Goal: Transaction & Acquisition: Purchase product/service

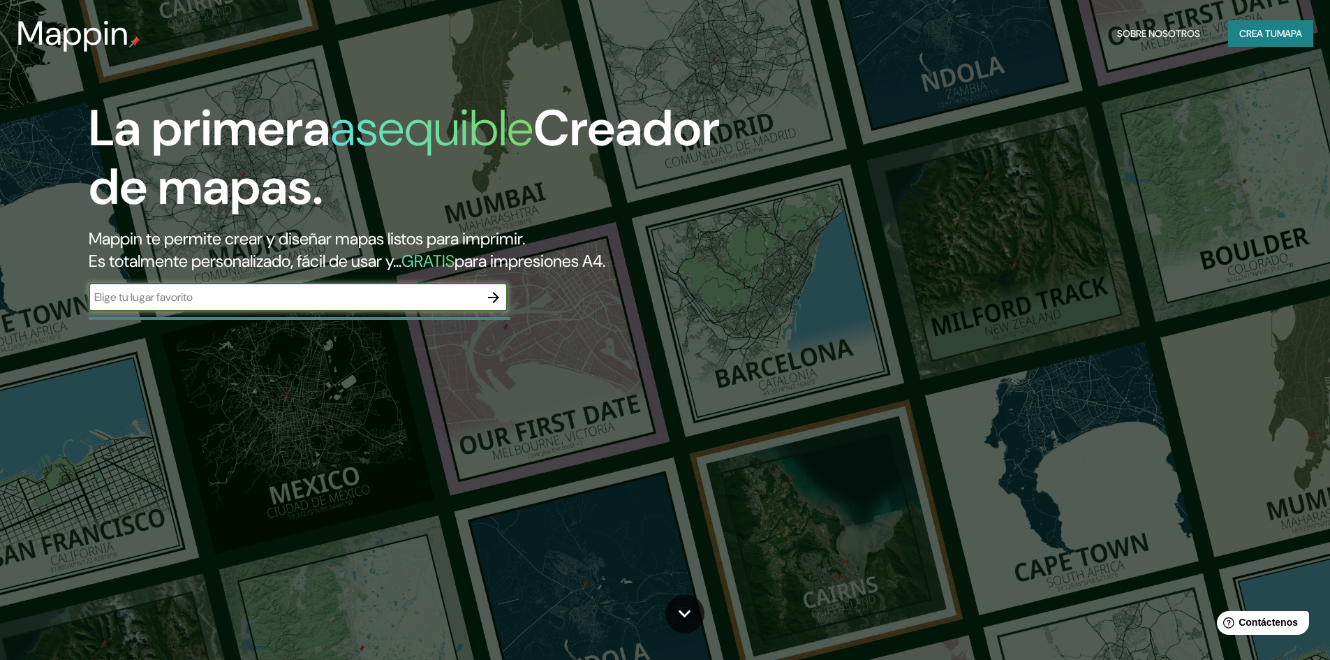
click at [1256, 32] on font "Crea tu" at bounding box center [1258, 33] width 38 height 13
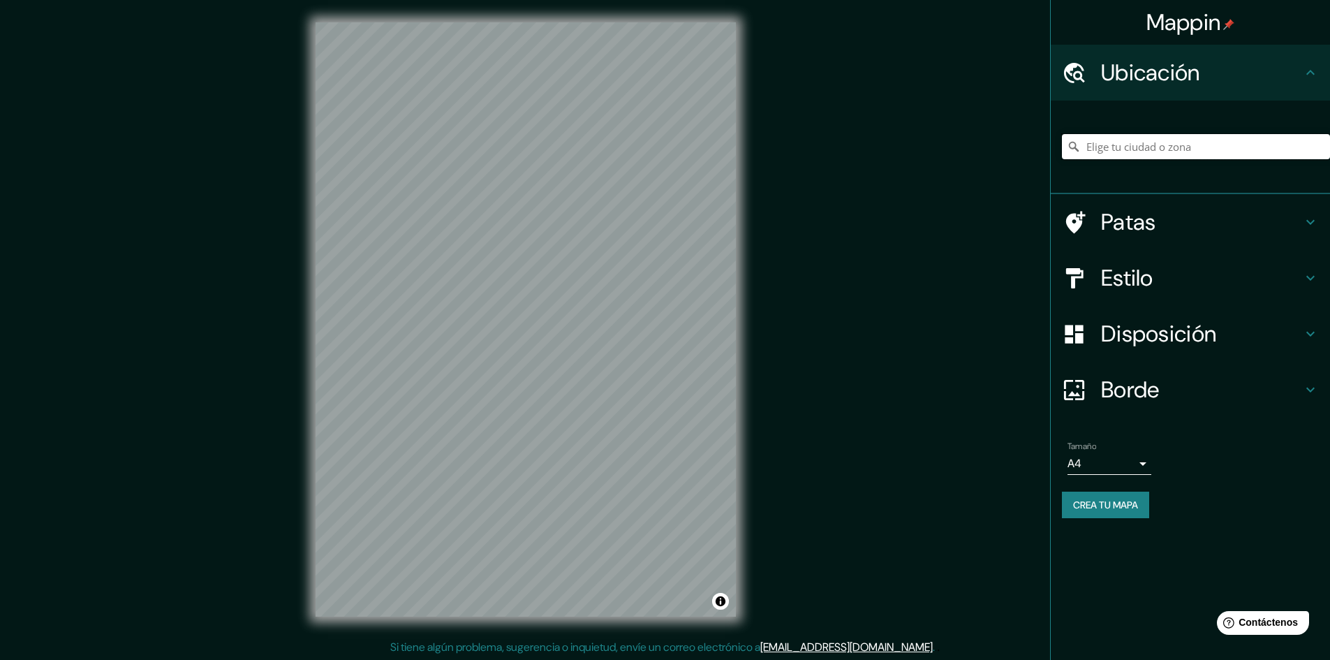
click at [1207, 154] on input "Elige tu ciudad o zona" at bounding box center [1196, 146] width 268 height 25
paste input "Edificio El Tiempo - URosario"
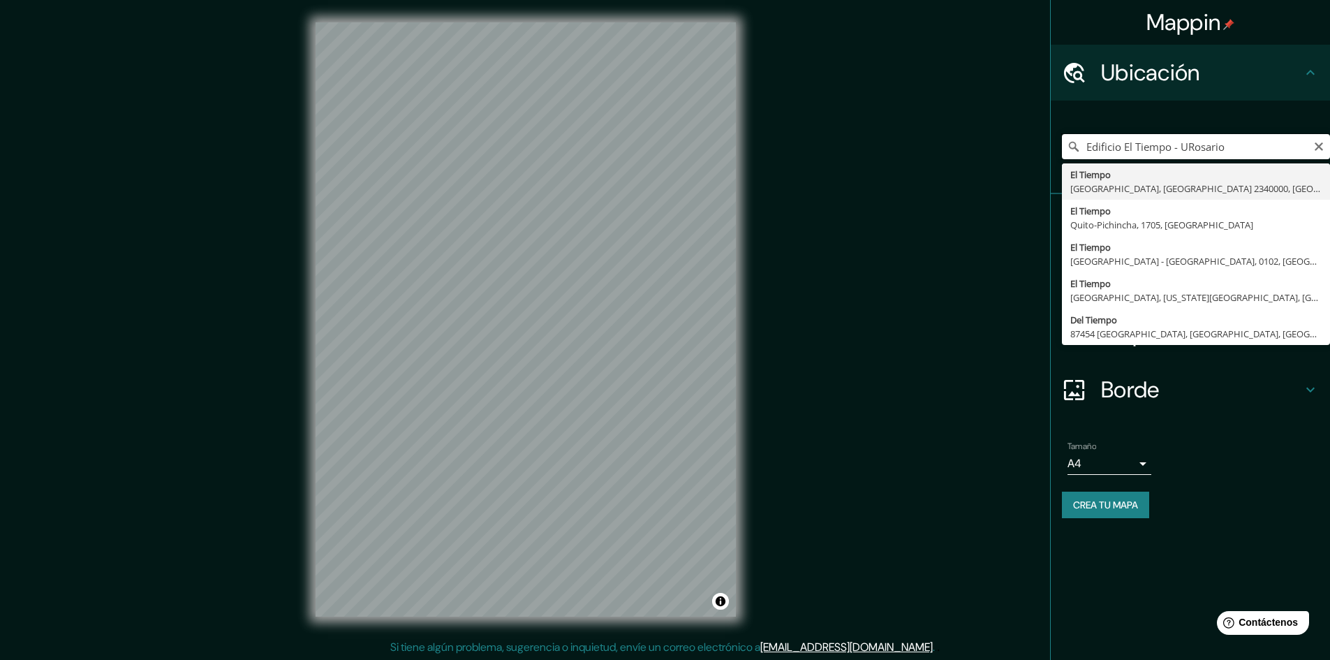
click at [1267, 146] on input "Edificio El Tiempo - URosario" at bounding box center [1196, 146] width 268 height 25
type input "E"
type input "w"
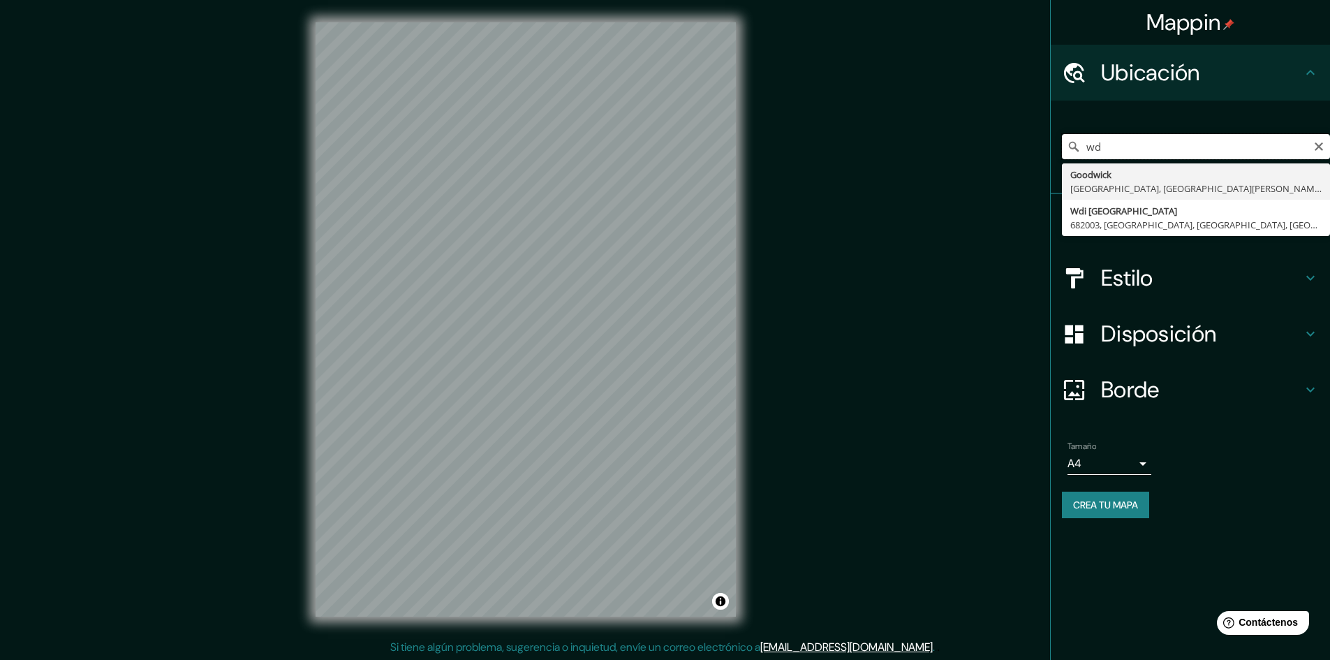
type input "w"
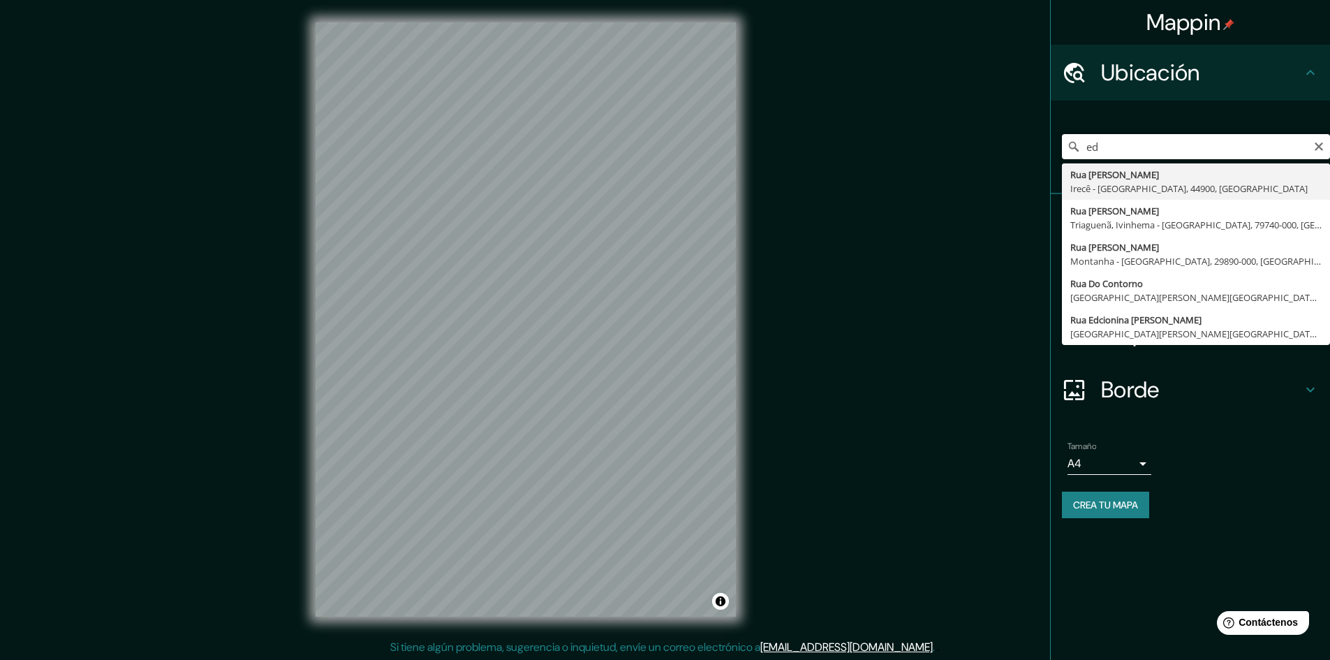
type input "e"
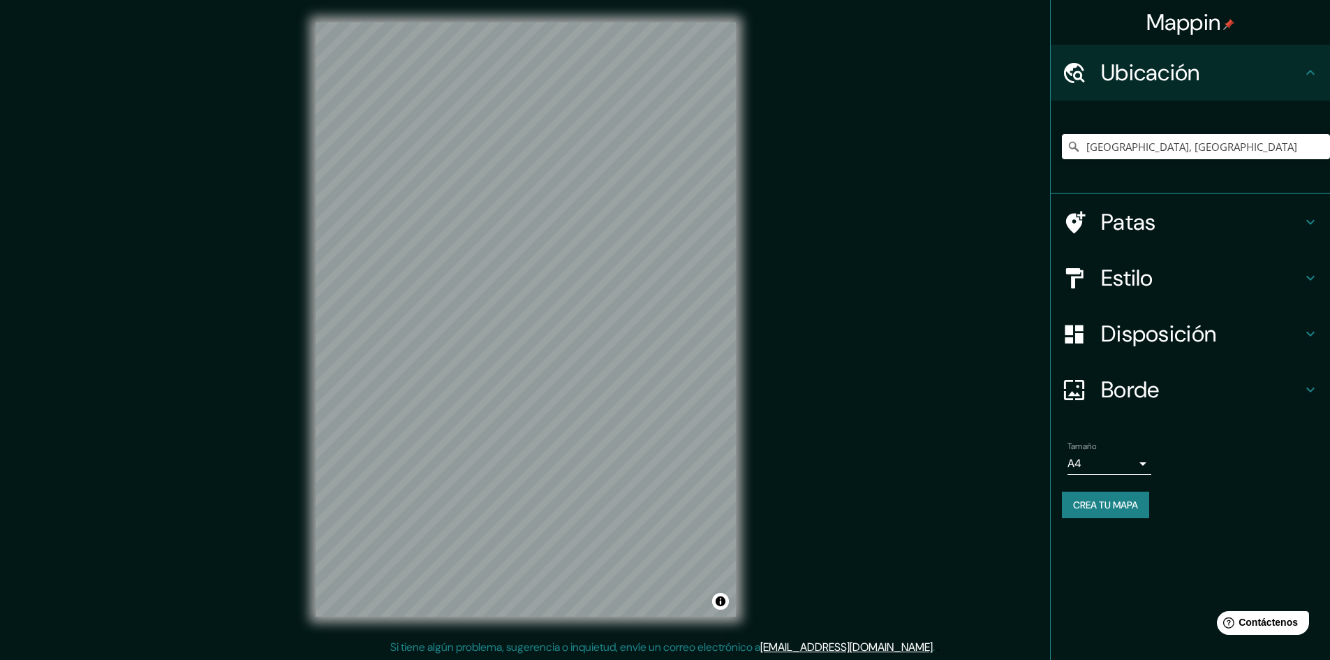
click at [1304, 242] on div "Patas" at bounding box center [1189, 222] width 279 height 56
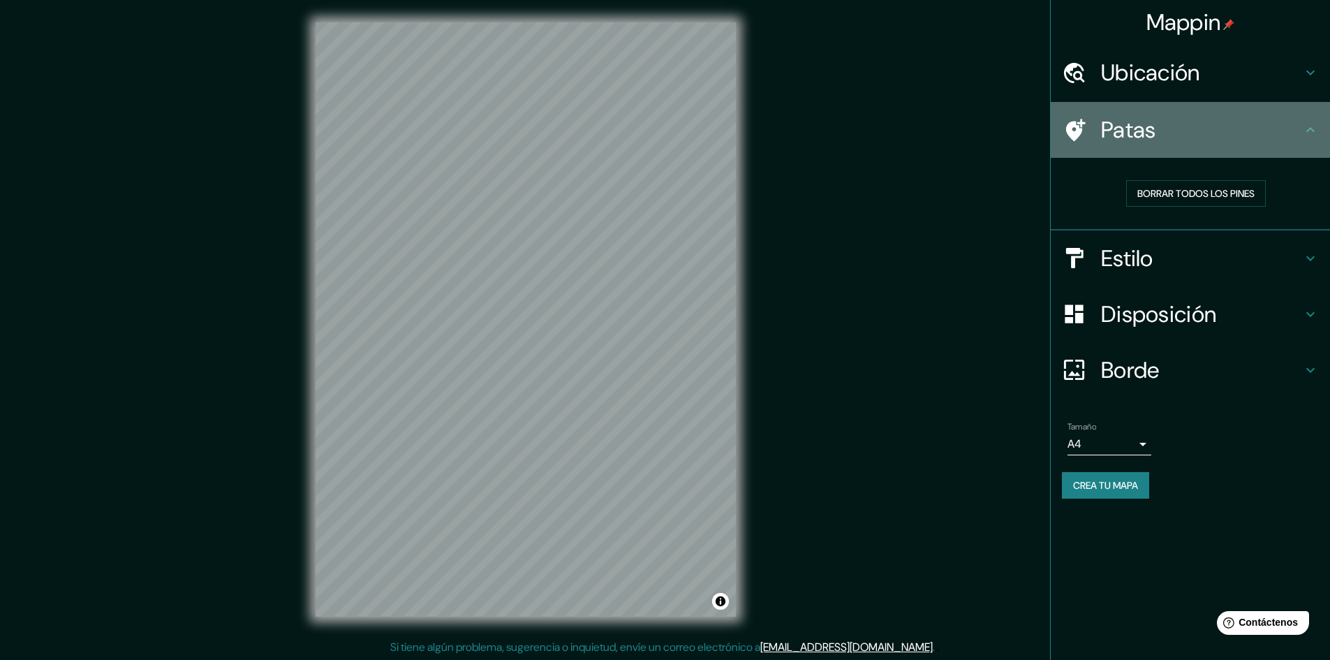
click at [1306, 133] on icon at bounding box center [1310, 129] width 17 height 17
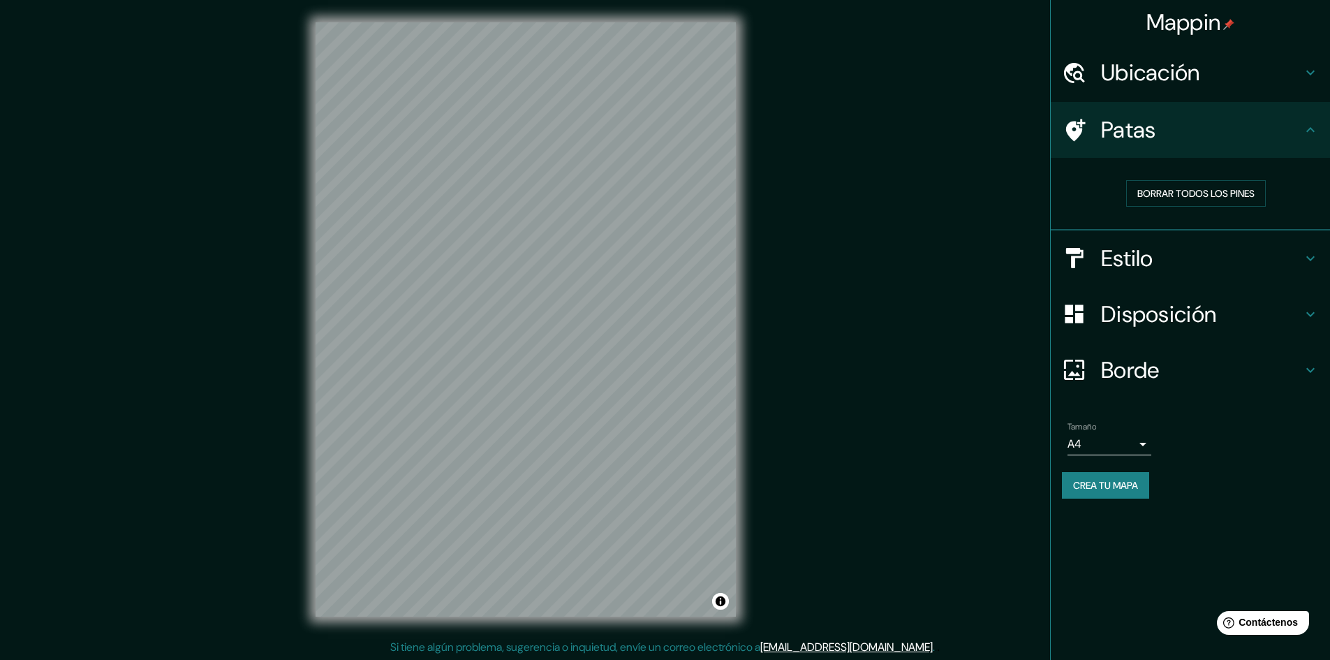
click at [1290, 256] on h4 "Estilo" at bounding box center [1201, 258] width 201 height 28
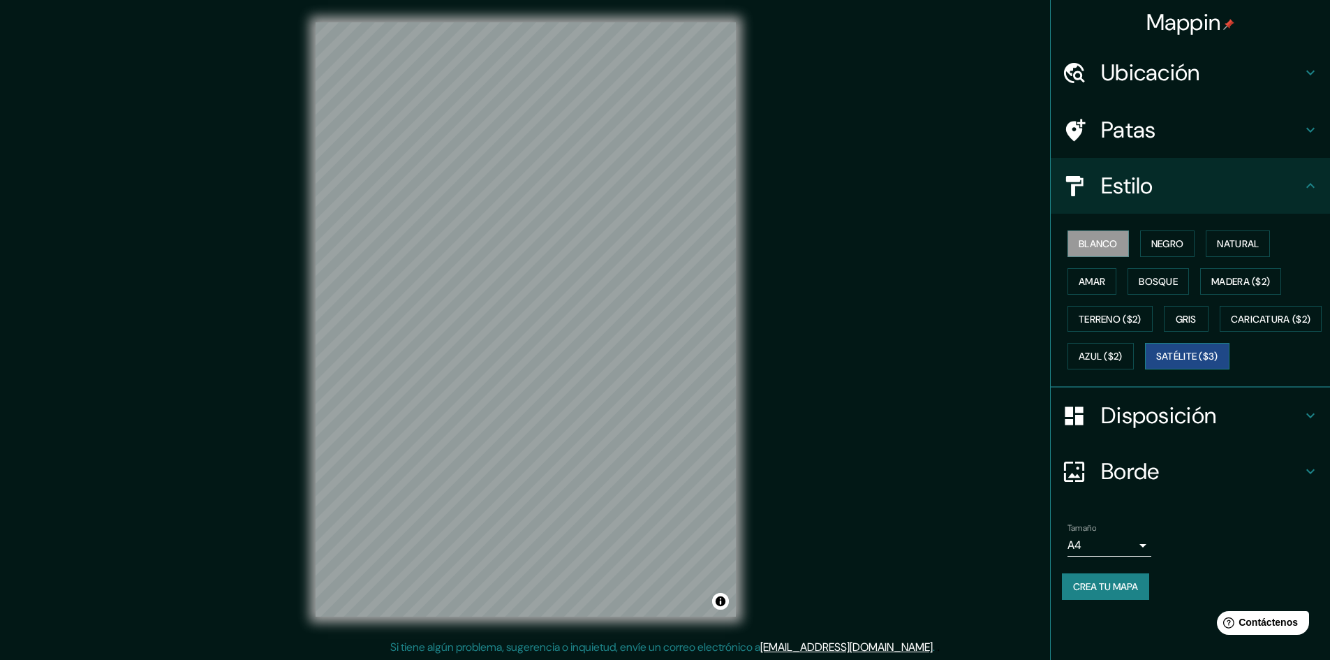
click at [1156, 365] on font "Satélite ($3)" at bounding box center [1187, 356] width 62 height 18
click at [1169, 51] on div "Ubicación" at bounding box center [1189, 73] width 279 height 56
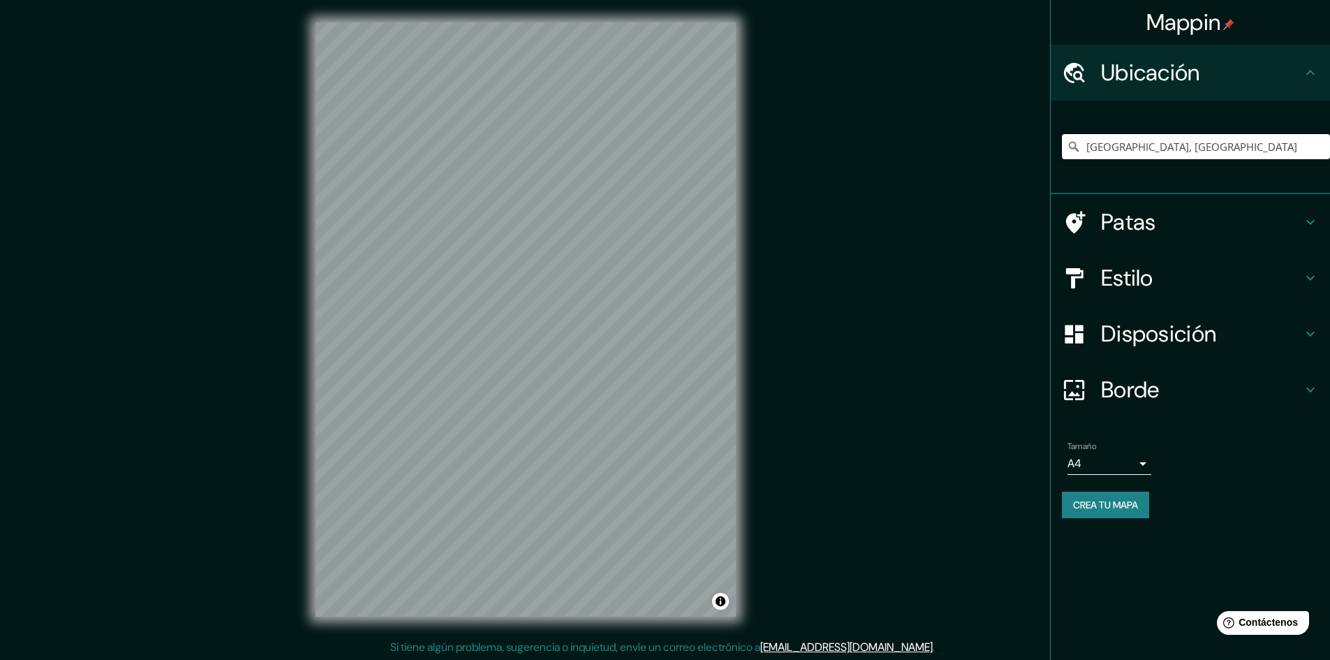
click at [1175, 143] on input "[GEOGRAPHIC_DATA], [GEOGRAPHIC_DATA]" at bounding box center [1196, 146] width 268 height 25
paste input "Ac. [STREET_ADDRESS]"
type input "[STREET_ADDRESS]"
click at [1268, 167] on div "[GEOGRAPHIC_DATA], [GEOGRAPHIC_DATA][STREET_ADDRESS]" at bounding box center [1196, 147] width 268 height 70
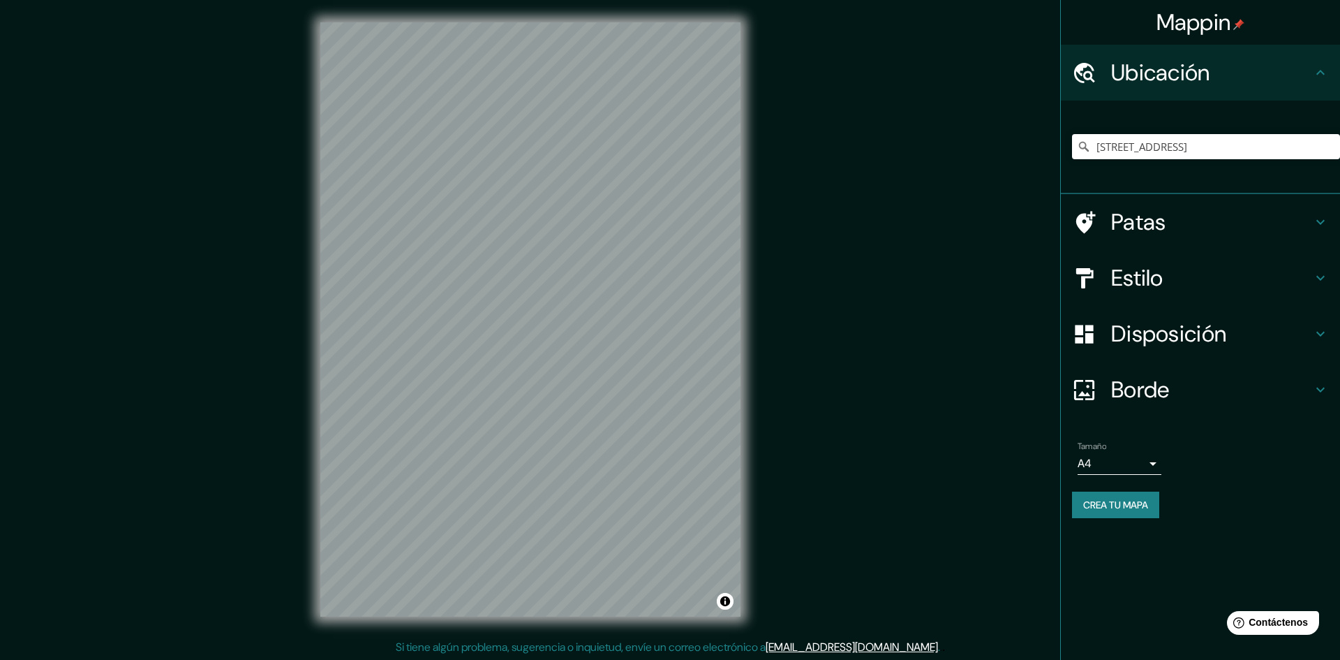
click at [1144, 460] on body "Mappin Ubicación [STREET_ADDRESS][GEOGRAPHIC_DATA][STREET_ADDRESS][STREET_ADDRE…" at bounding box center [670, 330] width 1340 height 660
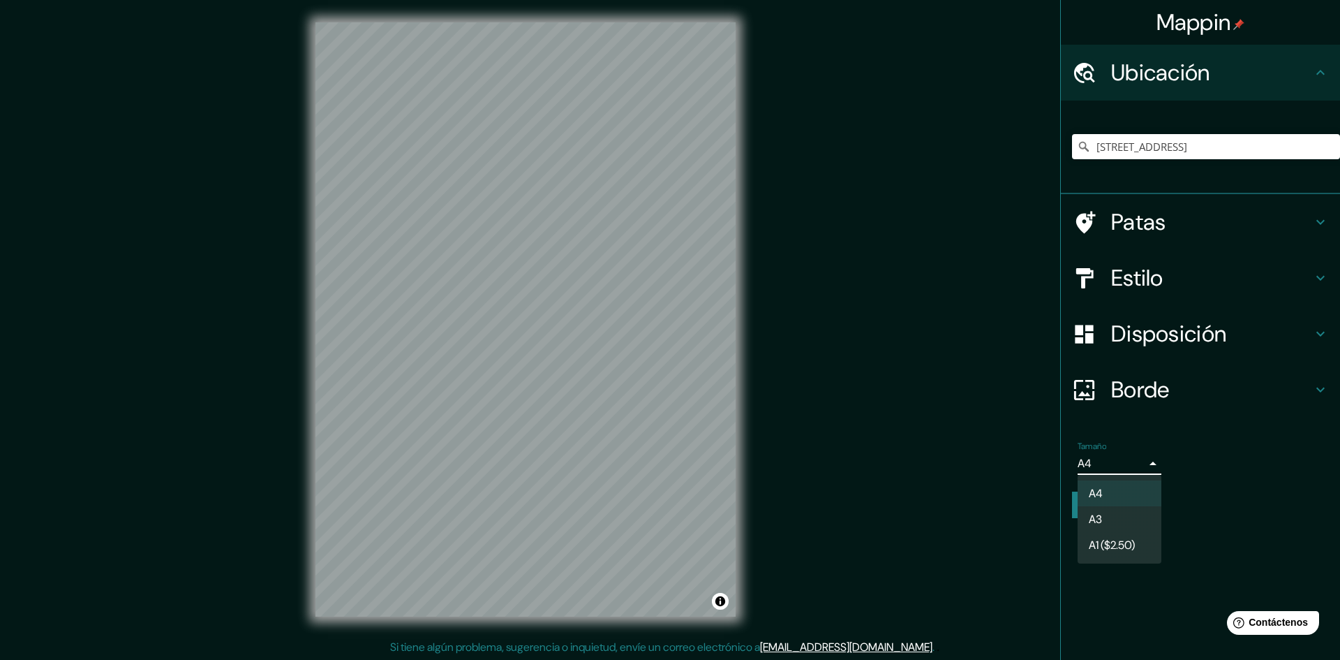
click at [1125, 543] on font "A1 ($2.50)" at bounding box center [1112, 544] width 46 height 15
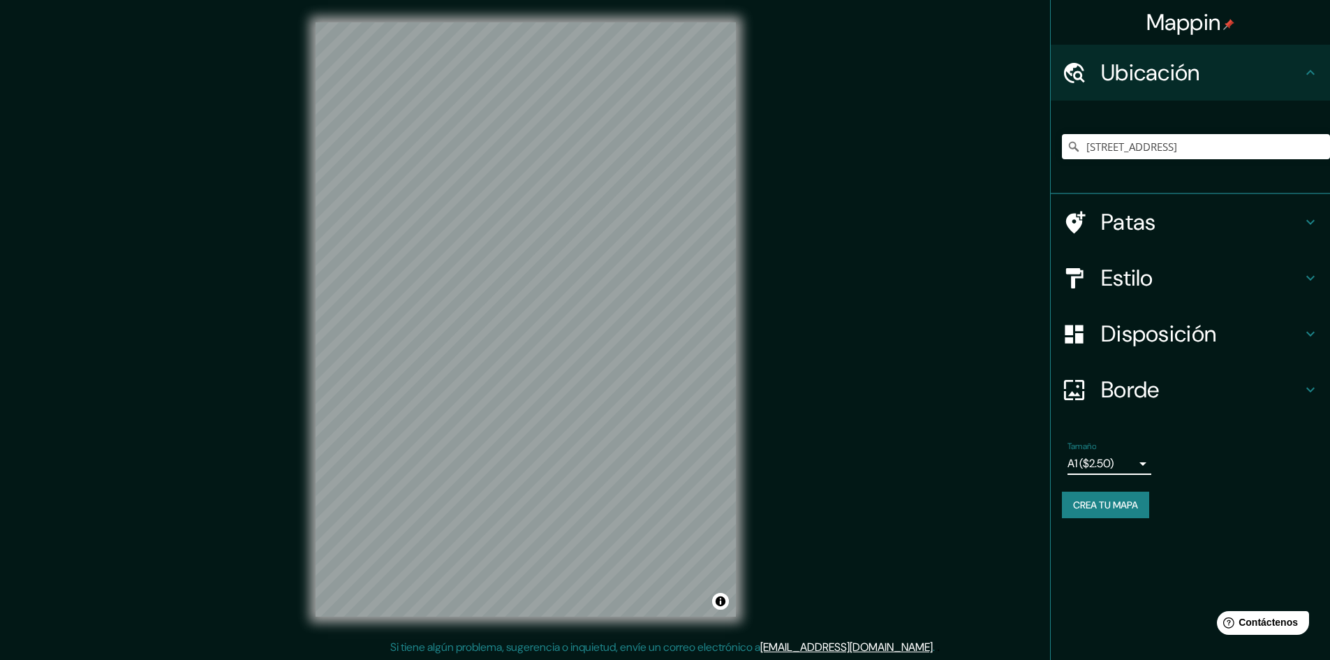
click at [1141, 450] on div "Tamaño A1 ($2.50) a3" at bounding box center [1109, 458] width 84 height 34
click at [1138, 456] on body "Mappin Ubicación [STREET_ADDRESS][GEOGRAPHIC_DATA][STREET_ADDRESS][STREET_ADDRE…" at bounding box center [665, 330] width 1330 height 660
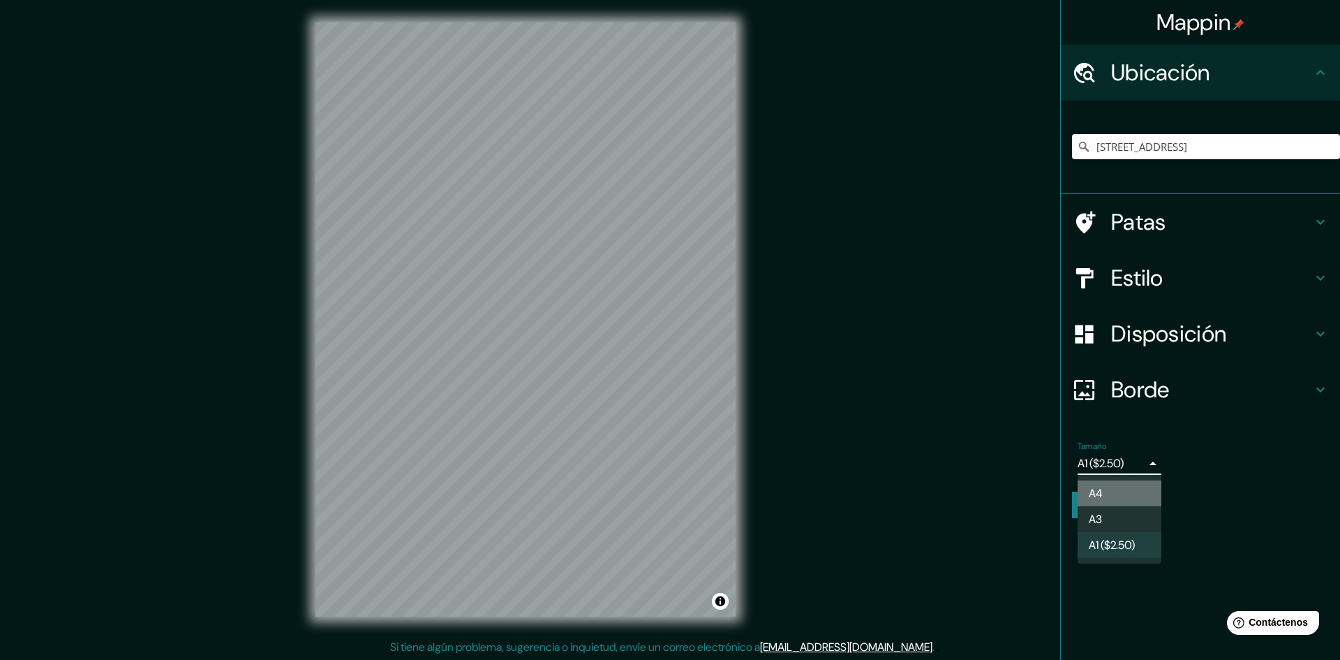
click at [1124, 486] on li "A4" at bounding box center [1120, 493] width 84 height 26
type input "single"
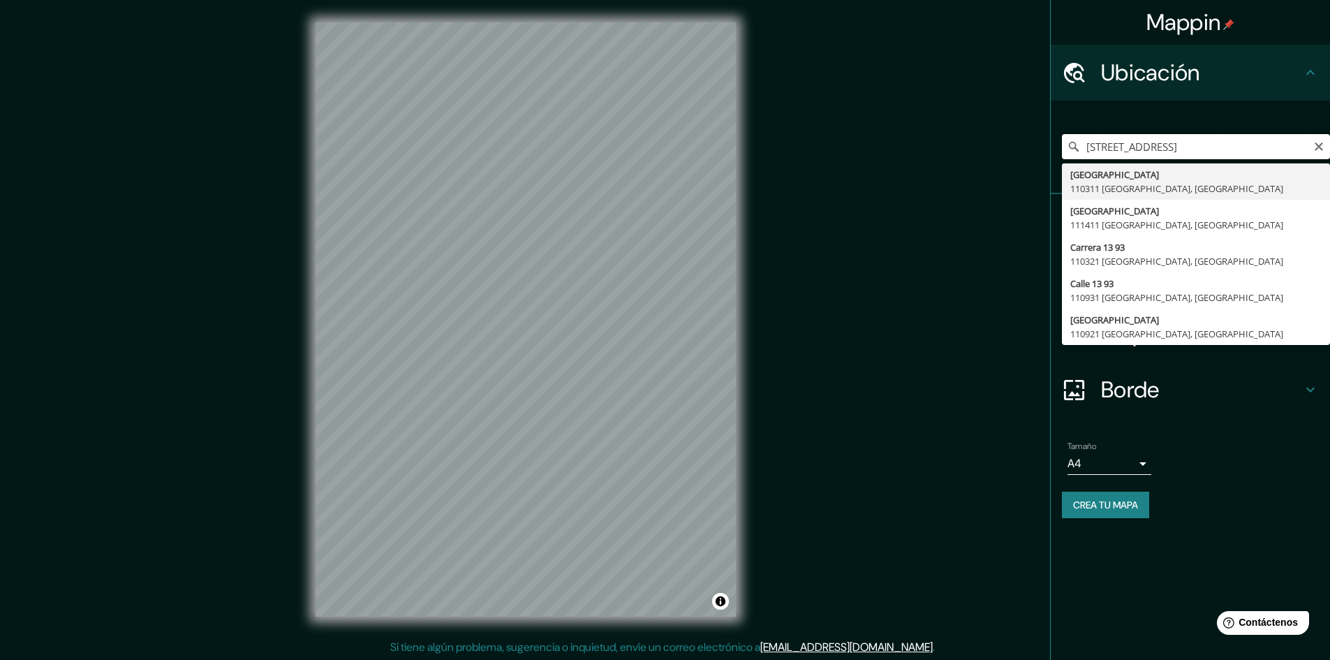
click at [1302, 147] on input "[STREET_ADDRESS]" at bounding box center [1196, 146] width 268 height 25
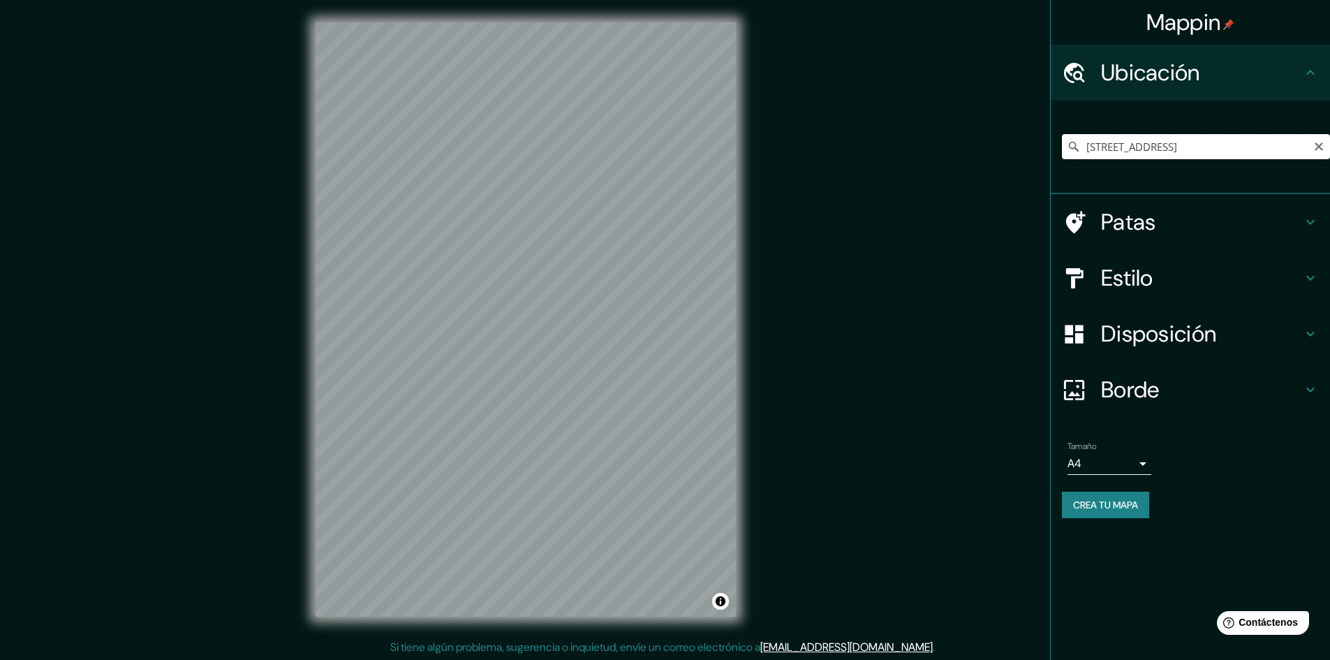
click at [1211, 140] on input "[STREET_ADDRESS]" at bounding box center [1196, 146] width 268 height 25
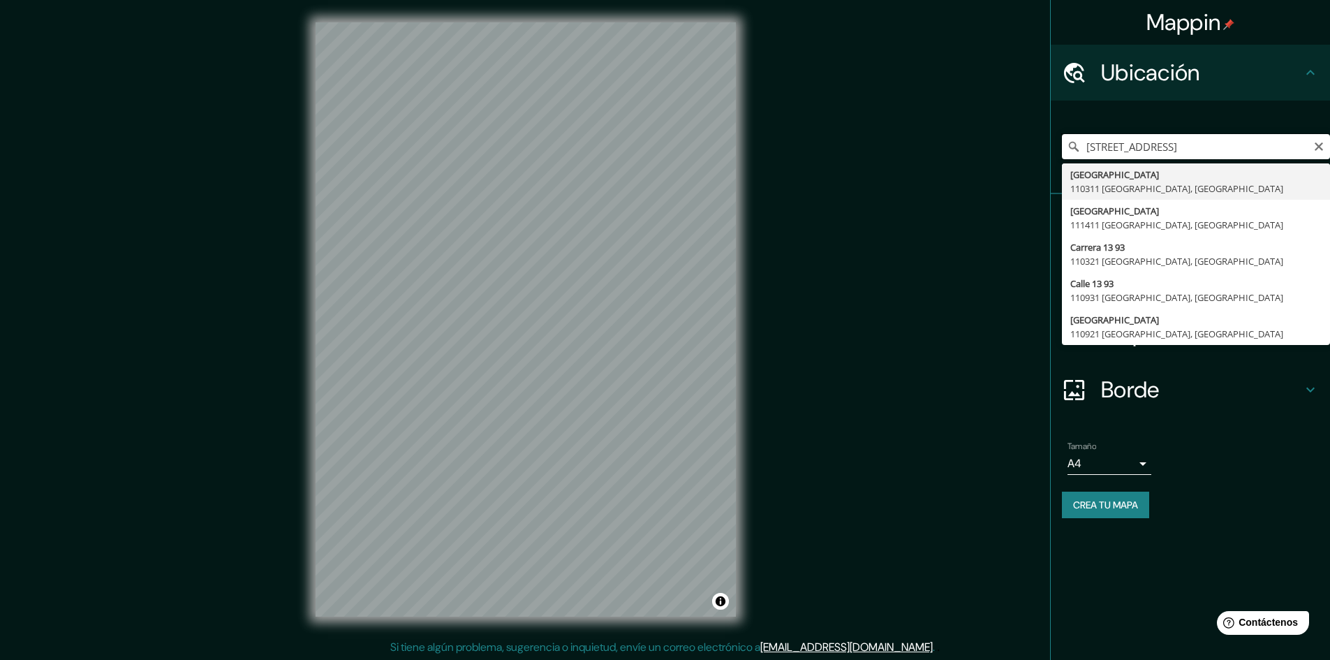
scroll to position [0, 20]
drag, startPoint x: 1233, startPoint y: 149, endPoint x: 1339, endPoint y: 158, distance: 107.1
click at [1330, 158] on html "Mappin Ubicación [STREET_ADDRESS][GEOGRAPHIC_DATA][STREET_ADDRESS][STREET_ADDRE…" at bounding box center [665, 330] width 1330 height 660
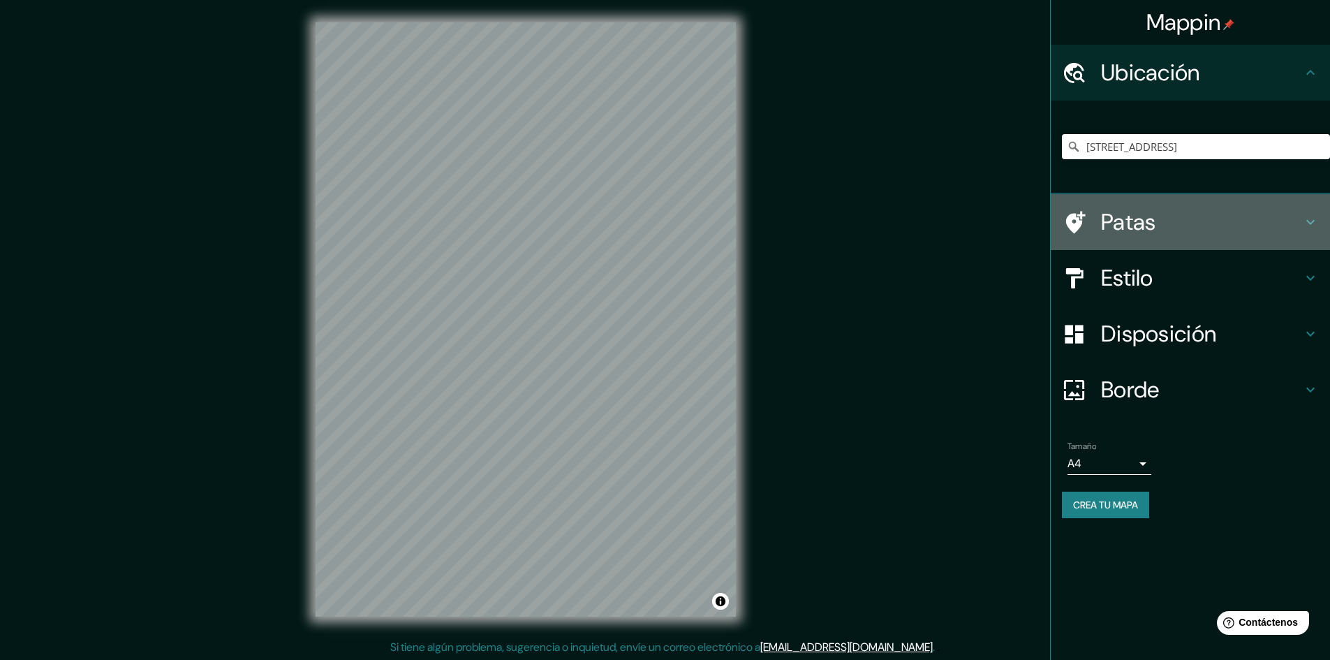
scroll to position [0, 0]
click at [1235, 226] on h4 "Patas" at bounding box center [1201, 222] width 201 height 28
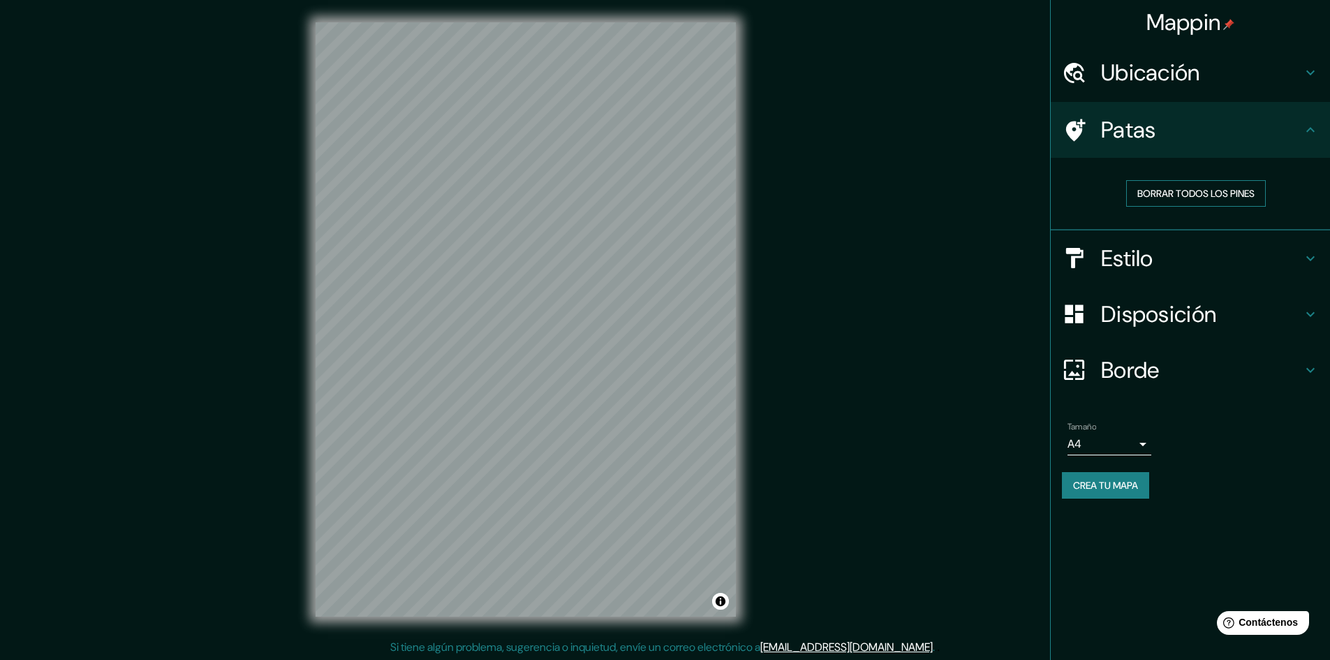
click at [1231, 192] on font "Borrar todos los pines" at bounding box center [1195, 193] width 117 height 13
click at [1269, 114] on div "Patas" at bounding box center [1189, 130] width 279 height 56
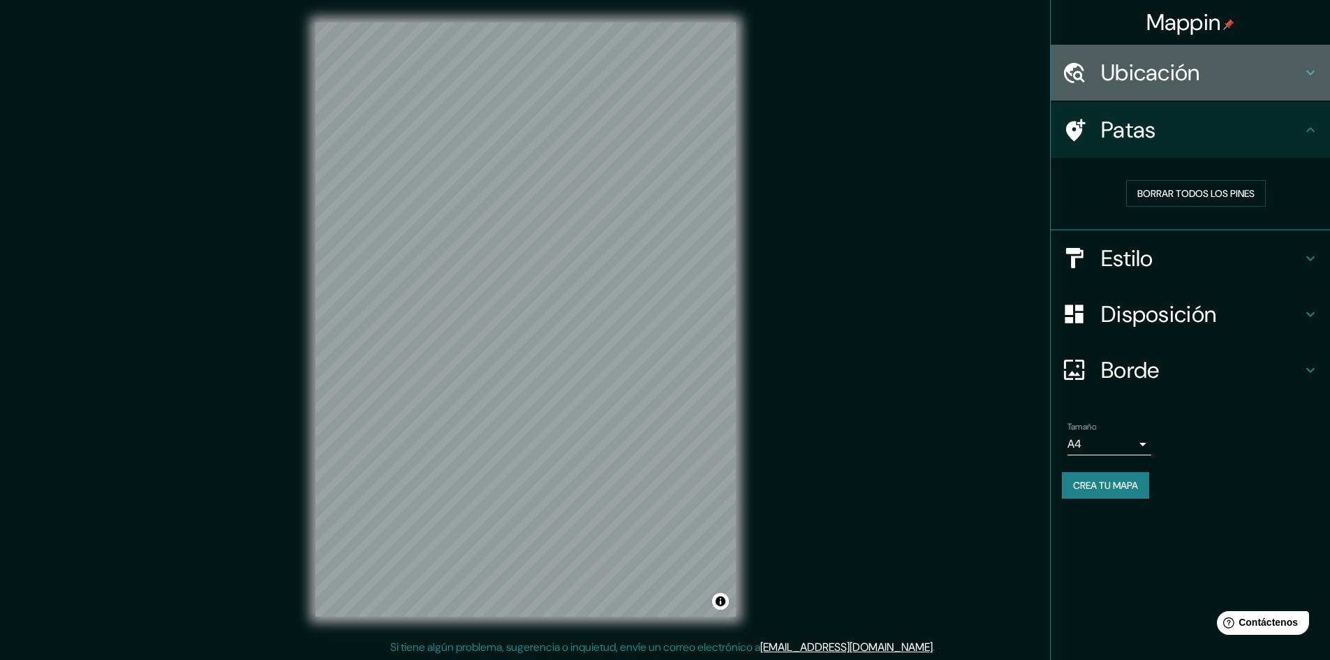
click at [1273, 69] on h4 "Ubicación" at bounding box center [1201, 73] width 201 height 28
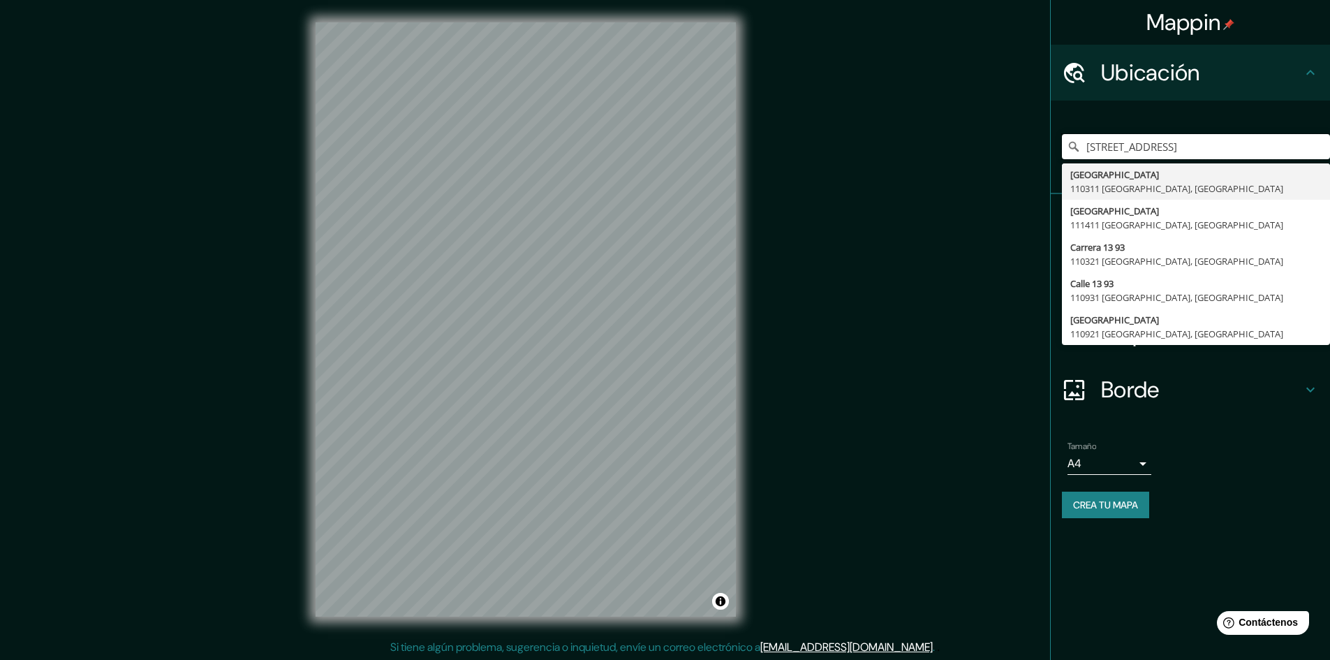
scroll to position [0, 20]
drag, startPoint x: 1212, startPoint y: 140, endPoint x: 1331, endPoint y: 136, distance: 119.4
click at [1330, 136] on html "Mappin Ubicación [STREET_ADDRESS][GEOGRAPHIC_DATA][STREET_ADDRESS][STREET_ADDRE…" at bounding box center [665, 330] width 1330 height 660
click at [1290, 153] on input "[STREET_ADDRESS]" at bounding box center [1196, 146] width 268 height 25
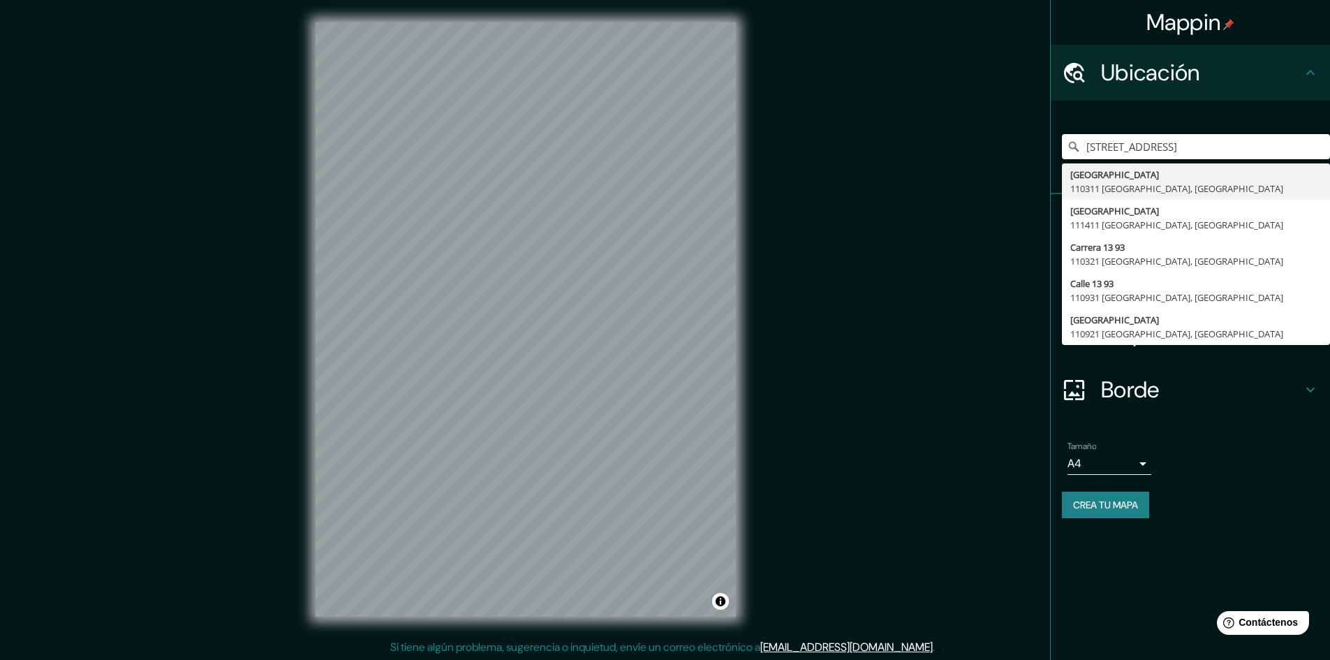
drag, startPoint x: 1307, startPoint y: 143, endPoint x: 967, endPoint y: 150, distance: 340.7
click at [967, 150] on div "Mappin Ubicación [STREET_ADDRESS][GEOGRAPHIC_DATA][STREET_ADDRESS][STREET_ADDRE…" at bounding box center [665, 330] width 1330 height 661
click at [1323, 147] on icon "Claro" at bounding box center [1318, 146] width 11 height 11
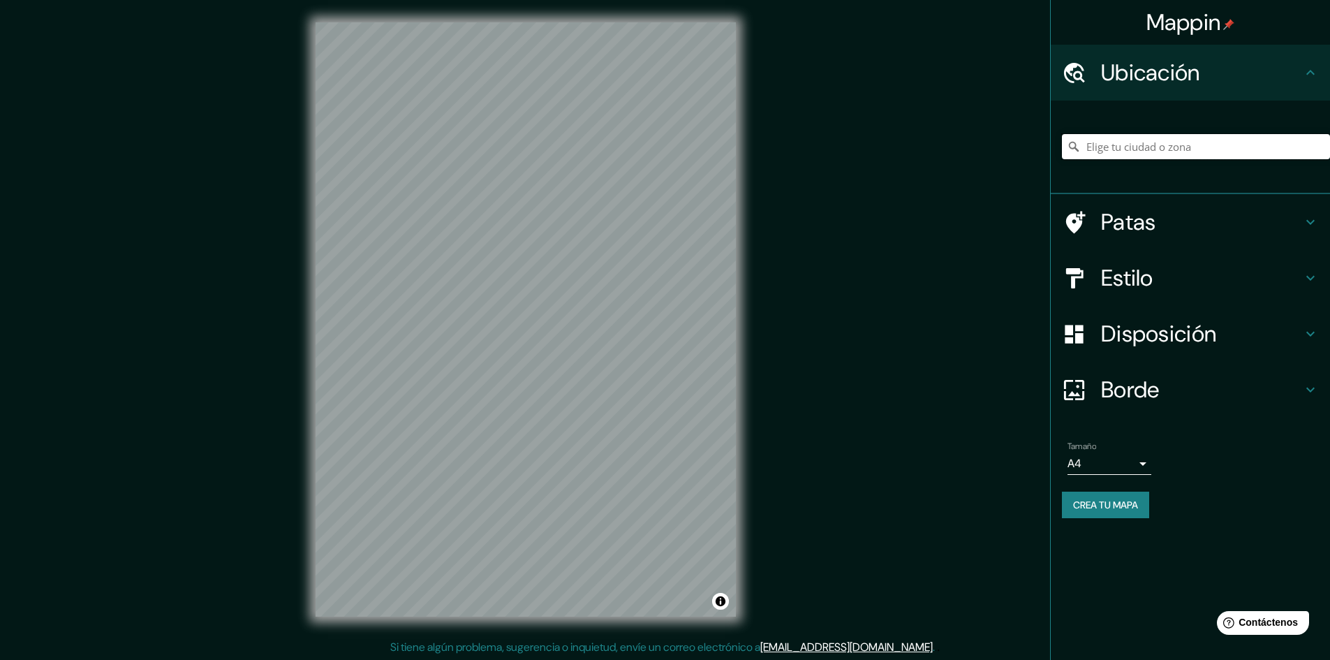
drag, startPoint x: 1213, startPoint y: 153, endPoint x: 1196, endPoint y: 151, distance: 16.8
click at [1196, 151] on input "Elige tu ciudad o zona" at bounding box center [1196, 146] width 268 height 25
paste input "Ac. [STREET_ADDRESS]"
type input "[STREET_ADDRESS]"
click at [1255, 218] on h4 "Patas" at bounding box center [1201, 222] width 201 height 28
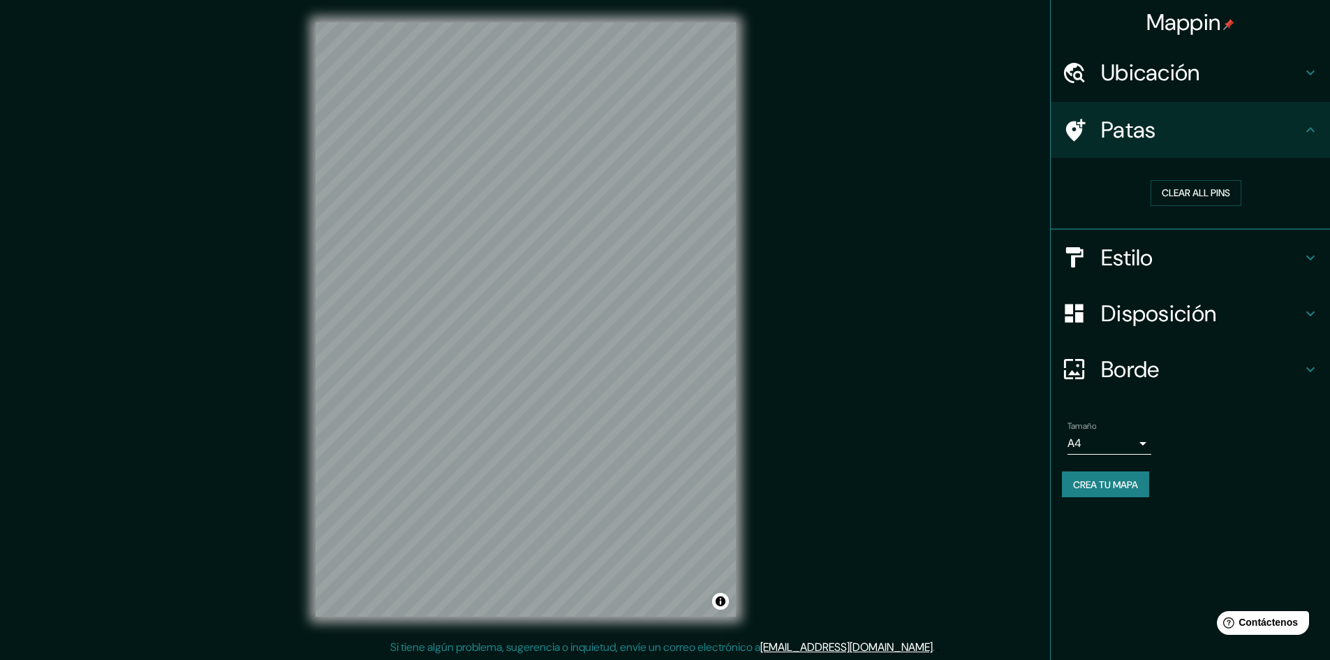
click at [1245, 230] on div "Estilo" at bounding box center [1189, 258] width 279 height 56
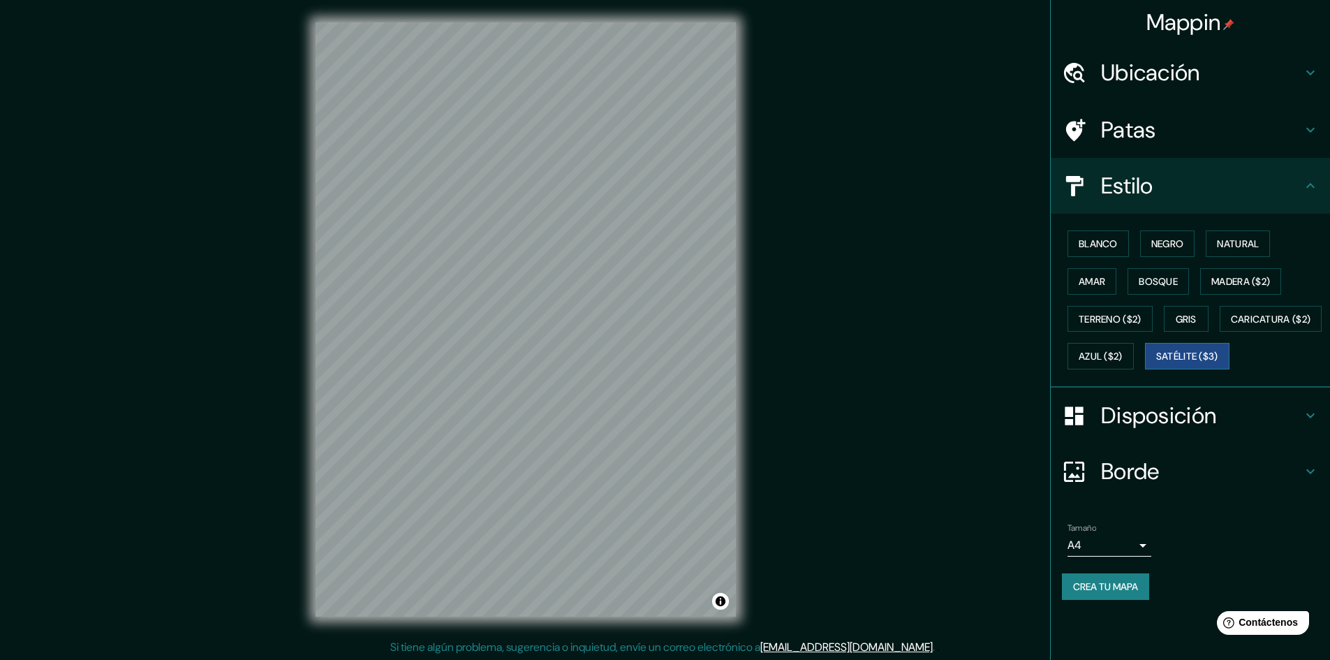
click at [1156, 365] on font "Satélite ($3)" at bounding box center [1187, 356] width 62 height 18
click at [1219, 332] on button "Caricatura ($2)" at bounding box center [1270, 319] width 103 height 27
click at [1122, 359] on font "Azul ($2)" at bounding box center [1100, 356] width 44 height 13
click at [1182, 316] on font "Gris" at bounding box center [1185, 319] width 21 height 13
click at [1124, 320] on font "Terreno ($2)" at bounding box center [1109, 319] width 63 height 13
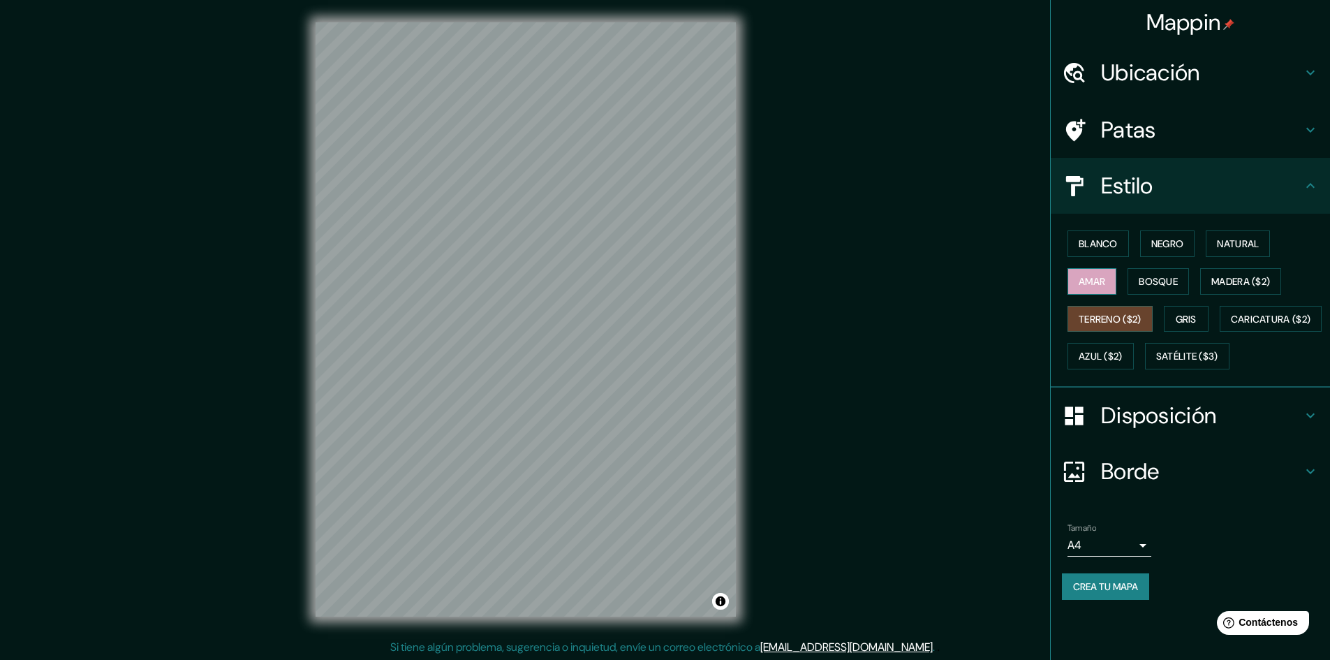
click at [1101, 281] on font "Amar" at bounding box center [1091, 281] width 27 height 13
click at [1188, 276] on button "Bosque" at bounding box center [1157, 281] width 61 height 27
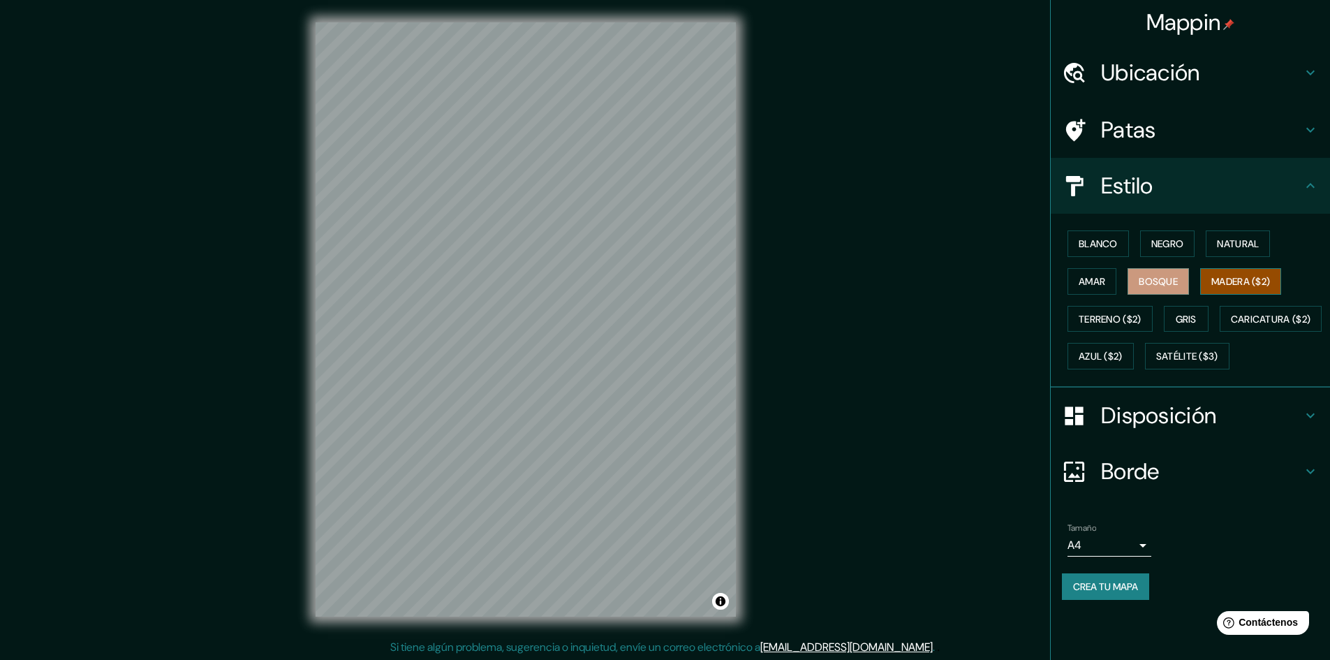
click at [1247, 276] on font "Madera ($2)" at bounding box center [1240, 281] width 59 height 13
click at [1213, 241] on button "Natural" at bounding box center [1237, 243] width 64 height 27
click at [1152, 240] on font "Negro" at bounding box center [1167, 243] width 33 height 13
click at [1090, 240] on font "Blanco" at bounding box center [1097, 243] width 39 height 13
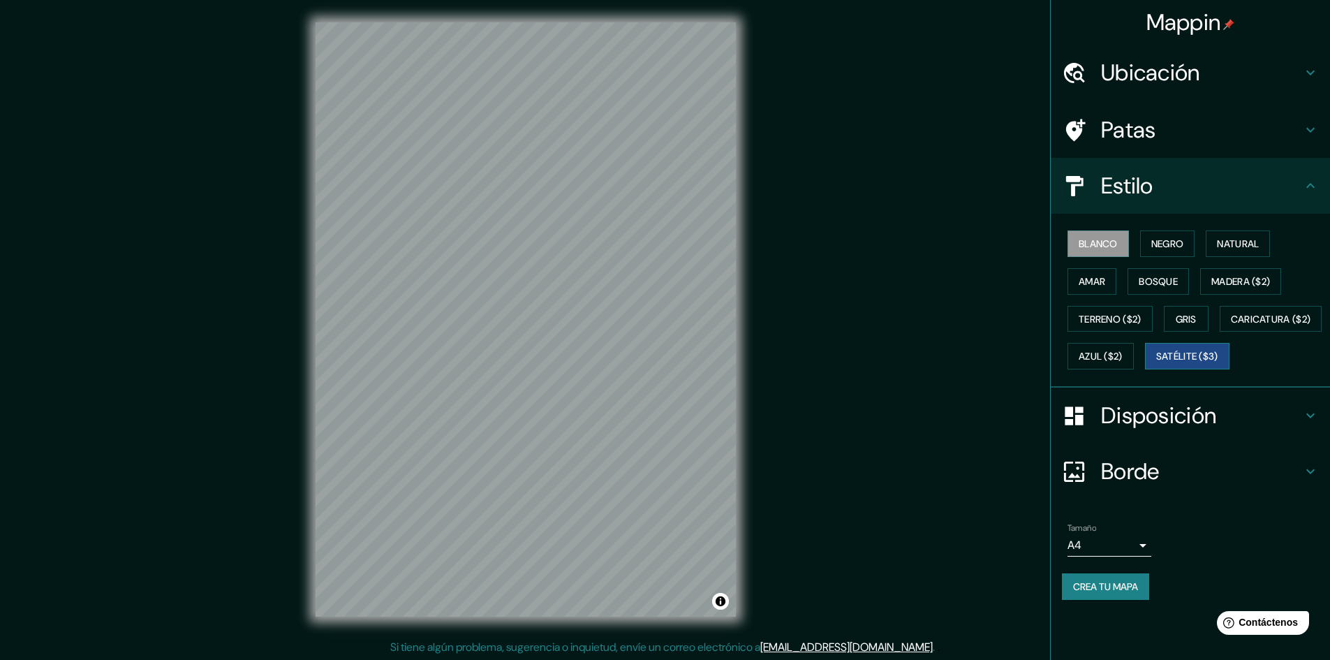
click at [1156, 365] on font "Satélite ($3)" at bounding box center [1187, 356] width 62 height 18
click at [1179, 430] on font "Disposición" at bounding box center [1158, 415] width 115 height 29
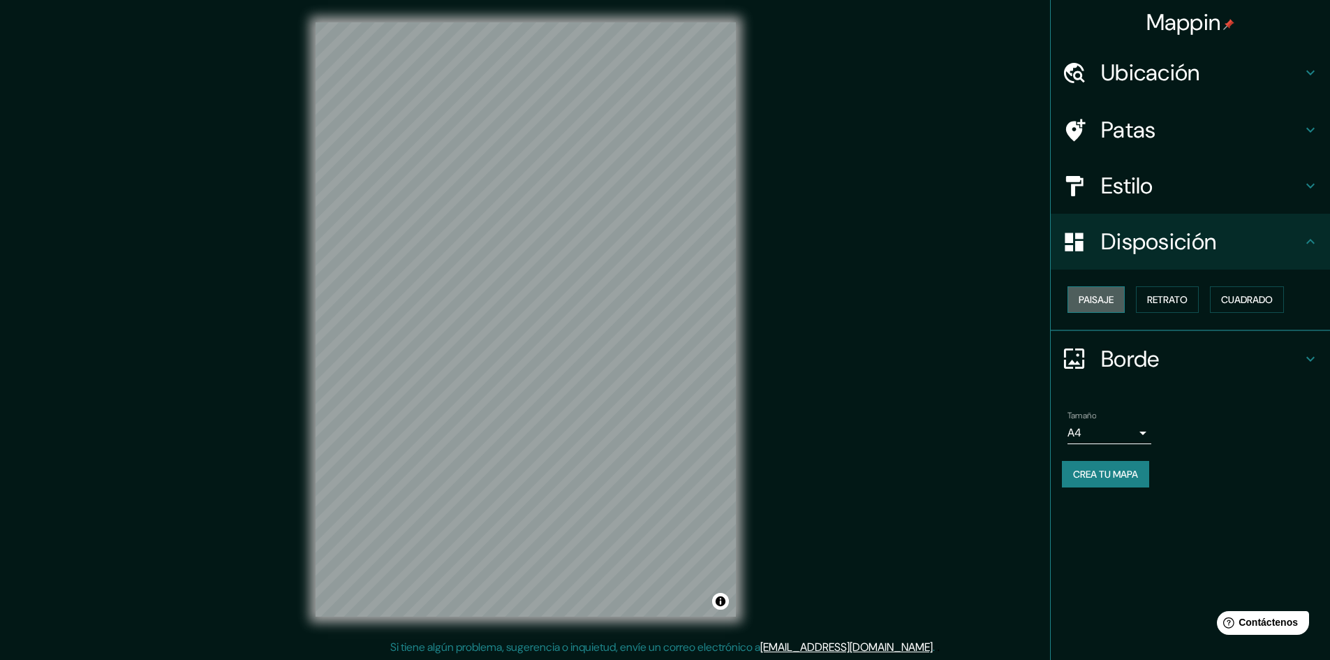
click at [1099, 297] on font "Paisaje" at bounding box center [1095, 299] width 35 height 13
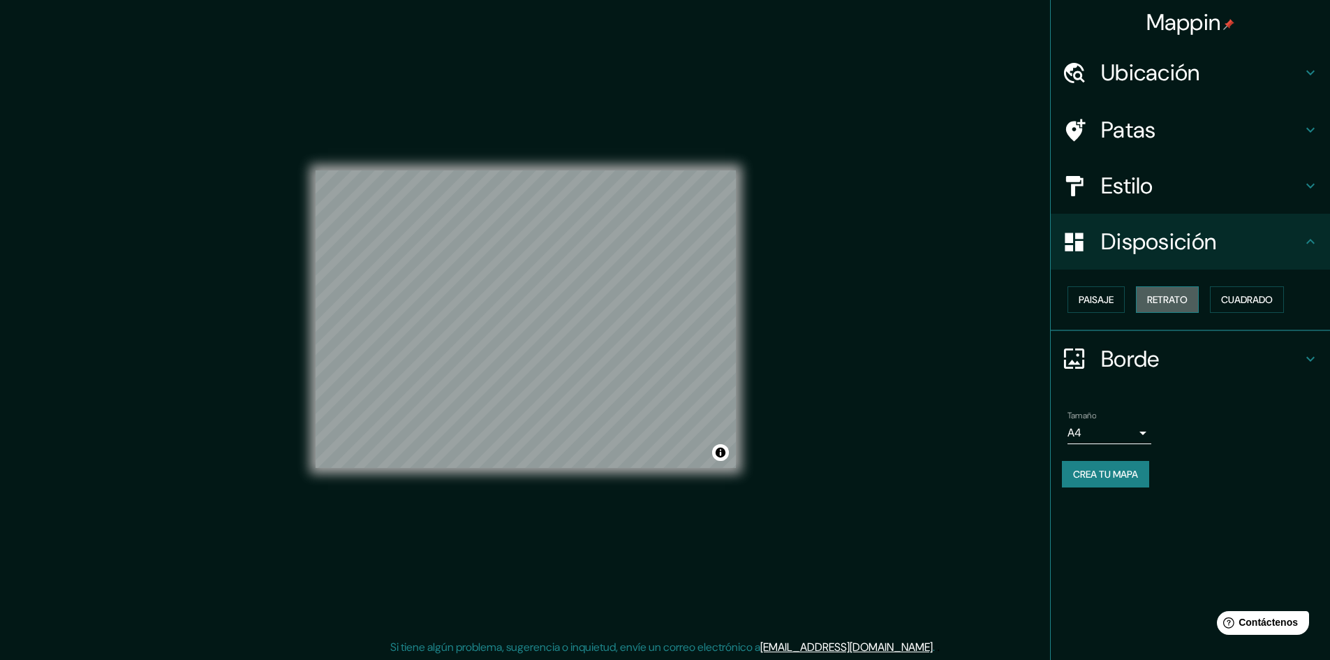
click at [1171, 299] on font "Retrato" at bounding box center [1167, 299] width 40 height 13
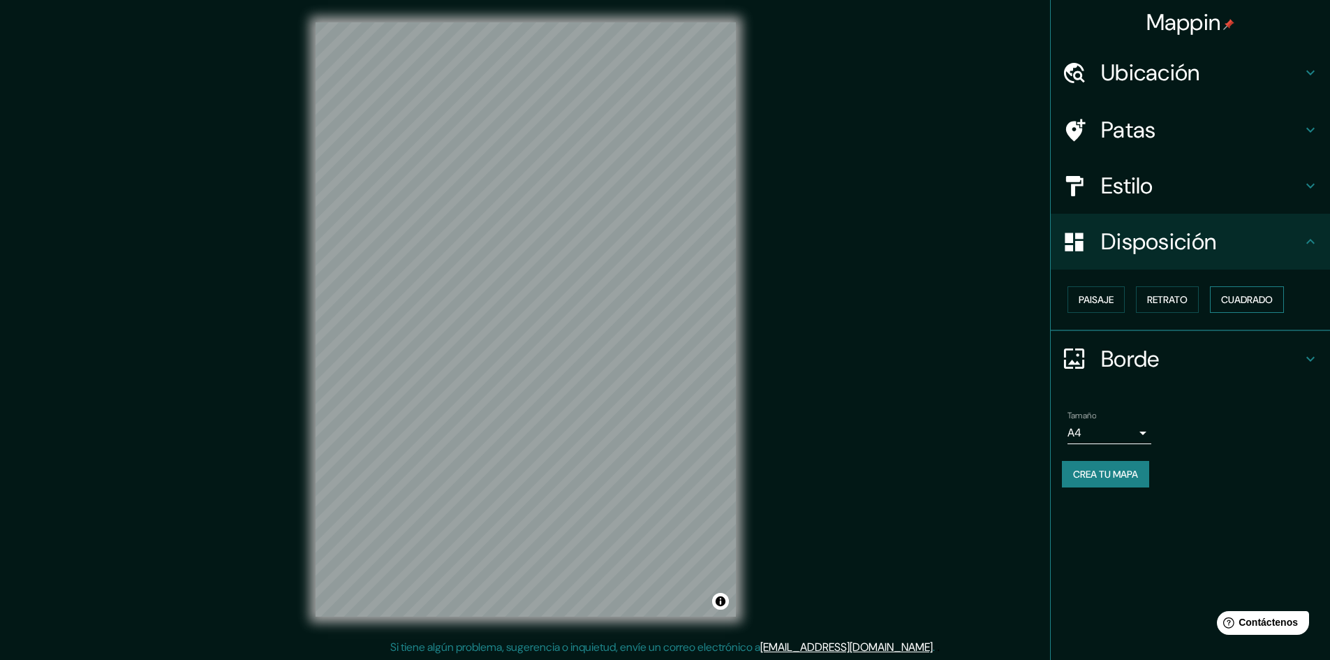
click at [1217, 295] on button "Cuadrado" at bounding box center [1247, 299] width 74 height 27
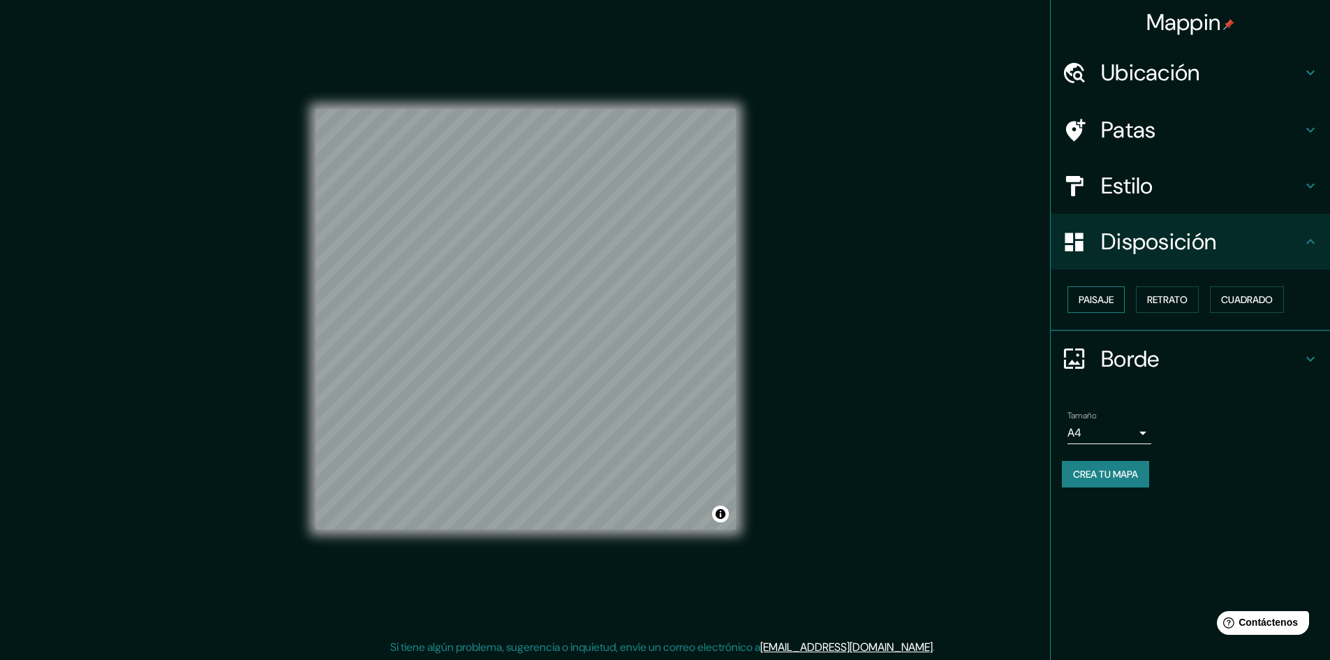
click at [1122, 301] on button "Paisaje" at bounding box center [1095, 299] width 57 height 27
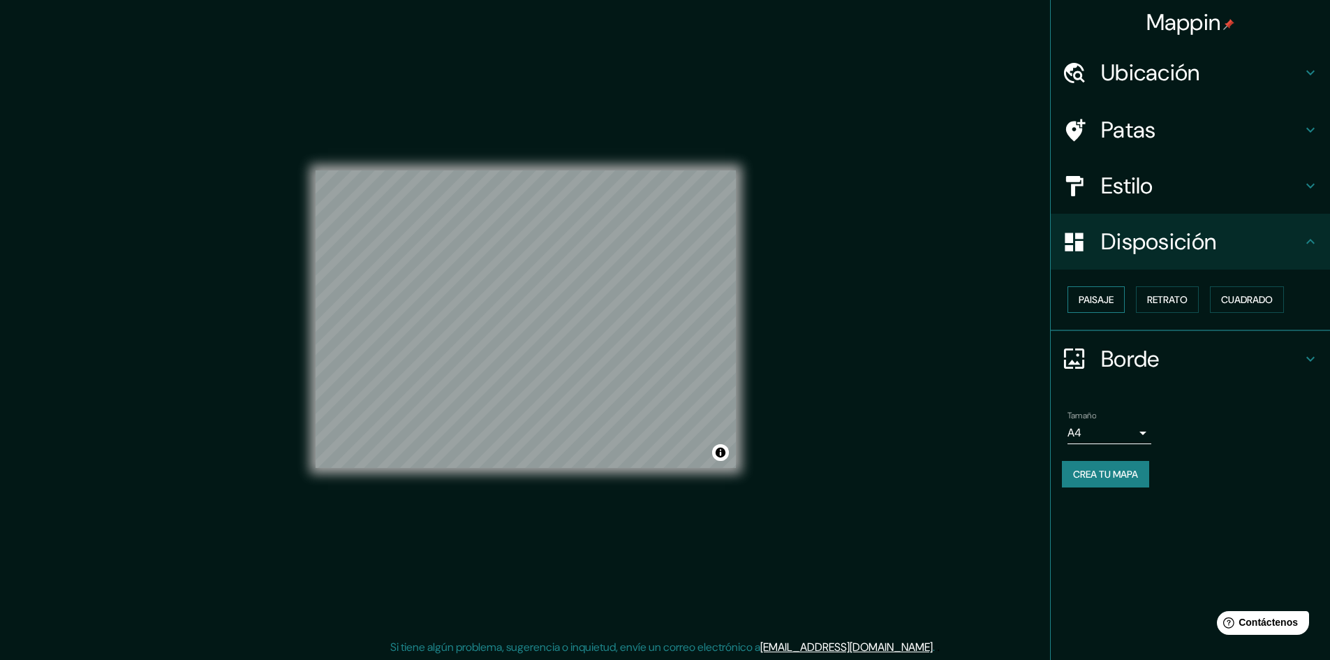
click at [1113, 295] on font "Paisaje" at bounding box center [1095, 299] width 35 height 13
click at [1224, 297] on font "Cuadrado" at bounding box center [1247, 299] width 52 height 13
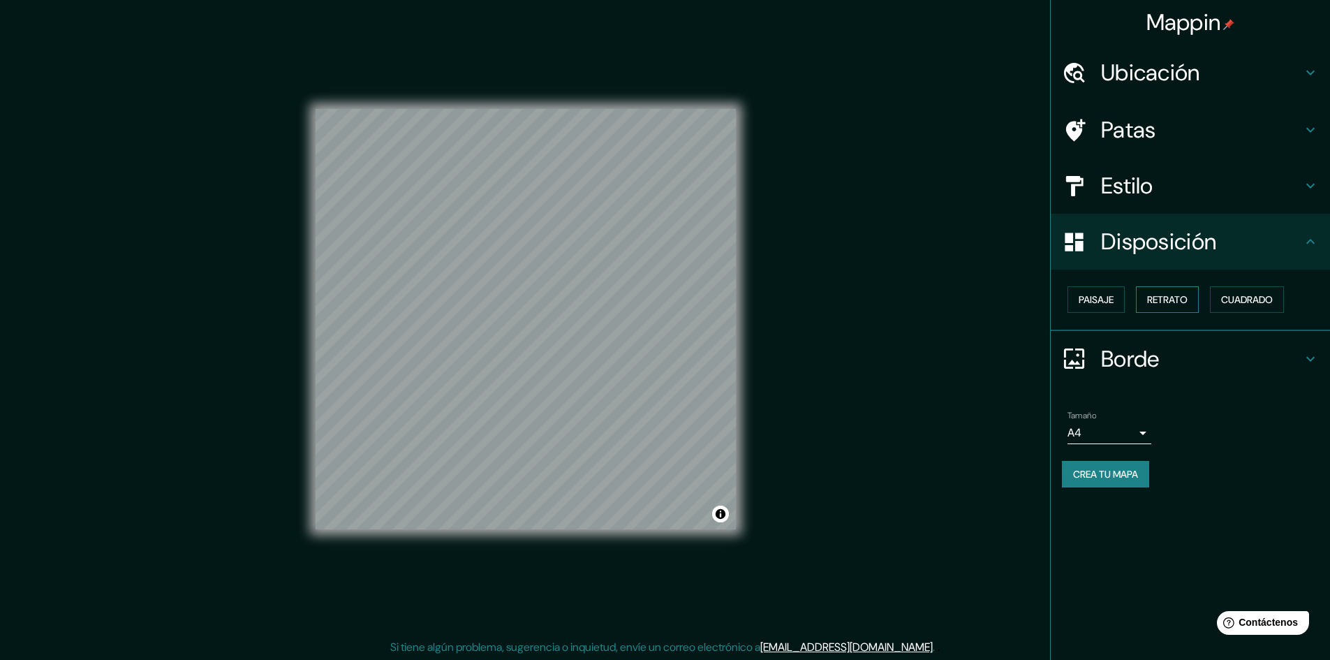
click at [1181, 293] on font "Retrato" at bounding box center [1167, 299] width 40 height 13
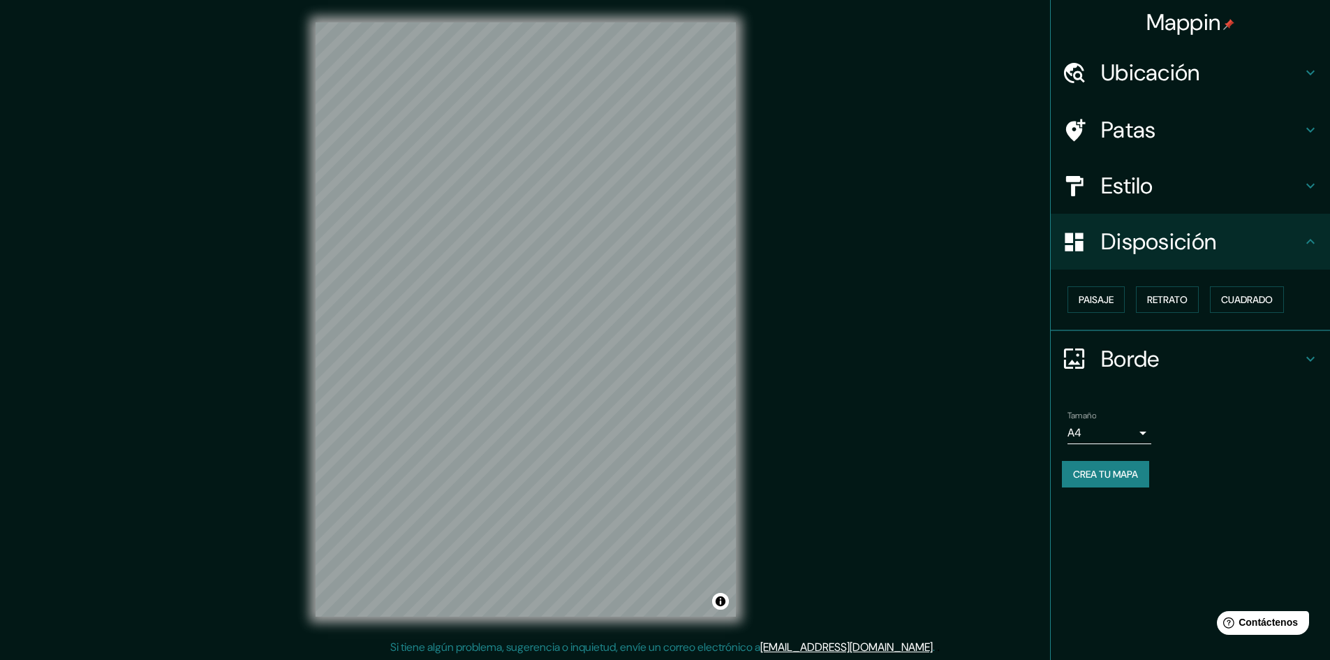
click at [1300, 241] on h4 "Disposición" at bounding box center [1201, 242] width 201 height 28
click at [1262, 347] on h4 "Borde" at bounding box center [1201, 359] width 201 height 28
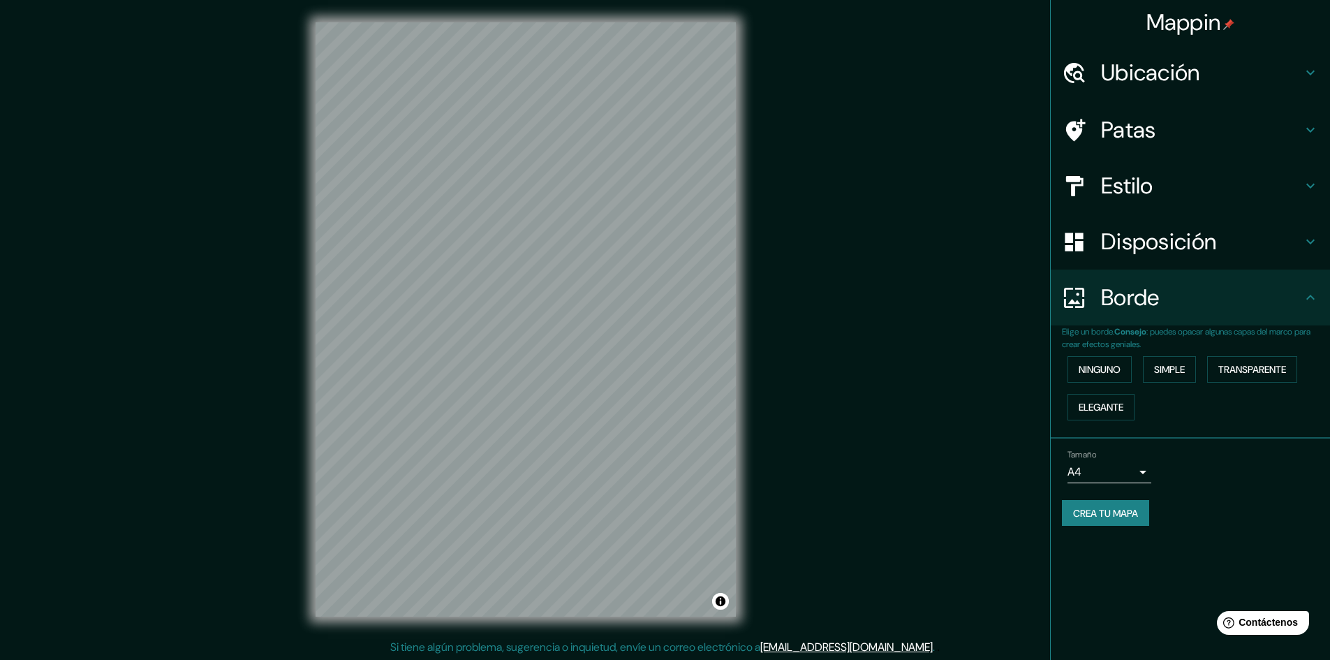
click at [1270, 347] on p "Elige un borde. Consejo : puedes opacar algunas capas del marco para crear efec…" at bounding box center [1196, 337] width 268 height 25
click at [1286, 313] on div "Borde" at bounding box center [1189, 297] width 279 height 56
click at [1312, 253] on div "Disposición" at bounding box center [1189, 242] width 279 height 56
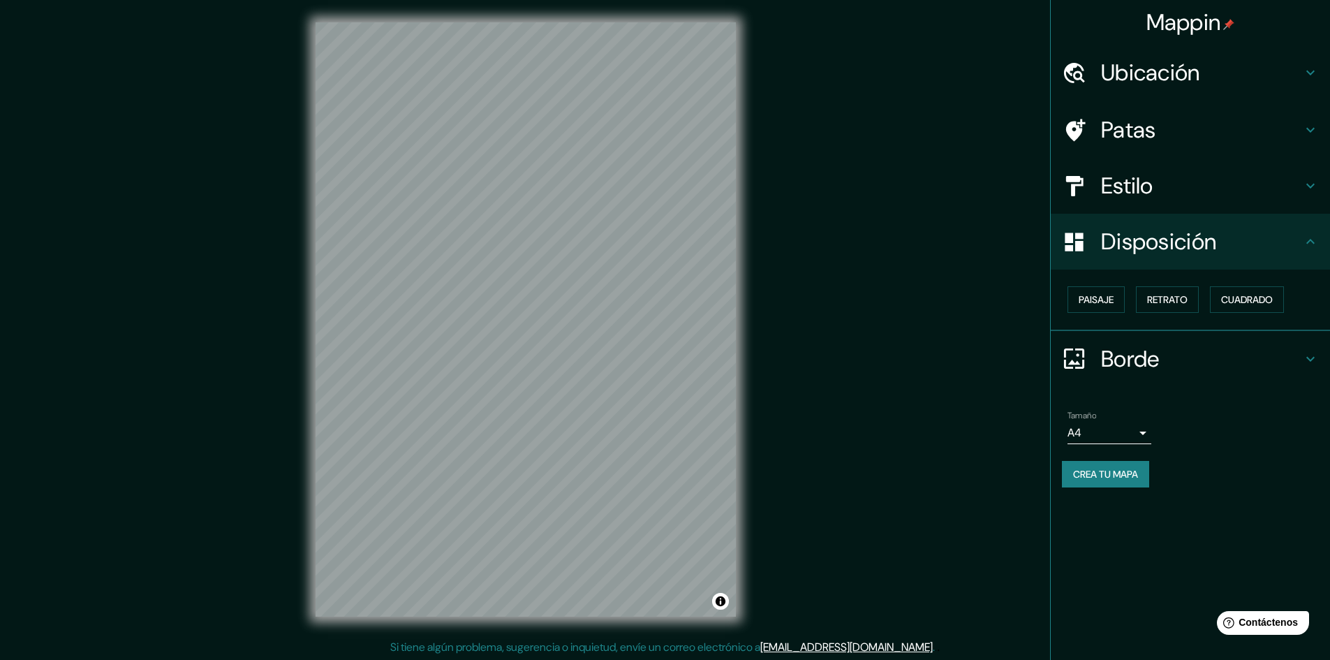
click at [1301, 261] on div "Disposición" at bounding box center [1189, 242] width 279 height 56
click at [1304, 348] on div "Borde" at bounding box center [1189, 359] width 279 height 56
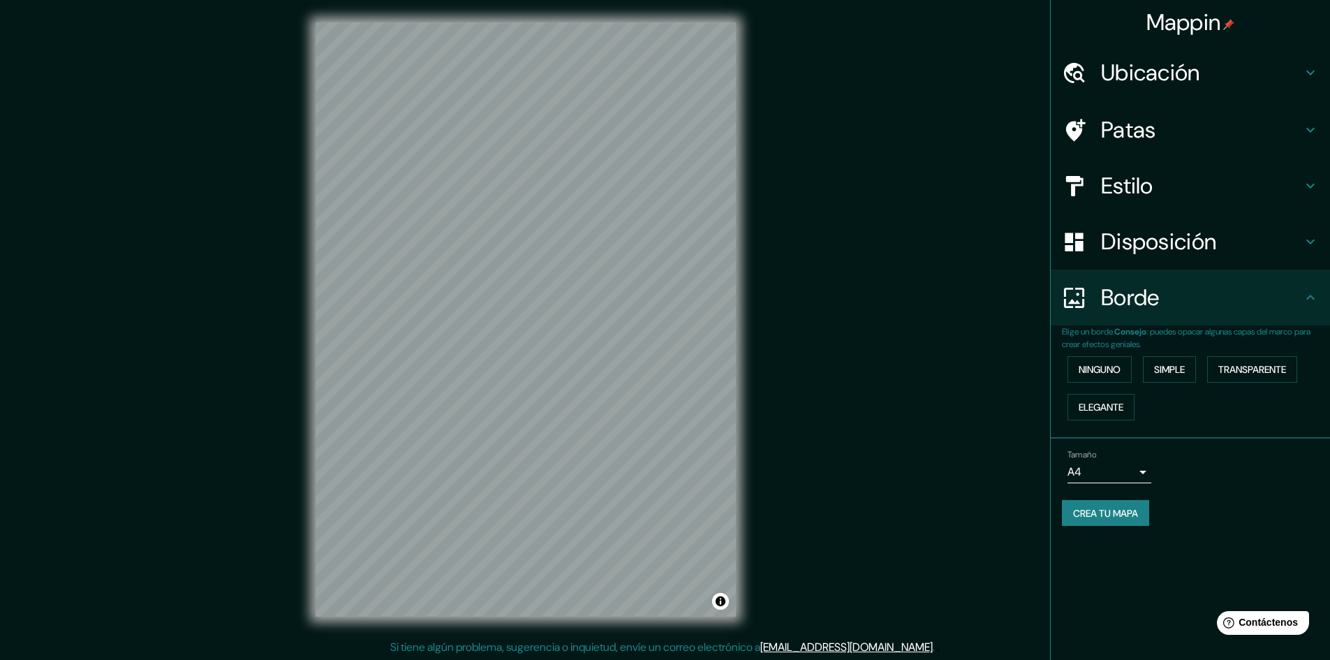
click at [1304, 348] on p "Elige un borde. Consejo : puedes opacar algunas capas del marco para crear efec…" at bounding box center [1196, 337] width 268 height 25
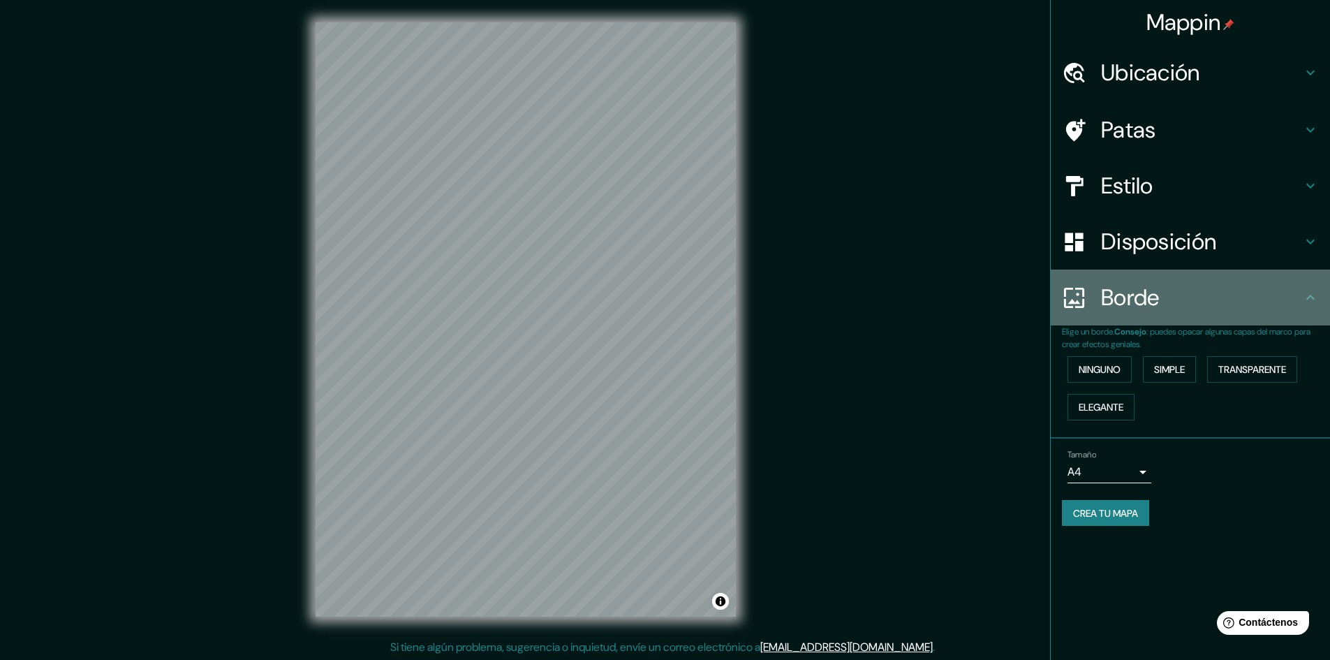
click at [1311, 292] on icon at bounding box center [1310, 297] width 17 height 17
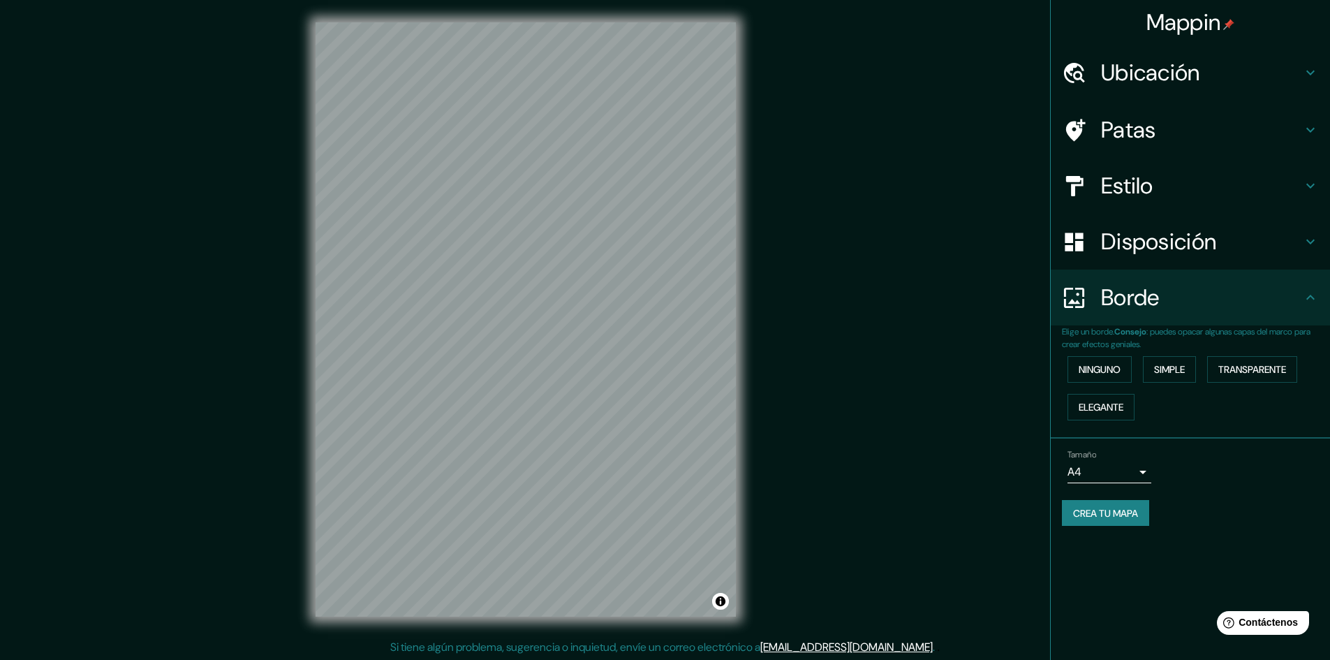
click at [1249, 45] on div "Ubicación" at bounding box center [1189, 73] width 279 height 56
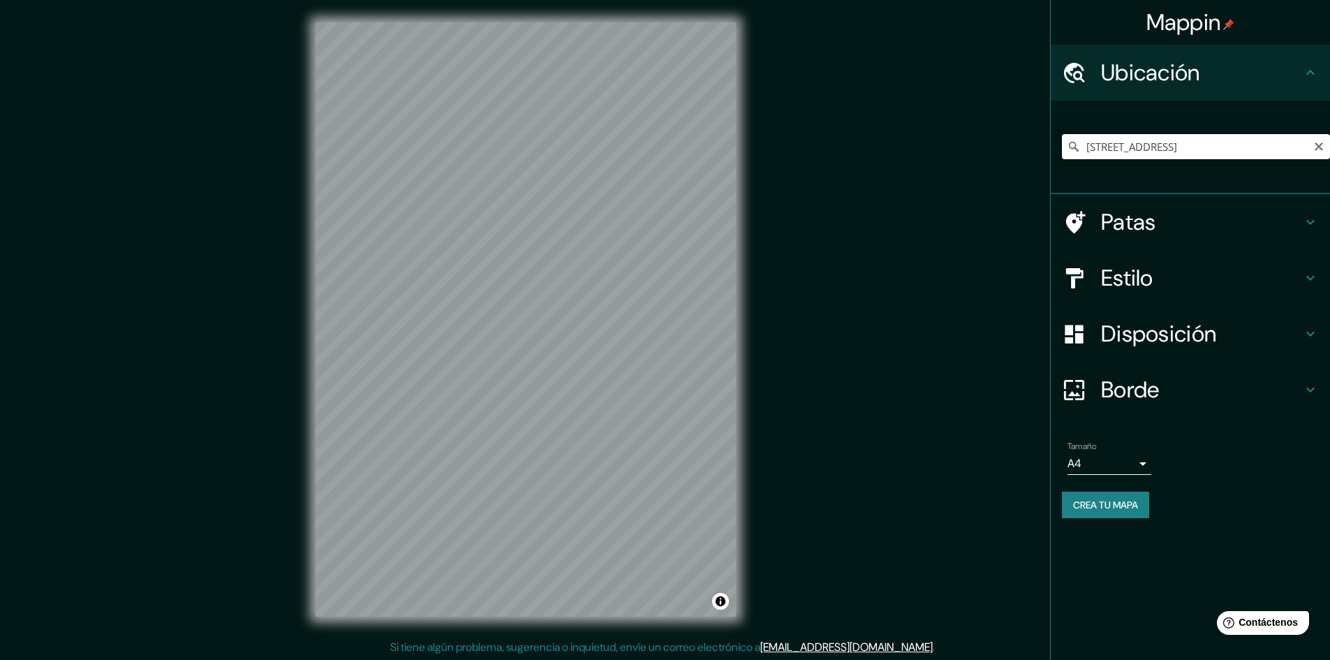
click at [1247, 149] on input "[STREET_ADDRESS]" at bounding box center [1196, 146] width 268 height 25
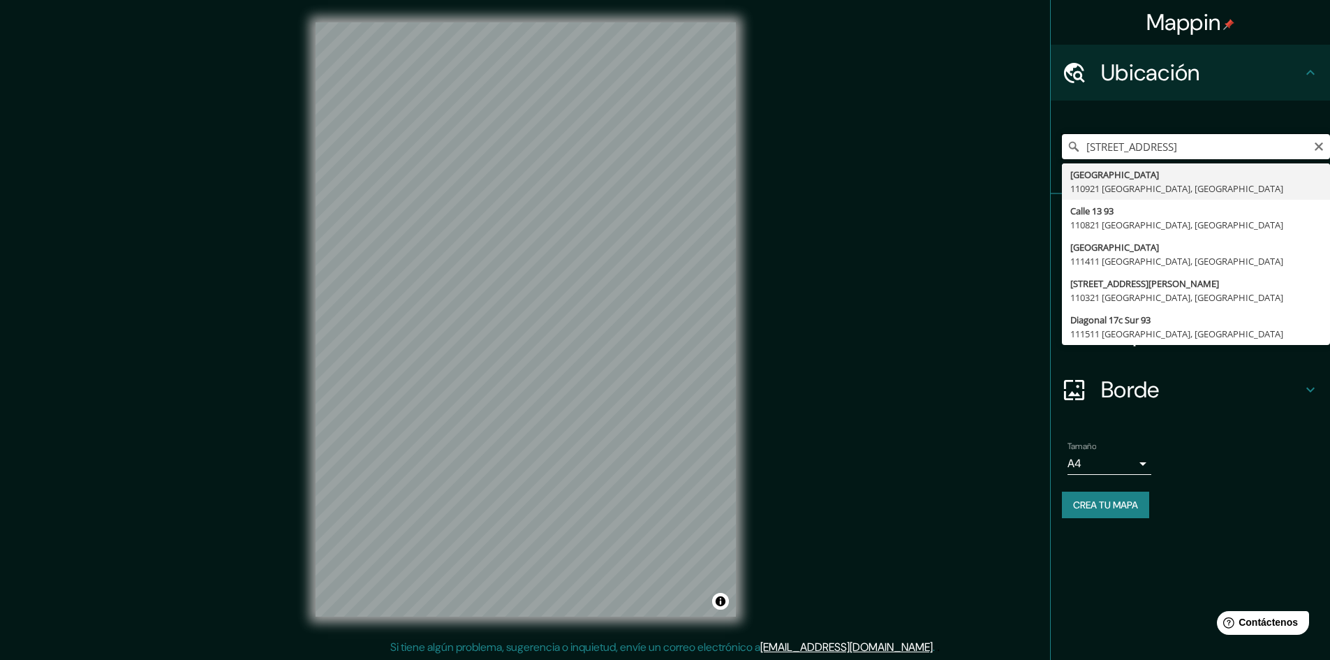
scroll to position [0, 6]
drag, startPoint x: 1272, startPoint y: 147, endPoint x: 1339, endPoint y: 137, distance: 68.4
click at [1330, 137] on html "Mappin [GEOGRAPHIC_DATA][STREET_ADDRESS][STREET_ADDRESS][STREET_ADDRESS][STREET…" at bounding box center [665, 330] width 1330 height 660
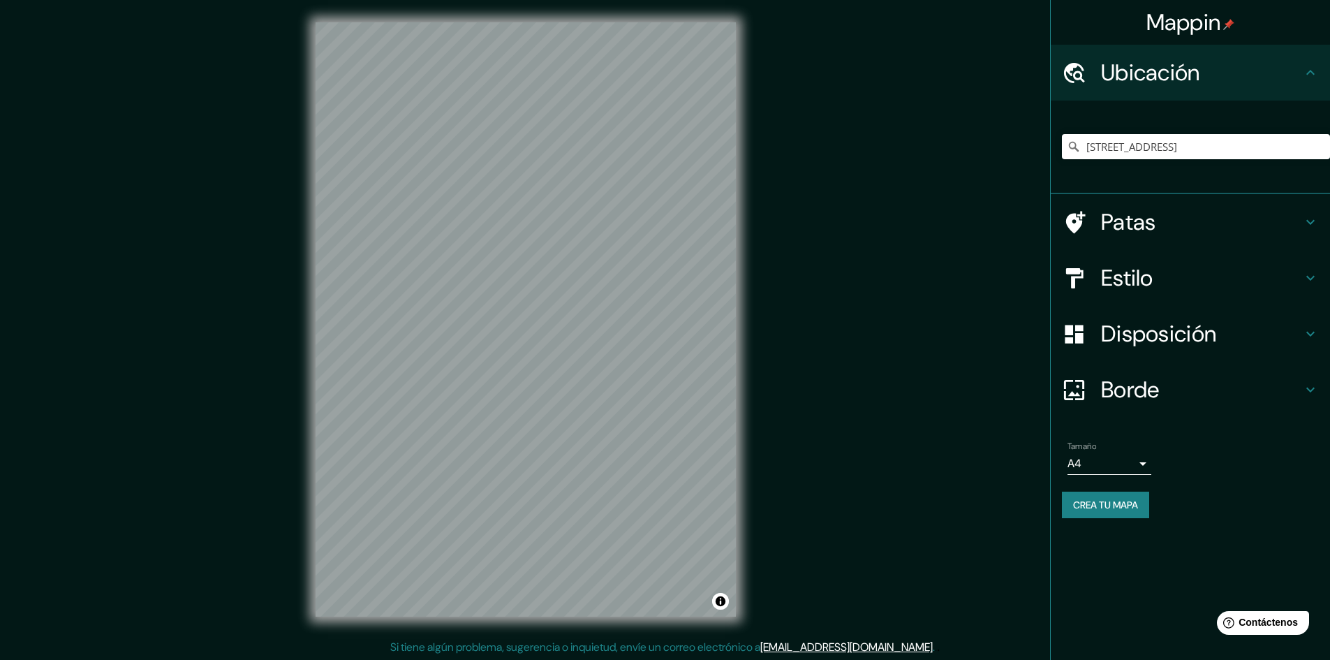
scroll to position [0, 0]
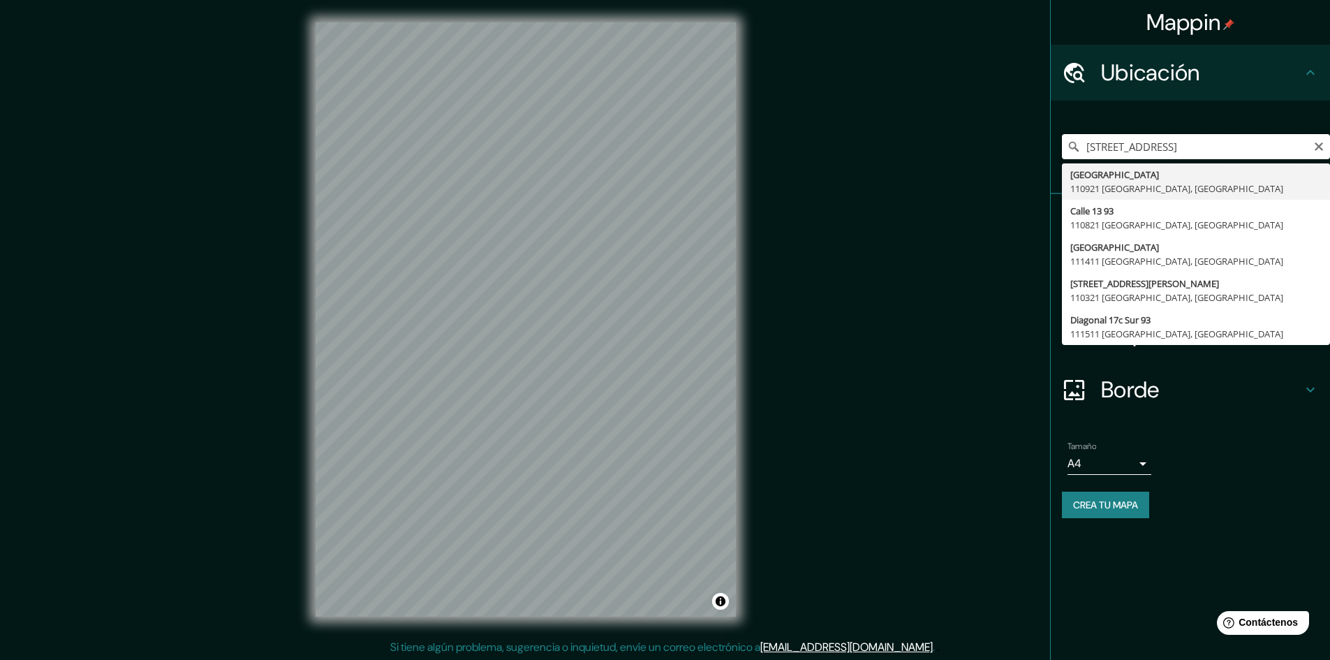
click at [1155, 144] on input "[STREET_ADDRESS]" at bounding box center [1196, 146] width 268 height 25
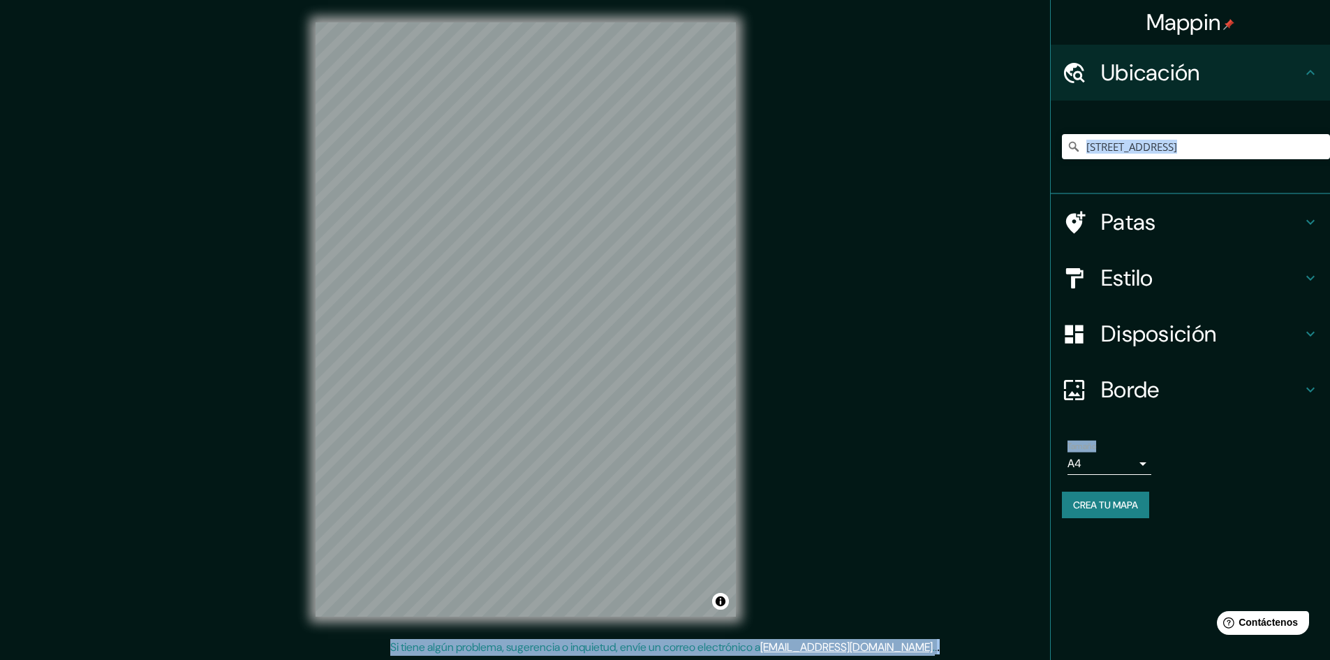
drag, startPoint x: 1074, startPoint y: 151, endPoint x: 1339, endPoint y: 161, distance: 266.1
click at [1330, 161] on html "Mappin [GEOGRAPHIC_DATA][STREET_ADDRESS][STREET_ADDRESS][STREET_ADDRESS][STREET…" at bounding box center [665, 330] width 1330 height 660
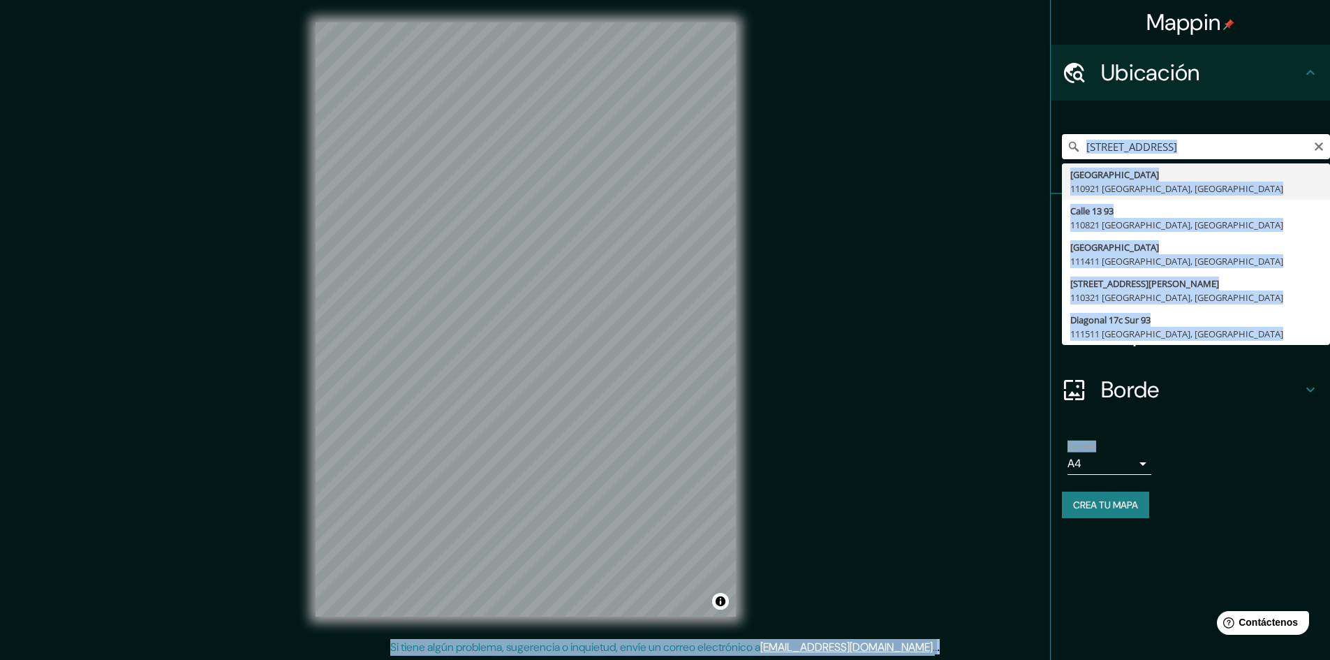
click at [1261, 150] on input "[STREET_ADDRESS]" at bounding box center [1196, 146] width 268 height 25
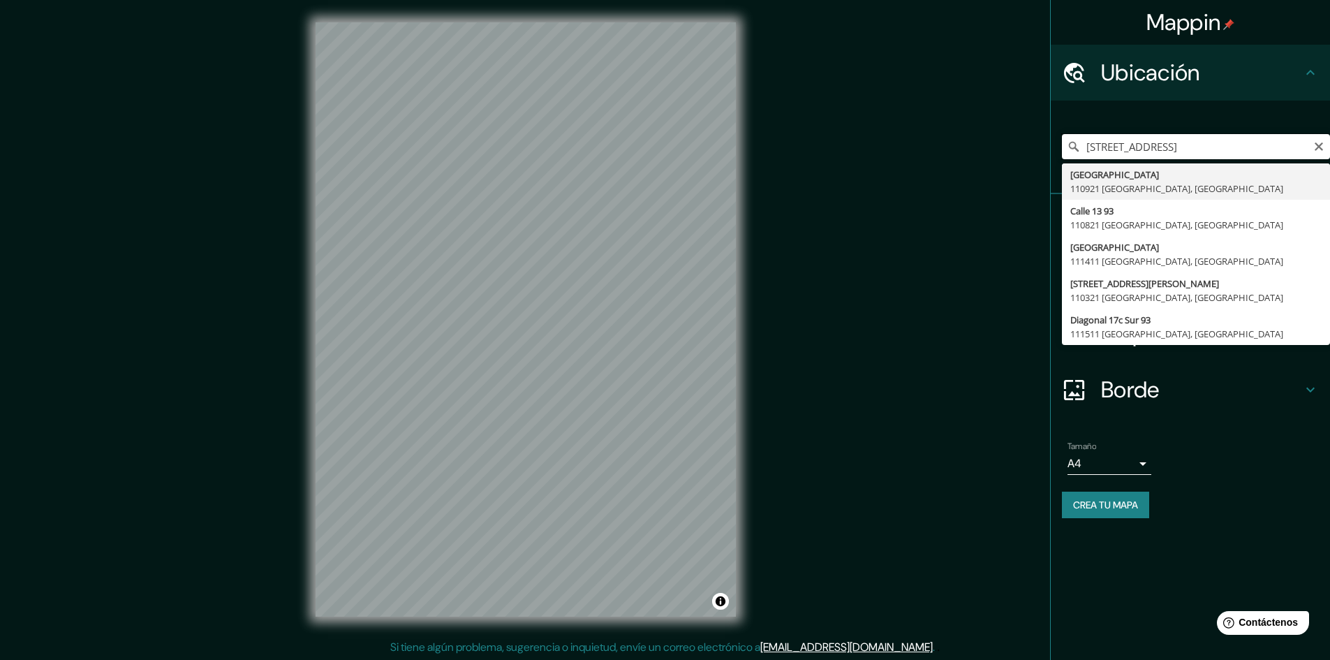
click at [1310, 145] on input "[STREET_ADDRESS]" at bounding box center [1196, 146] width 268 height 25
click at [1312, 145] on input "[STREET_ADDRESS]" at bounding box center [1196, 146] width 268 height 25
click at [1317, 145] on icon "Claro" at bounding box center [1318, 146] width 8 height 8
type input "e"
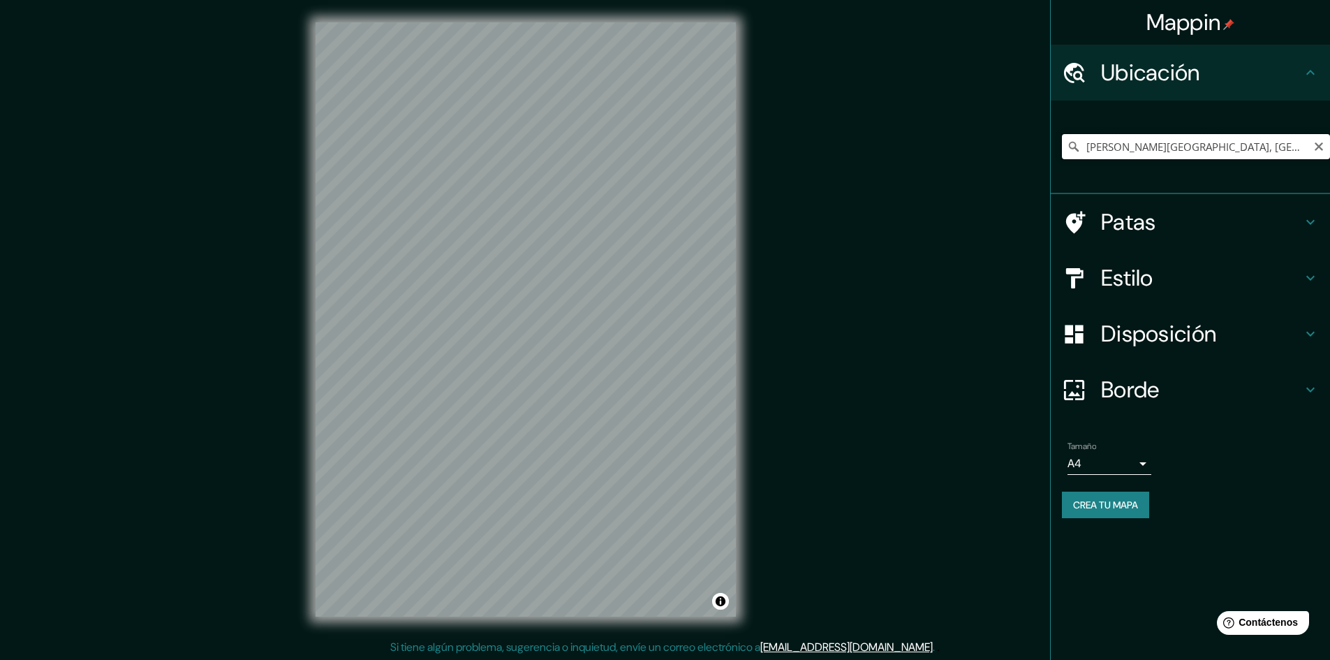
click at [1139, 151] on input "[PERSON_NAME][GEOGRAPHIC_DATA], [GEOGRAPHIC_DATA], [GEOGRAPHIC_DATA] 4030000, […" at bounding box center [1196, 146] width 268 height 25
drag, startPoint x: 1161, startPoint y: 143, endPoint x: 1339, endPoint y: 159, distance: 178.7
click at [1330, 159] on html "Mappin Ubicación [PERSON_NAME][GEOGRAPHIC_DATA], [GEOGRAPHIC_DATA], [GEOGRAPHIC…" at bounding box center [665, 330] width 1330 height 660
type input "[PERSON_NAME]"
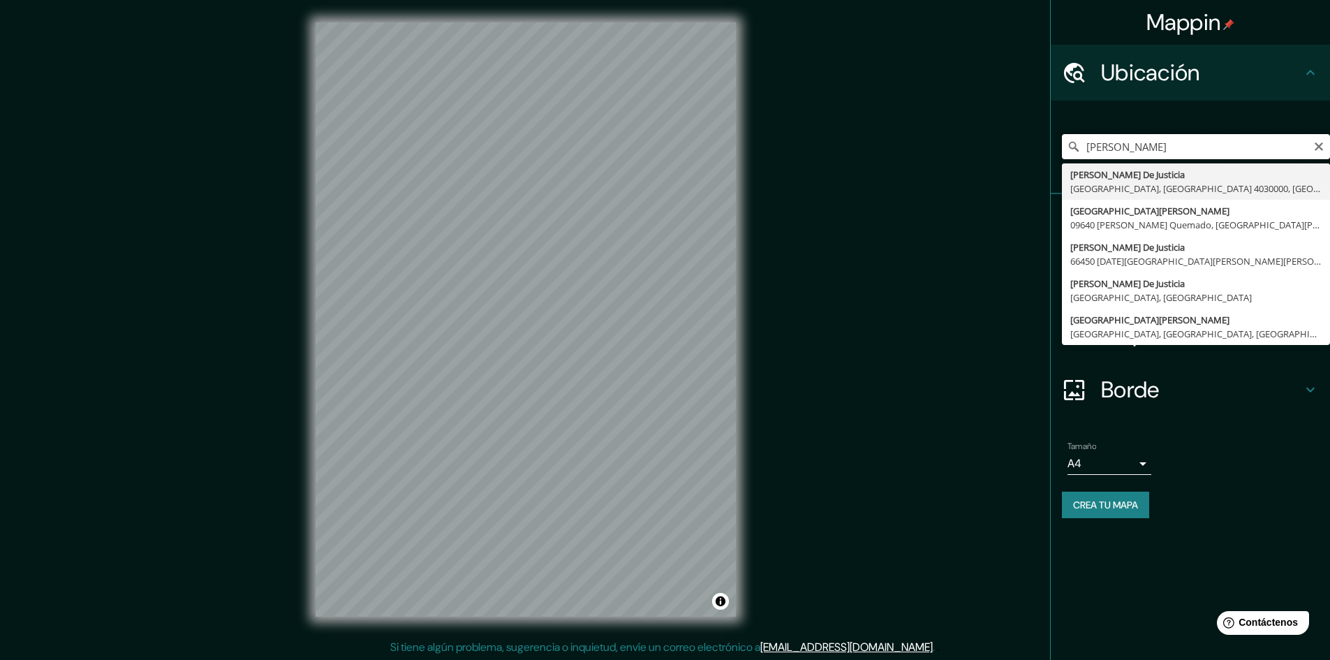
scroll to position [0, 0]
drag, startPoint x: 1104, startPoint y: 145, endPoint x: 995, endPoint y: 142, distance: 108.2
click at [995, 142] on div "Mappin Ubicación [PERSON_NAME][GEOGRAPHIC_DATA][PERSON_NAME], [GEOGRAPHIC_DATA]…" at bounding box center [665, 330] width 1330 height 661
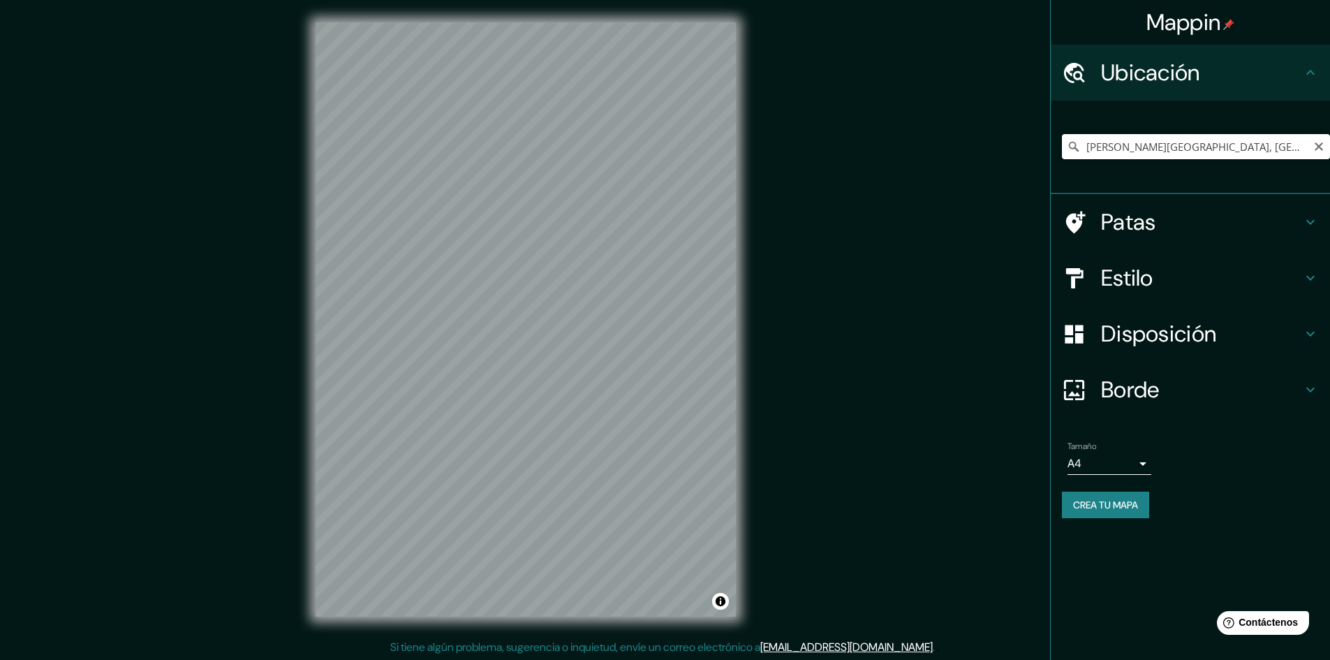
scroll to position [0, 95]
drag, startPoint x: 1217, startPoint y: 156, endPoint x: 1339, endPoint y: 159, distance: 122.2
click at [1330, 159] on html "Mappin Ubicación [PERSON_NAME][GEOGRAPHIC_DATA], [GEOGRAPHIC_DATA], [GEOGRAPHIC…" at bounding box center [665, 330] width 1330 height 660
drag, startPoint x: 1179, startPoint y: 148, endPoint x: 1339, endPoint y: 174, distance: 162.7
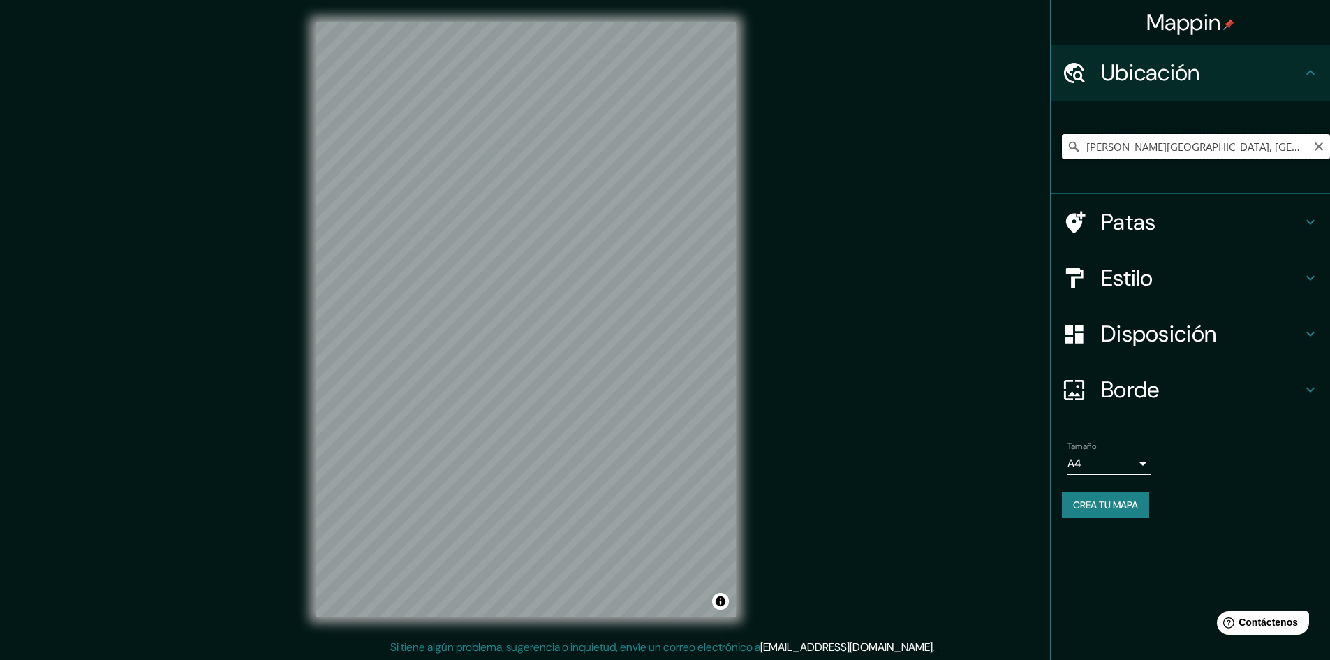
click at [1330, 174] on html "Mappin Ubicación [PERSON_NAME][GEOGRAPHIC_DATA], [GEOGRAPHIC_DATA], [GEOGRAPHIC…" at bounding box center [665, 330] width 1330 height 660
click at [1124, 152] on input "[GEOGRAPHIC_DATA], [GEOGRAPHIC_DATA]" at bounding box center [1196, 146] width 268 height 25
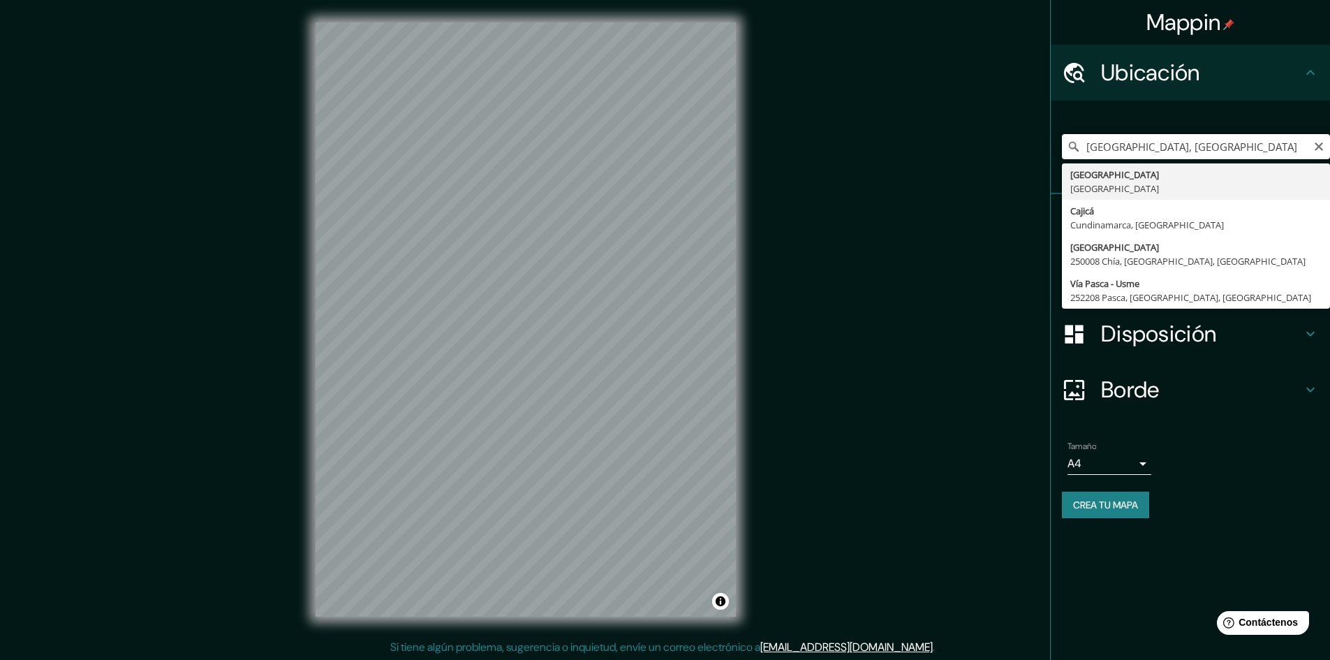
paste input "Cra. 6 #15-88, [GEOGRAPHIC_DATA], [GEOGRAPHIC_DATA], [GEOGRAPHIC_DATA]"
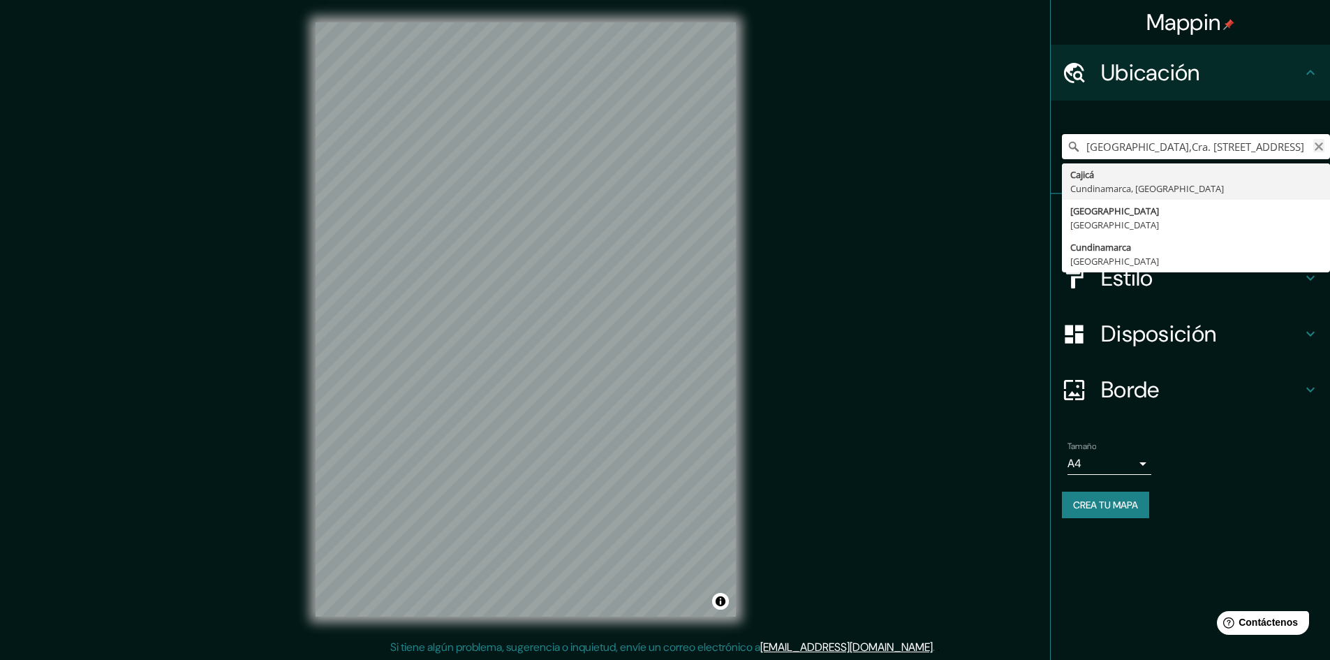
type input "[GEOGRAPHIC_DATA],Cra. [STREET_ADDRESS]"
click at [1316, 147] on icon "Claro" at bounding box center [1318, 146] width 11 height 11
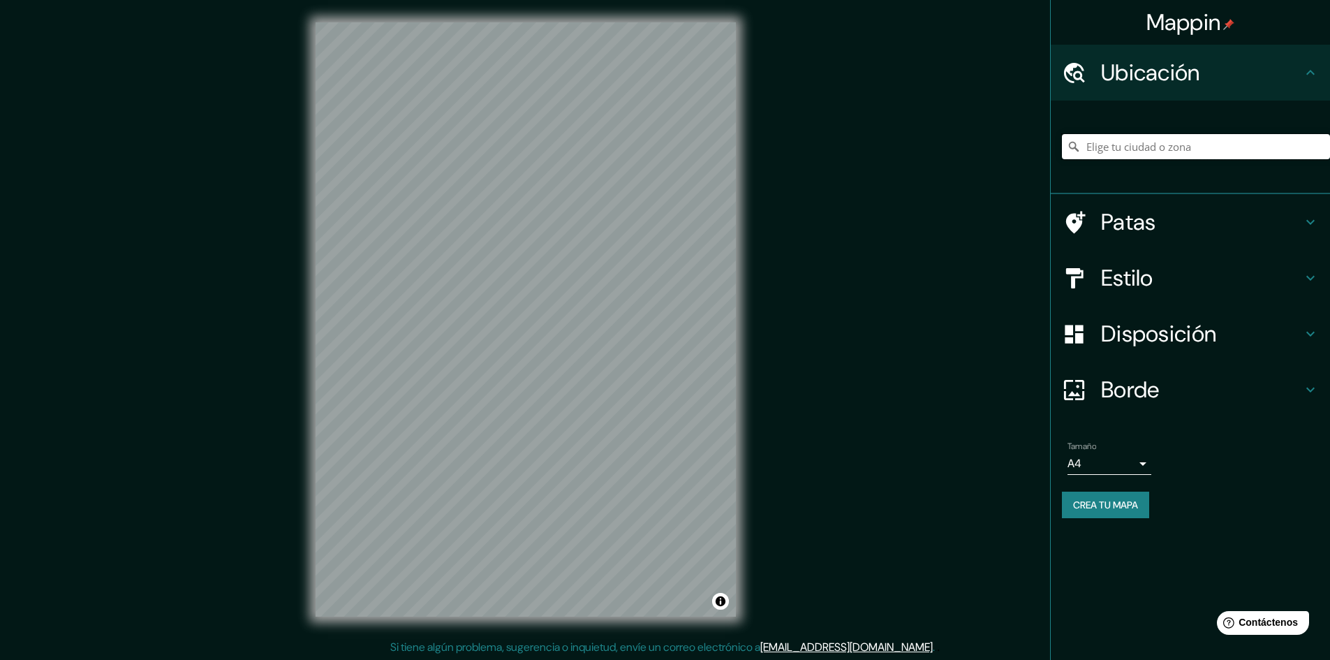
scroll to position [0, 0]
click at [1212, 143] on input "Elige tu ciudad o zona" at bounding box center [1196, 146] width 268 height 25
paste input "Cra. 6 #15-88, [GEOGRAPHIC_DATA], [GEOGRAPHIC_DATA], [GEOGRAPHIC_DATA]"
click at [1181, 147] on input "Cajicá, [GEOGRAPHIC_DATA], [GEOGRAPHIC_DATA]" at bounding box center [1196, 146] width 268 height 25
paste input "Cra. 6 #15-88, [GEOGRAPHIC_DATA], [GEOGRAPHIC_DATA], [GEOGRAPHIC_DATA]"
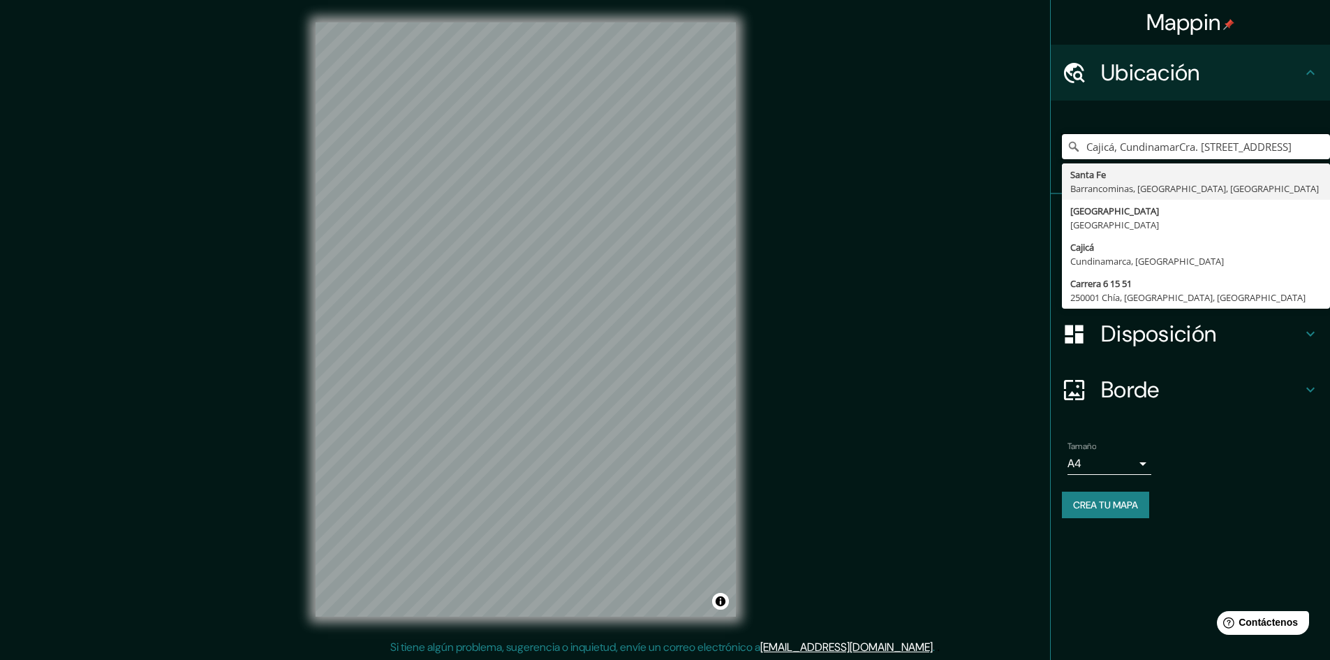
drag, startPoint x: 1294, startPoint y: 154, endPoint x: 956, endPoint y: 137, distance: 339.0
click at [956, 137] on div "Mappin Ubicación Cajicá, CundinamarCra. 6 #15-88, [GEOGRAPHIC_DATA], [GEOGRAPHI…" at bounding box center [665, 330] width 1330 height 661
type input "a, [GEOGRAPHIC_DATA]"
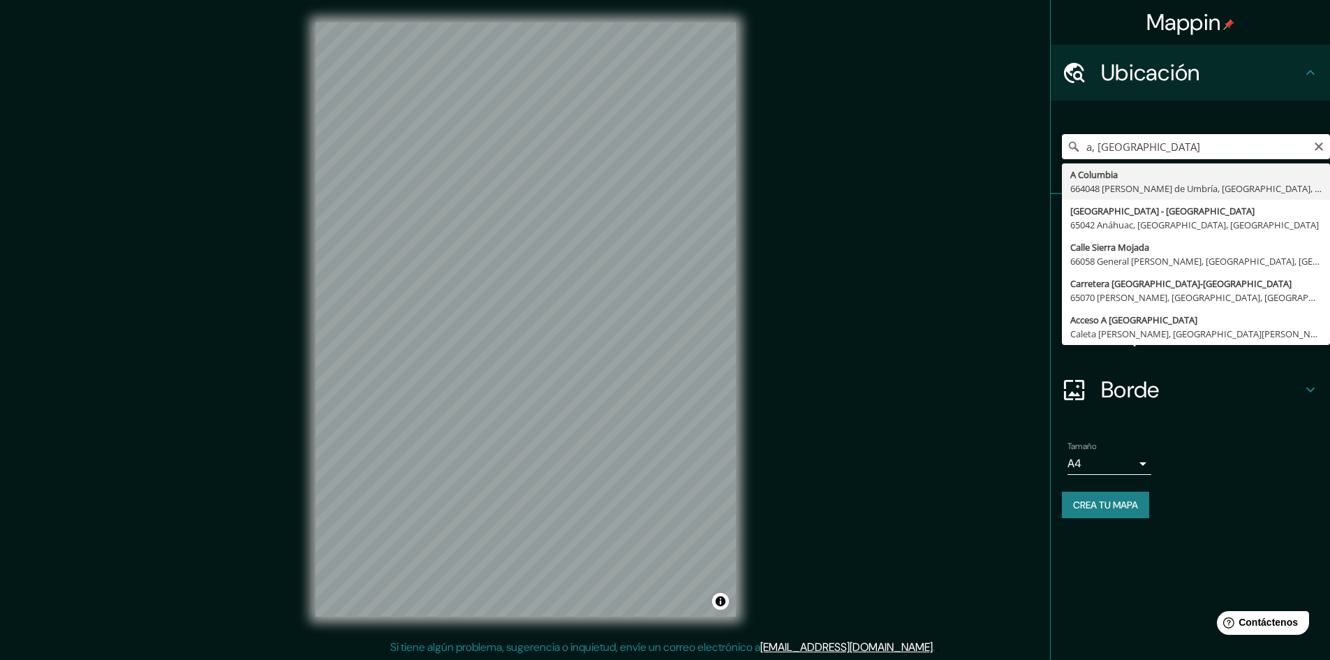
drag, startPoint x: 1197, startPoint y: 146, endPoint x: 943, endPoint y: 141, distance: 254.1
click at [949, 142] on div "Mappin Ubicación a, [GEOGRAPHIC_DATA] A Columbia 664048 [PERSON_NAME][GEOGRAPHI…" at bounding box center [665, 330] width 1330 height 661
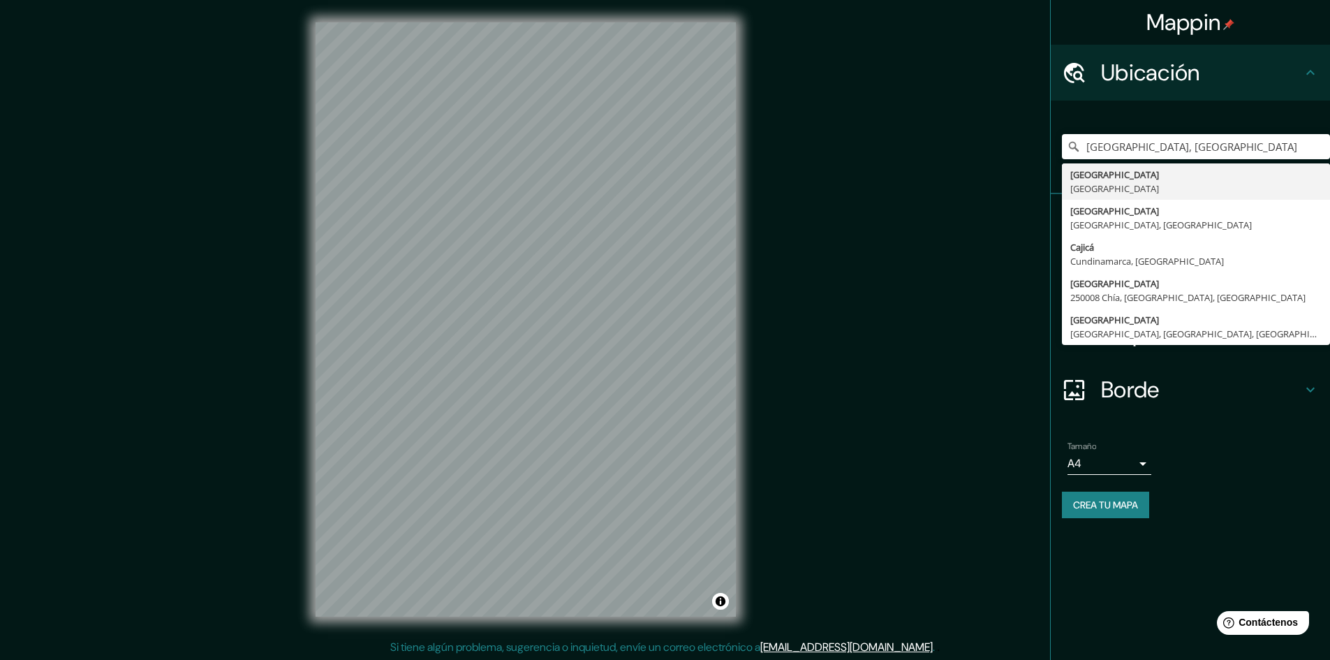
click at [1306, 77] on icon at bounding box center [1310, 72] width 17 height 17
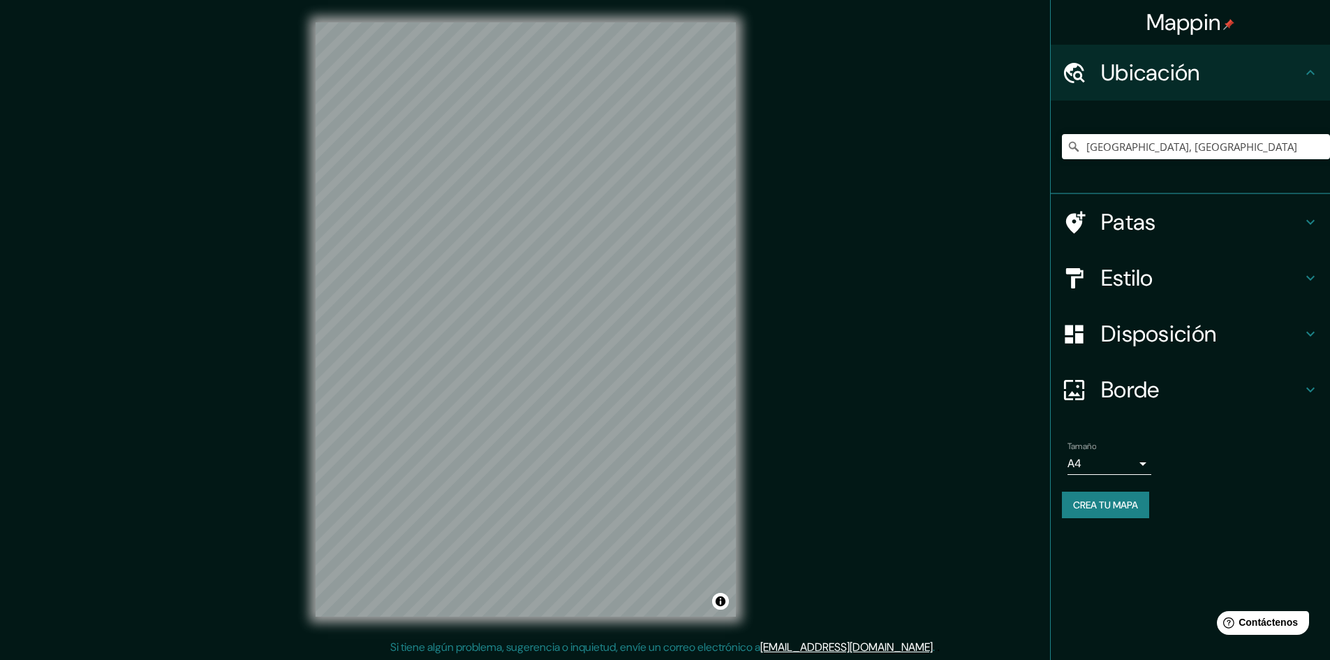
click at [1306, 77] on icon at bounding box center [1310, 72] width 17 height 17
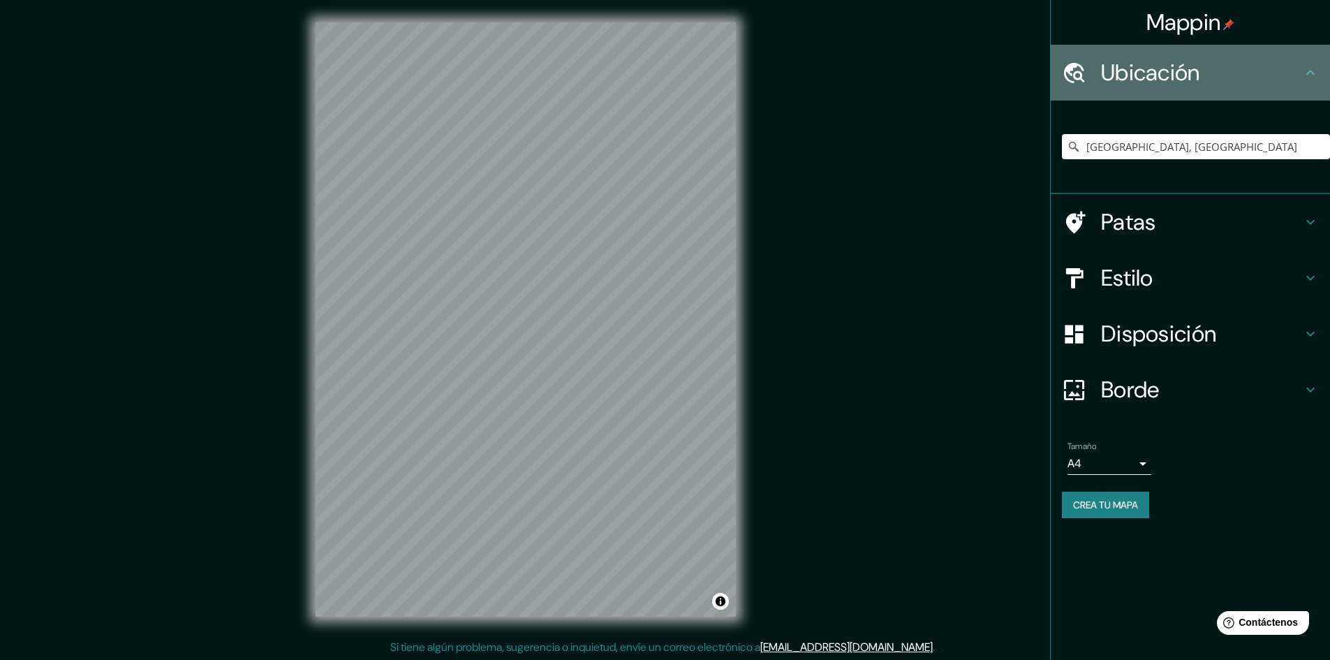
click at [1307, 80] on icon at bounding box center [1310, 72] width 17 height 17
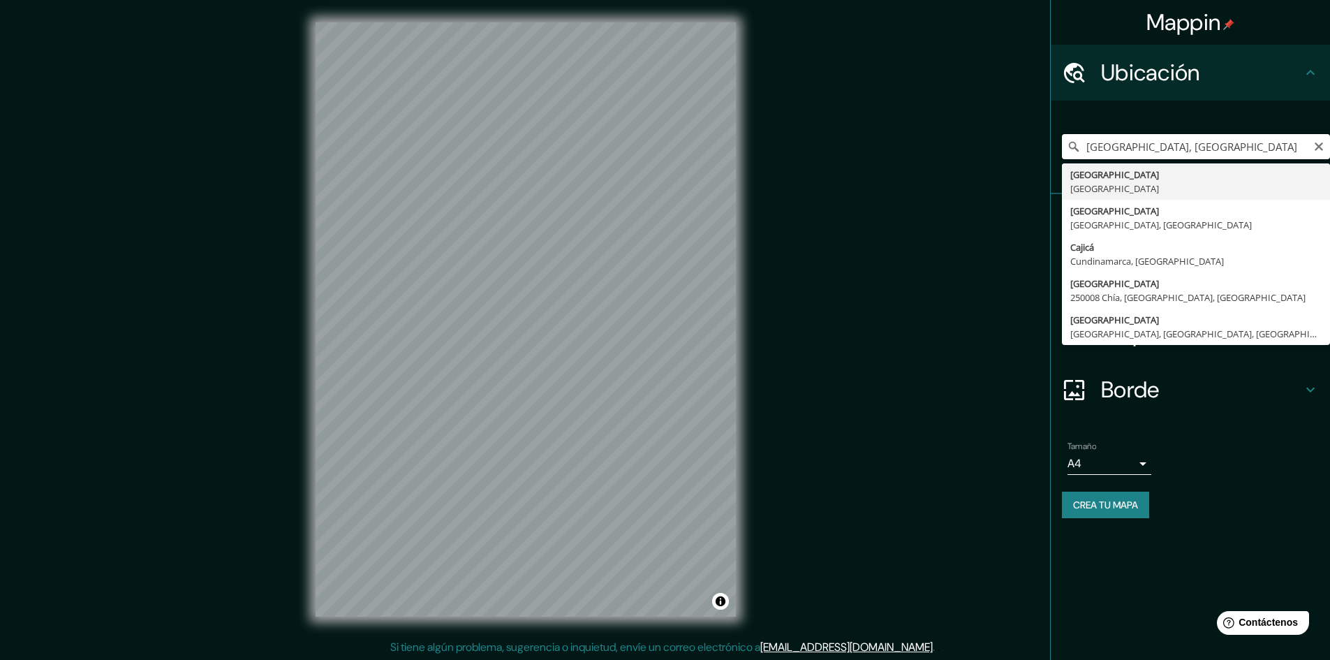
click at [1135, 149] on input "[GEOGRAPHIC_DATA], [GEOGRAPHIC_DATA]" at bounding box center [1196, 146] width 268 height 25
paste input "Cra. [STREET_ADDRESS]"
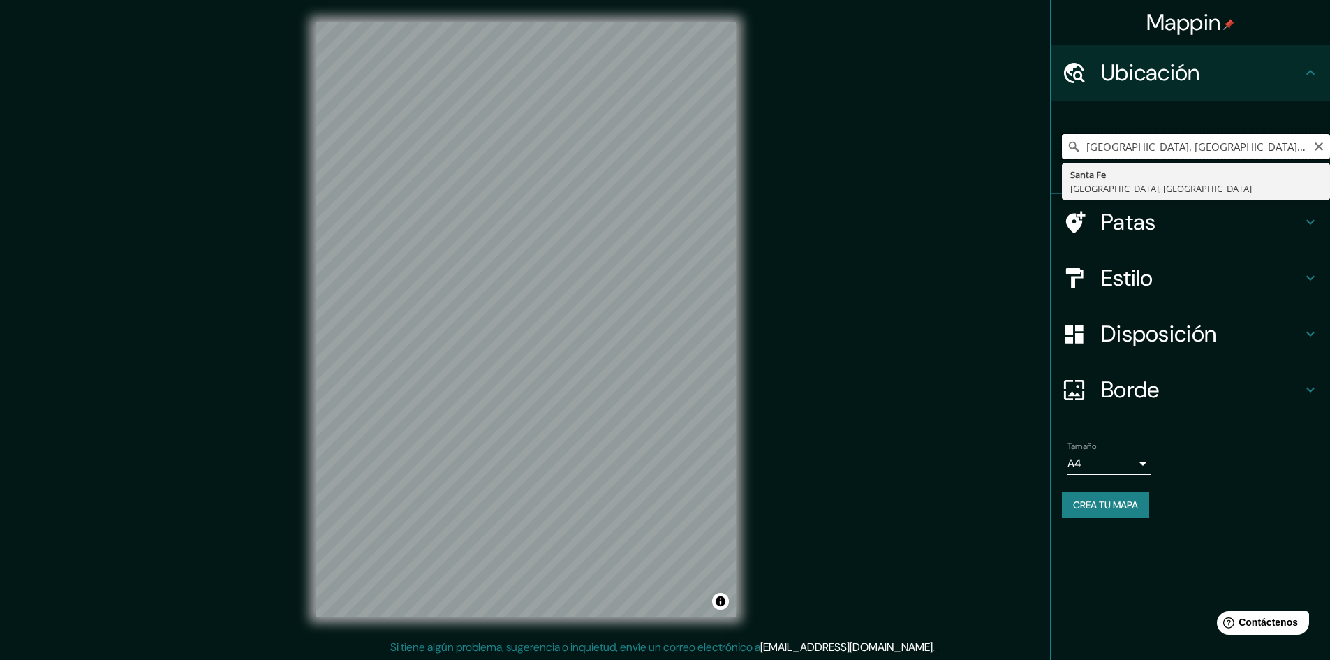
scroll to position [0, 19]
drag, startPoint x: 1189, startPoint y: 151, endPoint x: 1339, endPoint y: 153, distance: 150.1
click at [1330, 153] on html "Mappin Ubicación Bogotá, CCra. [STREET_ADDRESS] [GEOGRAPHIC_DATA] Estilo Dispos…" at bounding box center [665, 330] width 1330 height 660
type input "[GEOGRAPHIC_DATA], [GEOGRAPHIC_DATA]. 7 #14-7"
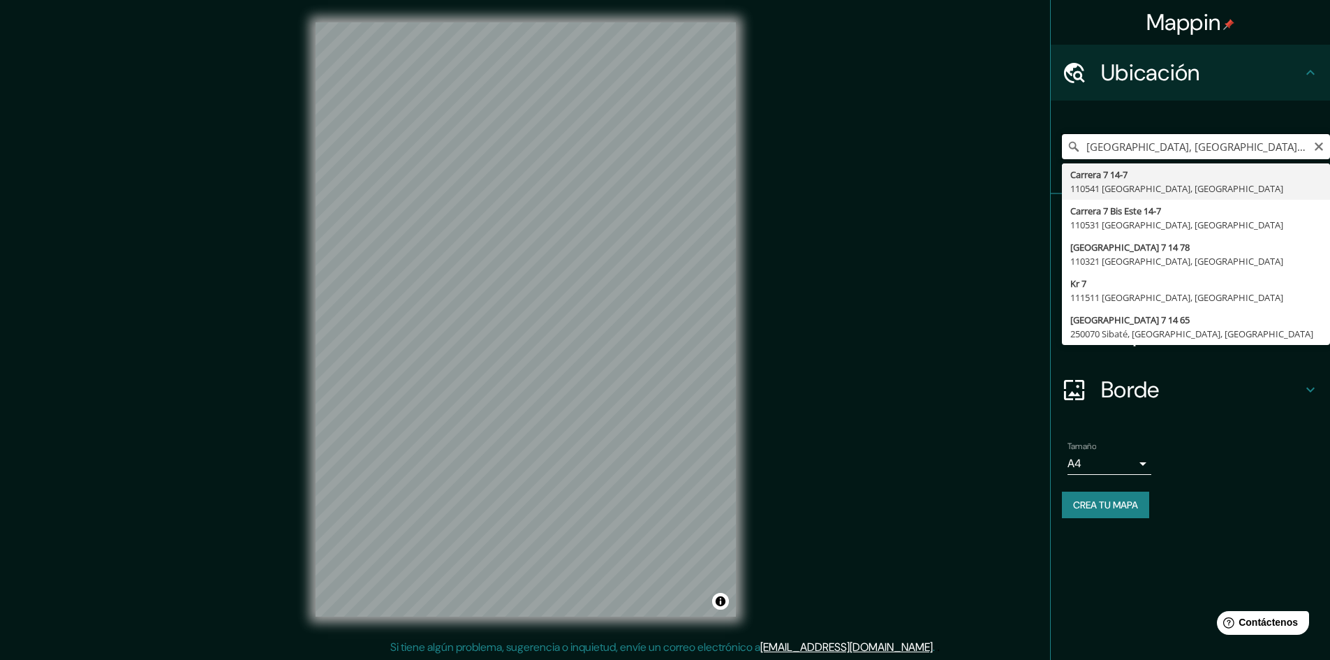
drag, startPoint x: 1254, startPoint y: 144, endPoint x: 1055, endPoint y: 146, distance: 198.2
click at [1055, 146] on div "[GEOGRAPHIC_DATA], [GEOGRAPHIC_DATA]. 7 #14-7 Carrera 7 14-7 110541 [GEOGRAPHIC…" at bounding box center [1189, 148] width 279 height 94
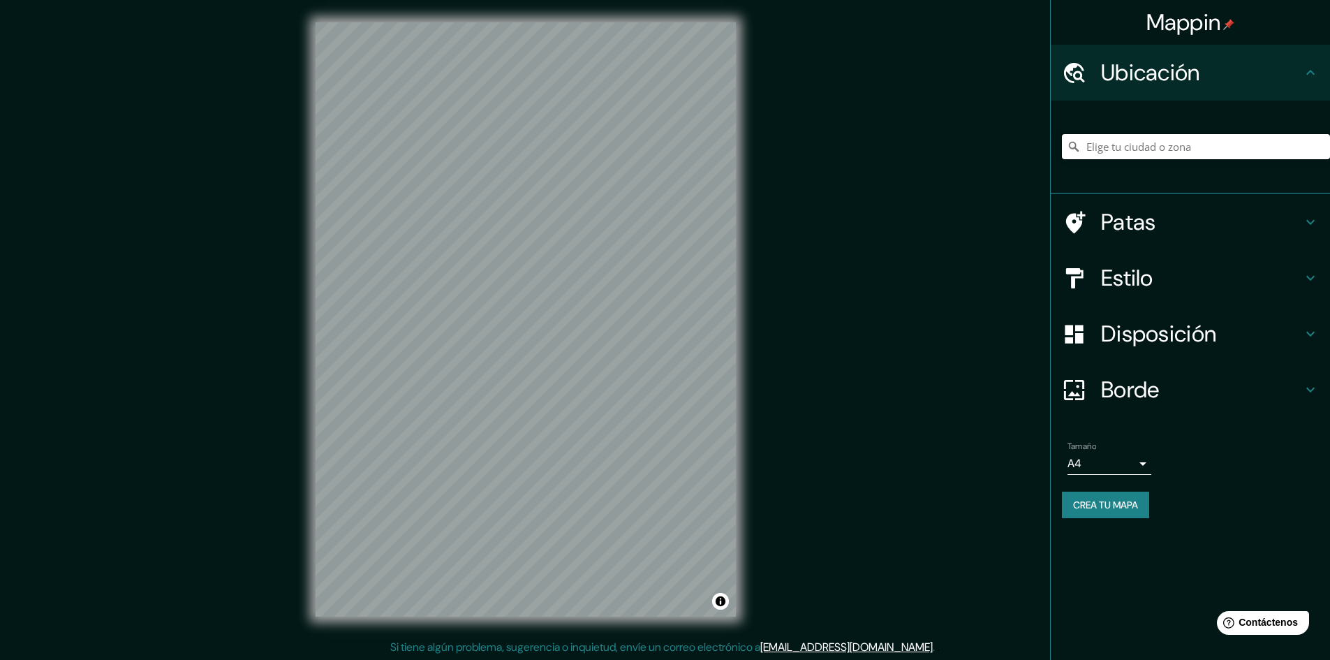
click at [1146, 142] on input "Elige tu ciudad o zona" at bounding box center [1196, 146] width 268 height 25
paste input "Cra. [STREET_ADDRESS]"
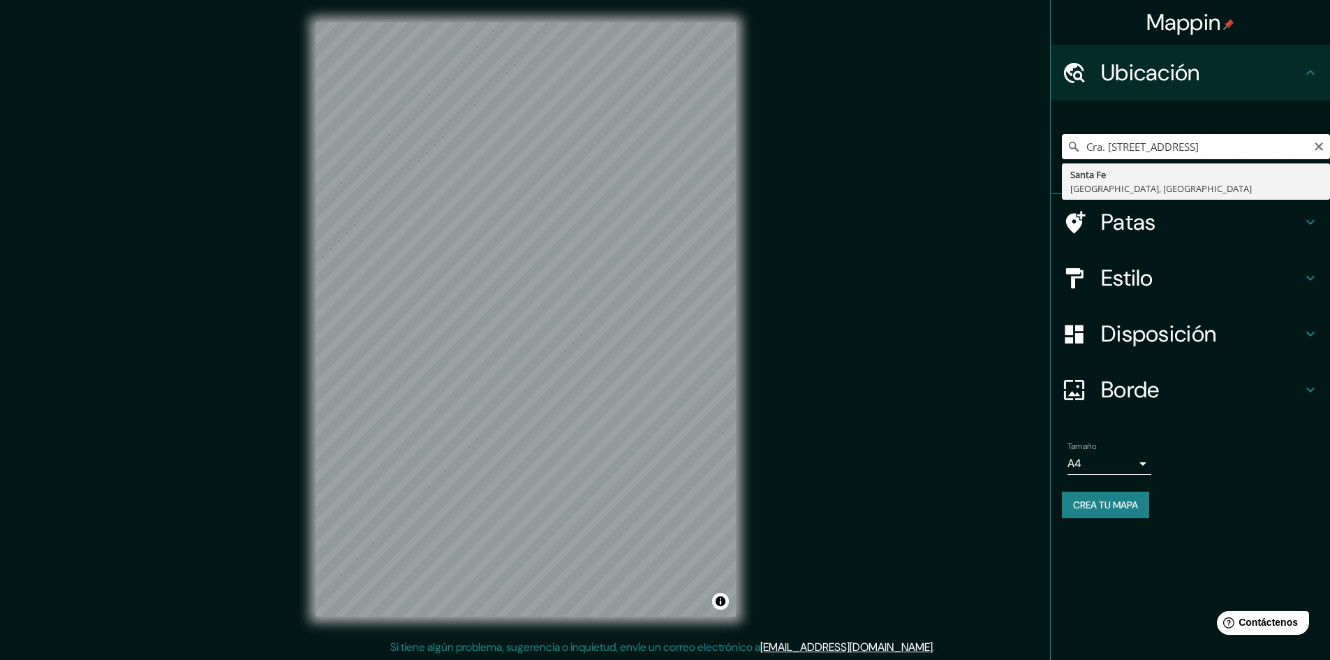
drag, startPoint x: 1245, startPoint y: 151, endPoint x: 1159, endPoint y: 164, distance: 87.6
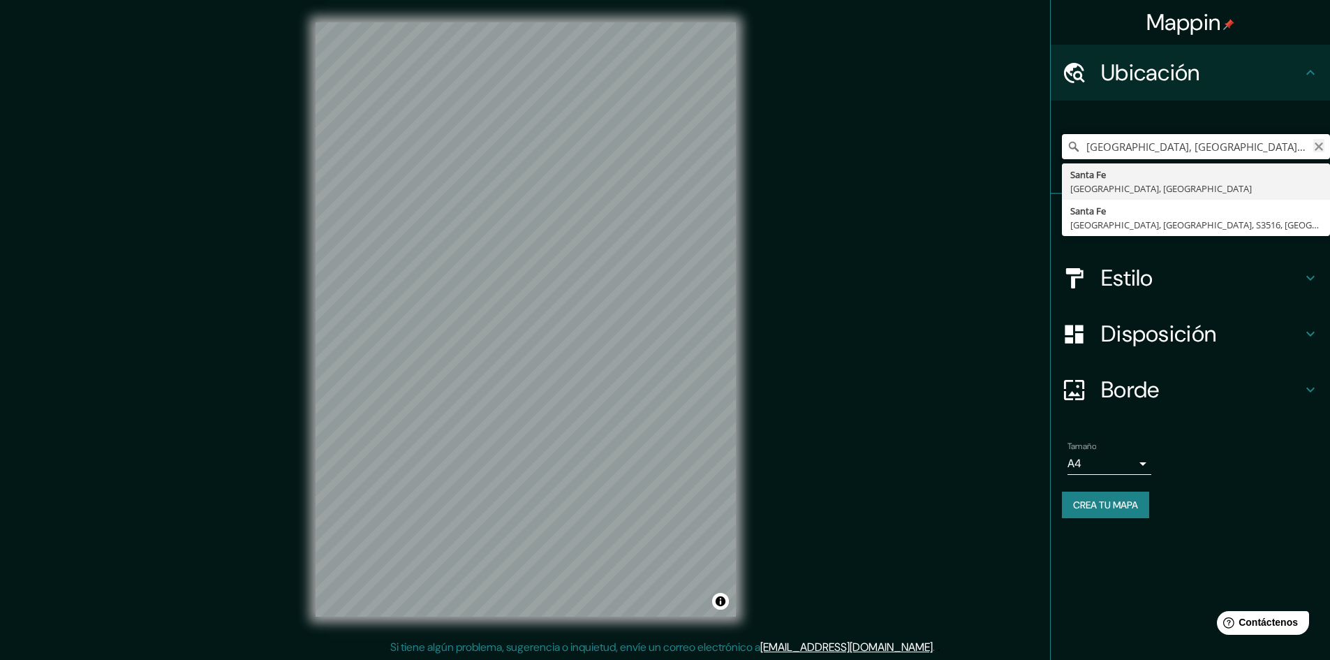
type input "[GEOGRAPHIC_DATA], [GEOGRAPHIC_DATA], [GEOGRAPHIC_DATA]"
click at [1320, 149] on icon "Claro" at bounding box center [1318, 146] width 8 height 8
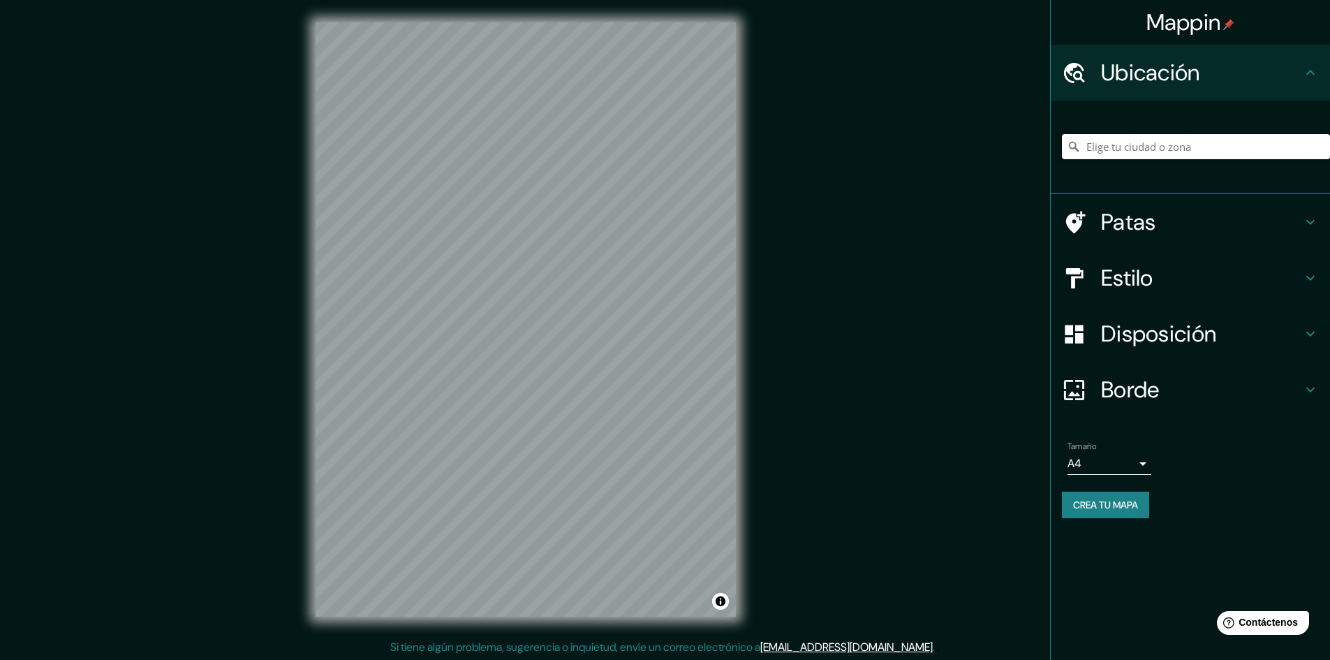
paste input "Cra. [STREET_ADDRESS]"
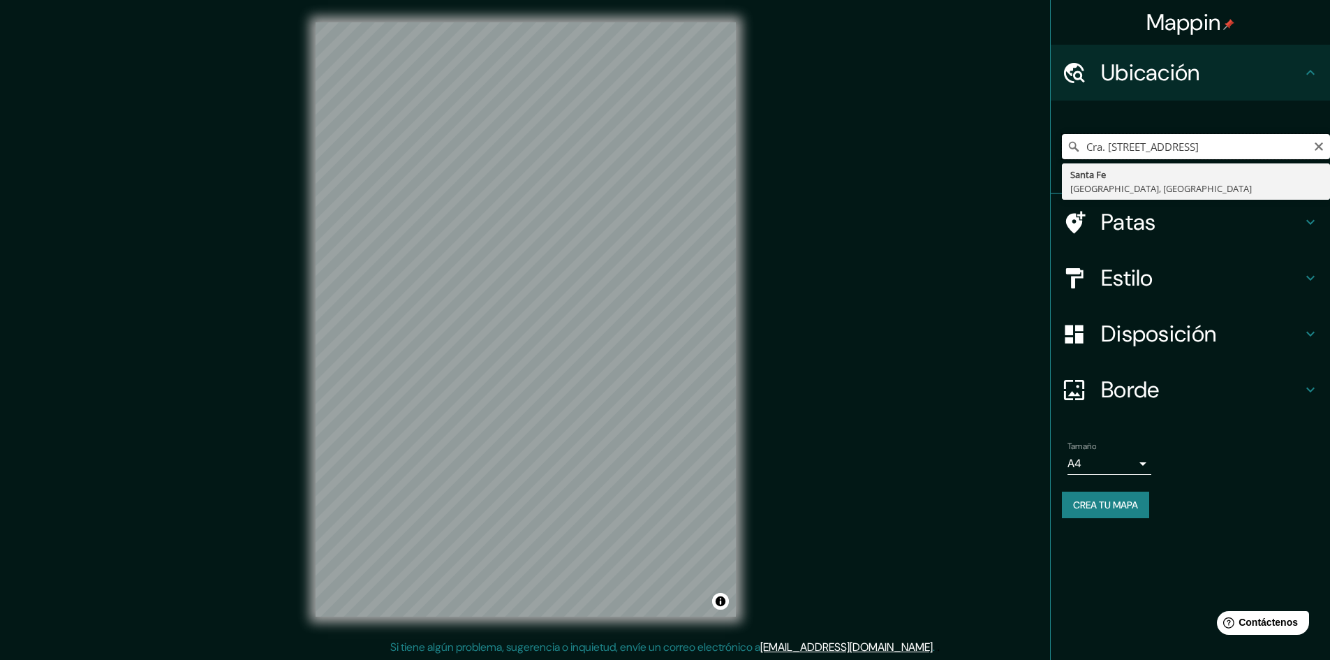
drag, startPoint x: 1225, startPoint y: 145, endPoint x: 1157, endPoint y: 145, distance: 67.7
click at [1157, 145] on input "Cra. [STREET_ADDRESS]" at bounding box center [1196, 146] width 268 height 25
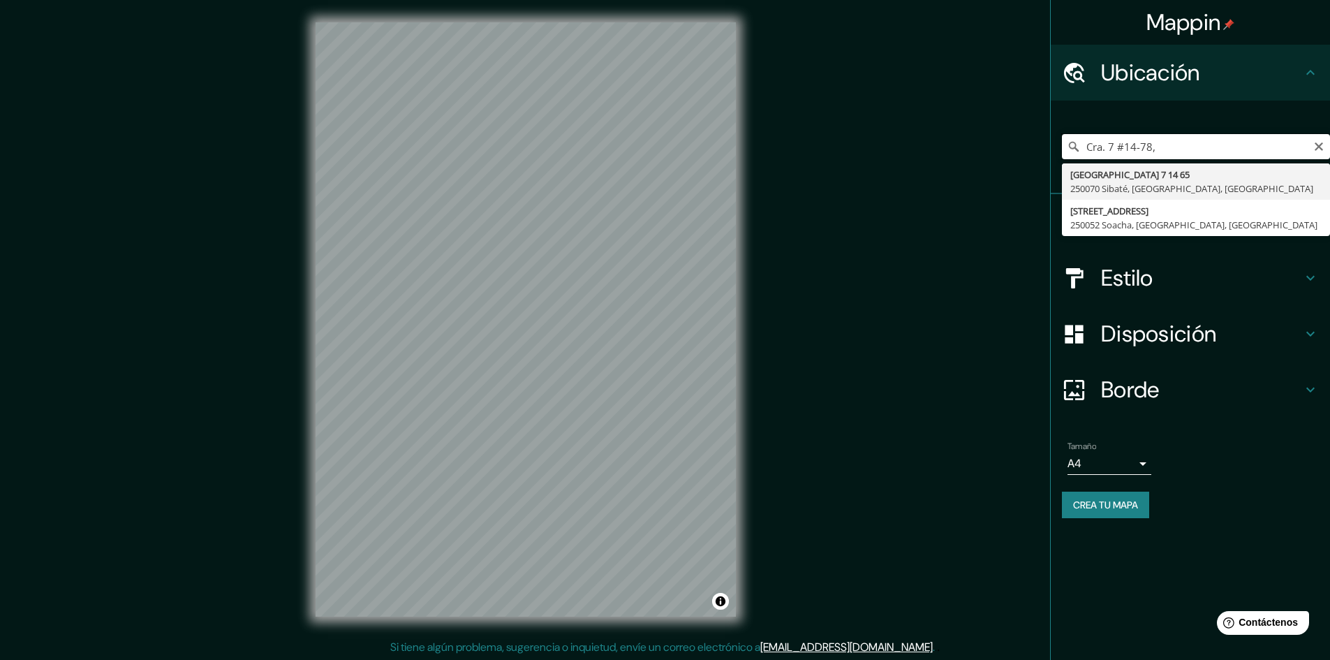
click at [1149, 140] on input "Cra. 7 #14-78," at bounding box center [1196, 146] width 268 height 25
click at [1154, 140] on input "Cra. 7 #14-78," at bounding box center [1196, 146] width 268 height 25
click at [1152, 141] on input "Cra. 7 #14-78," at bounding box center [1196, 146] width 268 height 25
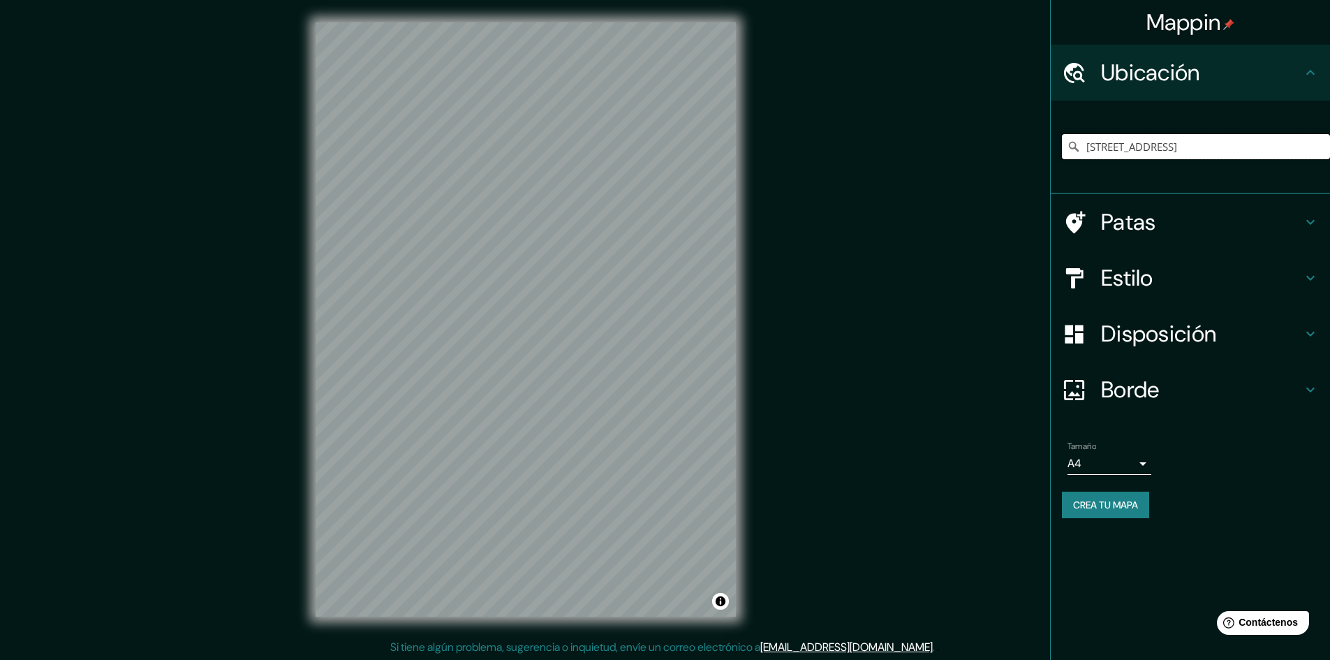
drag, startPoint x: 1309, startPoint y: 150, endPoint x: 814, endPoint y: 150, distance: 495.6
click at [816, 150] on div "Mappin Ubicación Carrera 7 14 133, 940001 Inírida, Guainía, Colombia [STREET_AD…" at bounding box center [665, 330] width 1330 height 661
type input "mbia"
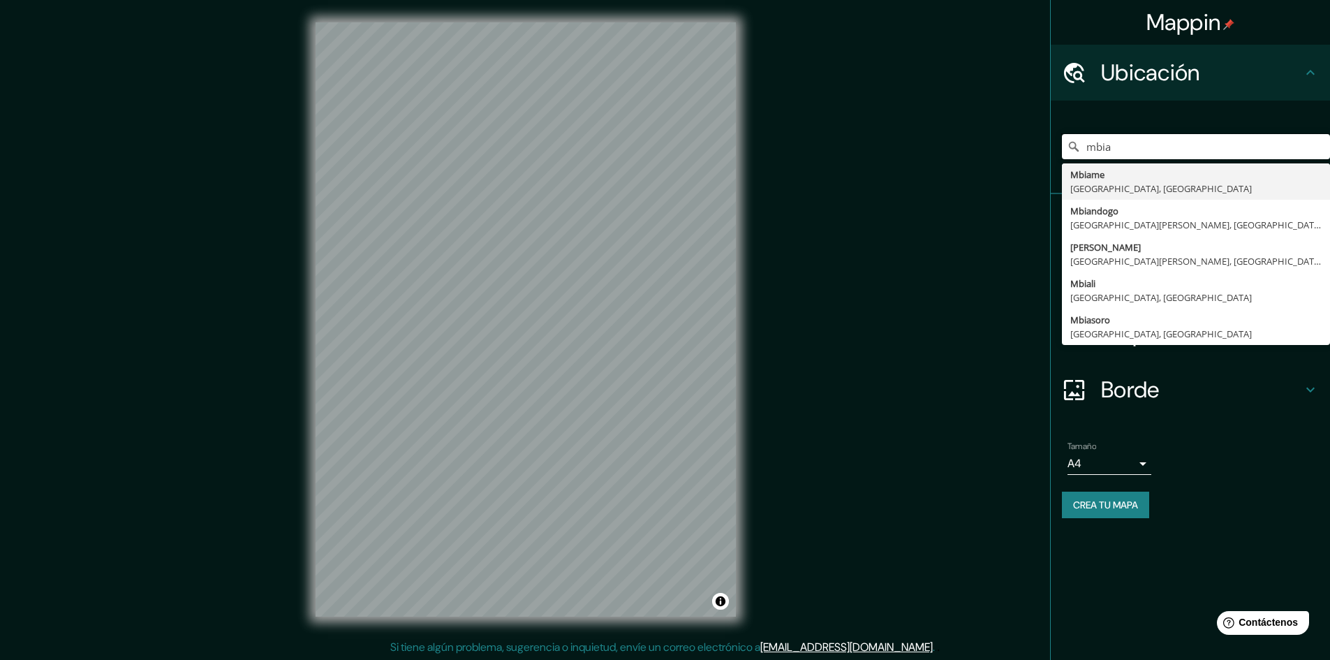
drag, startPoint x: 1013, startPoint y: 140, endPoint x: 879, endPoint y: 140, distance: 133.3
click at [885, 140] on div "Mappin Ubicación mbia Mbiame [GEOGRAPHIC_DATA], [GEOGRAPHIC_DATA] Mbiandogo [GE…" at bounding box center [665, 330] width 1330 height 661
type input "[GEOGRAPHIC_DATA], [GEOGRAPHIC_DATA], [GEOGRAPHIC_DATA]"
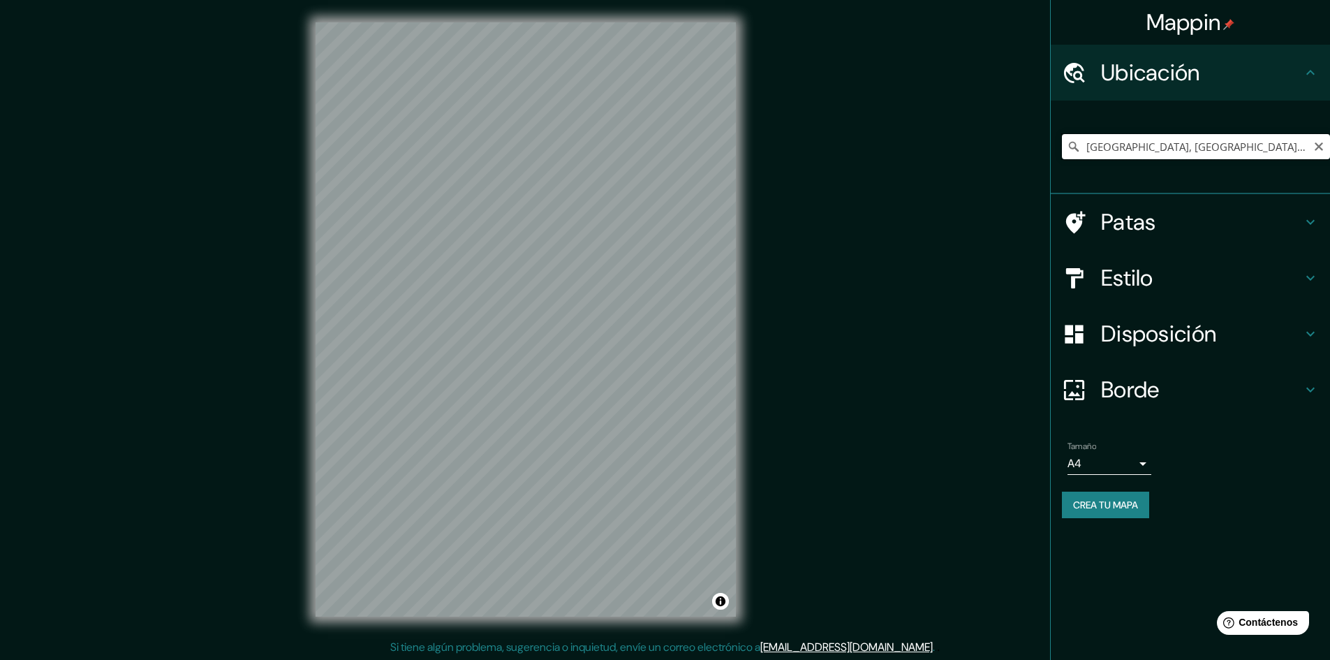
drag, startPoint x: 1271, startPoint y: 145, endPoint x: 878, endPoint y: 135, distance: 393.1
click at [878, 135] on div "Mappin Ubicación [GEOGRAPHIC_DATA], [GEOGRAPHIC_DATA], [GEOGRAPHIC_DATA] [GEOGR…" at bounding box center [665, 330] width 1330 height 661
type input "[GEOGRAPHIC_DATA], [GEOGRAPHIC_DATA]"
click at [1293, 72] on h4 "Ubicación" at bounding box center [1201, 73] width 201 height 28
click at [1316, 57] on div "Ubicación" at bounding box center [1189, 73] width 279 height 56
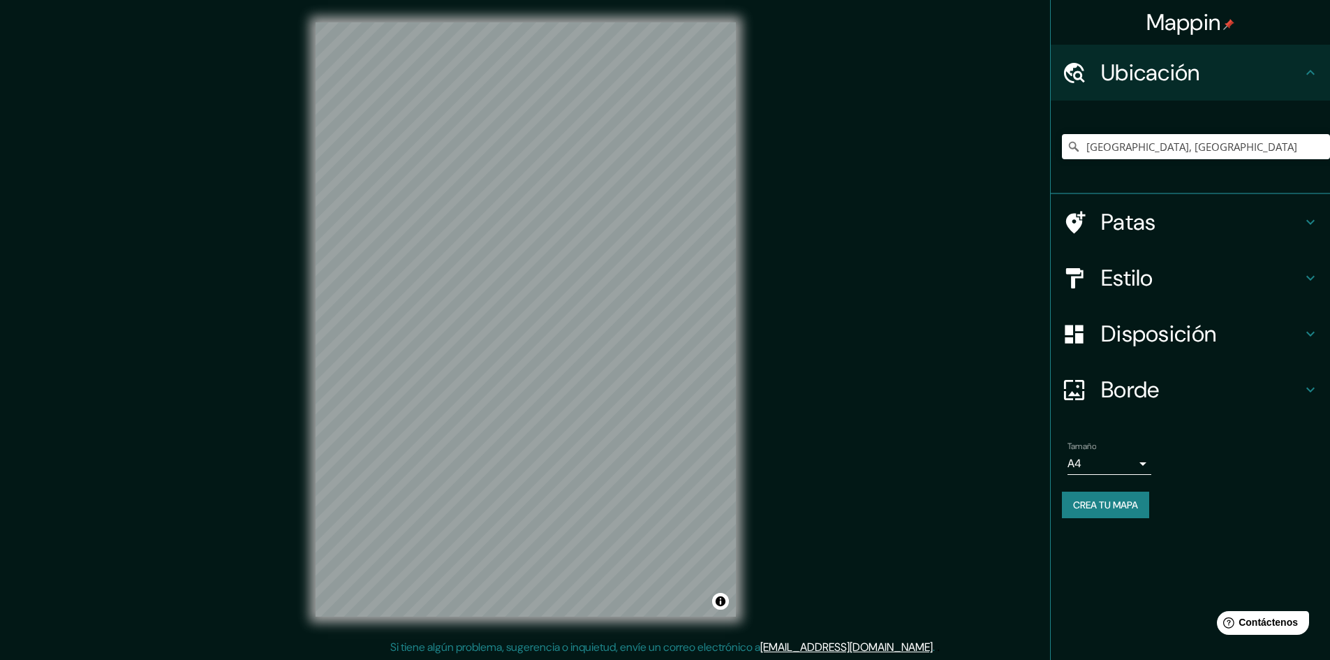
click at [1283, 200] on div "Patas" at bounding box center [1189, 222] width 279 height 56
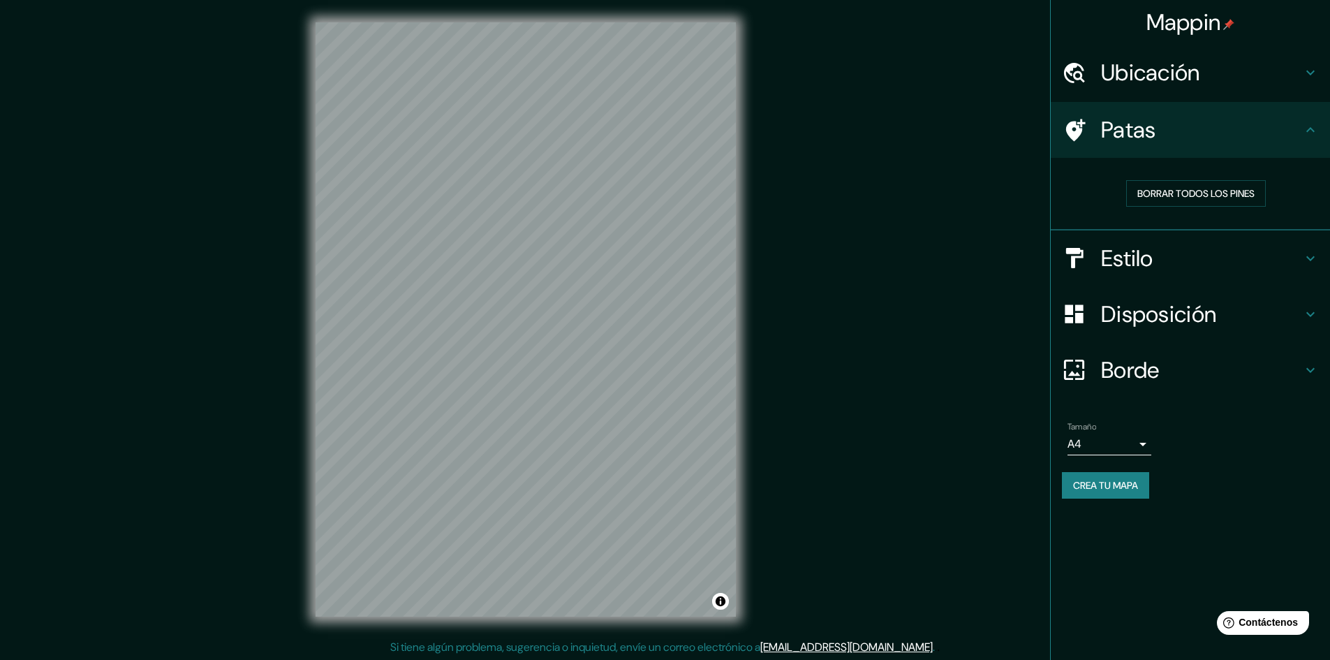
click at [1305, 138] on icon at bounding box center [1310, 129] width 17 height 17
click at [1293, 260] on h4 "Estilo" at bounding box center [1201, 258] width 201 height 28
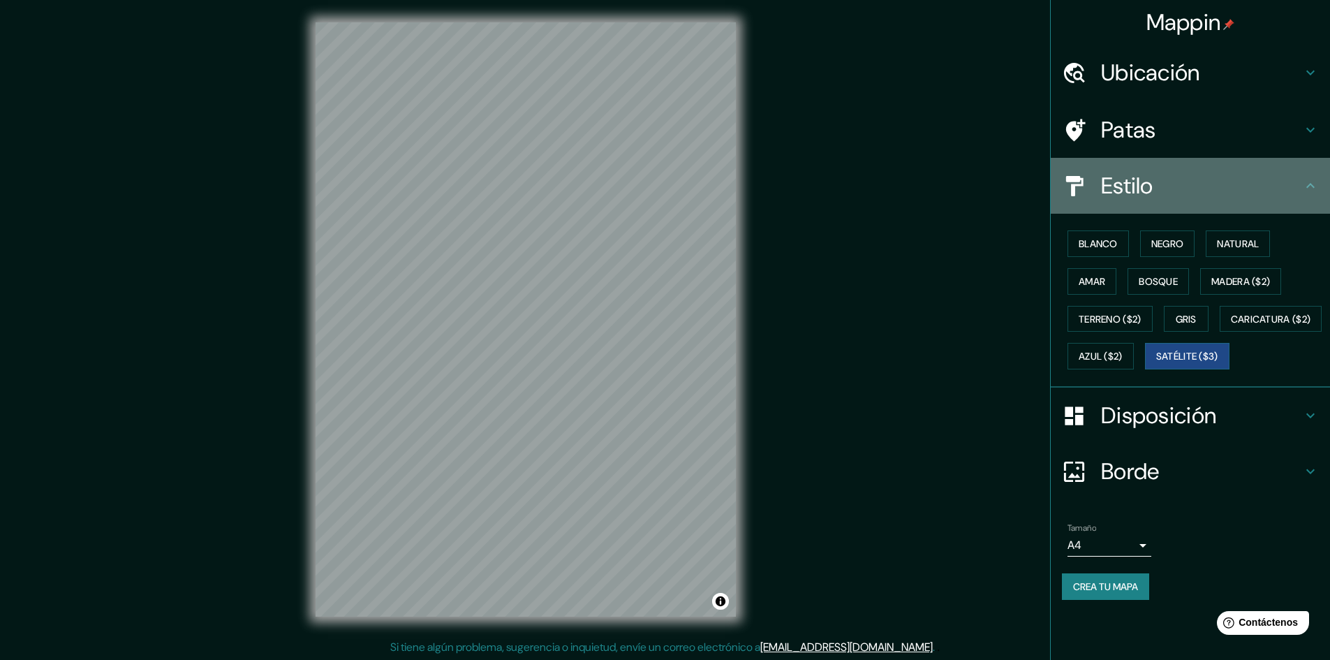
click at [1302, 185] on icon at bounding box center [1310, 185] width 17 height 17
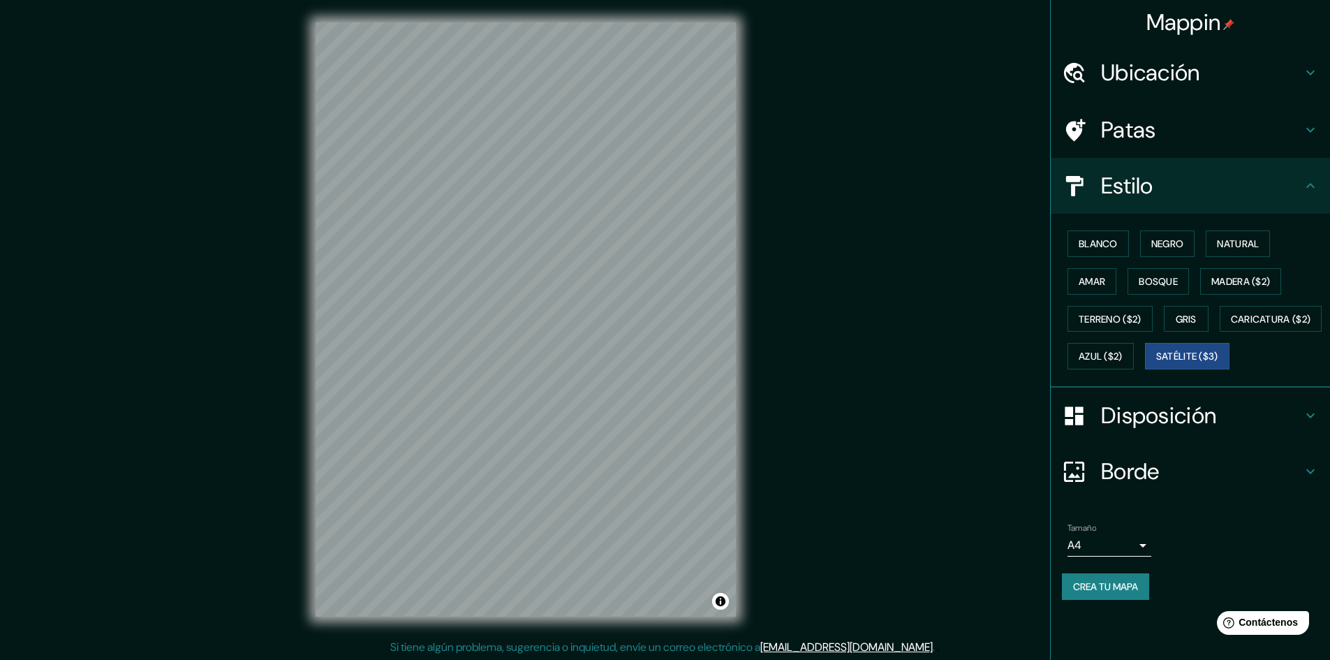
click at [1293, 429] on h4 "Disposición" at bounding box center [1201, 415] width 201 height 28
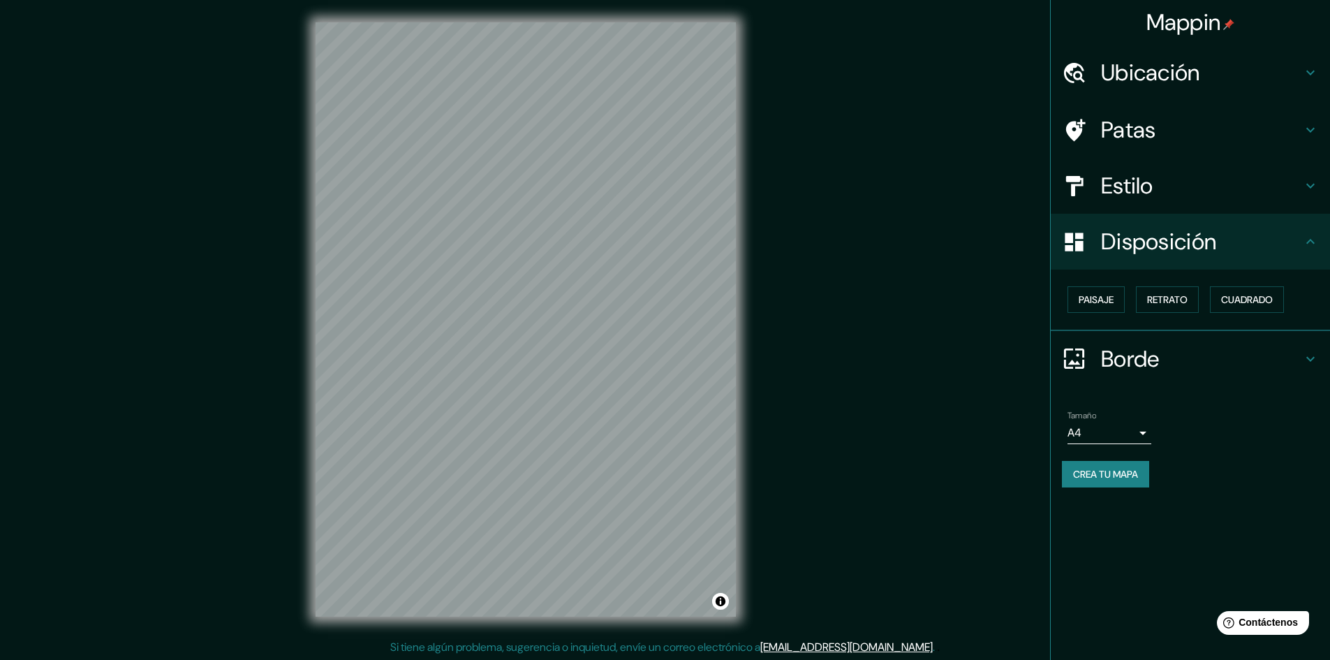
click at [1296, 356] on h4 "Borde" at bounding box center [1201, 359] width 201 height 28
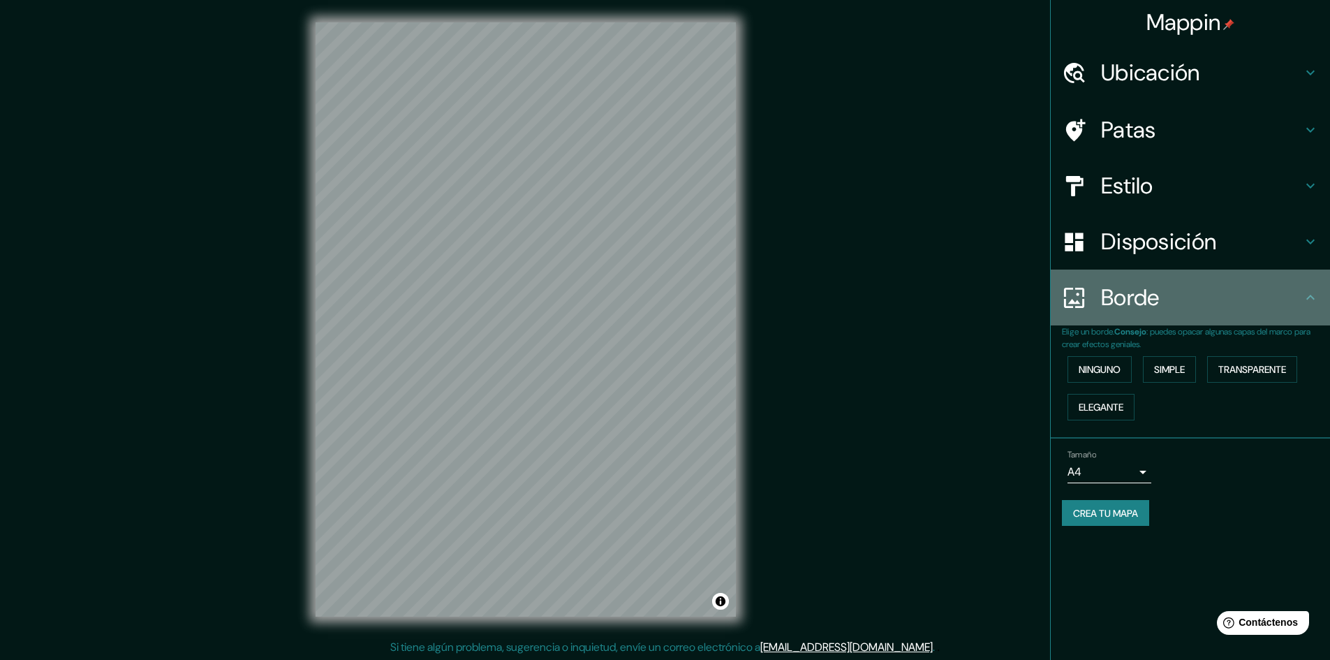
click at [1303, 315] on div "Borde" at bounding box center [1189, 297] width 279 height 56
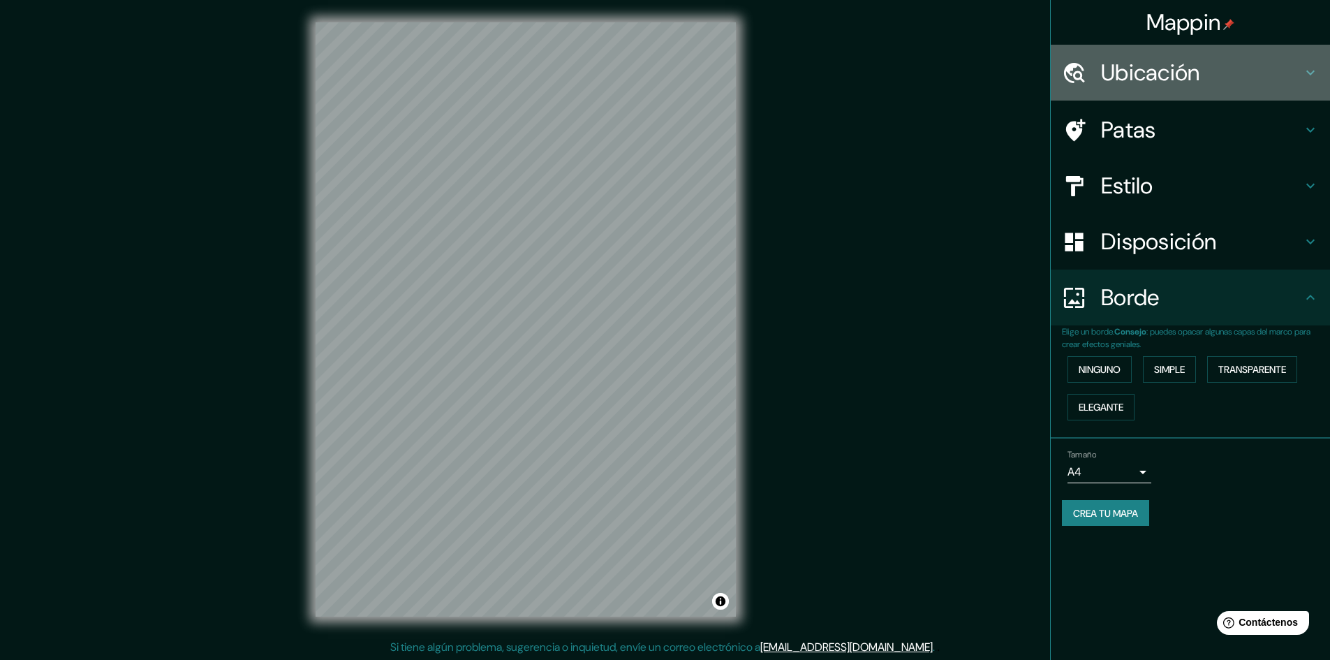
click at [1272, 82] on h4 "Ubicación" at bounding box center [1201, 73] width 201 height 28
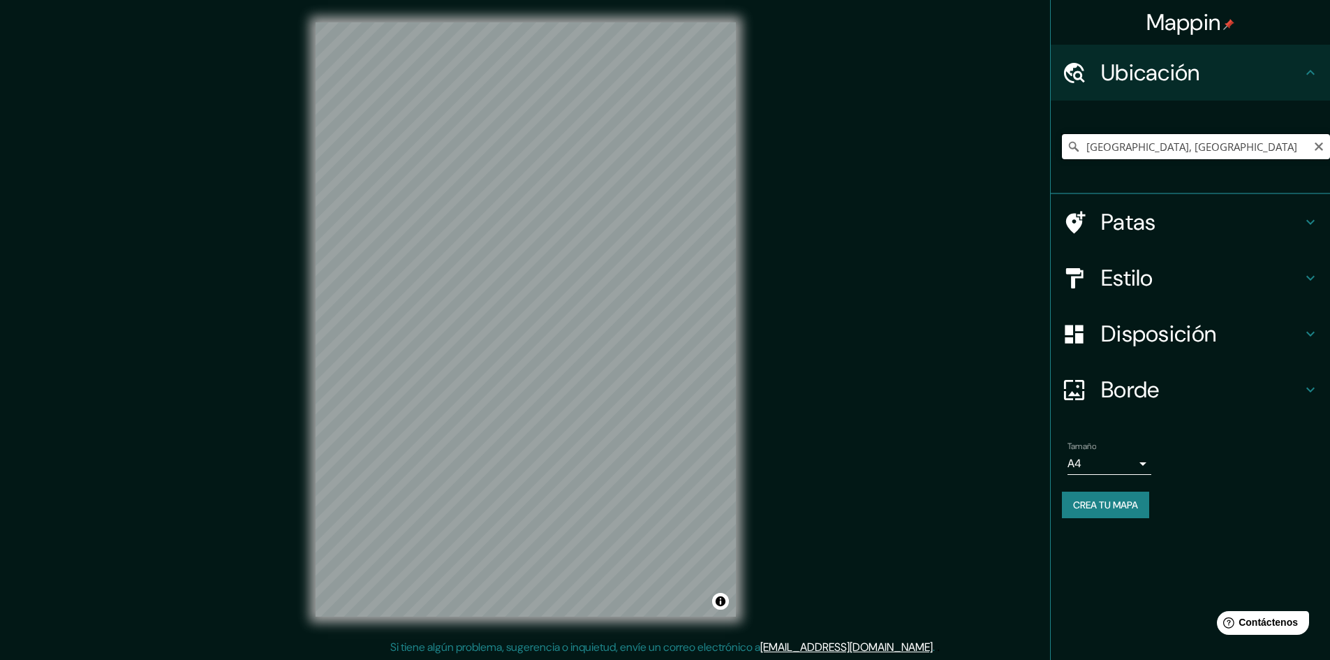
click at [1152, 140] on input "[GEOGRAPHIC_DATA], [GEOGRAPHIC_DATA]" at bounding box center [1196, 146] width 268 height 25
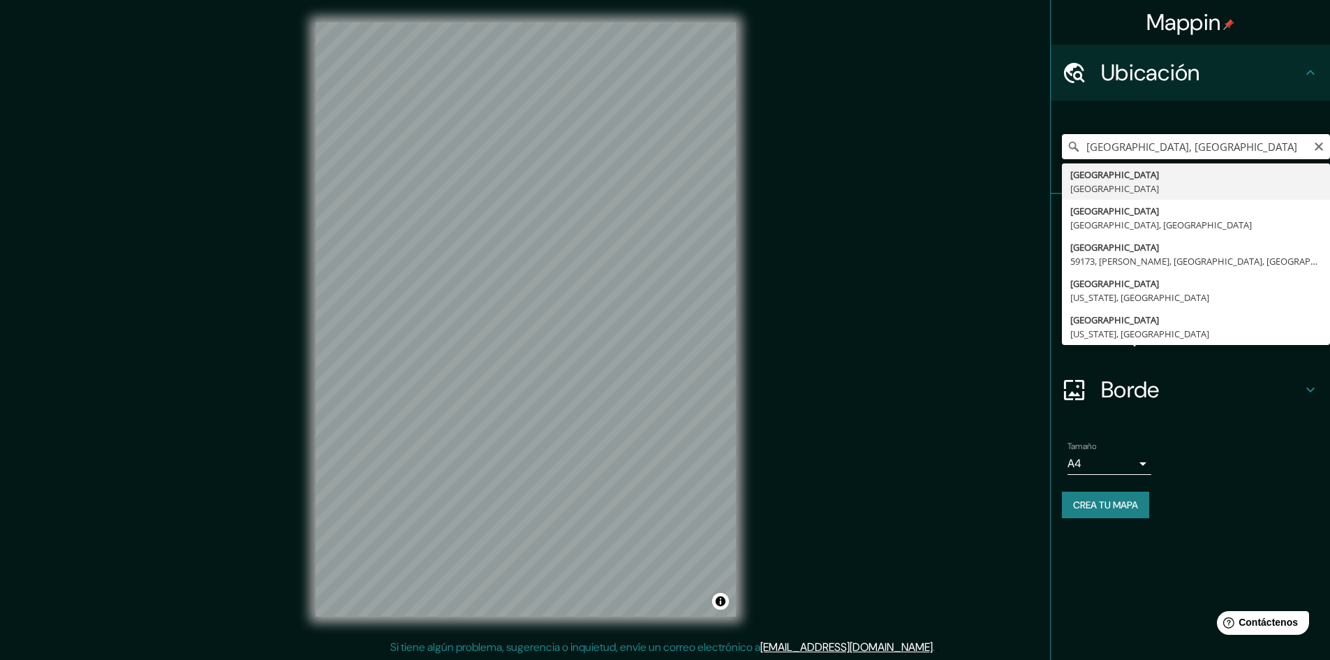
drag, startPoint x: 1178, startPoint y: 149, endPoint x: 1017, endPoint y: 146, distance: 161.3
click at [1019, 145] on div "Mappin Ubicación [GEOGRAPHIC_DATA], [GEOGRAPHIC_DATA] [GEOGRAPHIC_DATA] [GEOGRA…" at bounding box center [665, 330] width 1330 height 661
paste input "[STREET_ADDRESS]"
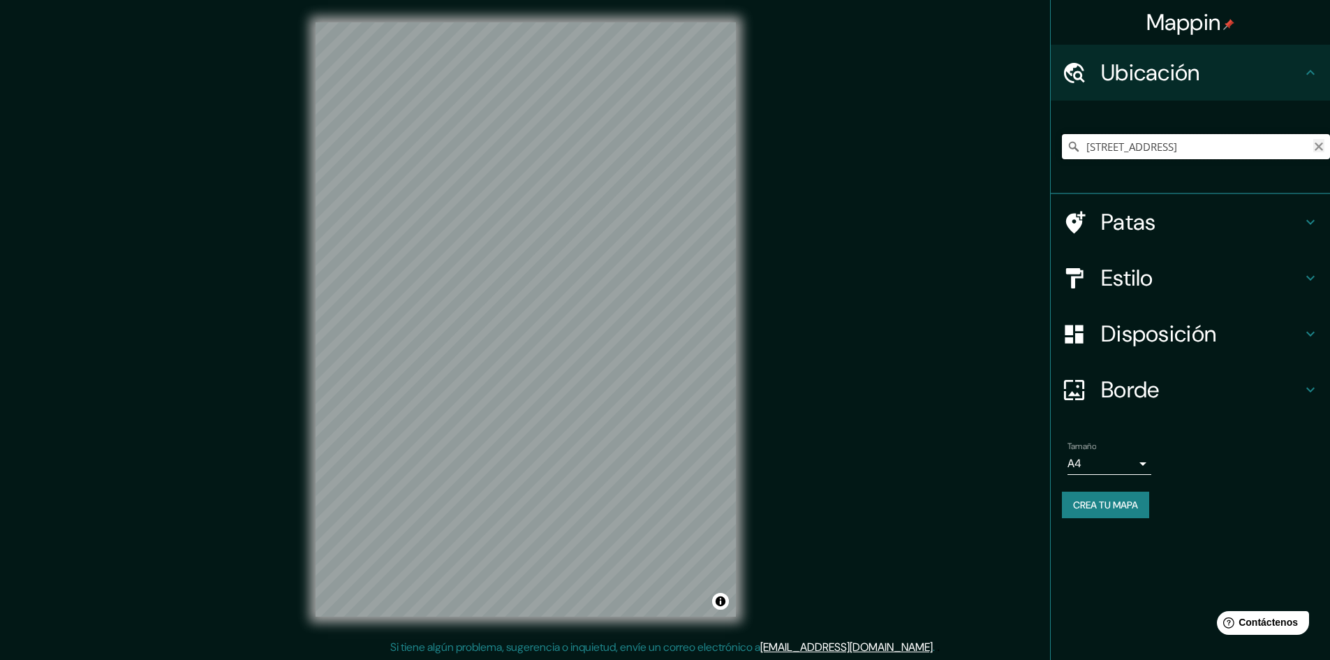
type input "[STREET_ADDRESS]"
click at [1323, 145] on icon "Claro" at bounding box center [1318, 146] width 11 height 11
paste input "[STREET_ADDRESS]"
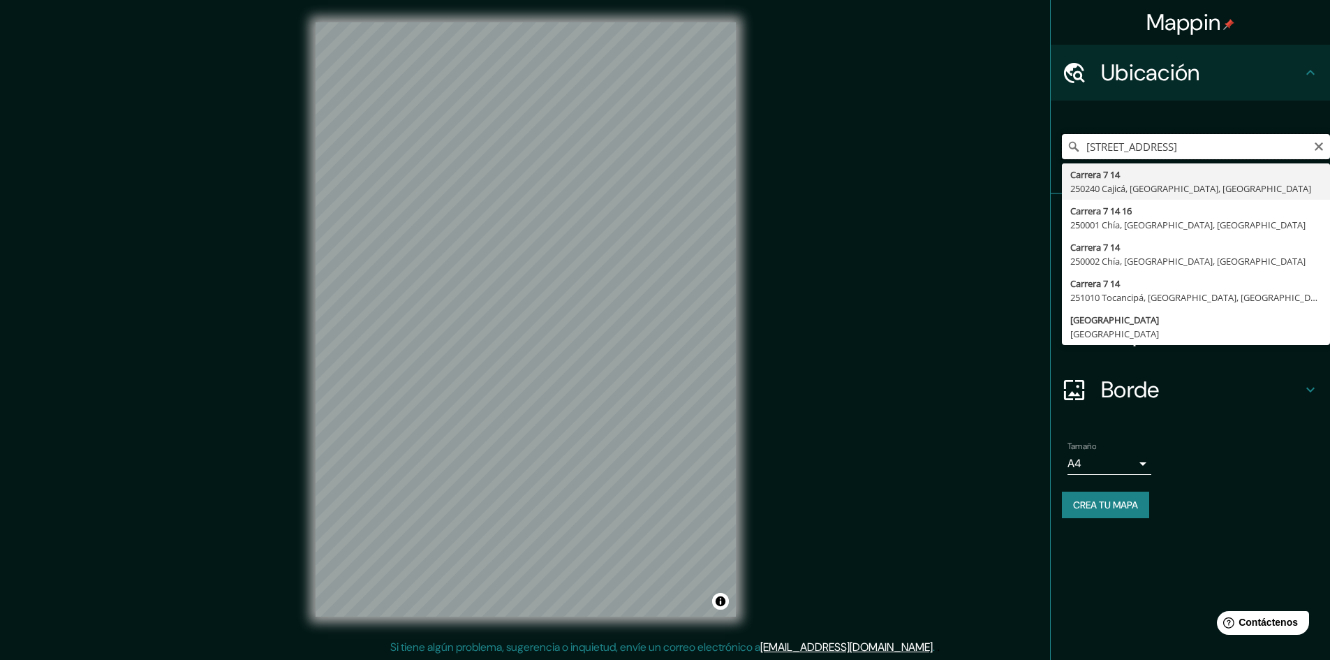
click at [1258, 144] on input "[STREET_ADDRESS]" at bounding box center [1196, 146] width 268 height 25
click at [1267, 144] on input "[STREET_ADDRESS]" at bounding box center [1196, 146] width 268 height 25
click at [1267, 119] on div "Kr 7 14 78, [GEOGRAPHIC_DATA], [GEOGRAPHIC_DATA], [GEOGRAPHIC_DATA] Carrera 7 1…" at bounding box center [1196, 147] width 268 height 70
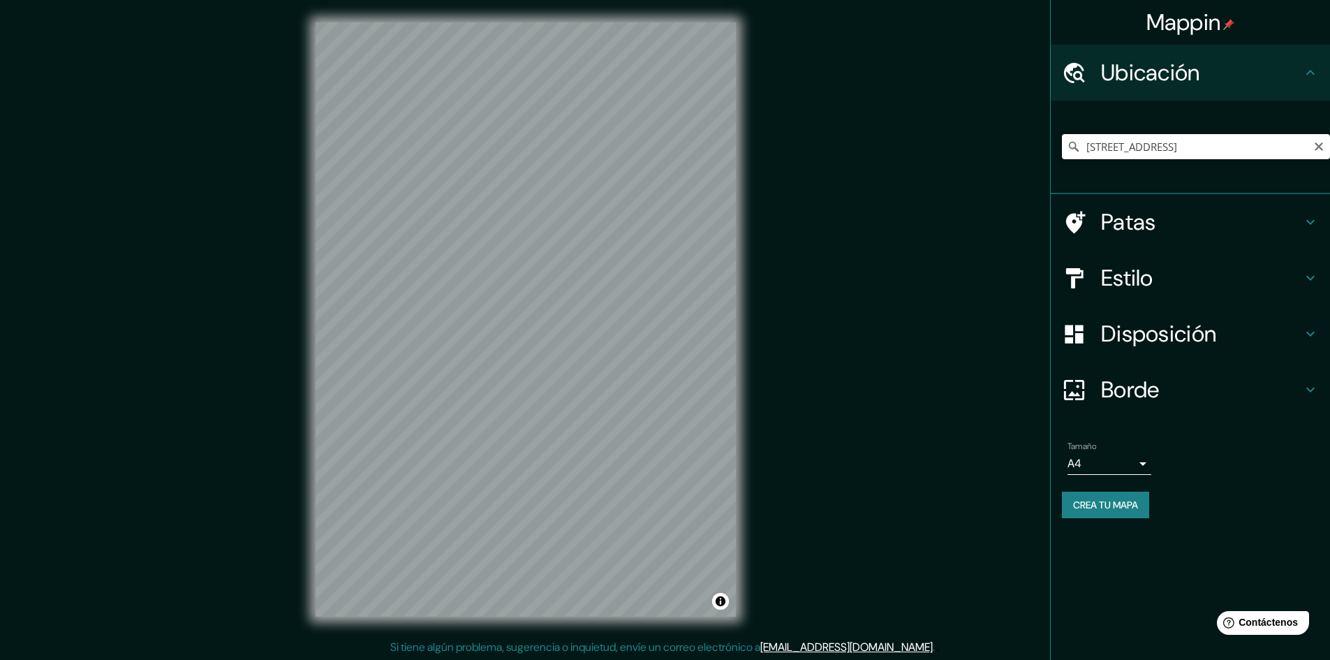
click at [1284, 148] on input "[STREET_ADDRESS]" at bounding box center [1196, 146] width 268 height 25
drag, startPoint x: 1309, startPoint y: 144, endPoint x: 1032, endPoint y: 149, distance: 277.1
click at [1032, 149] on div "Mappin Ubicación [STREET_ADDRESS] [STREET_ADDRESS] [STREET_ADDRESS] [STREET_ADD…" at bounding box center [665, 330] width 1330 height 661
type input "olombia"
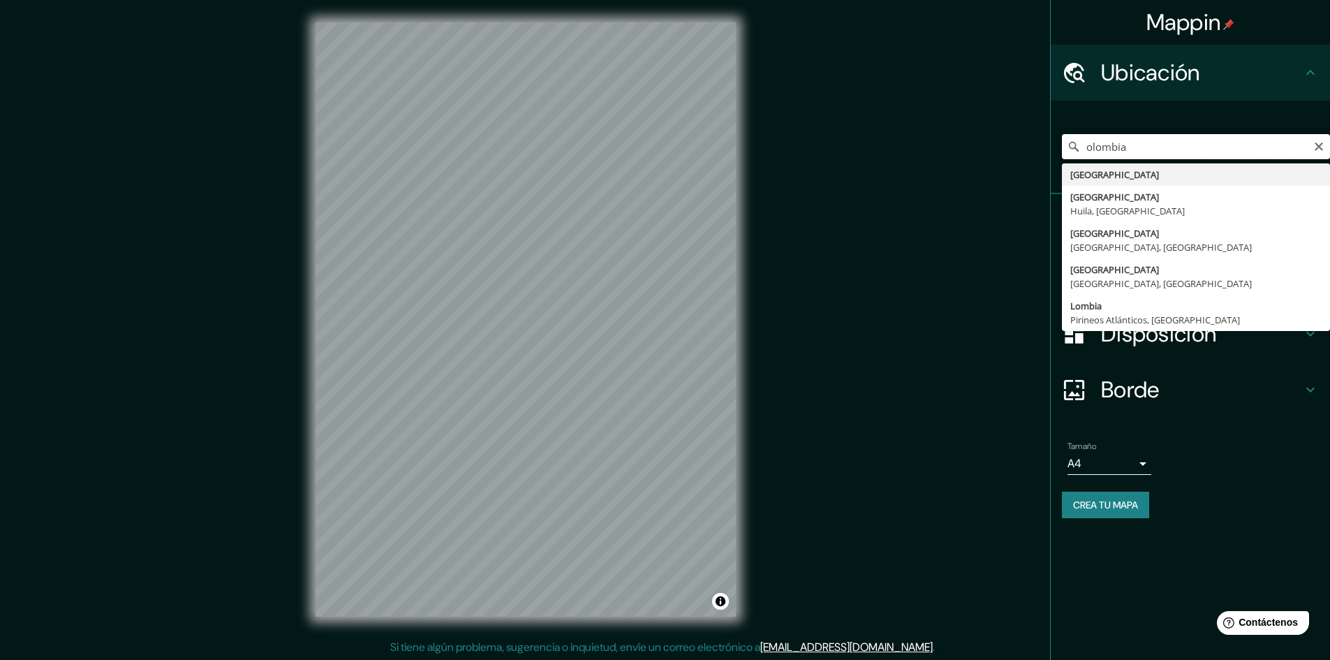
drag, startPoint x: 1141, startPoint y: 141, endPoint x: 1023, endPoint y: 155, distance: 118.8
click at [1023, 155] on div "Mappin Ubicación olombia [GEOGRAPHIC_DATA] [GEOGRAPHIC_DATA] [GEOGRAPHIC_DATA],…" at bounding box center [665, 330] width 1330 height 661
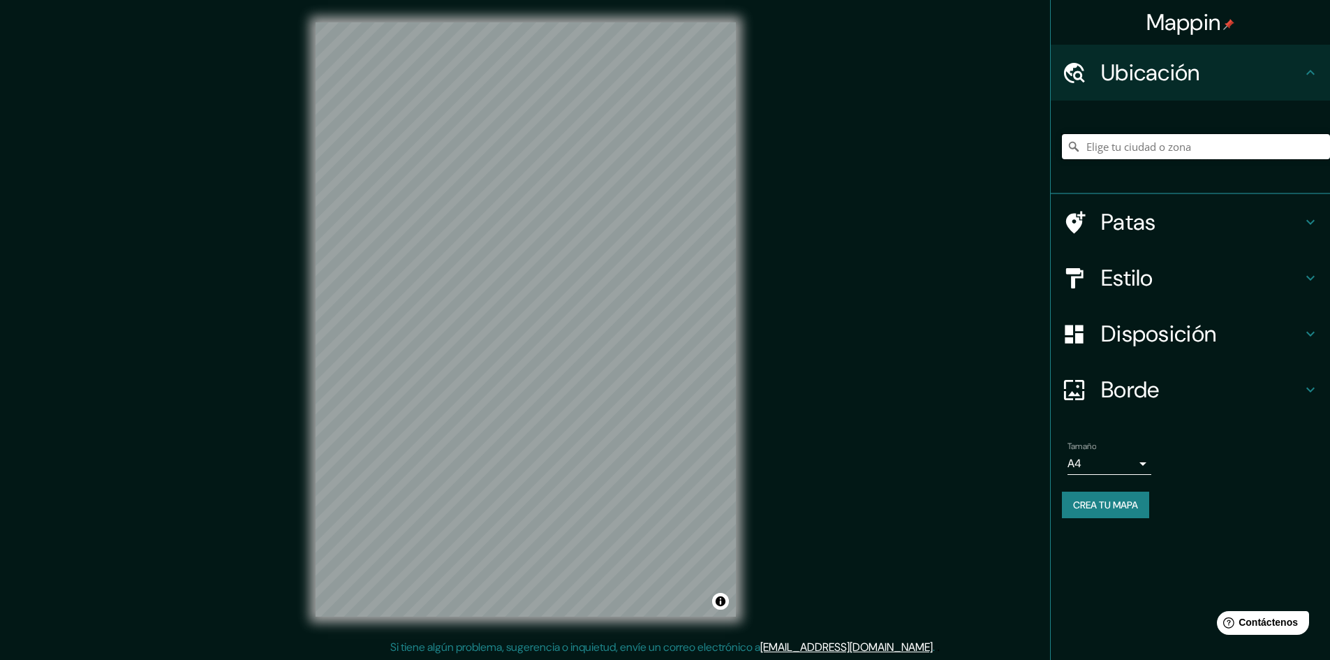
paste input "[STREET_ADDRESS]"
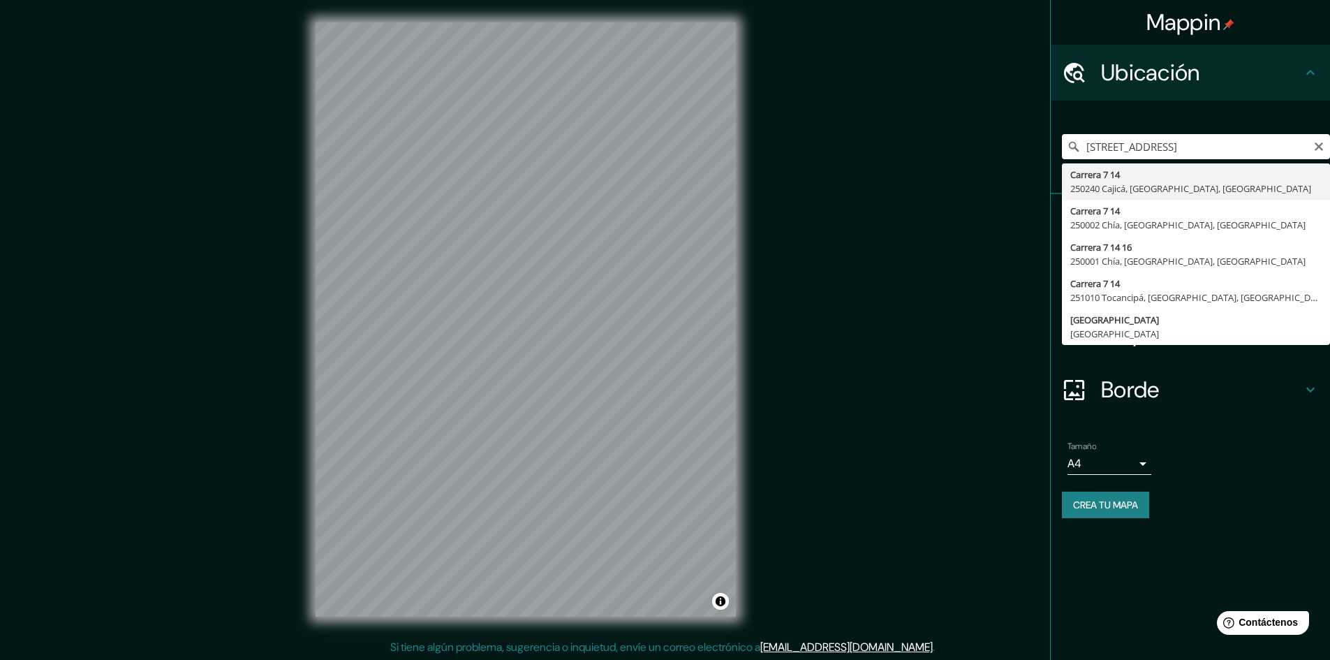
click at [980, 278] on div "Mappin Ubicación Kr 7 14 78, [GEOGRAPHIC_DATA], [GEOGRAPHIC_DATA], [GEOGRAPHIC_…" at bounding box center [665, 330] width 1330 height 661
click at [1261, 145] on input "[STREET_ADDRESS]" at bounding box center [1196, 146] width 268 height 25
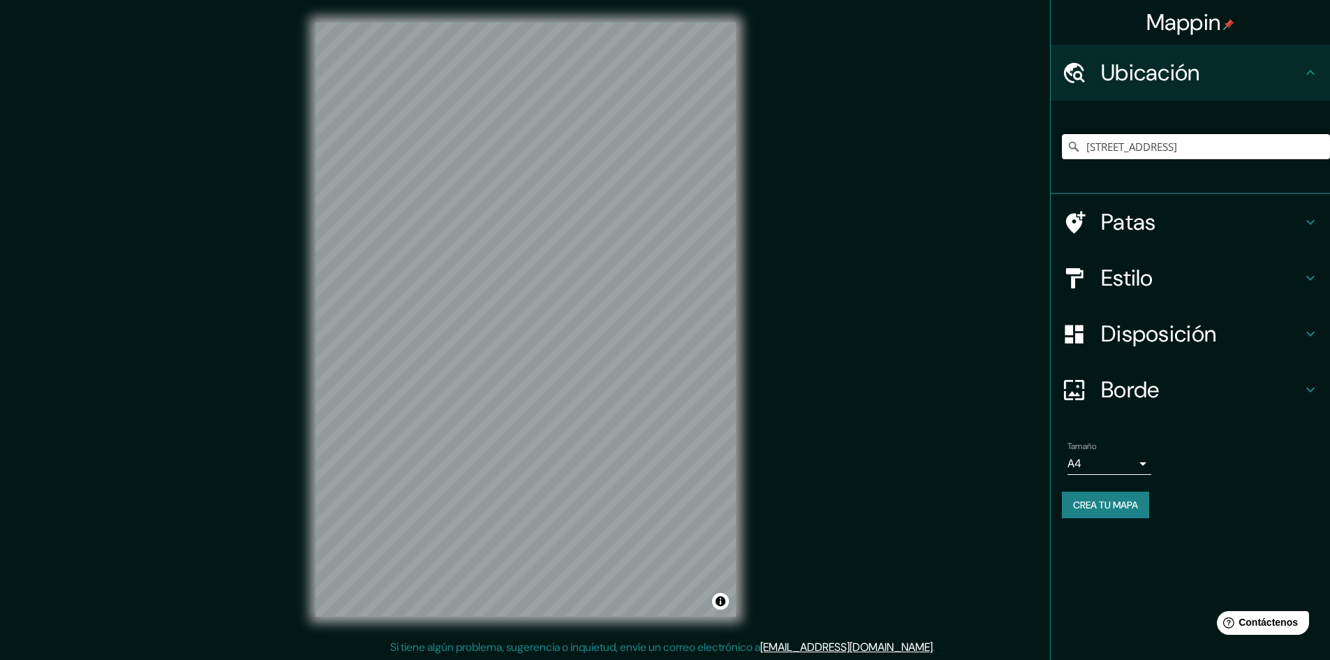
drag, startPoint x: 1307, startPoint y: 147, endPoint x: 995, endPoint y: 144, distance: 312.0
click at [995, 144] on div "Mappin Ubicación [STREET_ADDRESS] [STREET_ADDRESS] [STREET_ADDRESS] [STREET_ADD…" at bounding box center [665, 330] width 1330 height 661
type input "olombia"
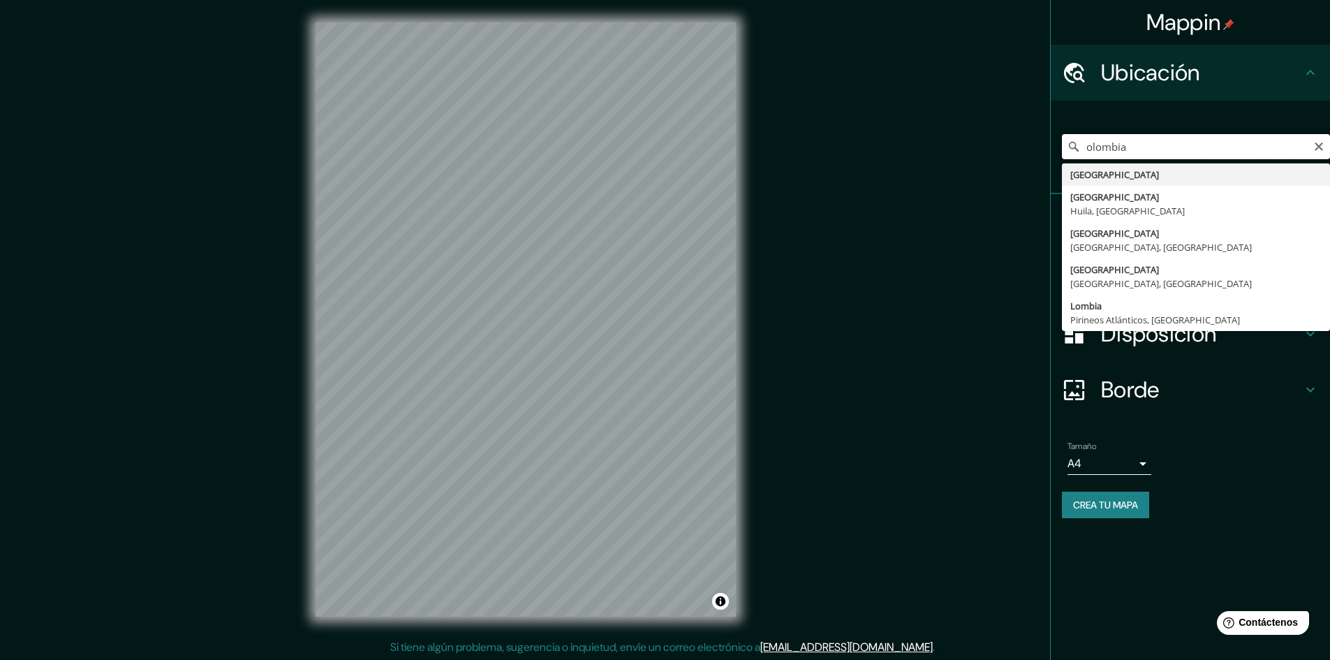
drag, startPoint x: 1175, startPoint y: 146, endPoint x: 875, endPoint y: 124, distance: 300.2
click at [896, 121] on div "Mappin Ubicación olombia [GEOGRAPHIC_DATA] [GEOGRAPHIC_DATA] [GEOGRAPHIC_DATA],…" at bounding box center [665, 330] width 1330 height 661
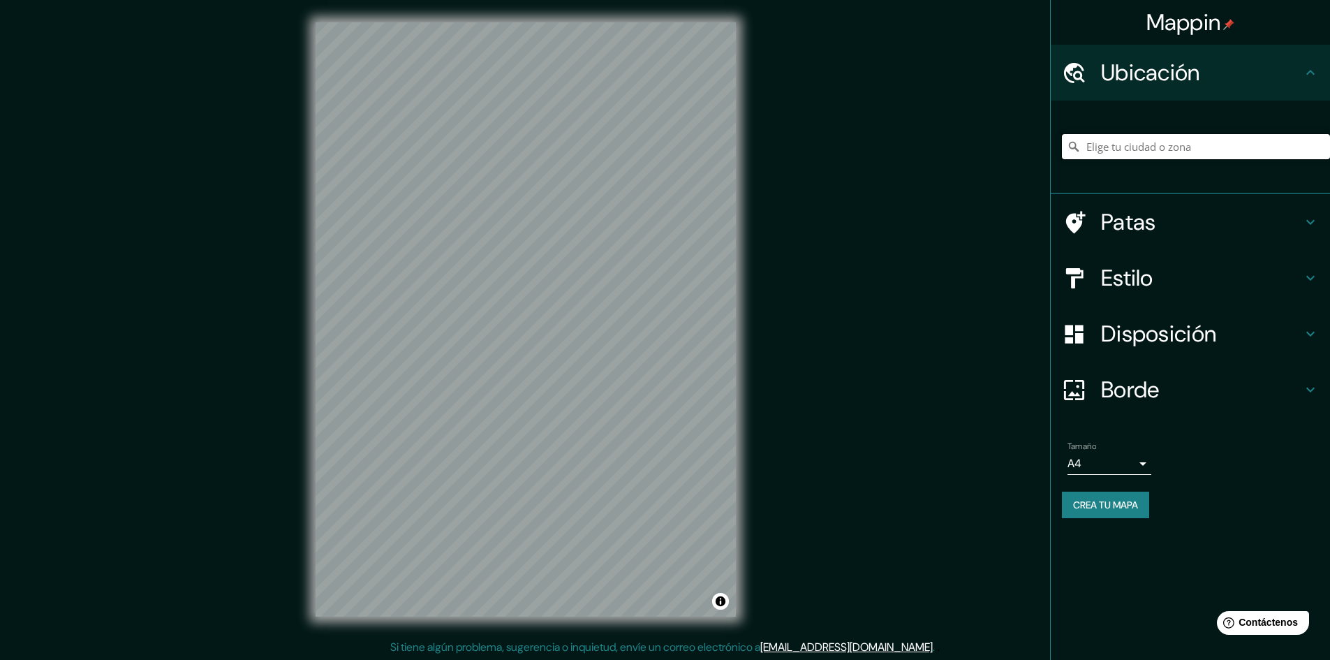
paste input "[STREET_ADDRESS]"
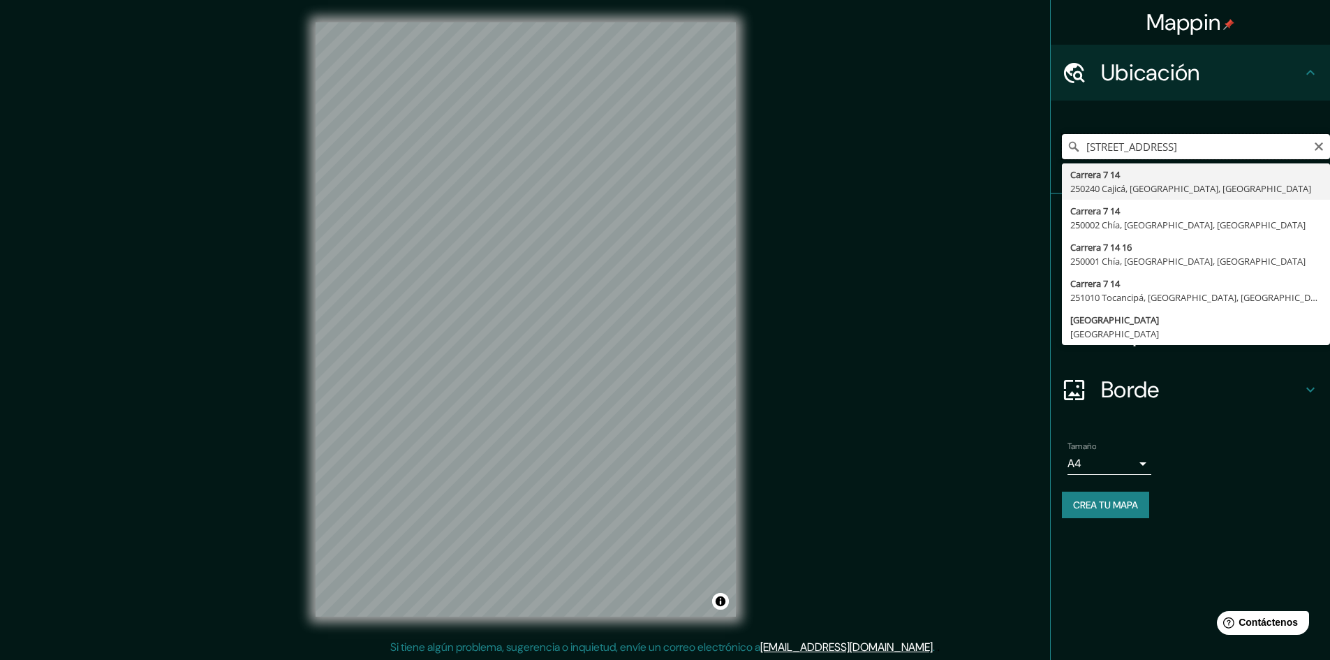
drag, startPoint x: 1241, startPoint y: 142, endPoint x: 1184, endPoint y: 152, distance: 58.2
click at [1184, 152] on input "[STREET_ADDRESS]" at bounding box center [1196, 146] width 268 height 25
click at [1224, 140] on input "[STREET_ADDRESS]" at bounding box center [1196, 146] width 268 height 25
type input "[STREET_ADDRESS]"
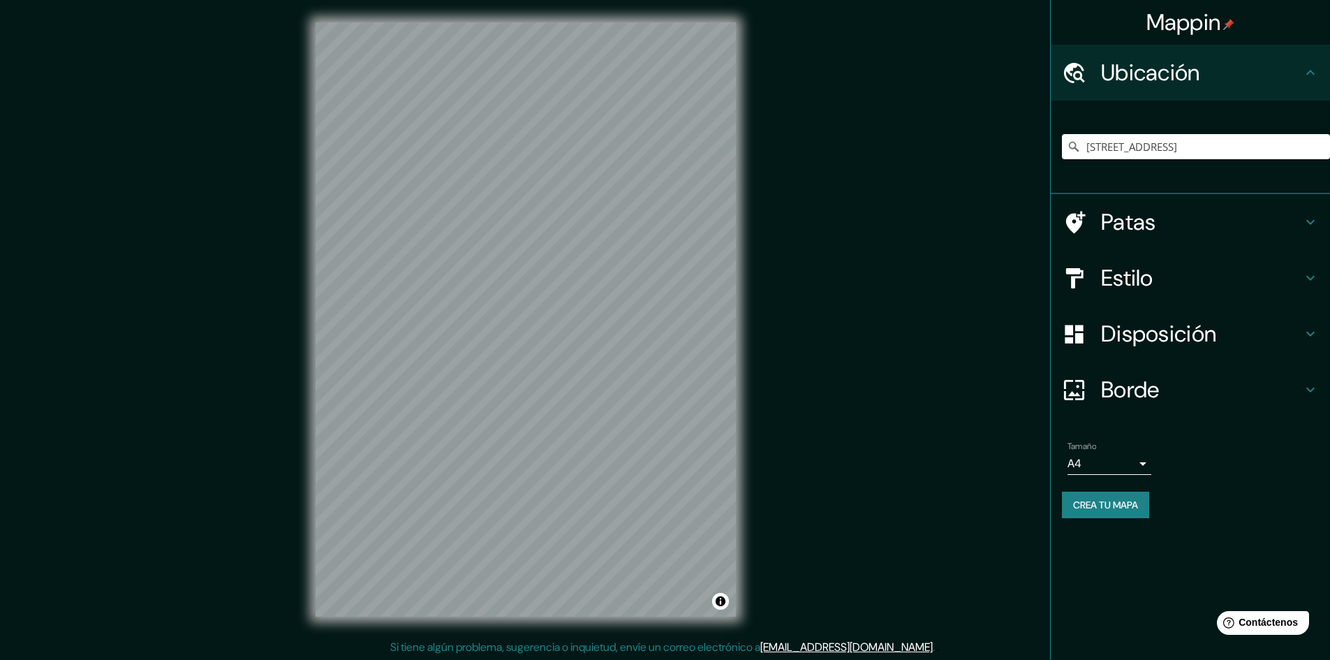
click at [749, 330] on div "© Mapbox © OpenStreetMap Improve this map © Maxar" at bounding box center [525, 319] width 465 height 639
click at [1217, 215] on h4 "Patas" at bounding box center [1201, 222] width 201 height 28
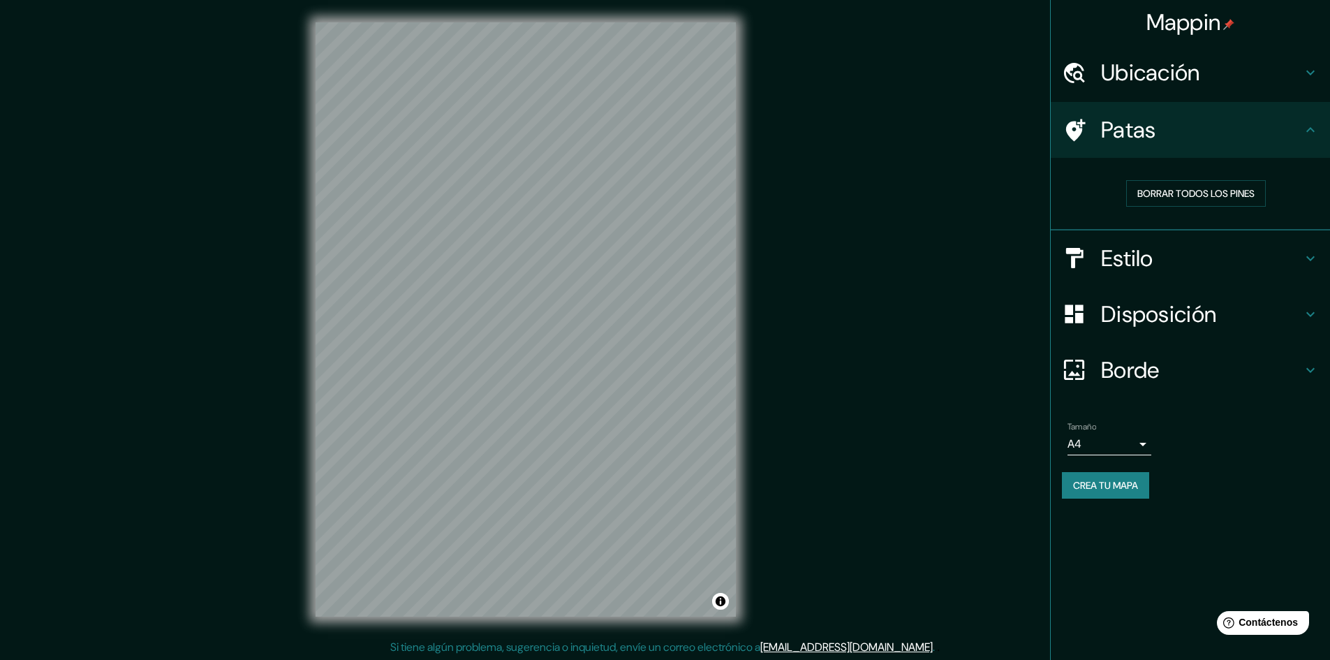
click at [1256, 267] on h4 "Estilo" at bounding box center [1201, 258] width 201 height 28
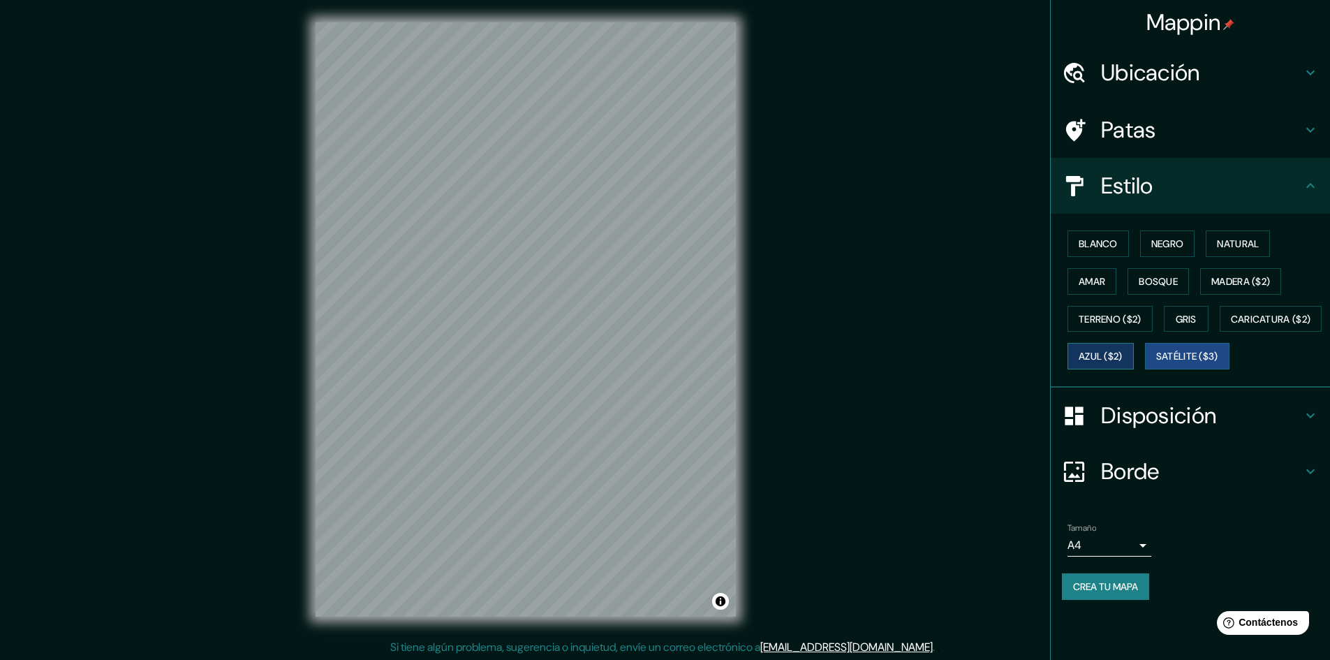
click at [1134, 346] on button "Azul ($2)" at bounding box center [1100, 356] width 66 height 27
click at [1151, 430] on font "Disposición" at bounding box center [1158, 415] width 115 height 29
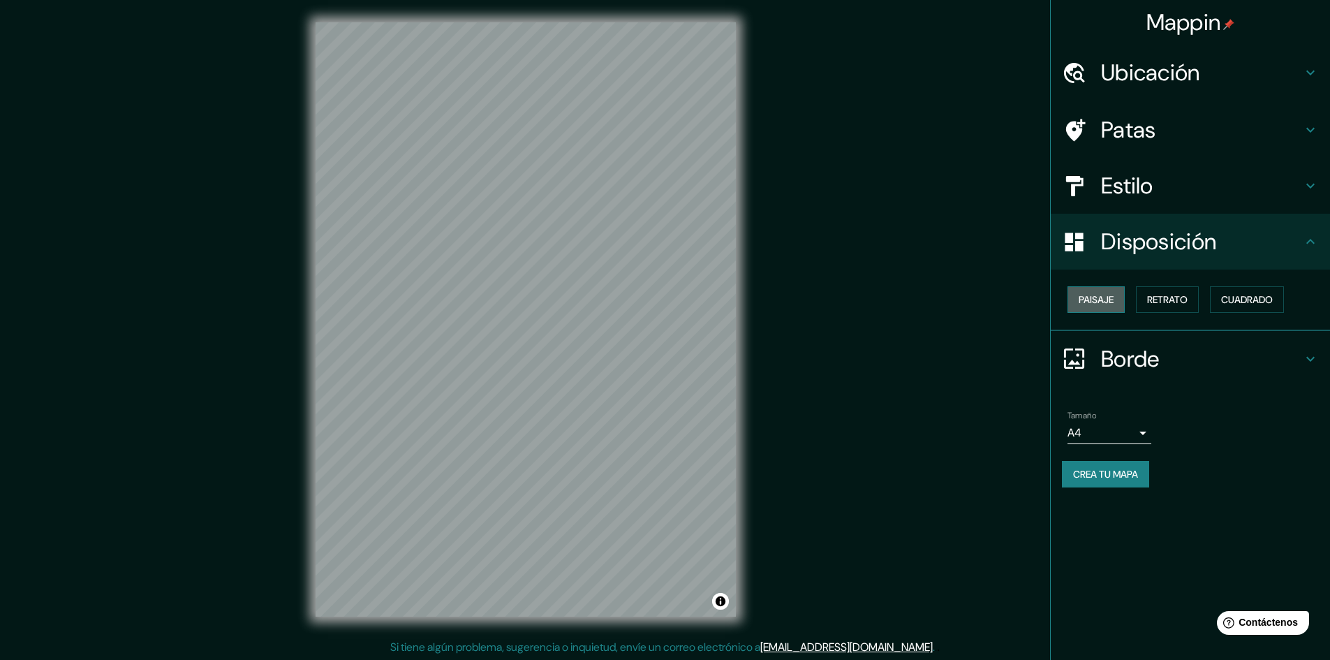
click at [1099, 292] on font "Paisaje" at bounding box center [1095, 299] width 35 height 18
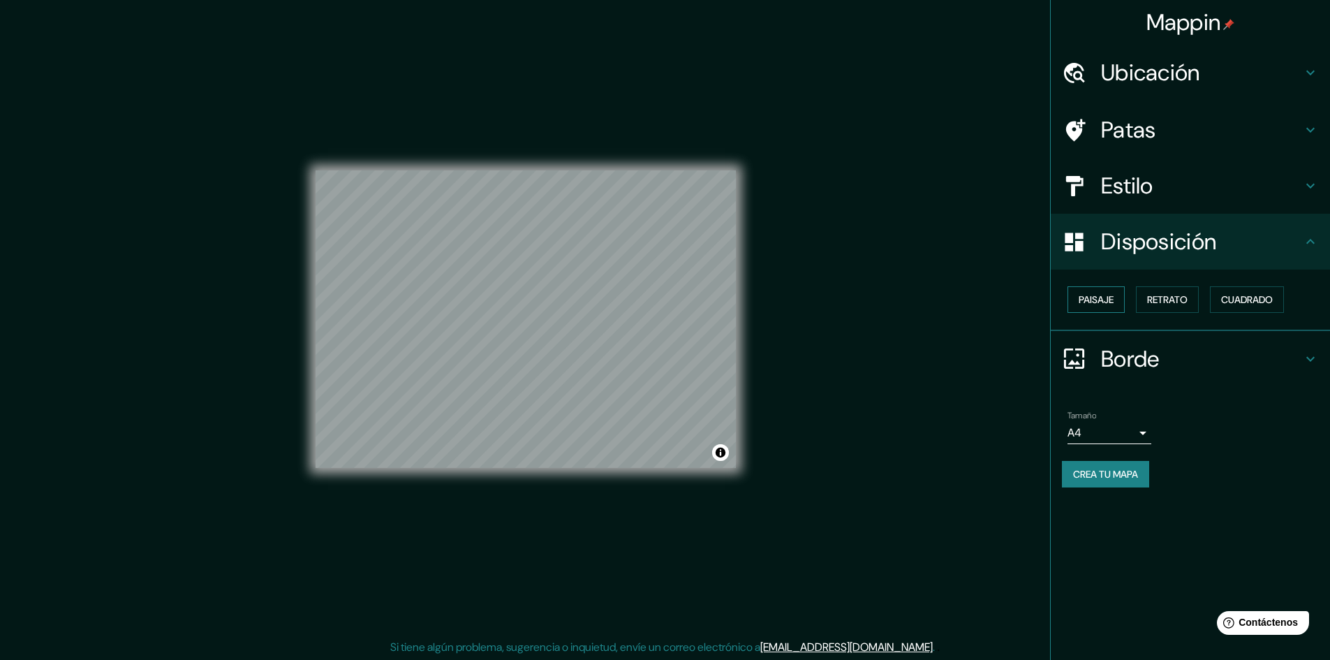
click at [1109, 294] on font "Paisaje" at bounding box center [1095, 299] width 35 height 13
click at [1185, 299] on font "Retrato" at bounding box center [1167, 299] width 40 height 13
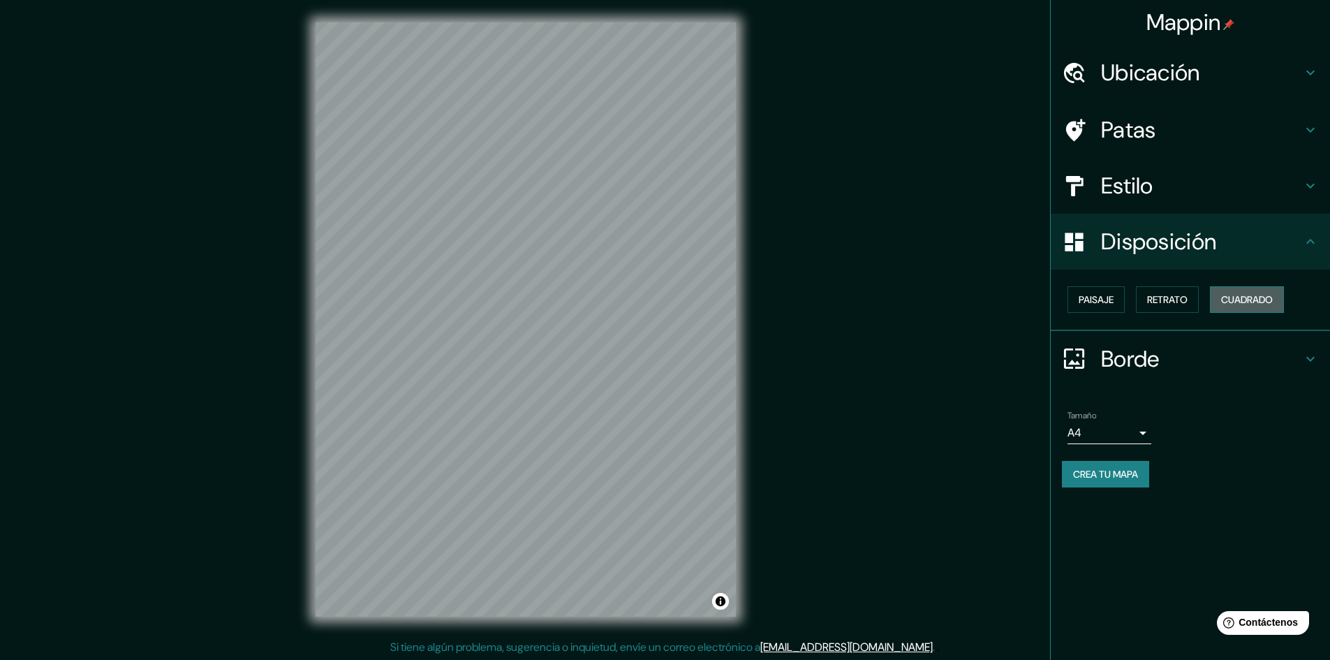
click at [1234, 296] on font "Cuadrado" at bounding box center [1247, 299] width 52 height 13
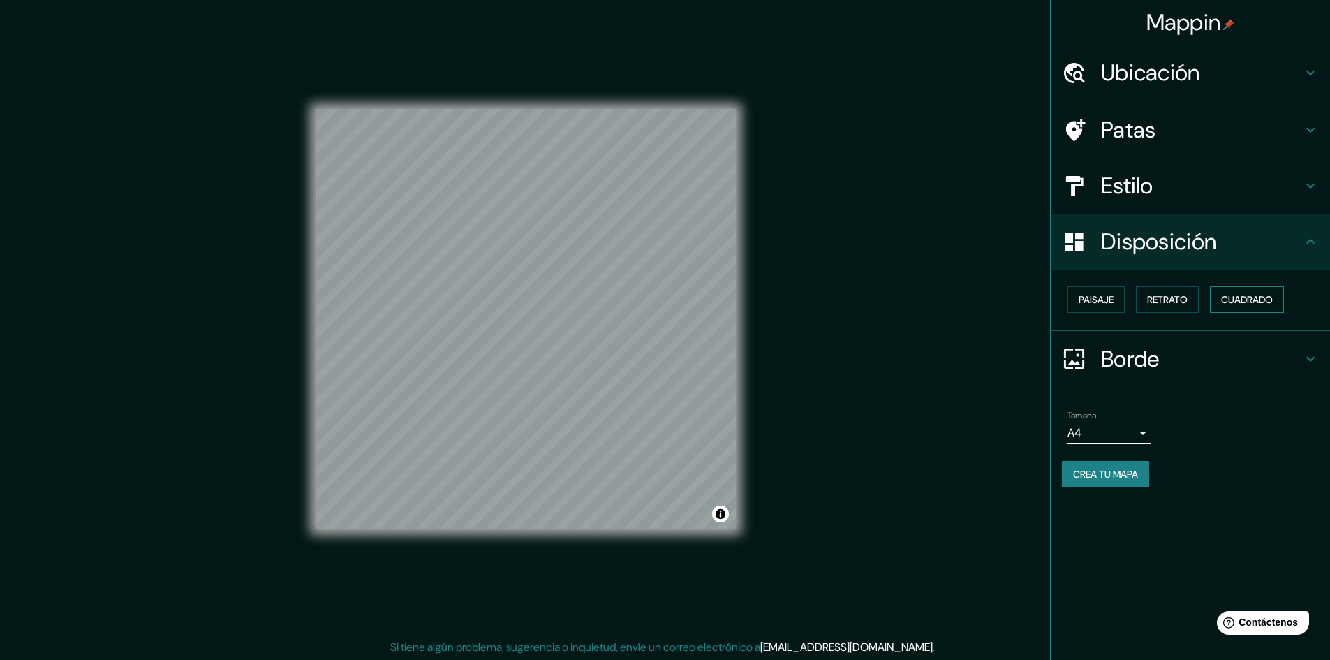
click at [1284, 300] on button "Cuadrado" at bounding box center [1247, 299] width 74 height 27
click at [1198, 293] on button "Retrato" at bounding box center [1167, 299] width 63 height 27
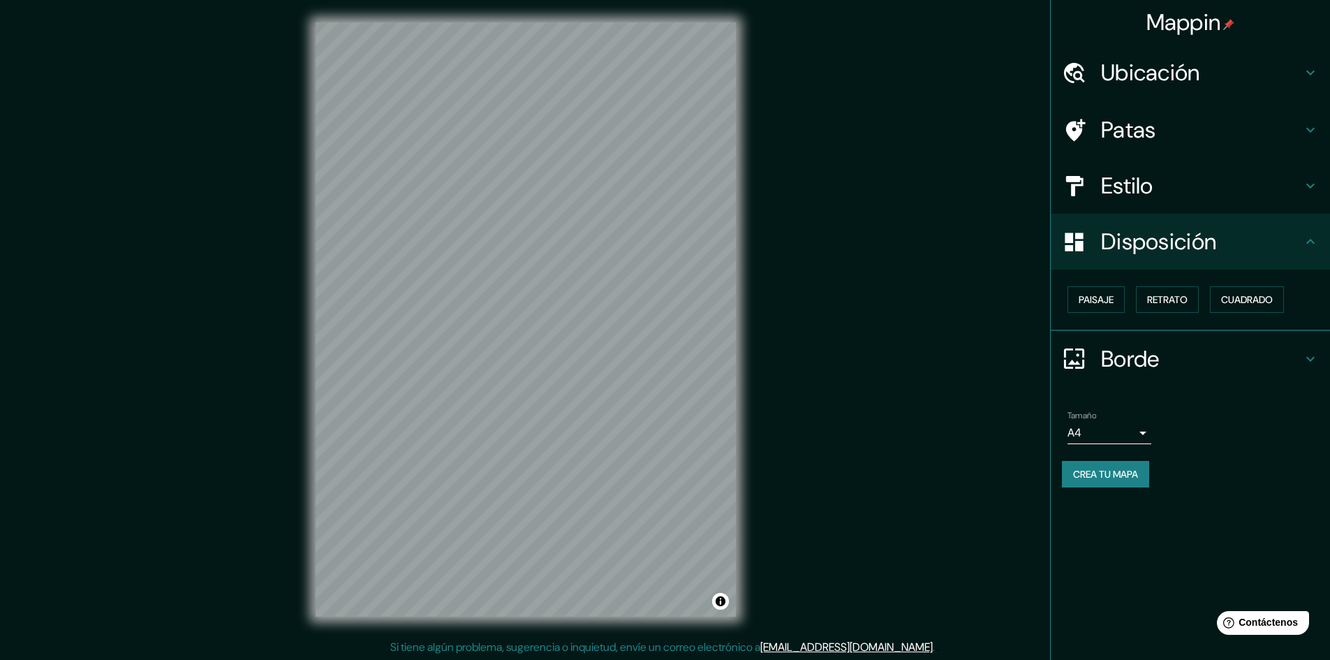
click at [1300, 175] on h4 "Estilo" at bounding box center [1201, 186] width 201 height 28
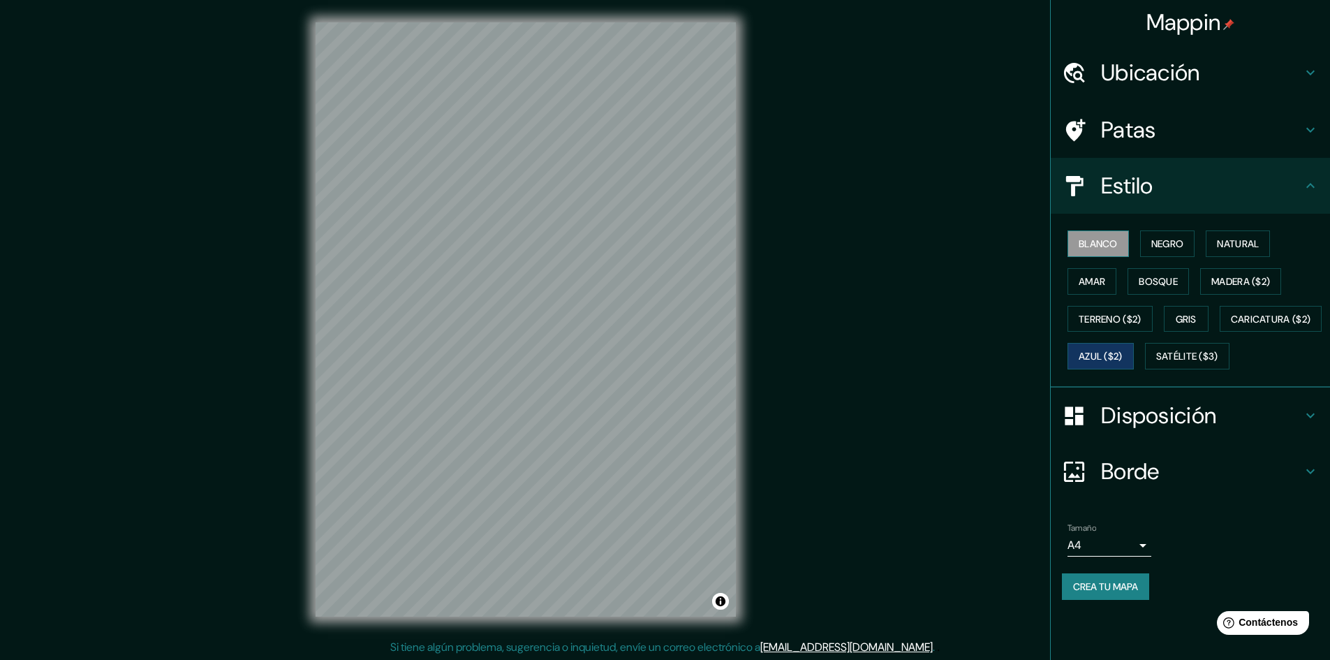
click at [1101, 247] on font "Blanco" at bounding box center [1097, 243] width 39 height 13
click at [1145, 369] on button "Satélite ($3)" at bounding box center [1187, 356] width 84 height 27
click at [775, 344] on div "Mappin Ubicación [STREET_ADDRESS] Patas Estilo Blanco Negro Natural [PERSON_NAM…" at bounding box center [665, 330] width 1330 height 661
click at [1198, 122] on h4 "Patas" at bounding box center [1201, 130] width 201 height 28
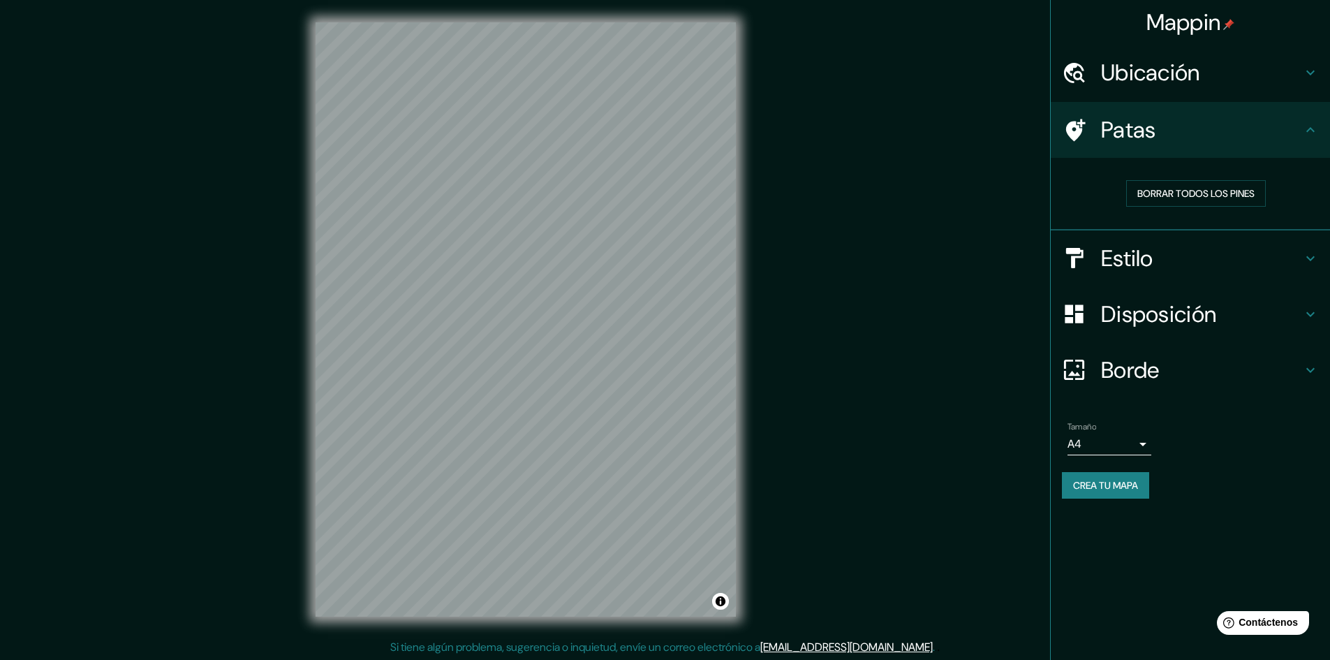
click at [1152, 374] on font "Borde" at bounding box center [1130, 369] width 59 height 29
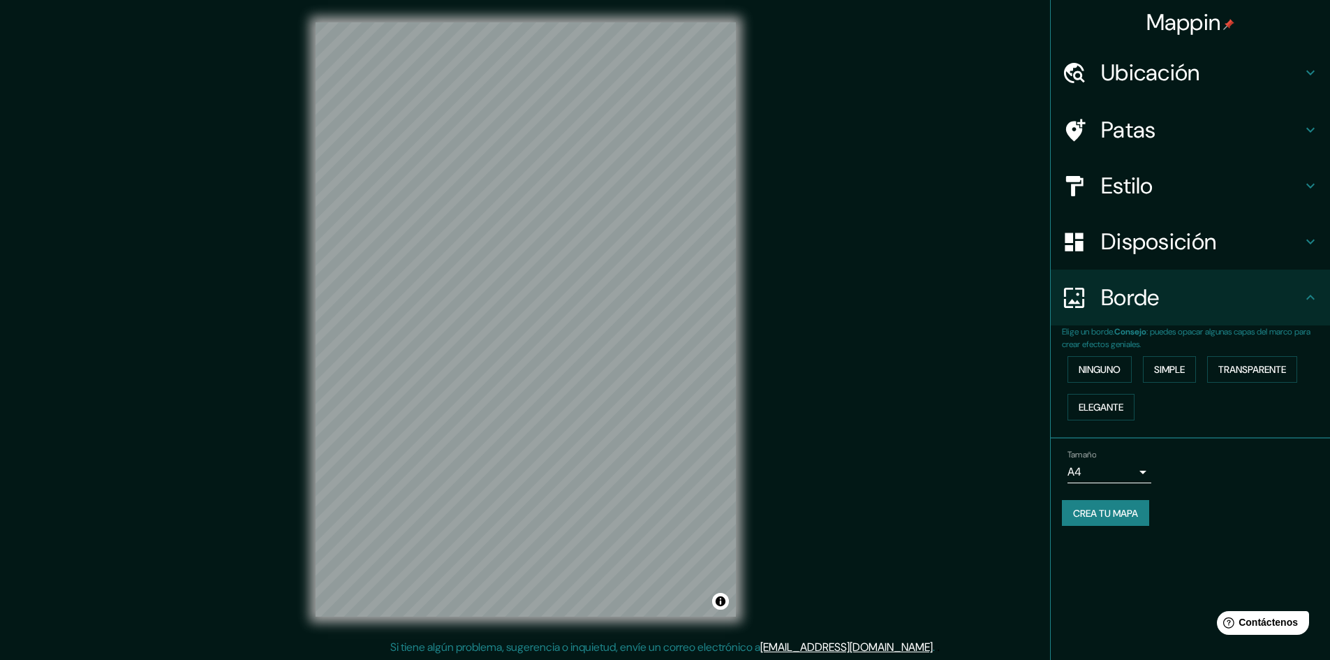
click at [1182, 292] on h4 "Borde" at bounding box center [1201, 297] width 201 height 28
click at [1203, 246] on font "Disposición" at bounding box center [1158, 241] width 115 height 29
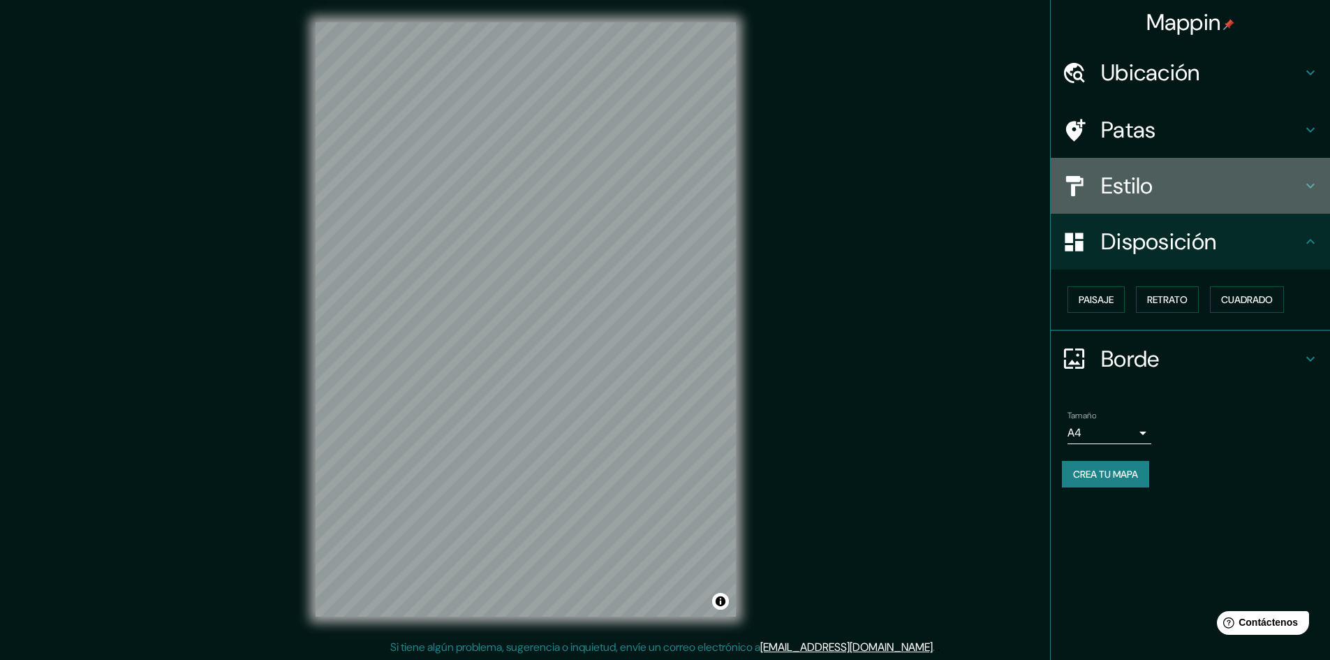
click at [1244, 180] on h4 "Estilo" at bounding box center [1201, 186] width 201 height 28
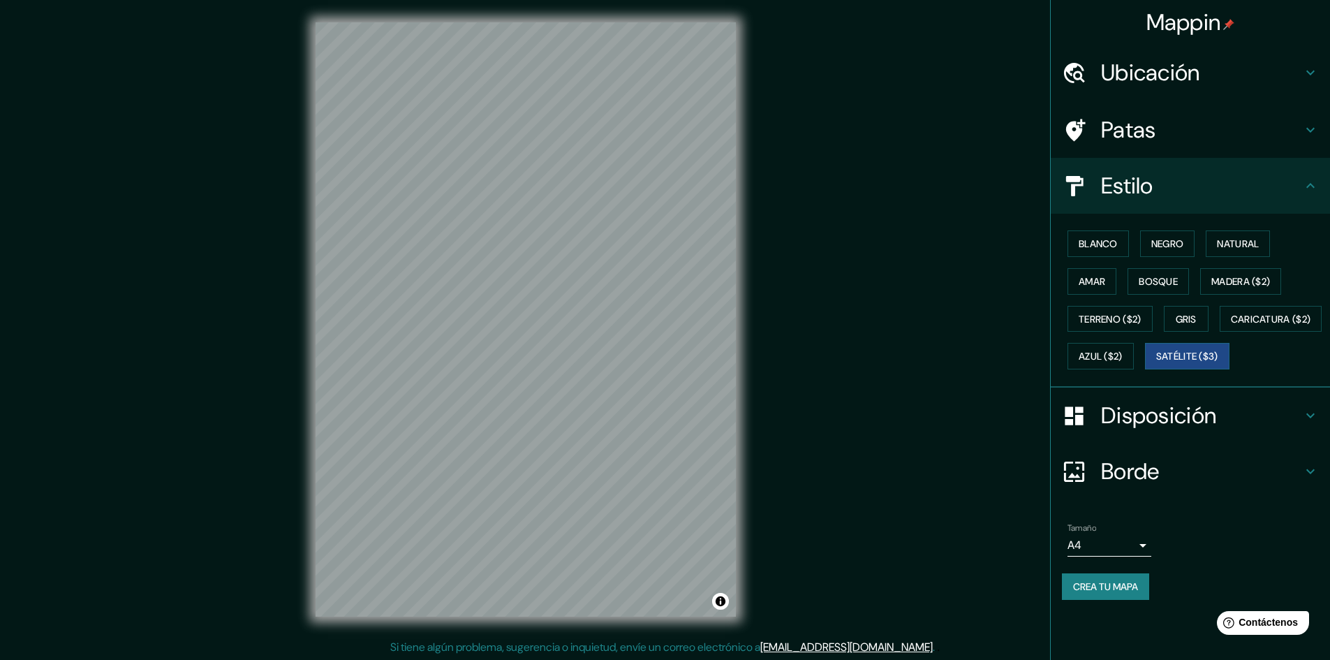
click at [1227, 119] on h4 "Patas" at bounding box center [1201, 130] width 201 height 28
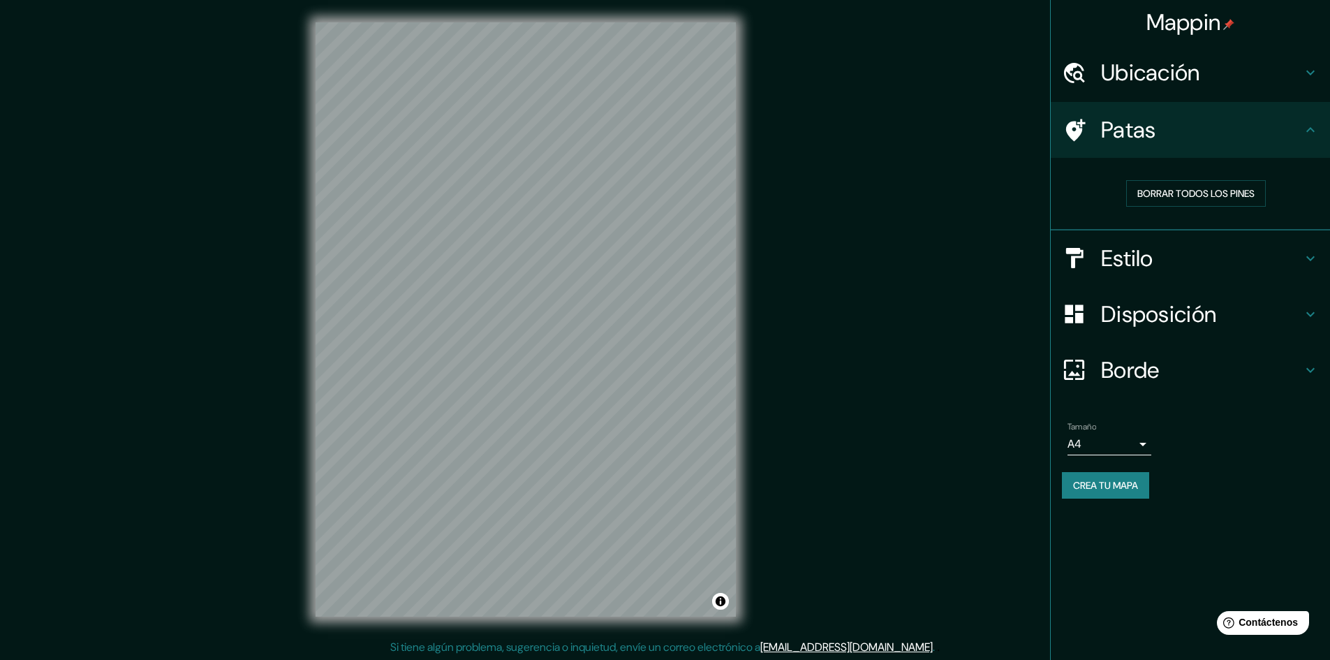
click at [1262, 87] on div "Ubicación" at bounding box center [1189, 73] width 279 height 56
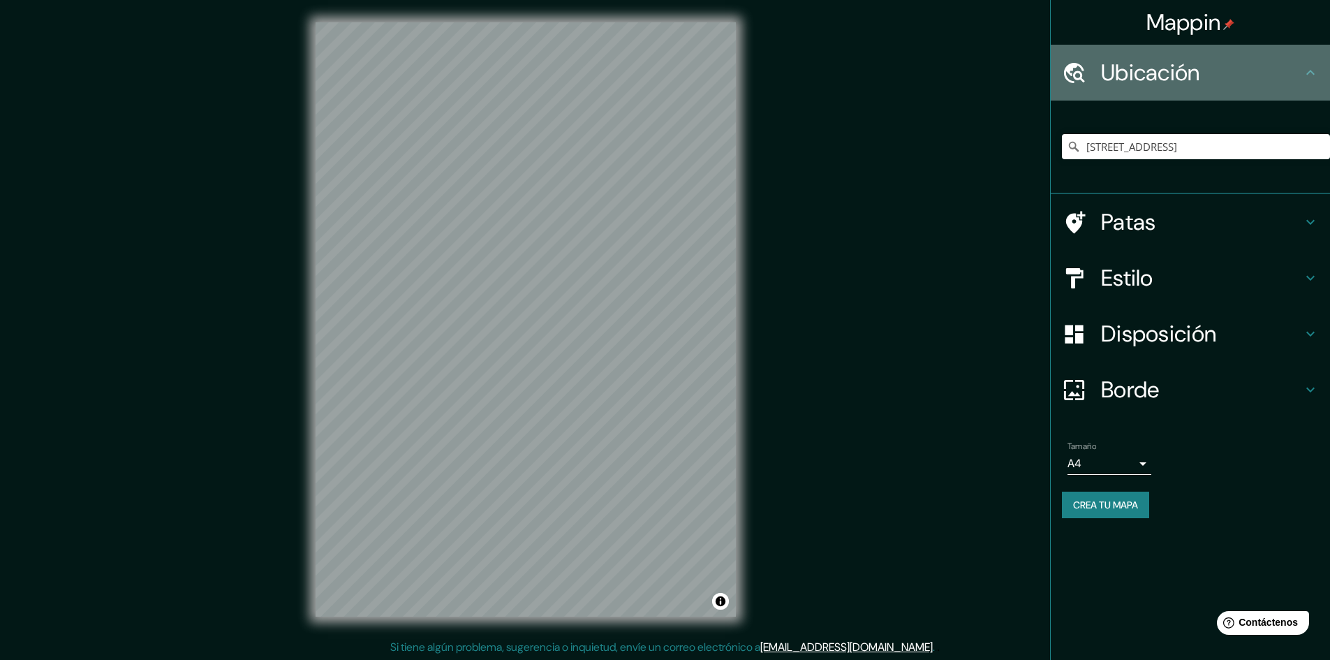
click at [1272, 87] on div "Ubicación" at bounding box center [1189, 73] width 279 height 56
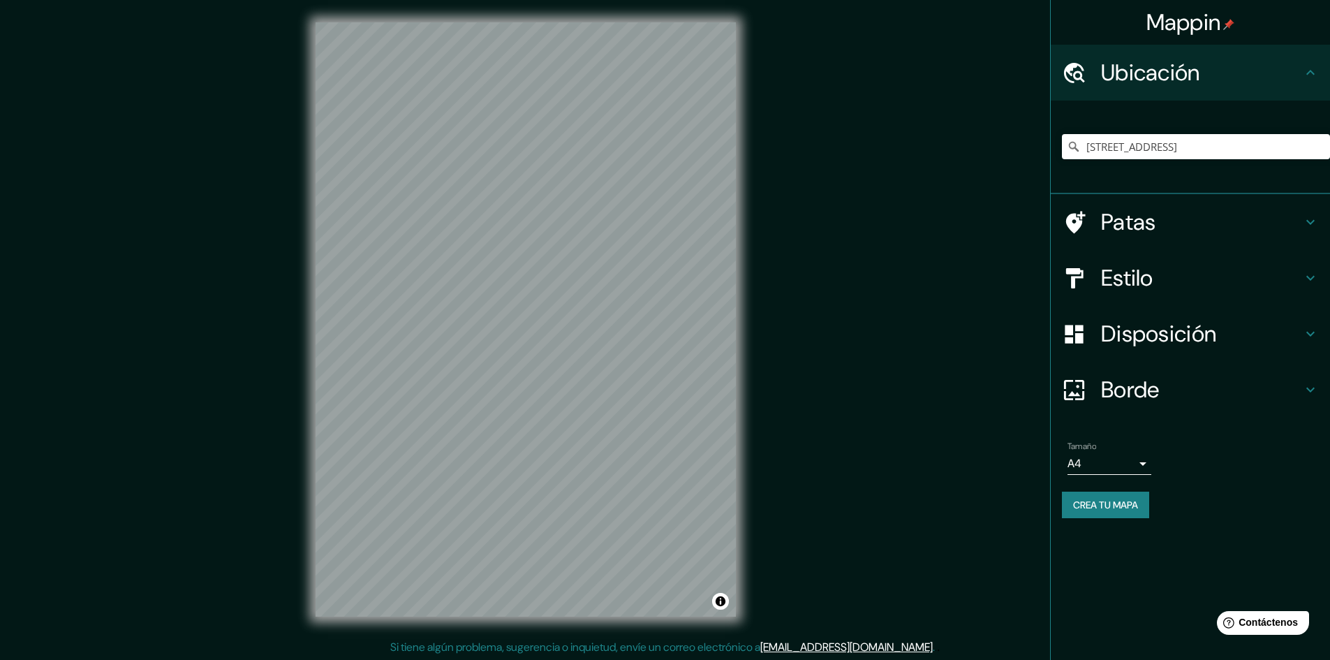
click at [1175, 234] on h4 "Patas" at bounding box center [1201, 222] width 201 height 28
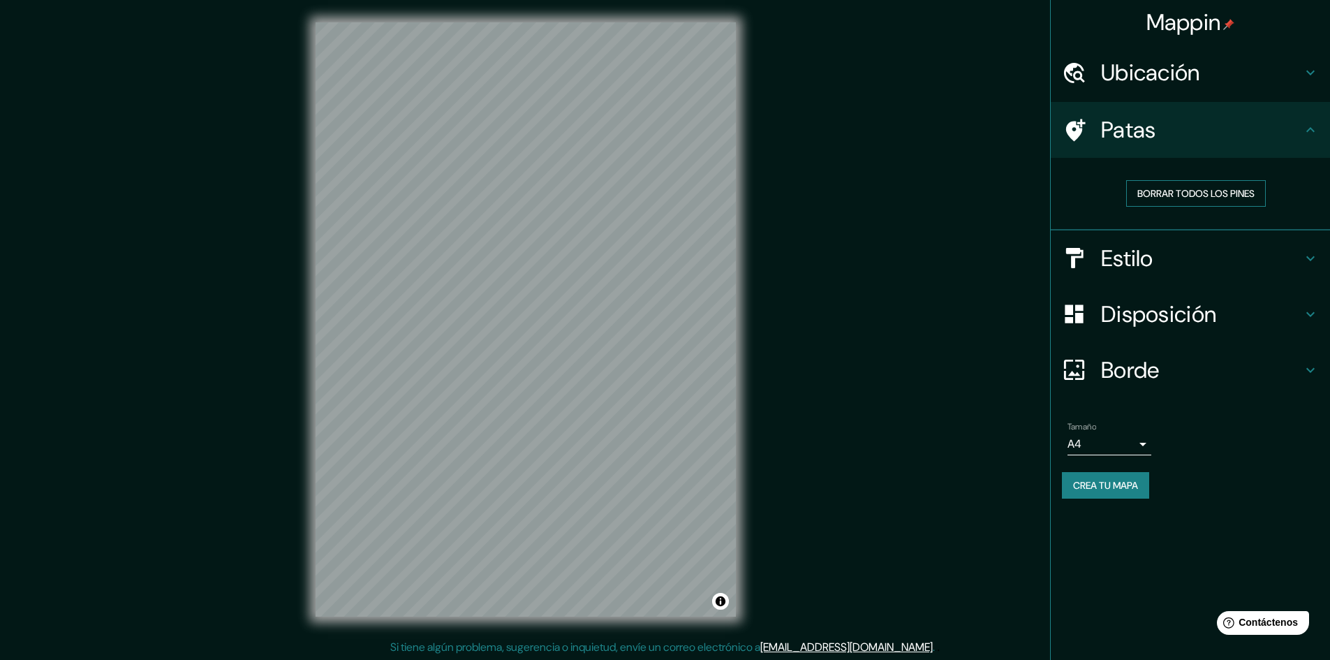
click at [1196, 196] on font "Borrar todos los pines" at bounding box center [1195, 193] width 117 height 13
click at [1143, 188] on font "Borrar todos los pines" at bounding box center [1195, 193] width 117 height 13
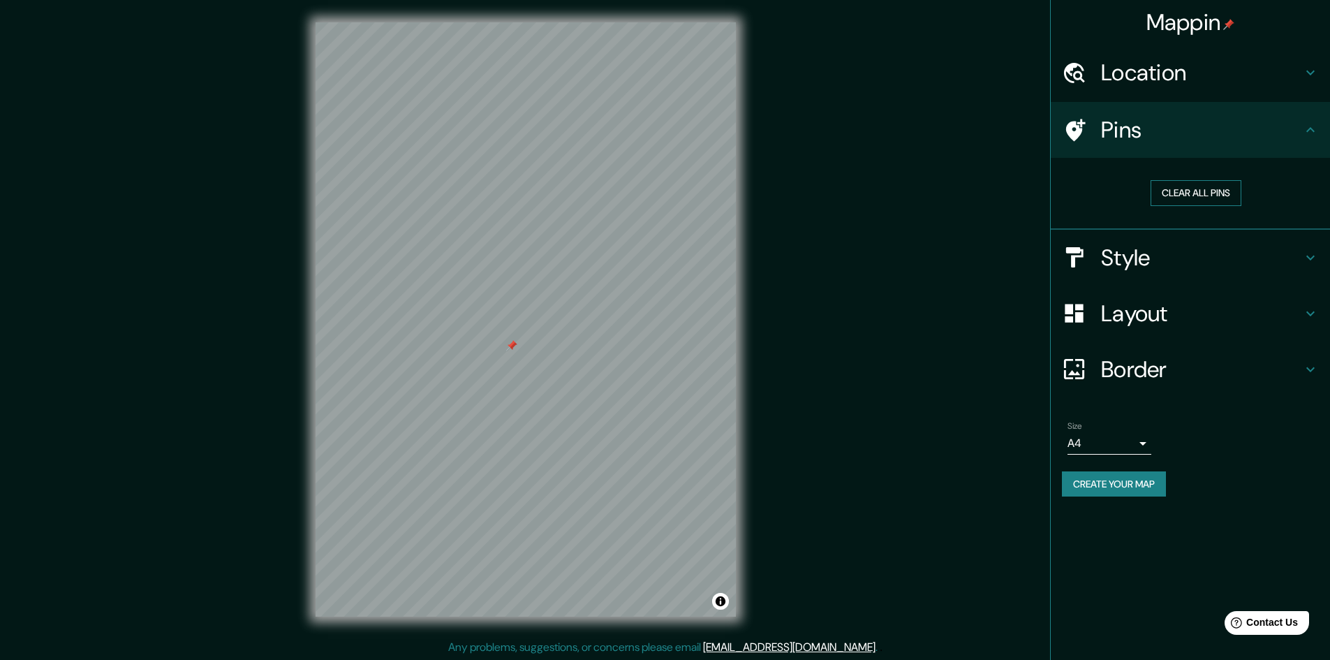
click at [1200, 188] on button "Clear all pins" at bounding box center [1195, 193] width 91 height 26
click at [537, 353] on div "Mappin Location [STREET_ADDRESS] Pins Clear all pins Style Layout Border Choose…" at bounding box center [665, 330] width 1330 height 661
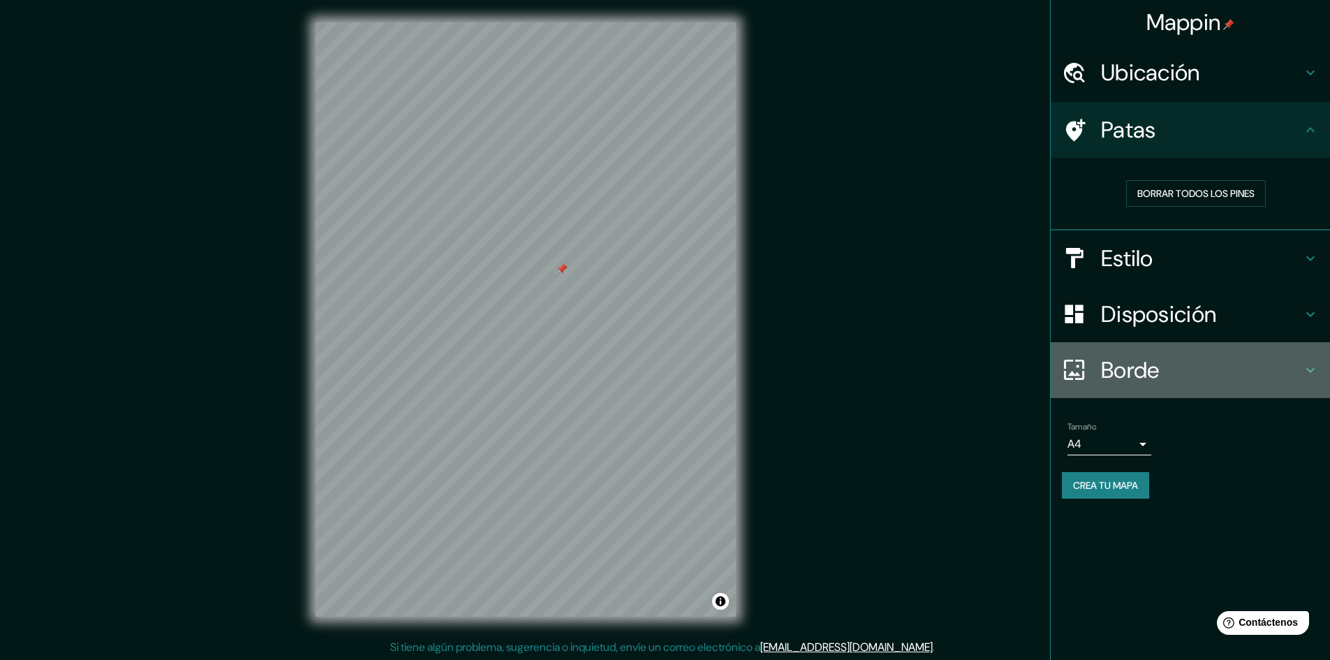
click at [1231, 356] on h4 "Borde" at bounding box center [1201, 370] width 201 height 28
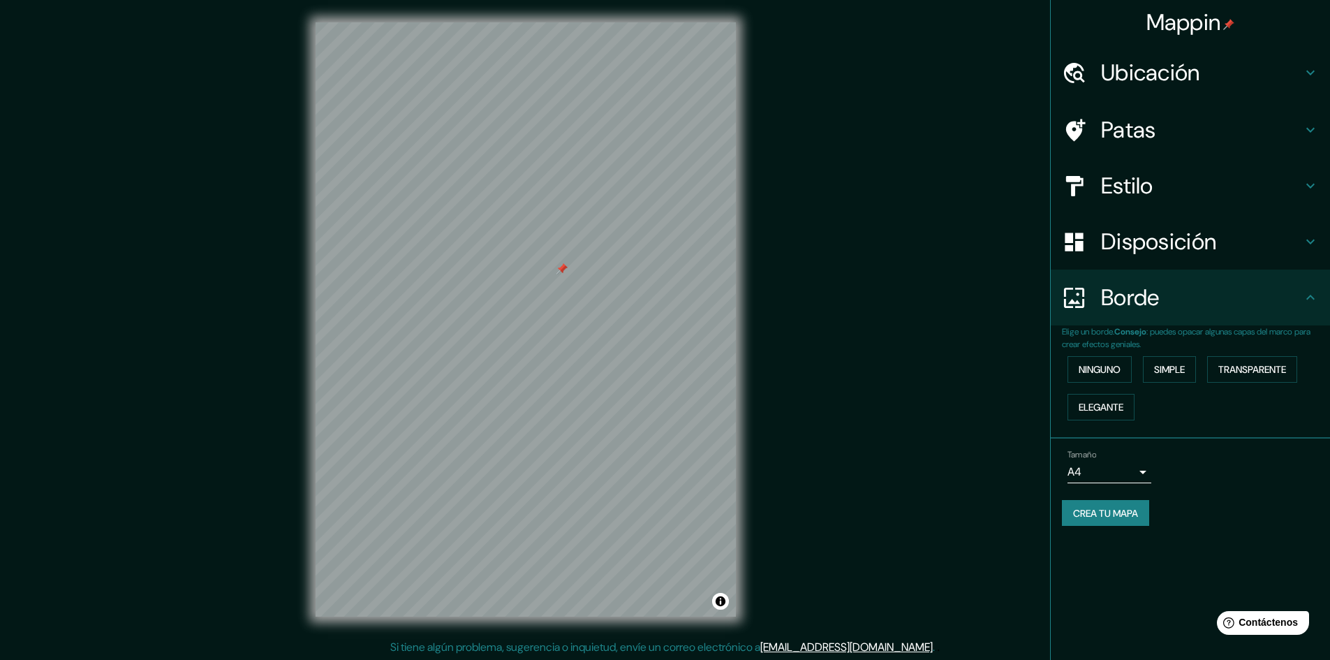
click at [1242, 260] on div "Disposición" at bounding box center [1189, 242] width 279 height 56
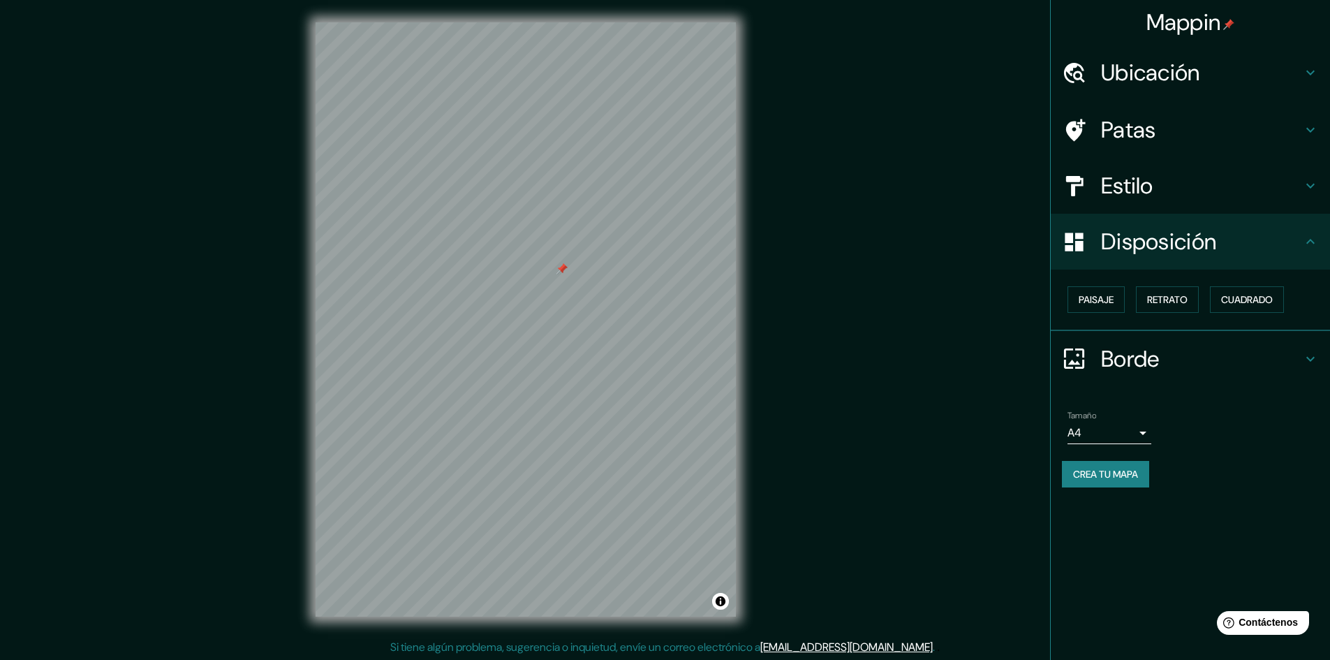
click at [1182, 184] on h4 "Estilo" at bounding box center [1201, 186] width 201 height 28
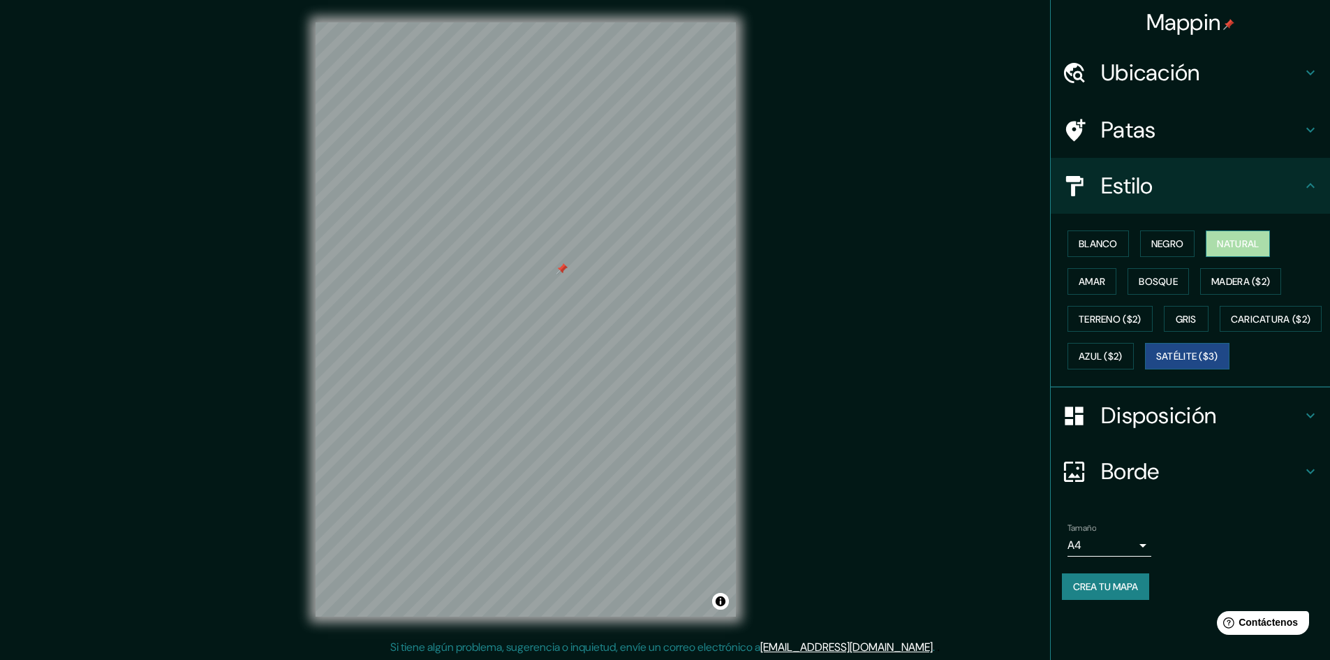
click at [1241, 246] on font "Natural" at bounding box center [1238, 243] width 42 height 13
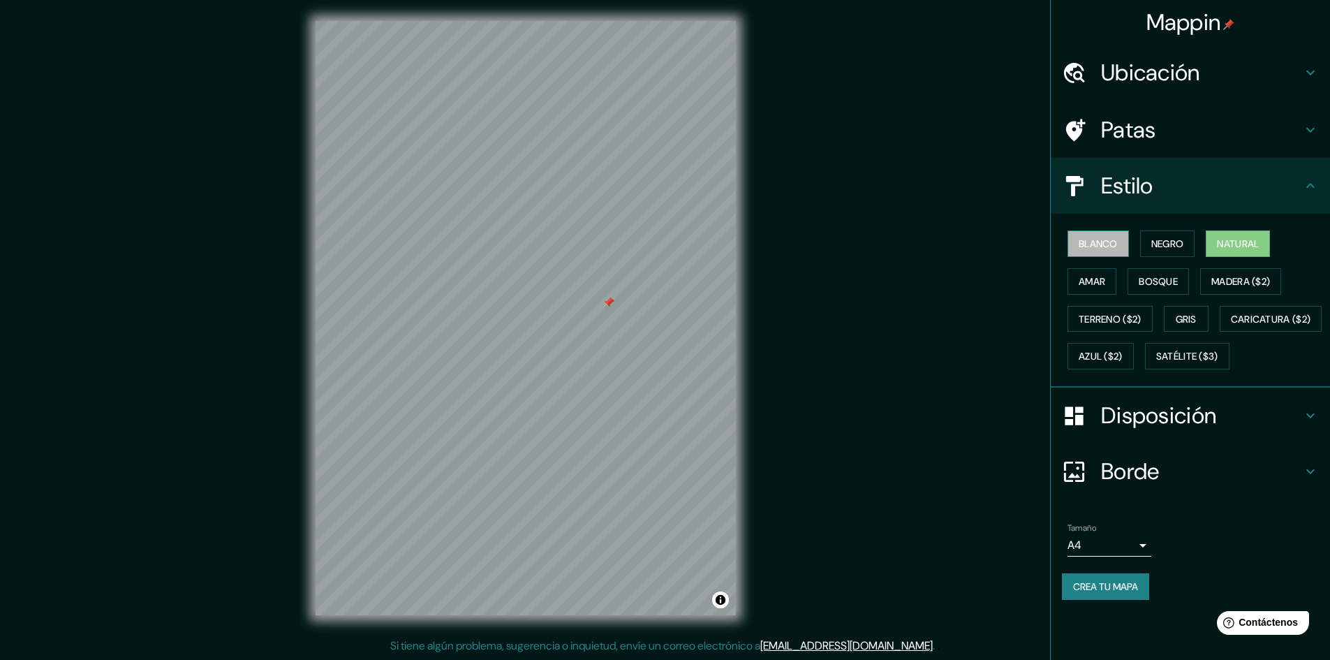
click at [1097, 237] on font "Blanco" at bounding box center [1097, 244] width 39 height 18
click at [1159, 231] on button "Negro" at bounding box center [1167, 243] width 55 height 27
click at [1110, 270] on button "Amar" at bounding box center [1091, 281] width 49 height 27
click at [1171, 278] on font "Bosque" at bounding box center [1157, 281] width 39 height 13
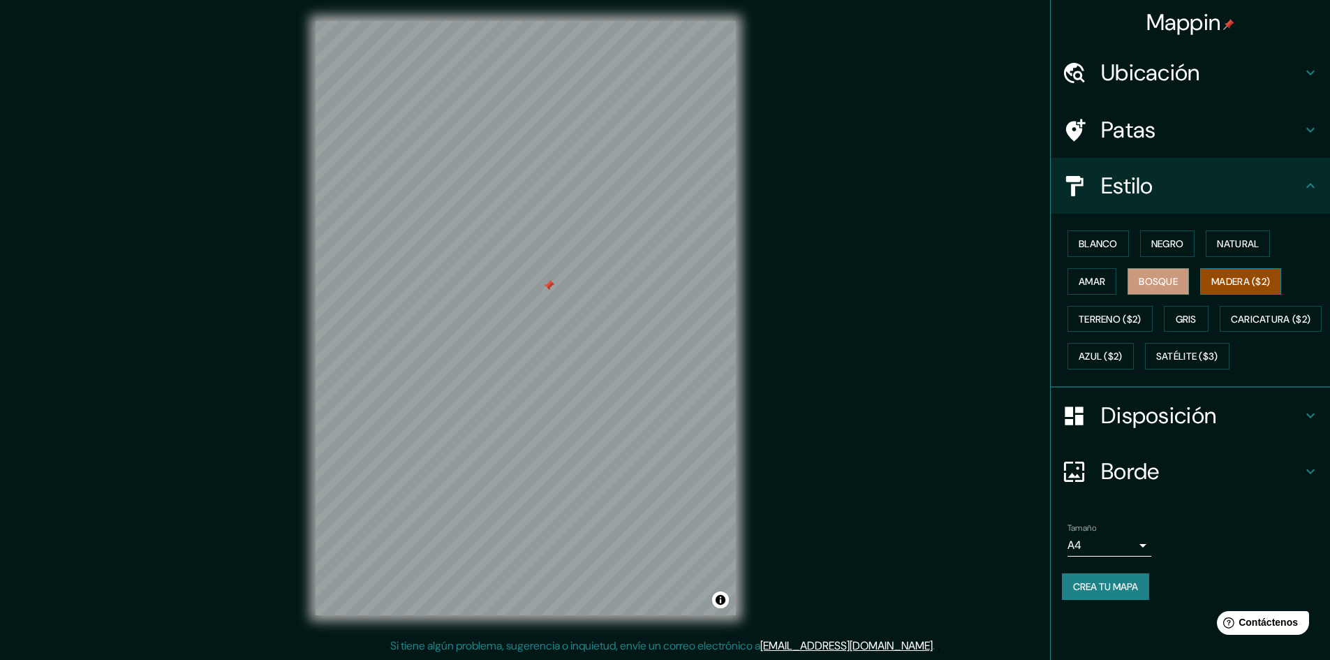
click at [1224, 273] on font "Madera ($2)" at bounding box center [1240, 281] width 59 height 18
click at [1111, 313] on font "Terreno ($2)" at bounding box center [1109, 319] width 63 height 13
click at [1165, 306] on div "Blanco Negro Natural Amar Bosque Madera ($2) Terreno ($2) Gris Caricatura ($2) …" at bounding box center [1196, 300] width 268 height 150
click at [1187, 317] on font "Gris" at bounding box center [1185, 319] width 21 height 13
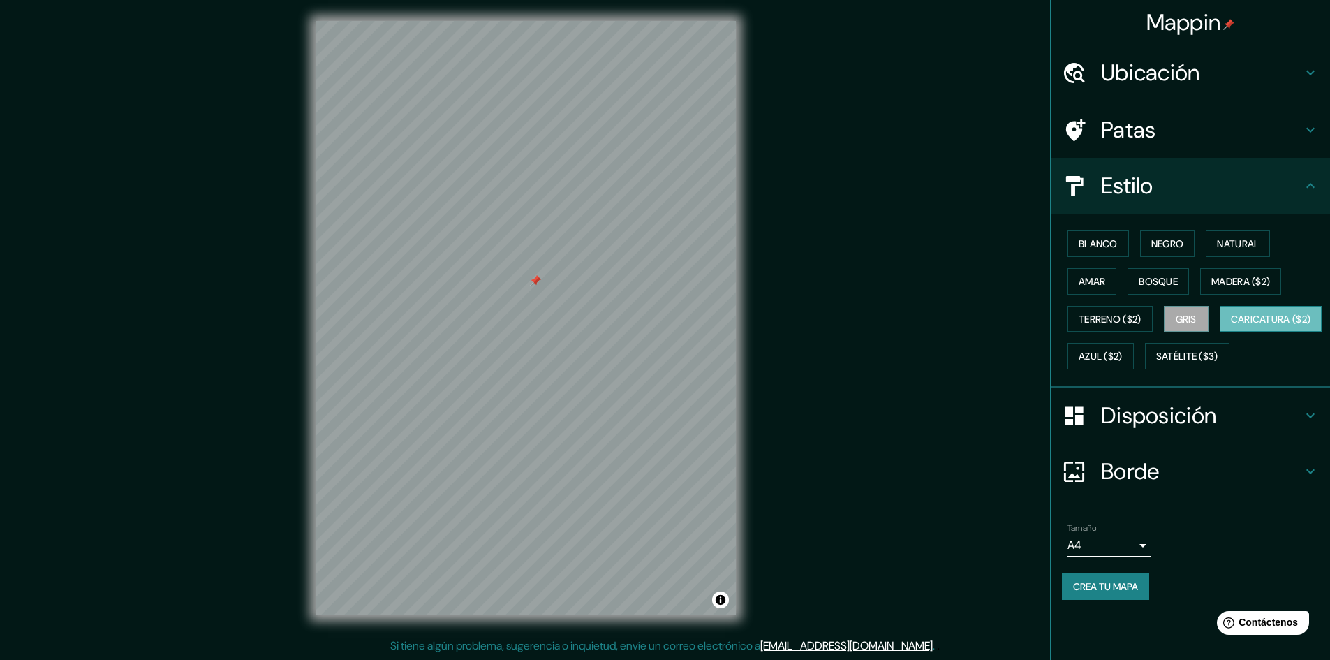
click at [1219, 332] on button "Caricatura ($2)" at bounding box center [1270, 319] width 103 height 27
click at [1122, 351] on font "Azul ($2)" at bounding box center [1100, 356] width 44 height 13
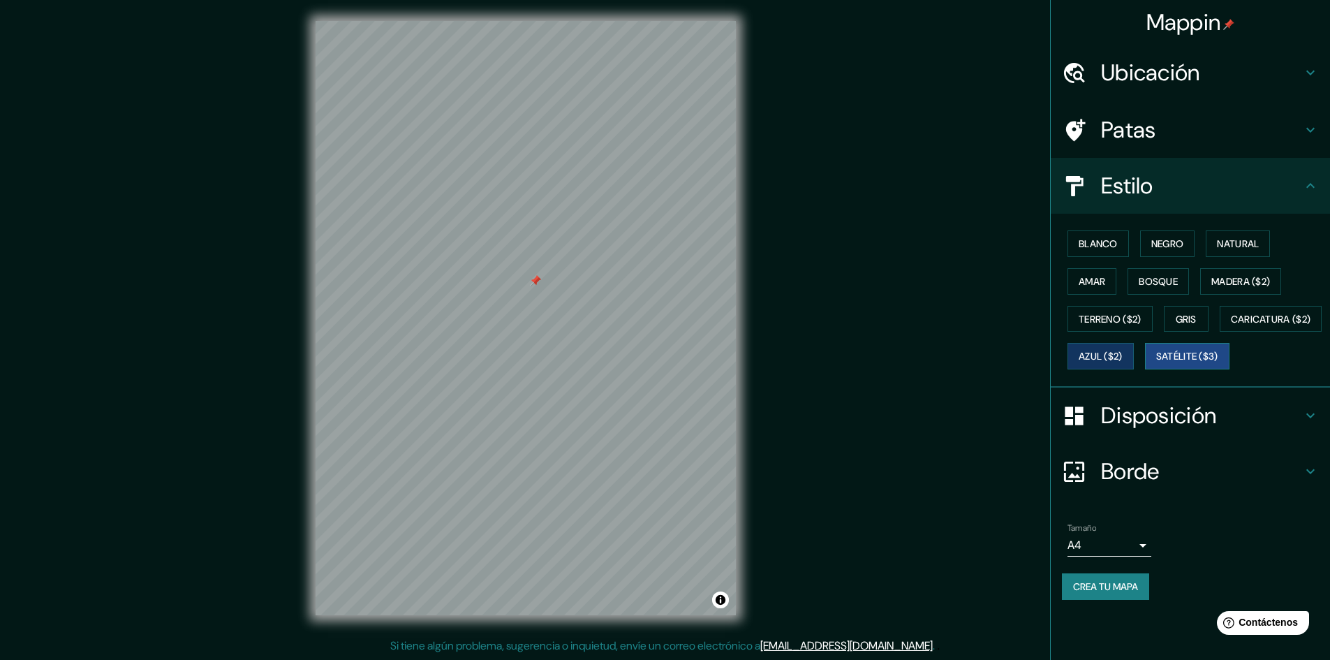
click at [1156, 365] on font "Satélite ($3)" at bounding box center [1187, 356] width 62 height 18
click at [1122, 351] on font "Azul ($2)" at bounding box center [1100, 356] width 44 height 13
drag, startPoint x: 554, startPoint y: 357, endPoint x: 544, endPoint y: 359, distance: 10.2
click at [547, 359] on div at bounding box center [552, 361] width 11 height 11
click at [1260, 429] on h4 "Disposición" at bounding box center [1201, 415] width 201 height 28
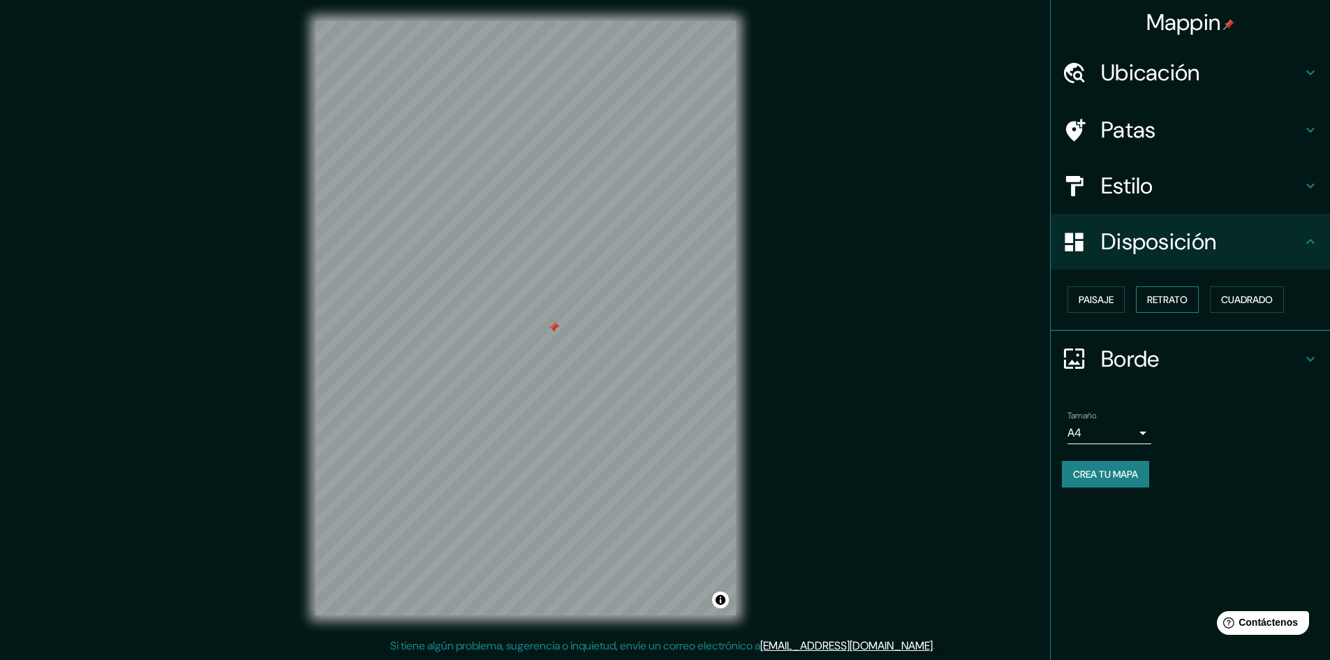
click at [1172, 302] on font "Retrato" at bounding box center [1167, 299] width 40 height 13
click at [1106, 291] on font "Paisaje" at bounding box center [1095, 299] width 35 height 18
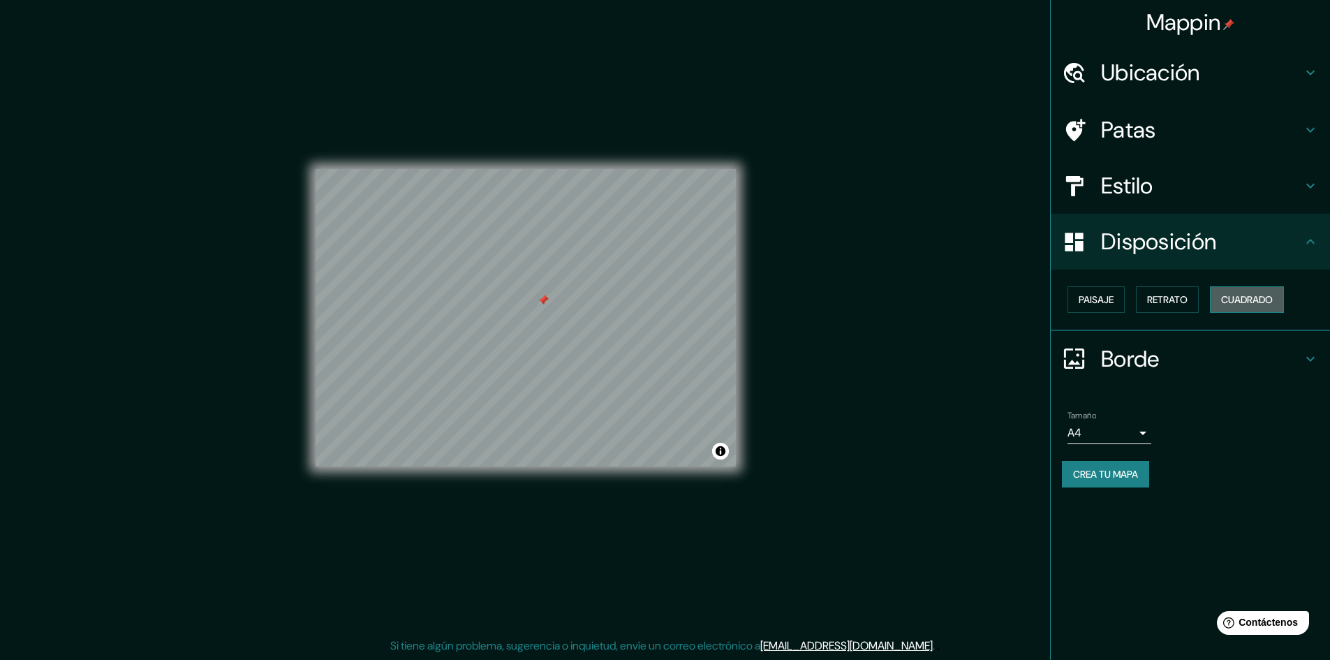
click at [1260, 295] on font "Cuadrado" at bounding box center [1247, 299] width 52 height 13
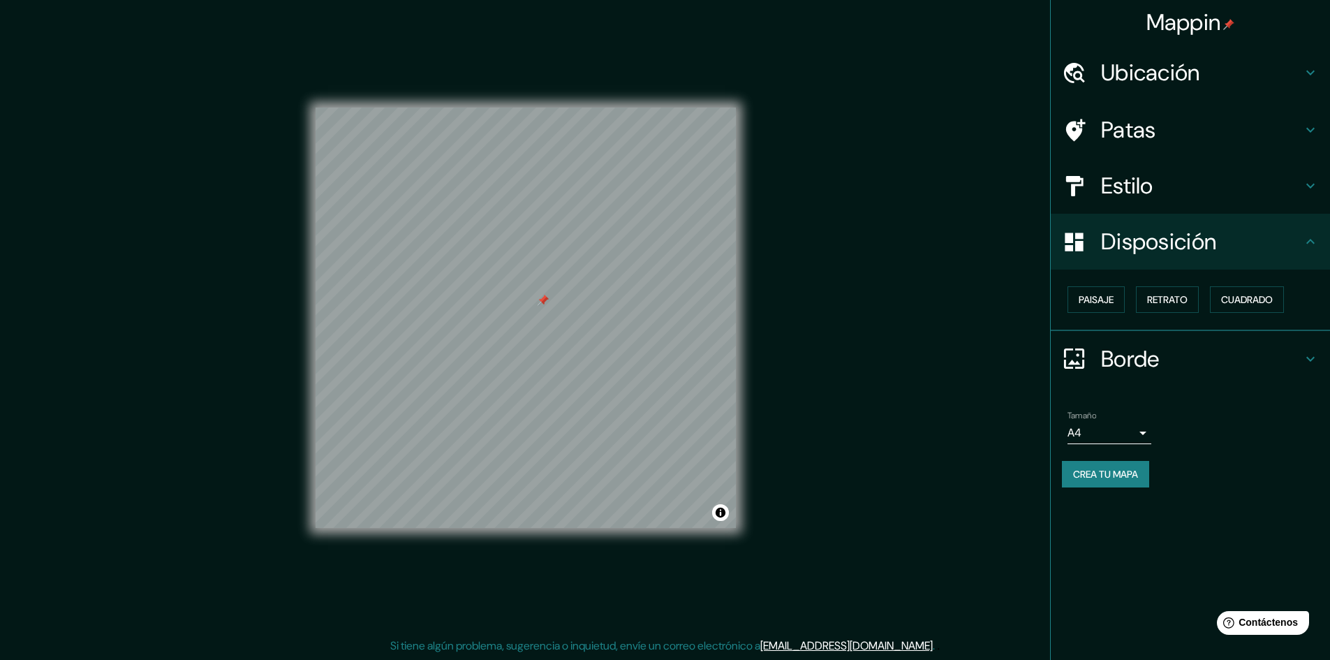
click at [1256, 281] on div "Paisaje Retrato Cuadrado" at bounding box center [1196, 300] width 268 height 38
click at [1245, 302] on font "Cuadrado" at bounding box center [1247, 299] width 52 height 13
click at [1189, 310] on button "Retrato" at bounding box center [1167, 299] width 63 height 27
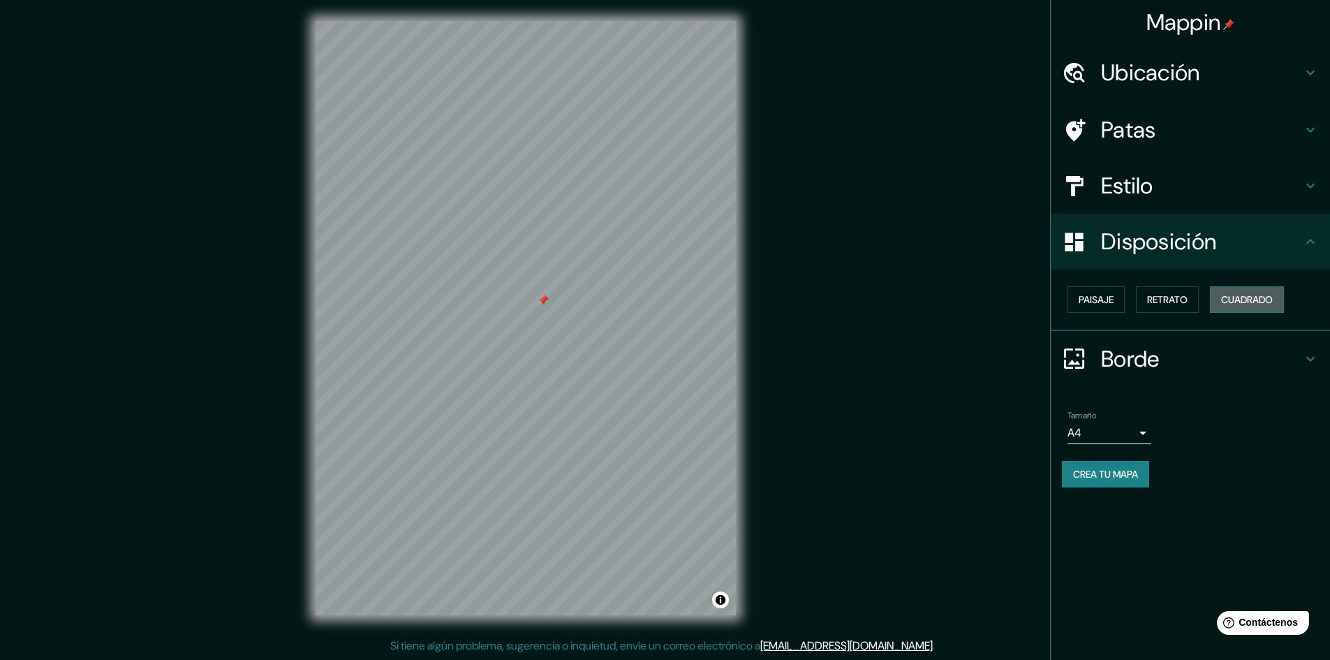
click at [1244, 294] on font "Cuadrado" at bounding box center [1247, 299] width 52 height 13
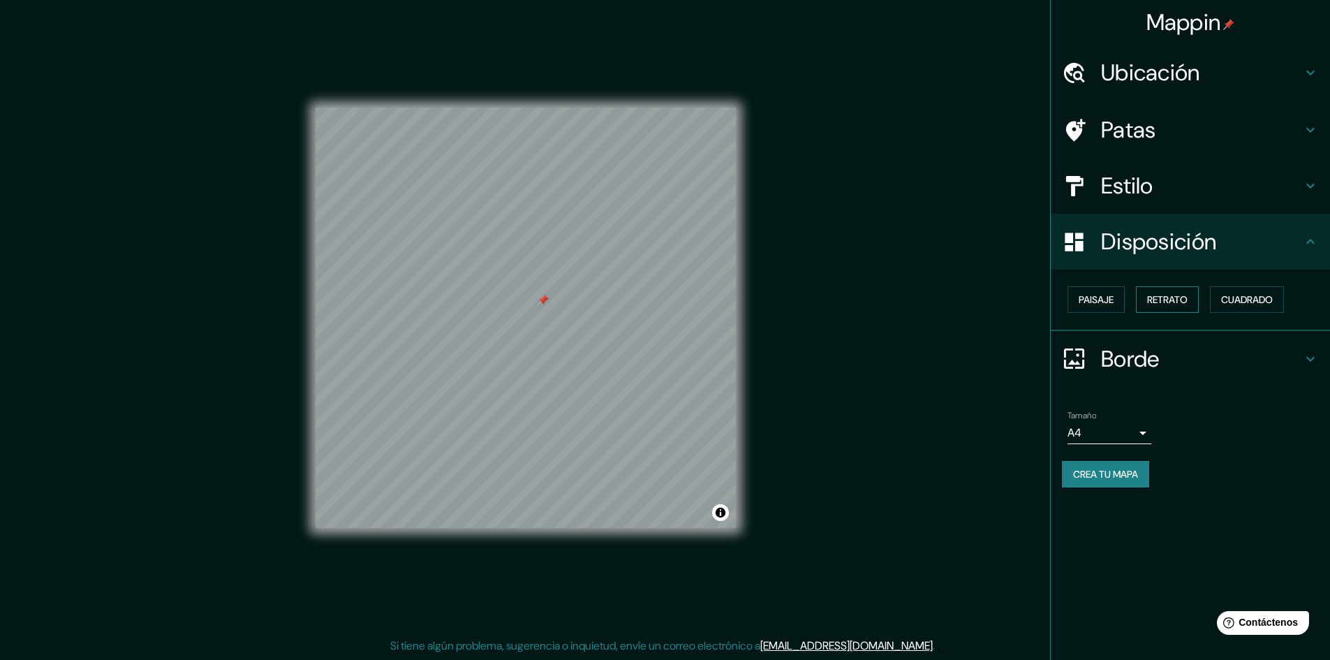
click at [1183, 296] on font "Retrato" at bounding box center [1167, 299] width 40 height 13
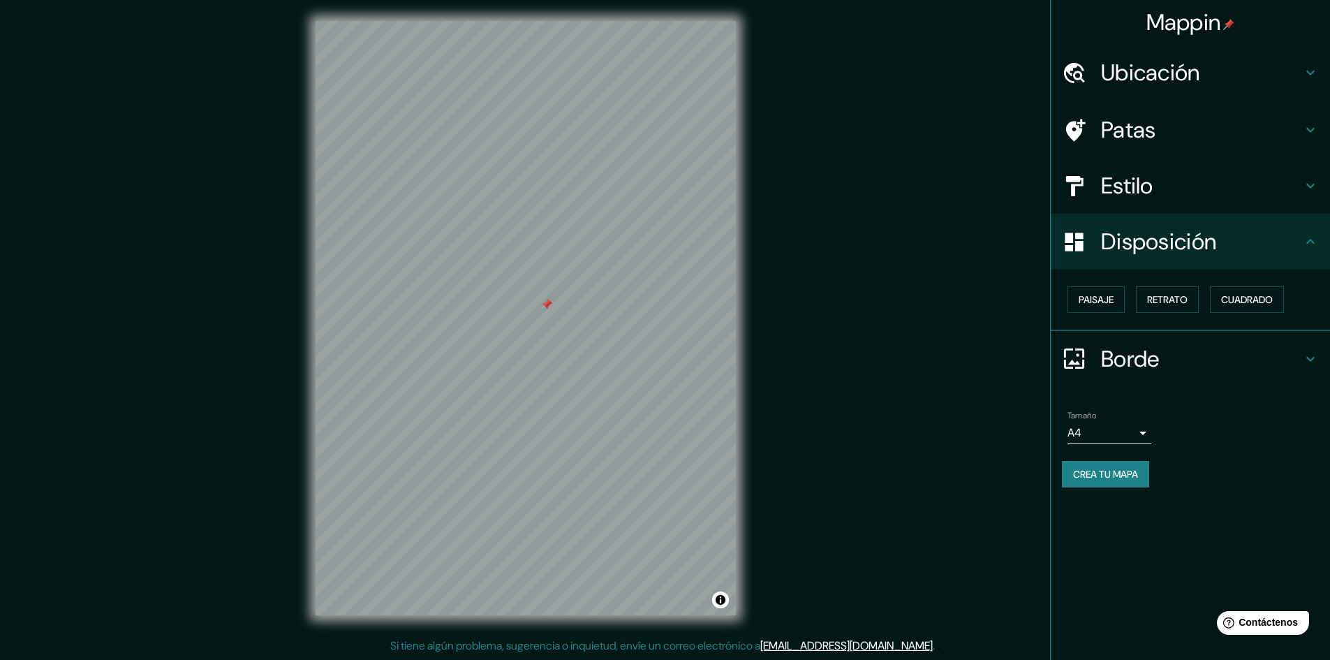
click at [1249, 177] on h4 "Estilo" at bounding box center [1201, 186] width 201 height 28
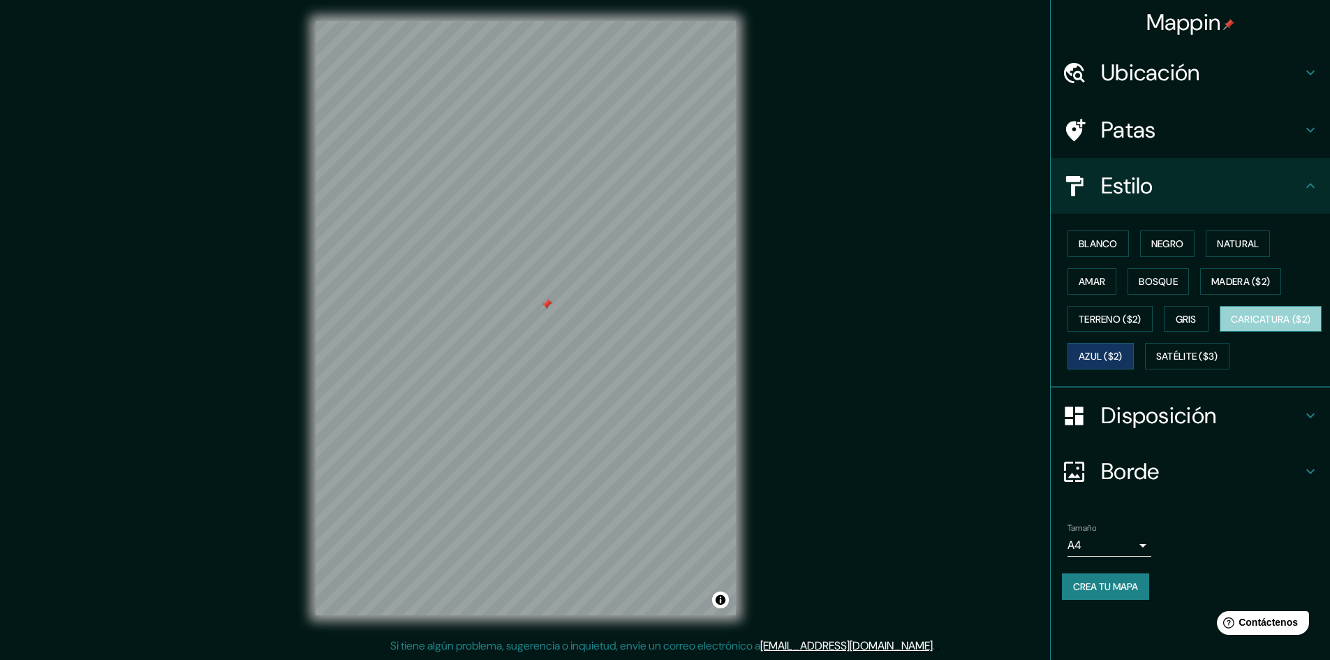
click at [1219, 332] on button "Caricatura ($2)" at bounding box center [1270, 319] width 103 height 27
click at [1176, 323] on button "Gris" at bounding box center [1186, 319] width 45 height 27
click at [1118, 319] on font "Terreno ($2)" at bounding box center [1109, 319] width 63 height 13
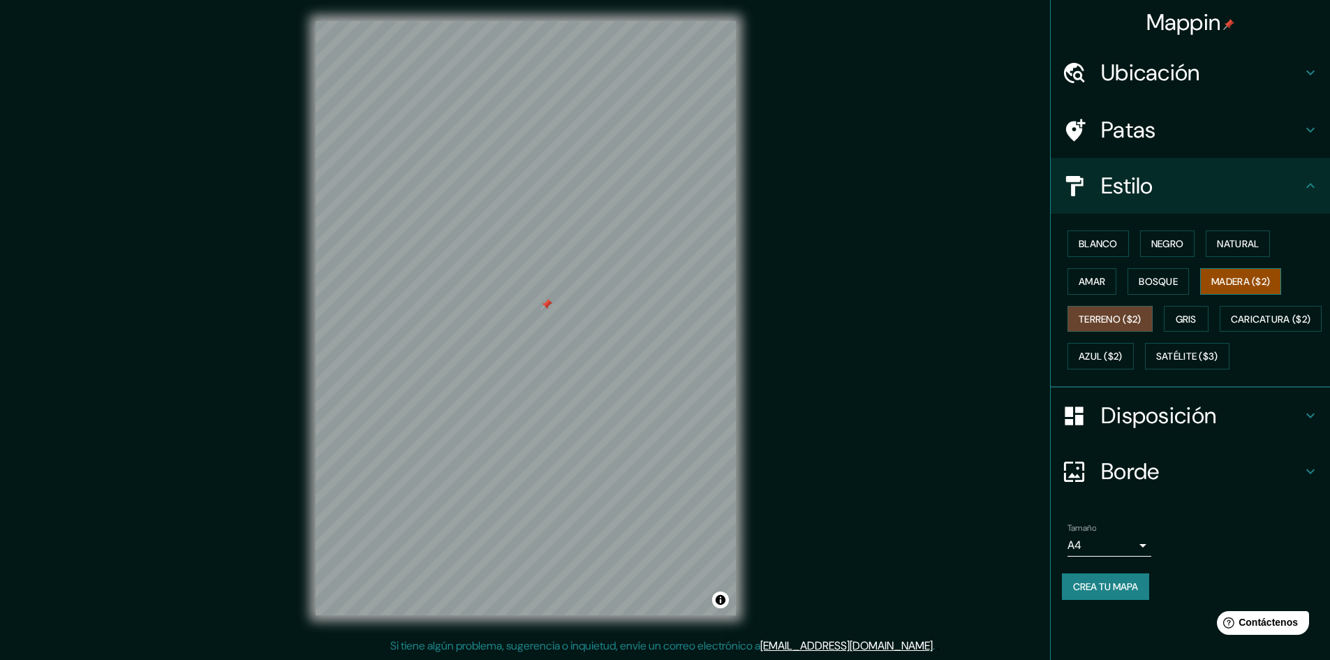
click at [1249, 278] on font "Madera ($2)" at bounding box center [1240, 281] width 59 height 13
click at [1173, 279] on font "Bosque" at bounding box center [1157, 281] width 39 height 13
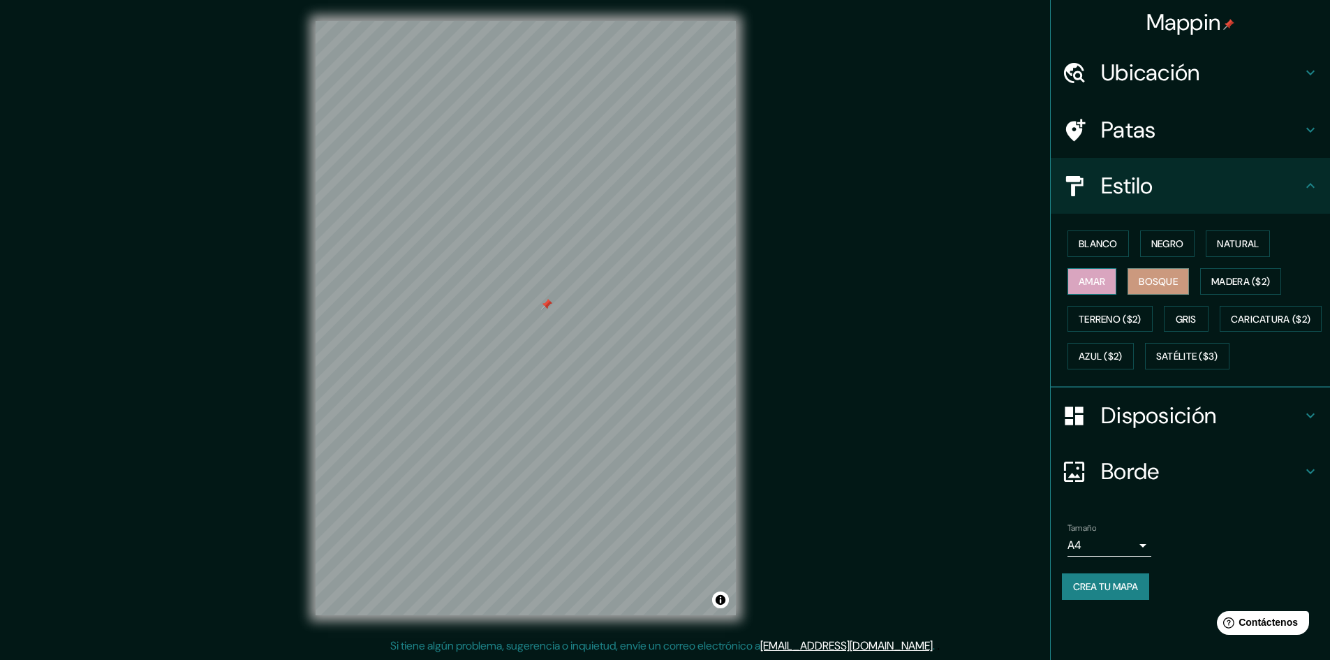
click at [1092, 285] on font "Amar" at bounding box center [1091, 281] width 27 height 13
click at [1075, 239] on button "Blanco" at bounding box center [1097, 243] width 61 height 27
click at [1145, 241] on button "Negro" at bounding box center [1167, 243] width 55 height 27
click at [1076, 269] on button "Amar" at bounding box center [1091, 281] width 49 height 27
click at [1122, 350] on font "Azul ($2)" at bounding box center [1100, 356] width 44 height 13
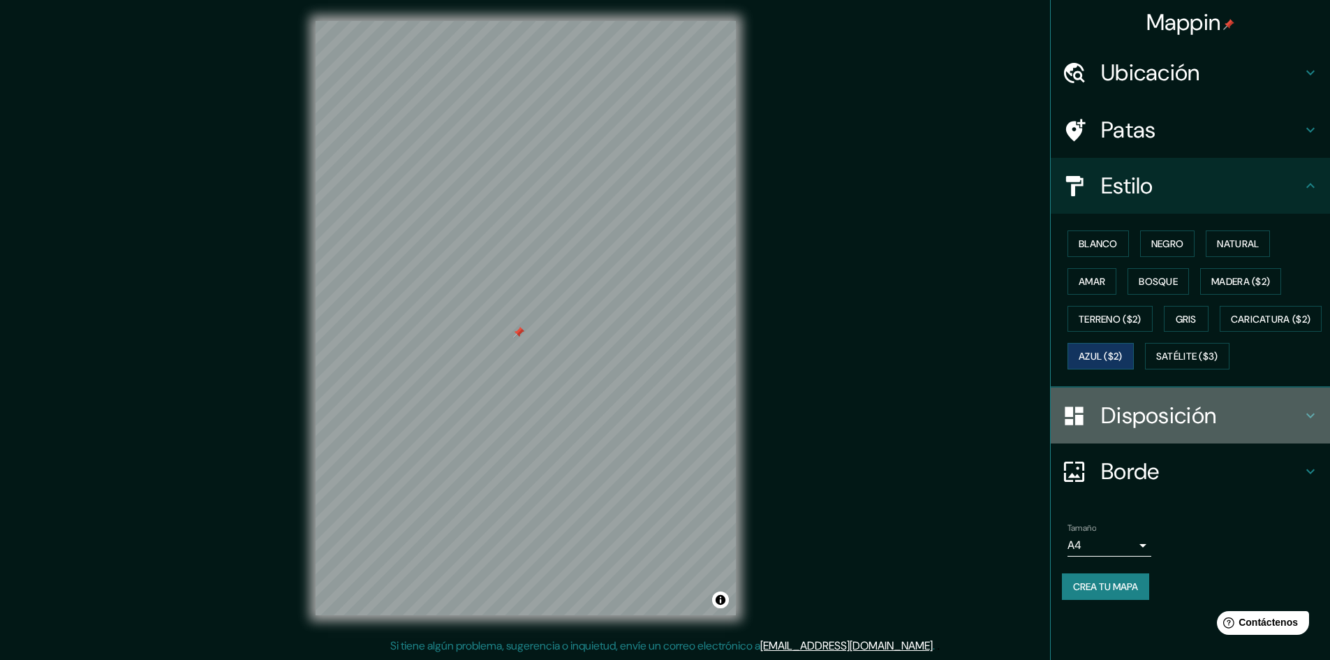
click at [1203, 430] on font "Disposición" at bounding box center [1158, 415] width 115 height 29
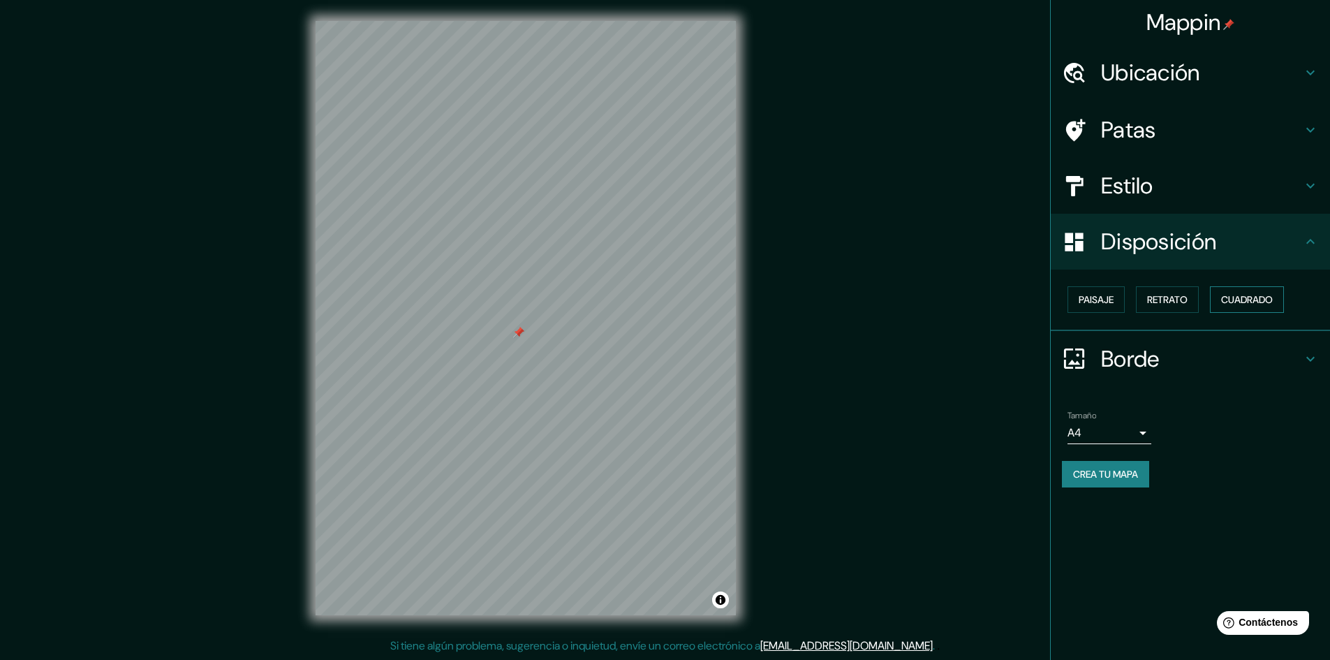
click at [1248, 298] on font "Cuadrado" at bounding box center [1247, 299] width 52 height 13
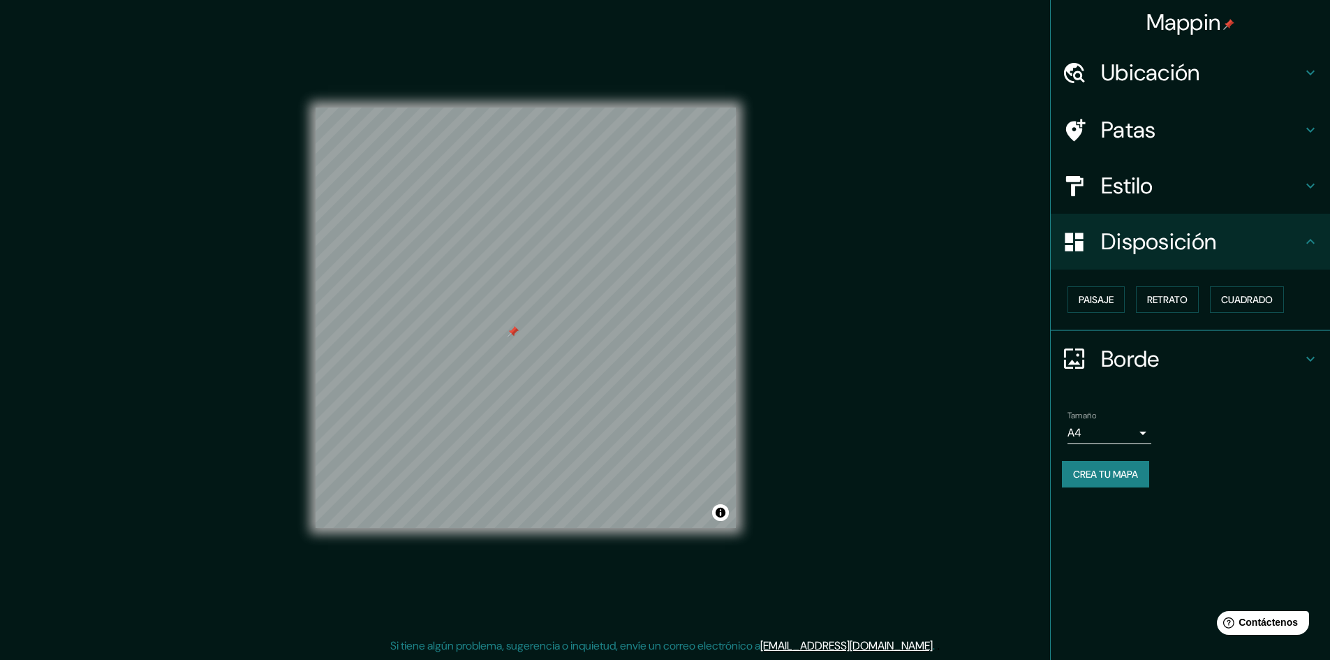
click at [1115, 468] on font "Crea tu mapa" at bounding box center [1105, 474] width 65 height 13
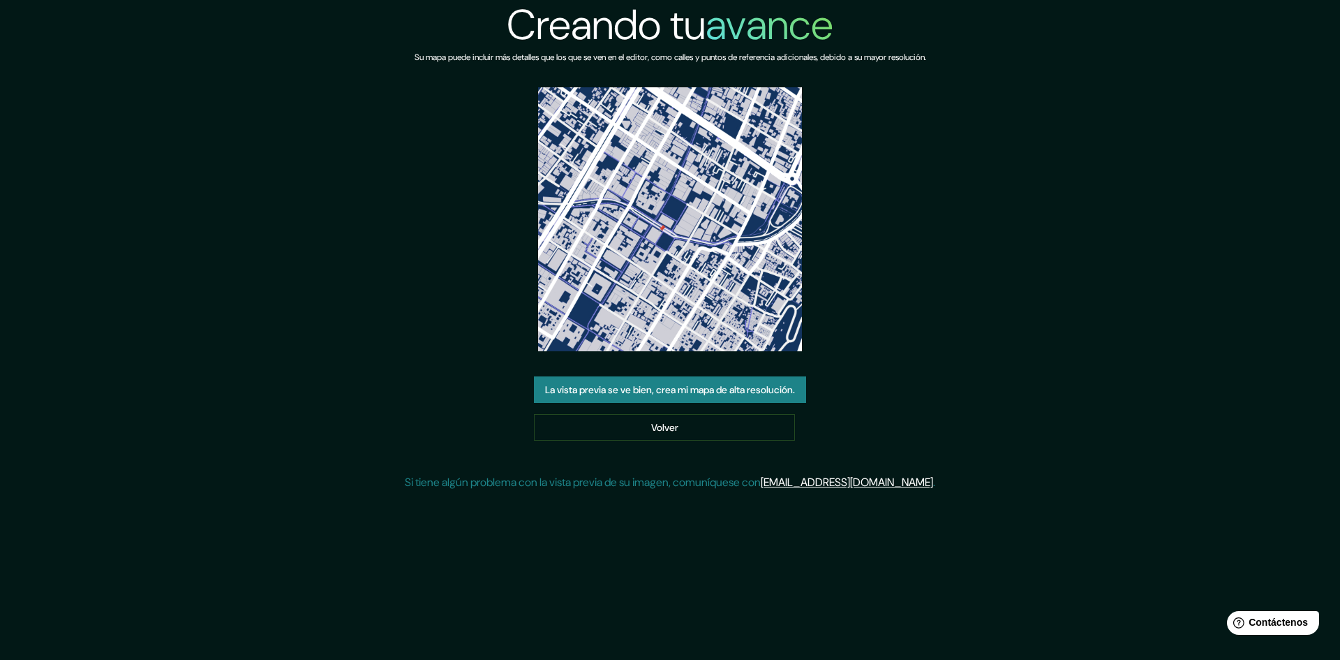
click at [699, 394] on font "La vista previa se ve bien, crea mi mapa de alta resolución." at bounding box center [670, 389] width 250 height 13
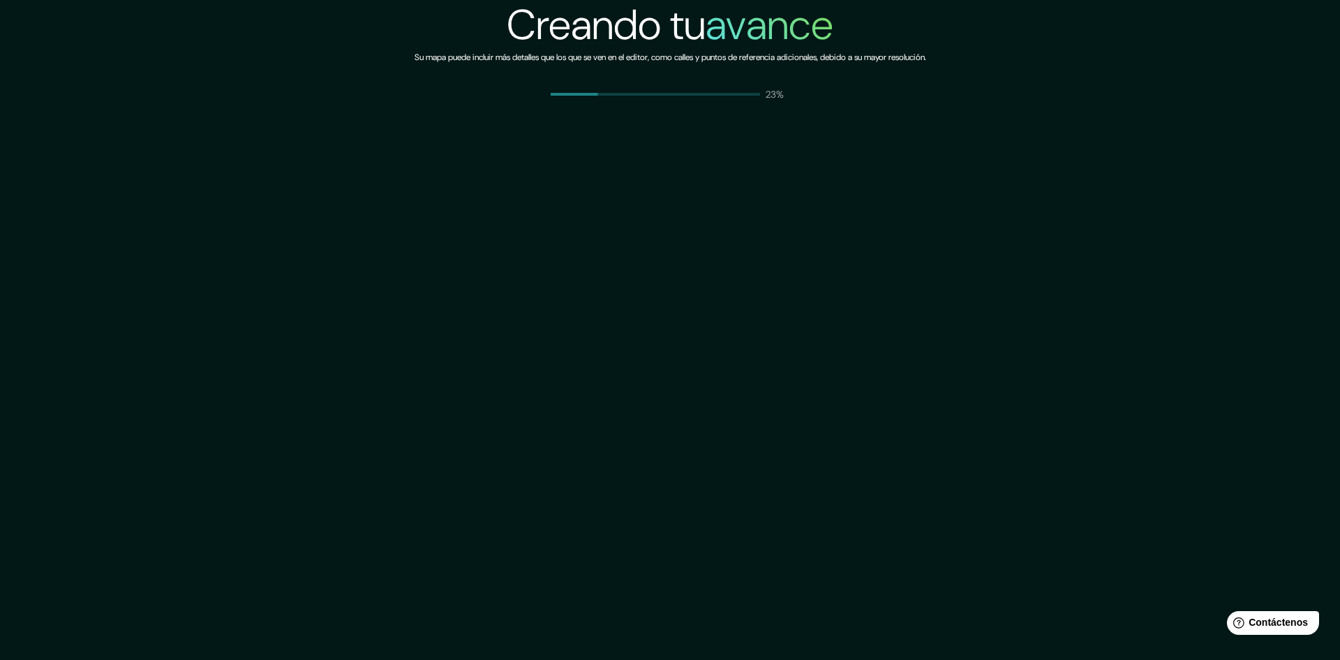
drag, startPoint x: 1212, startPoint y: 103, endPoint x: 1212, endPoint y: 0, distance: 102.6
click at [1212, 103] on div "Creando tu avance Su mapa puede incluir más detalles que los que se ven en el e…" at bounding box center [670, 330] width 1340 height 660
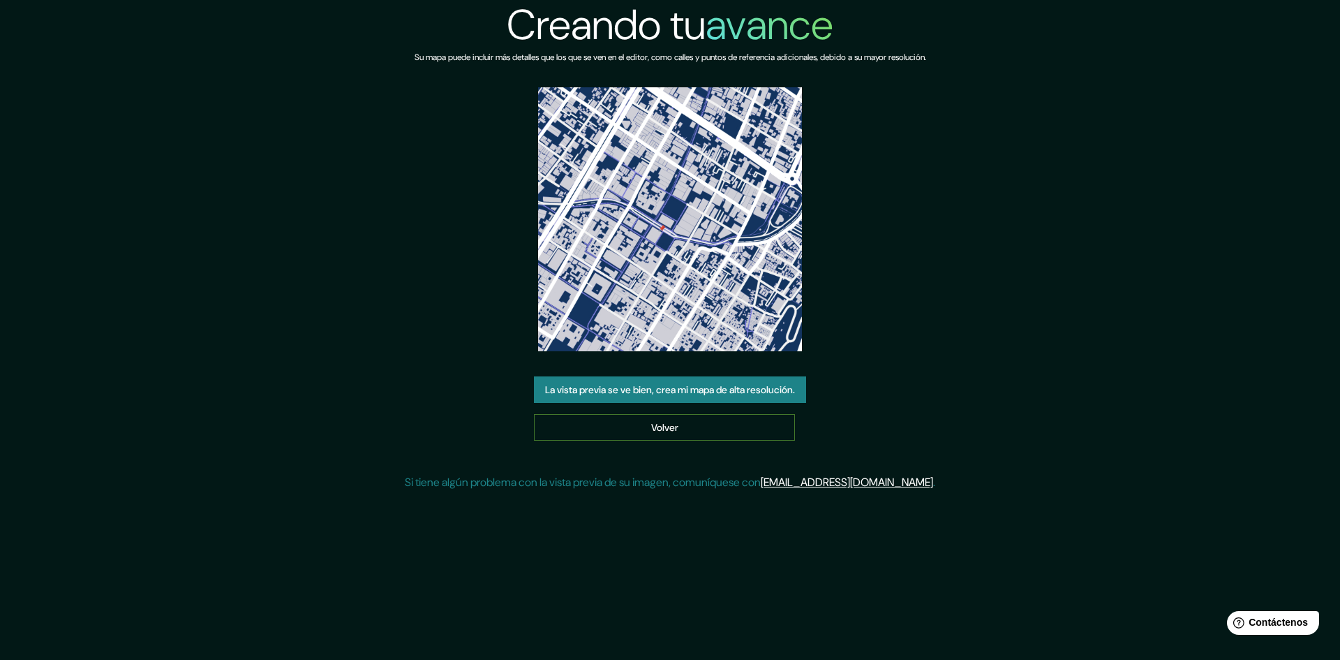
click at [723, 429] on link "Volver" at bounding box center [664, 427] width 261 height 27
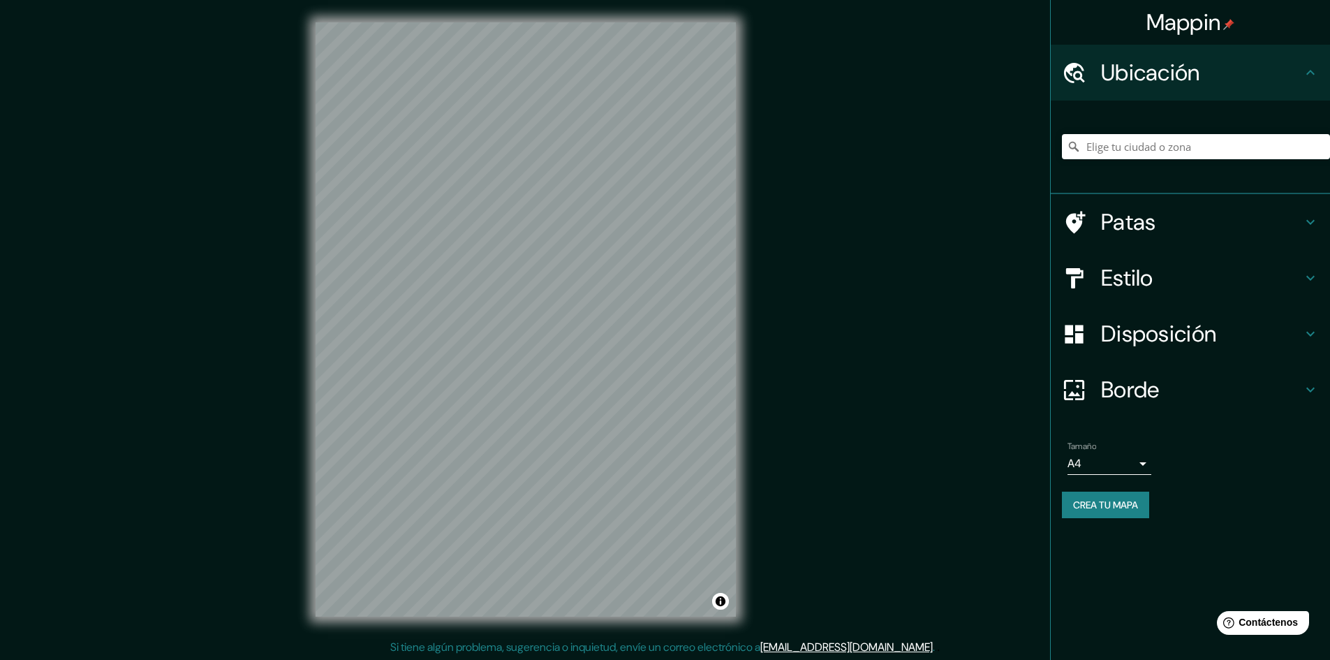
click at [1266, 229] on h4 "Patas" at bounding box center [1201, 222] width 201 height 28
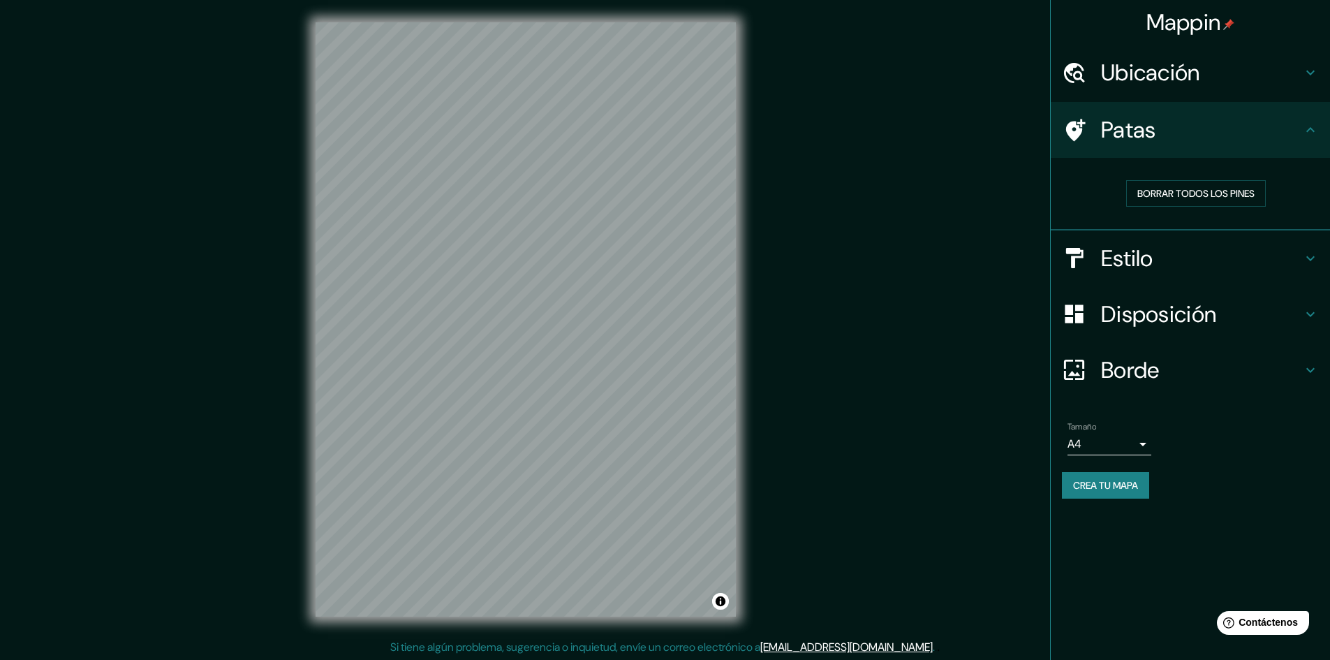
click at [1282, 91] on div "Ubicación" at bounding box center [1189, 73] width 279 height 56
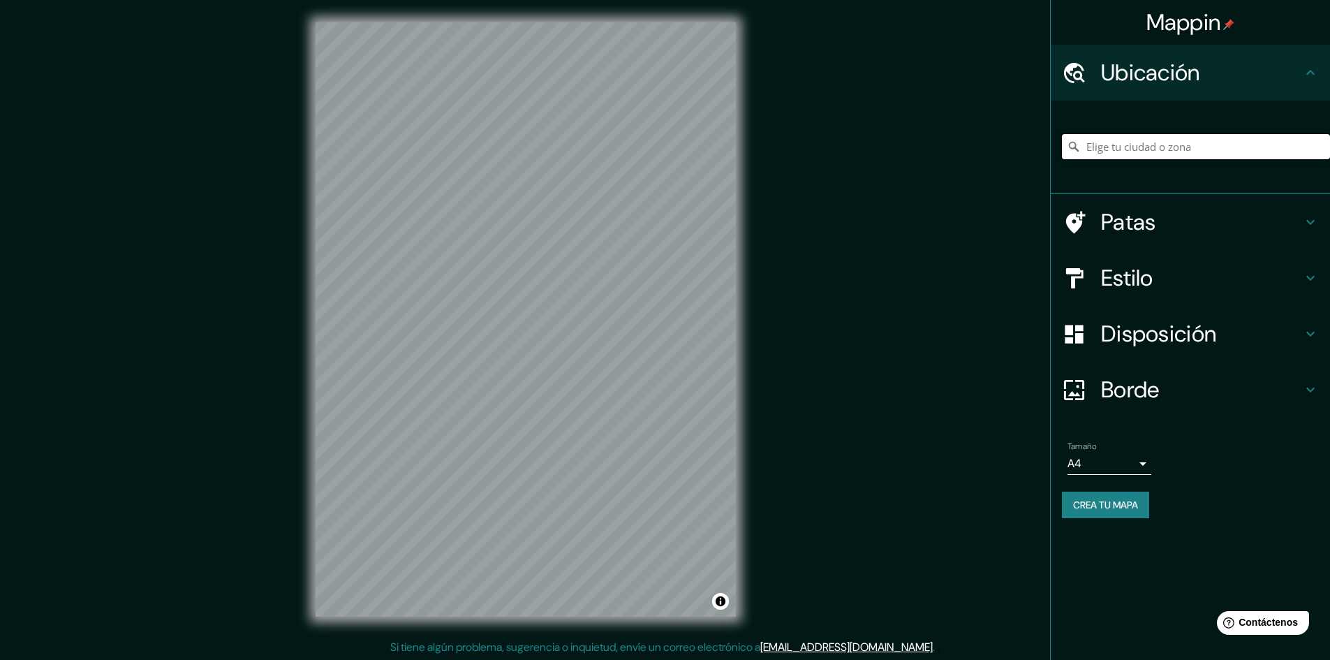
click at [1136, 142] on input "Elige tu ciudad o zona" at bounding box center [1196, 146] width 268 height 25
click at [1250, 286] on h4 "Estilo" at bounding box center [1201, 278] width 201 height 28
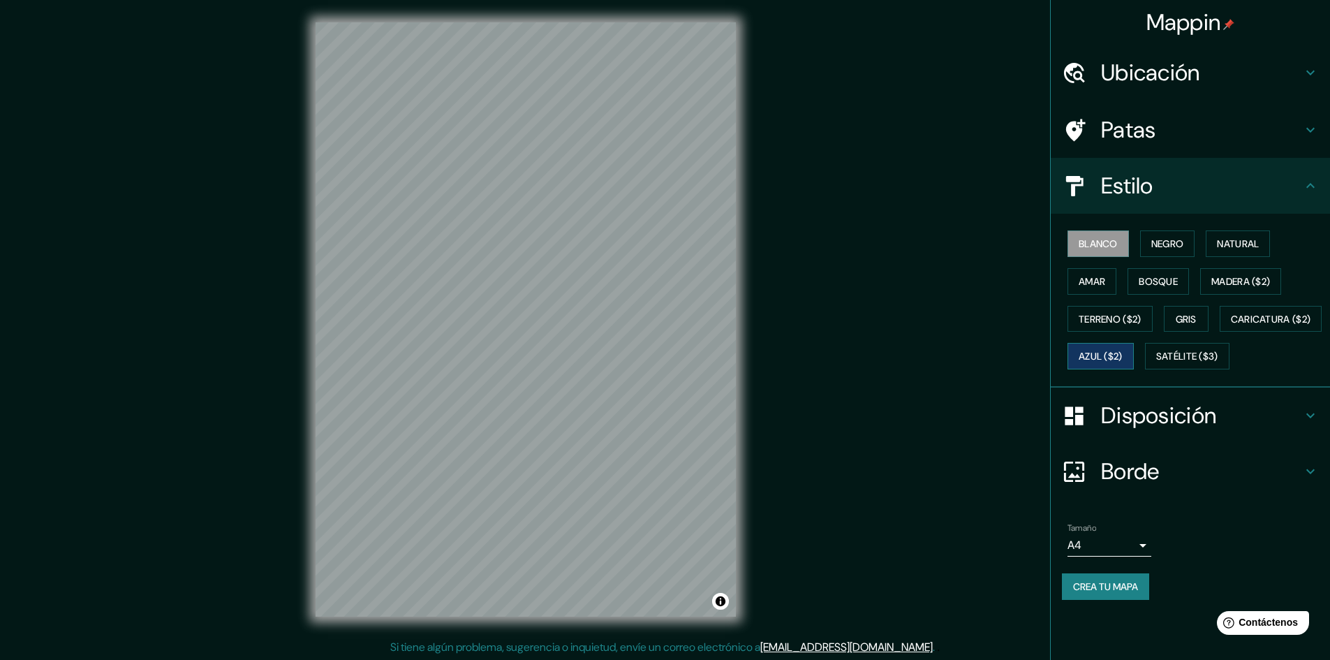
click at [1122, 352] on font "Azul ($2)" at bounding box center [1100, 356] width 44 height 13
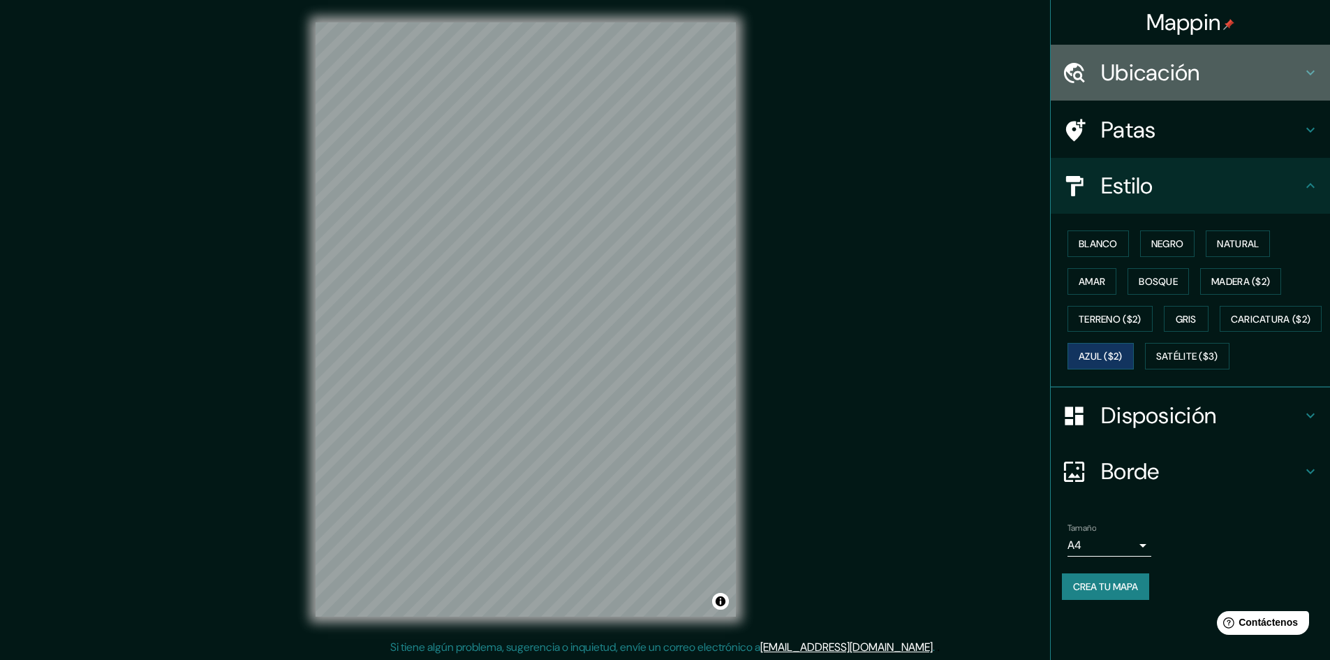
click at [1224, 66] on h4 "Ubicación" at bounding box center [1201, 73] width 201 height 28
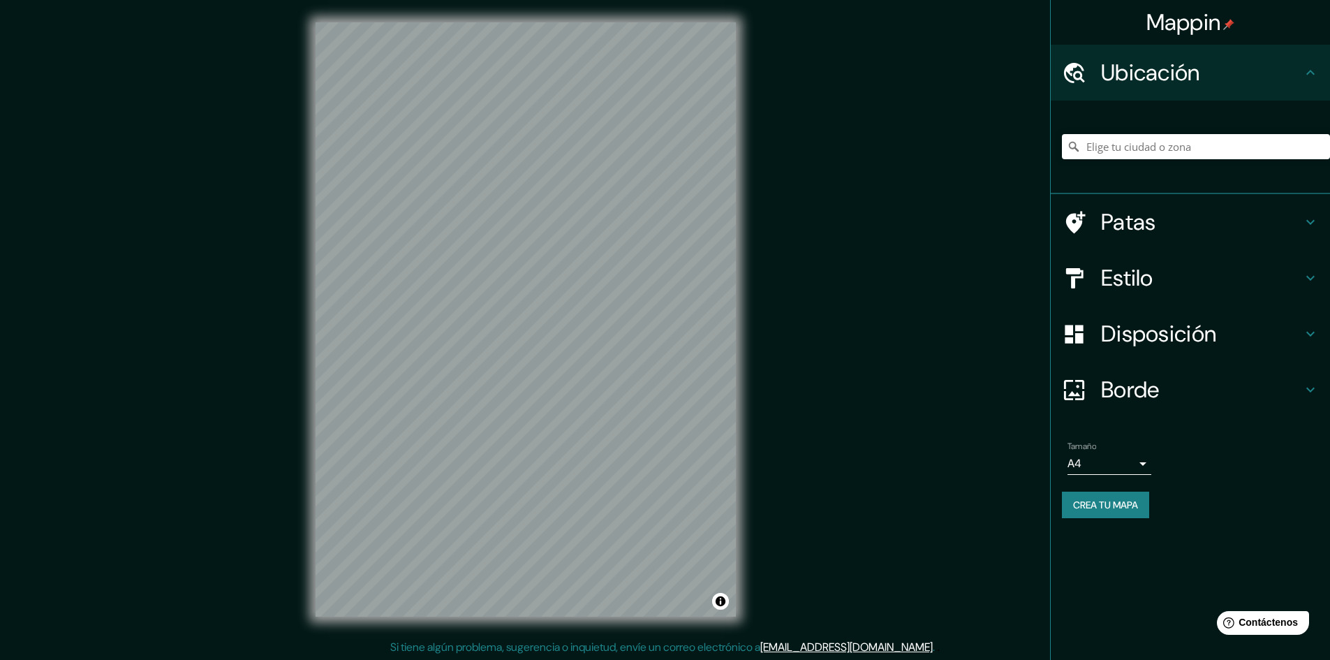
click at [1168, 165] on div at bounding box center [1196, 147] width 268 height 70
click at [1171, 138] on input "Elige tu ciudad o zona" at bounding box center [1196, 146] width 268 height 25
paste input "[STREET_ADDRESS]"
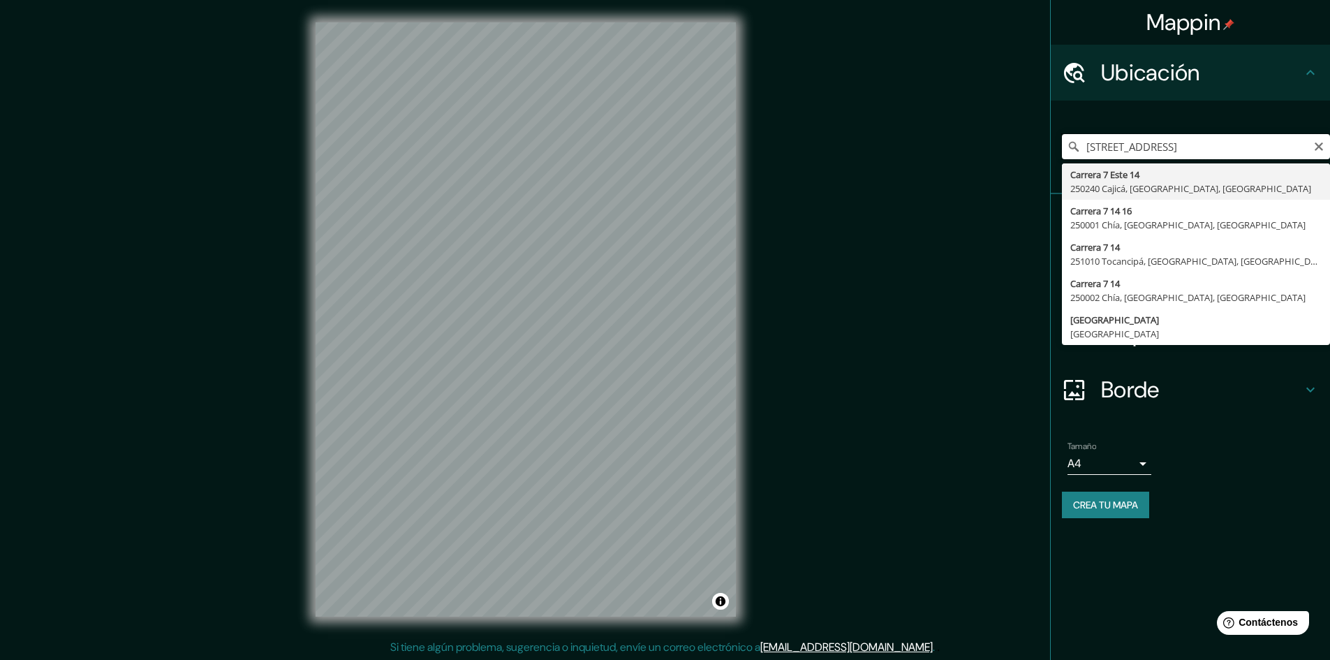
drag, startPoint x: 1242, startPoint y: 146, endPoint x: 1197, endPoint y: 147, distance: 45.4
click at [1197, 147] on input "[STREET_ADDRESS]" at bounding box center [1196, 146] width 268 height 25
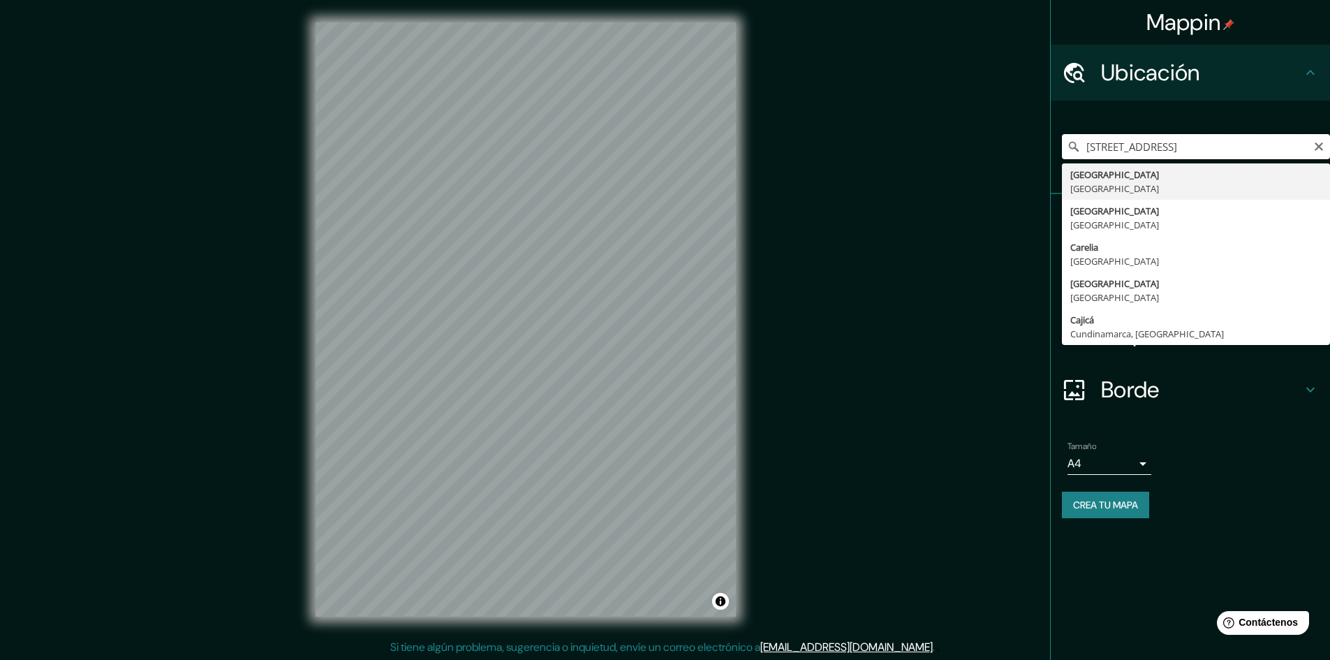
drag, startPoint x: 1237, startPoint y: 146, endPoint x: 1195, endPoint y: 153, distance: 42.5
click at [1195, 153] on input "[STREET_ADDRESS]" at bounding box center [1196, 146] width 268 height 25
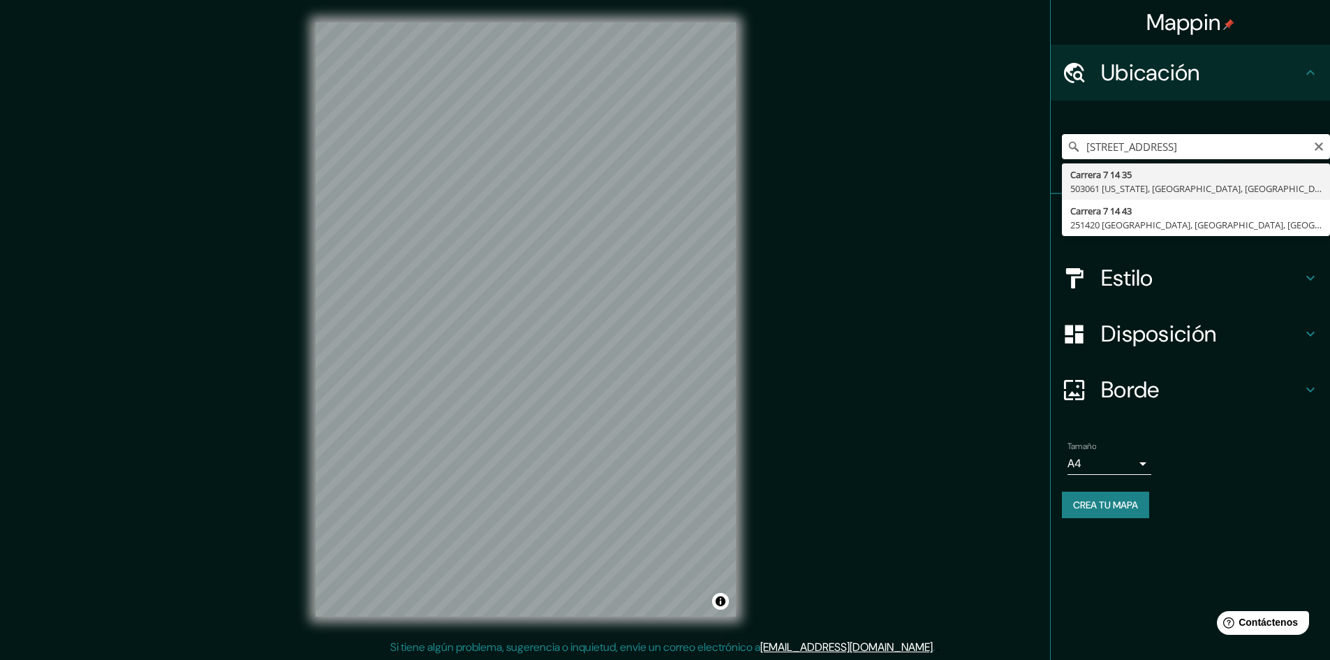
click at [1129, 147] on input "[STREET_ADDRESS]" at bounding box center [1196, 146] width 268 height 25
click at [1186, 152] on input "[STREET_ADDRESS]" at bounding box center [1196, 146] width 268 height 25
drag, startPoint x: 1186, startPoint y: 152, endPoint x: 1150, endPoint y: 150, distance: 35.7
click at [1150, 150] on input "[STREET_ADDRESS]" at bounding box center [1196, 146] width 268 height 25
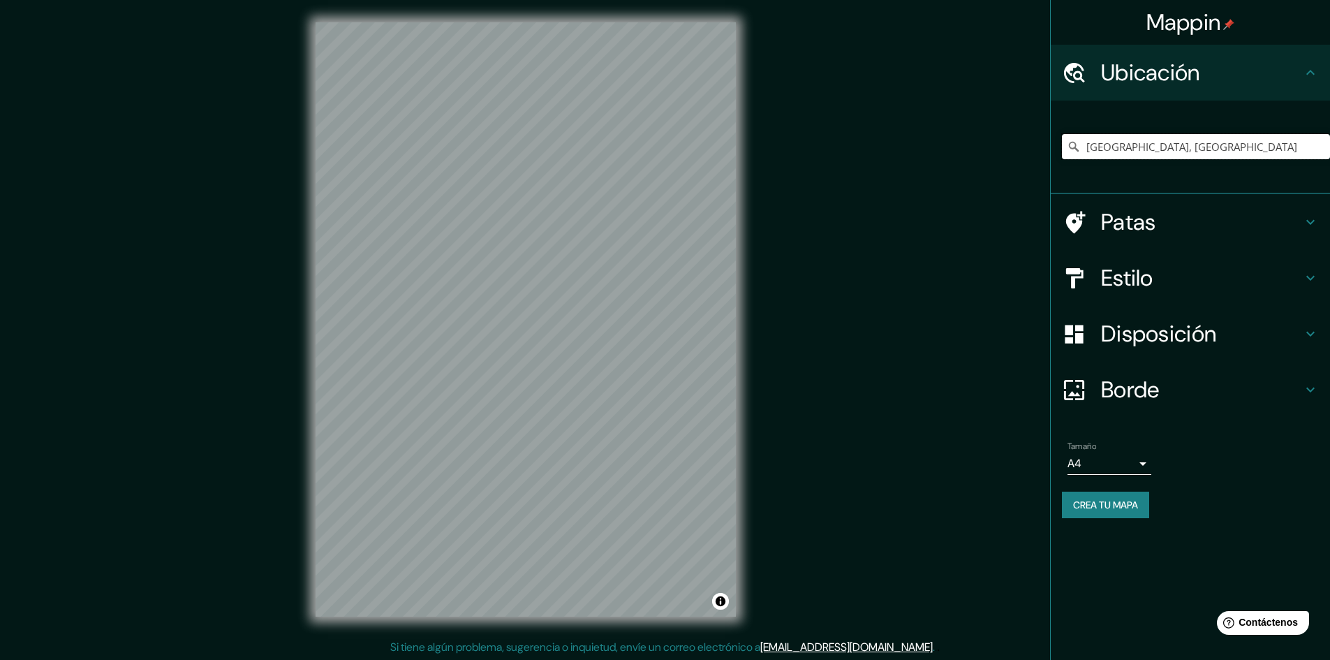
type input "[GEOGRAPHIC_DATA], [GEOGRAPHIC_DATA]"
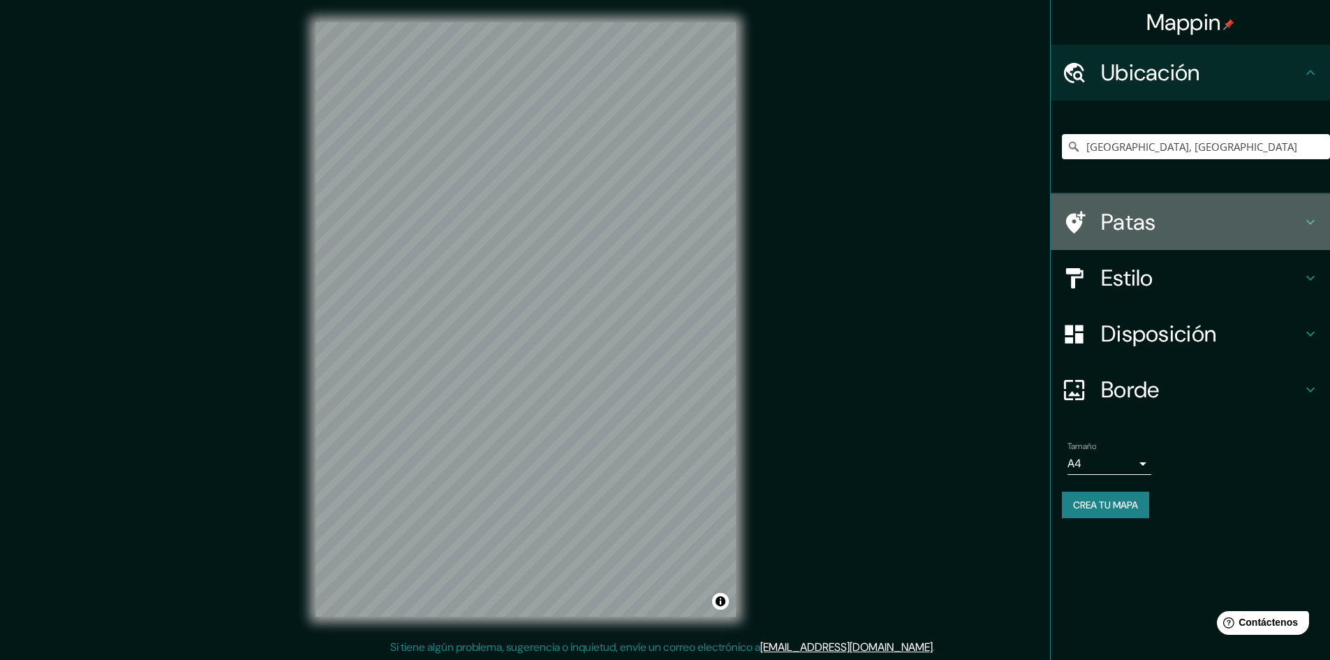
click at [1305, 219] on icon at bounding box center [1310, 222] width 17 height 17
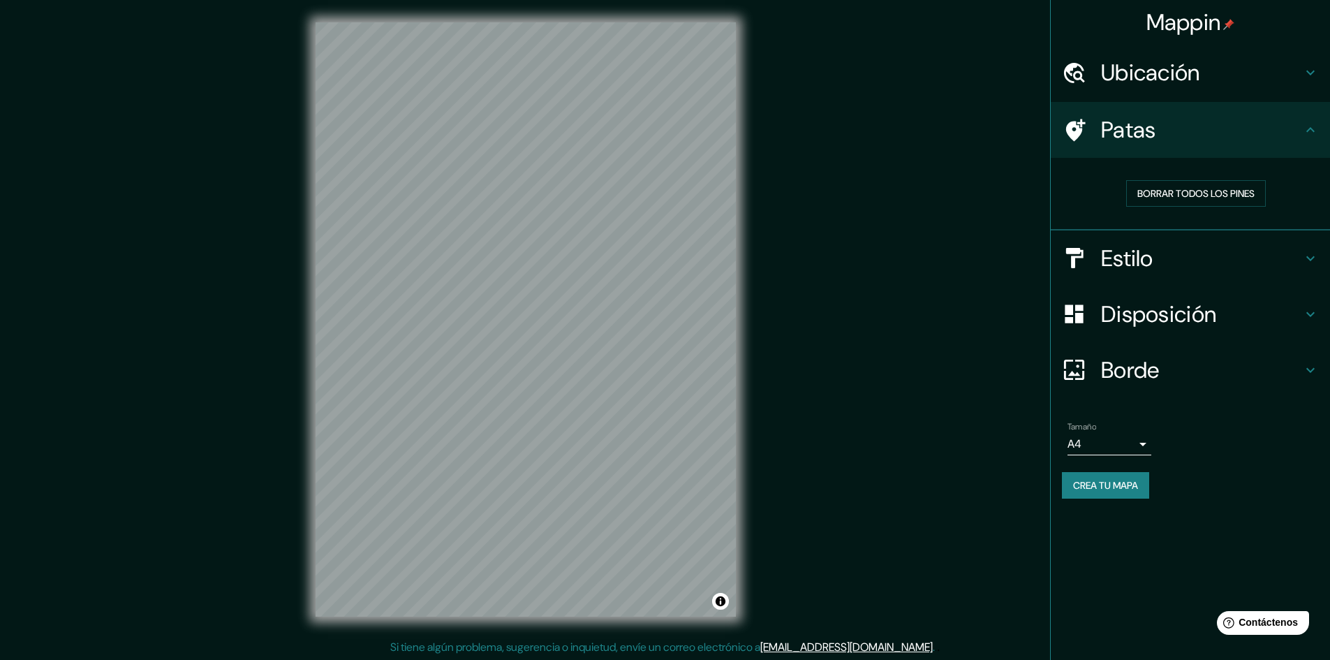
click at [1247, 127] on h4 "Patas" at bounding box center [1201, 130] width 201 height 28
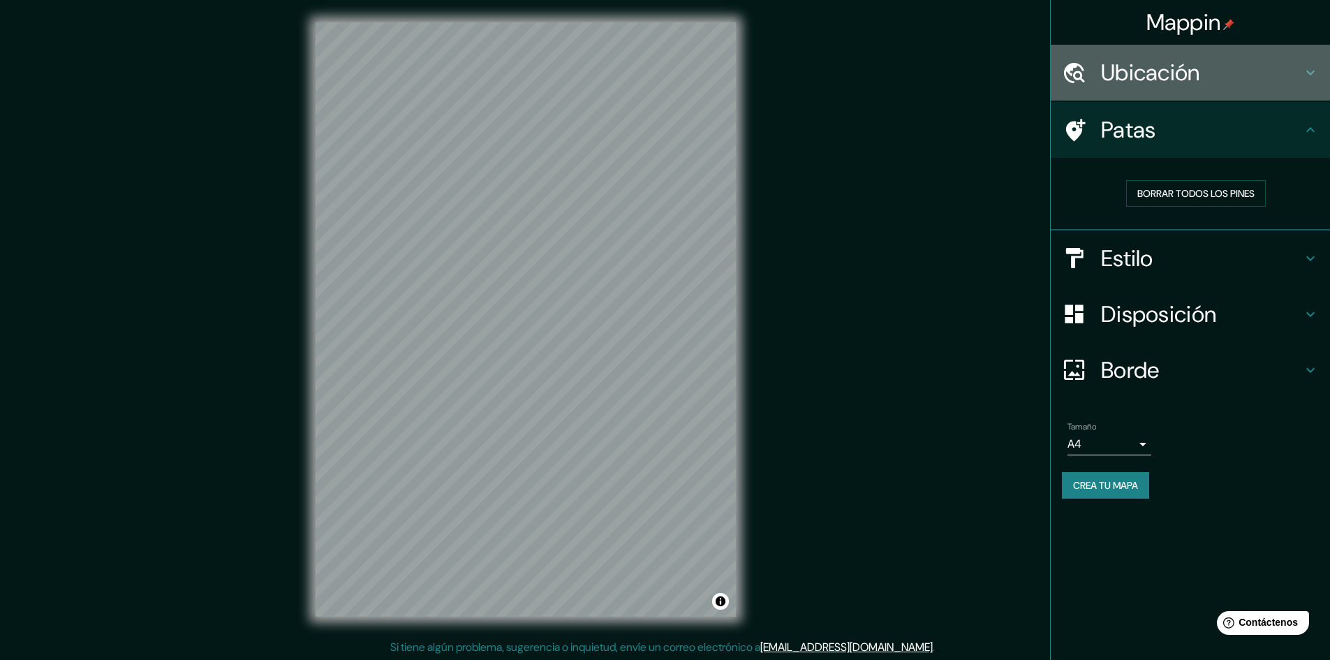
click at [1278, 75] on h4 "Ubicación" at bounding box center [1201, 73] width 201 height 28
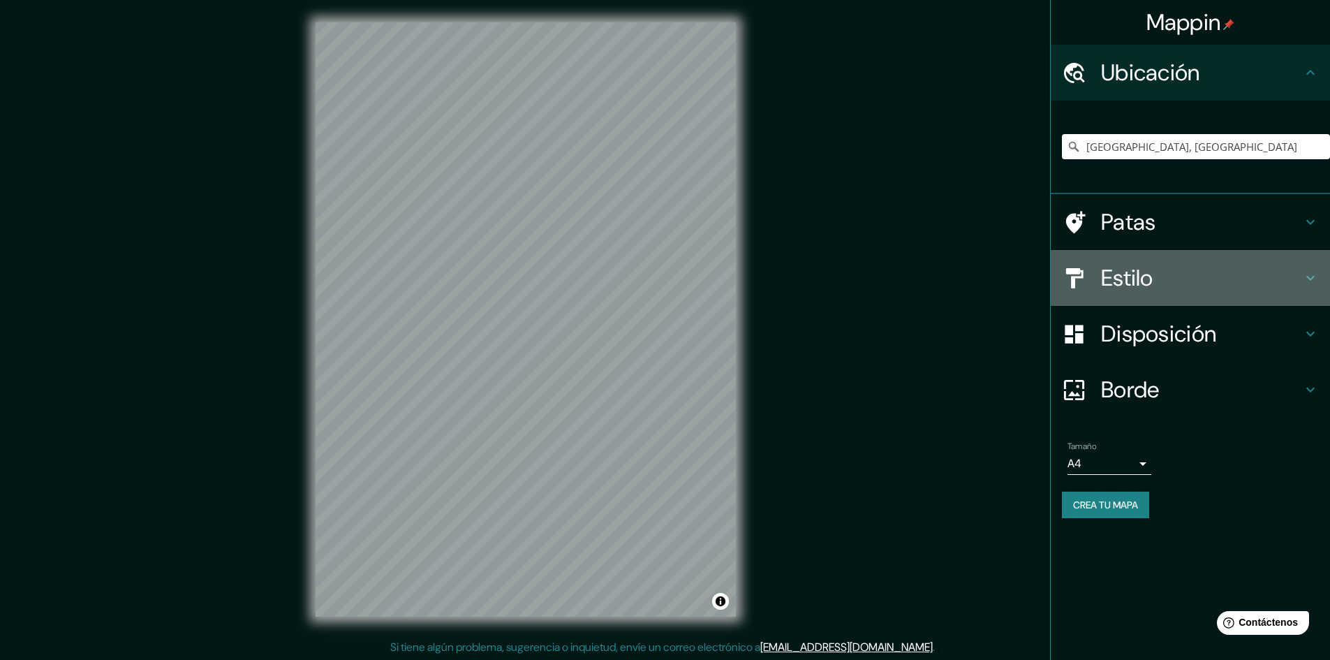
click at [1248, 282] on h4 "Estilo" at bounding box center [1201, 278] width 201 height 28
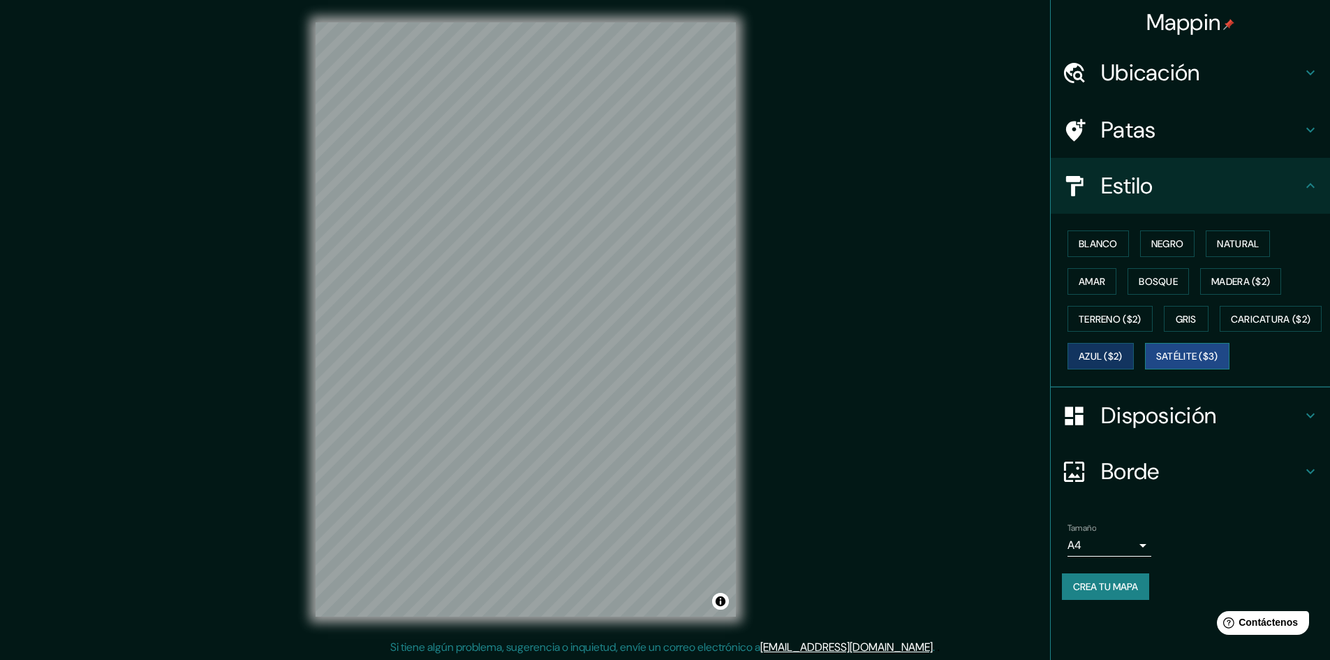
click at [1145, 369] on button "Satélite ($3)" at bounding box center [1187, 356] width 84 height 27
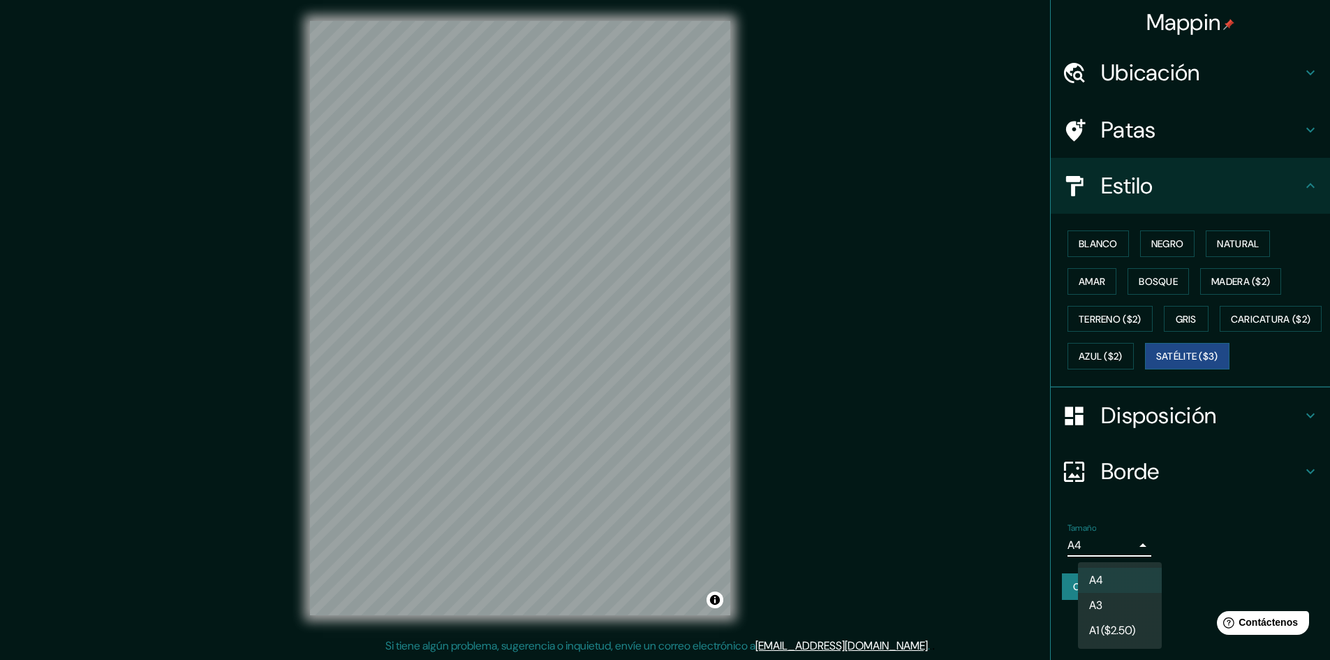
click at [1126, 592] on body "Mappin Ubicación Bogotá, Colombia Bogotá Colombia Cajicá Cundinamarca, Colombia…" at bounding box center [665, 329] width 1330 height 660
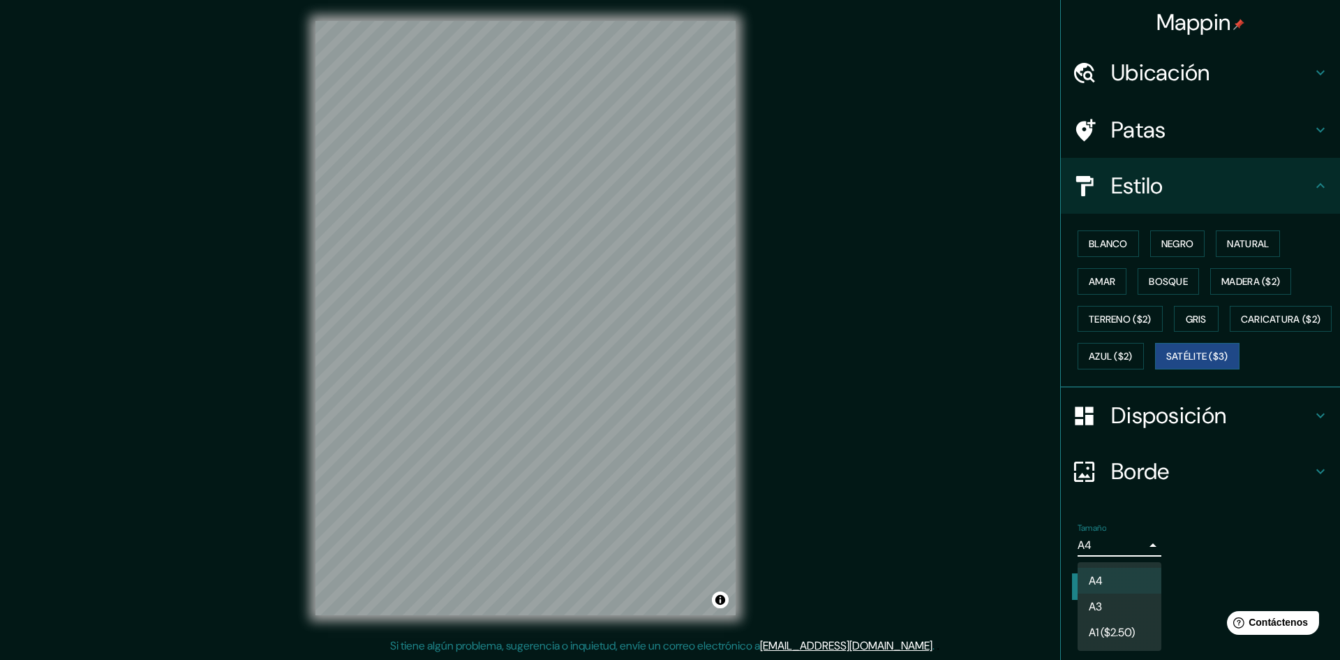
click at [1120, 625] on font "A1 ($2.50)" at bounding box center [1112, 632] width 46 height 15
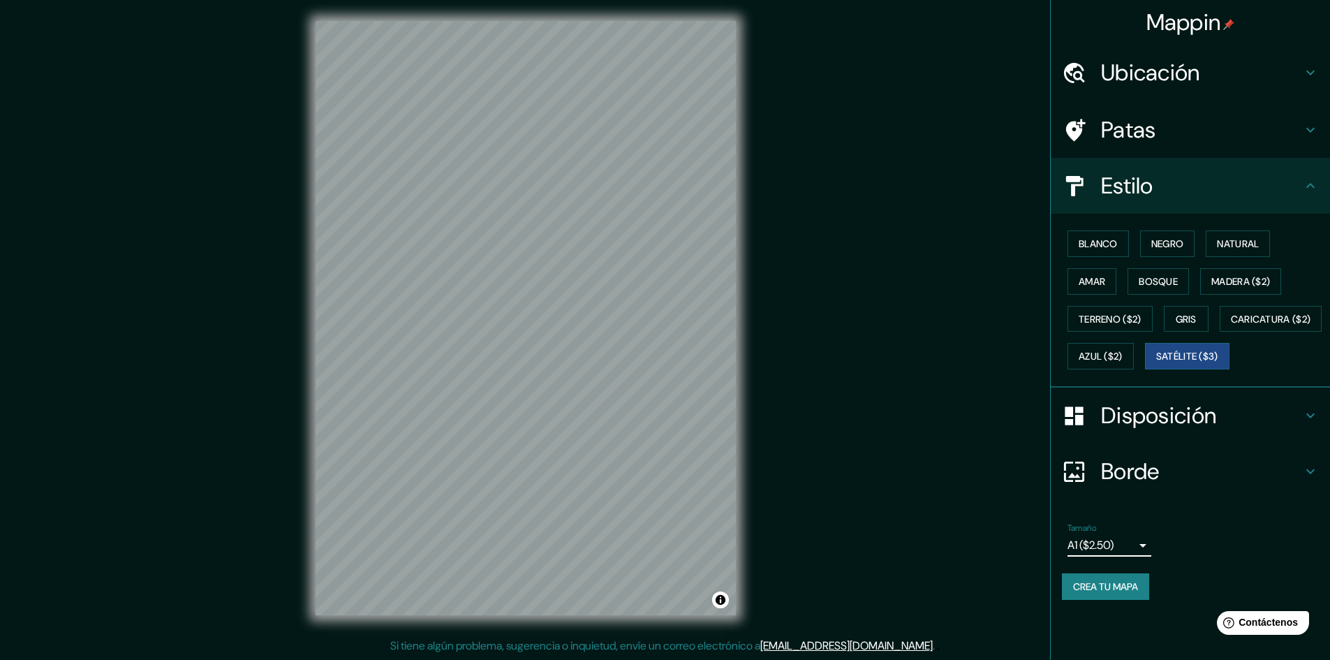
click at [1130, 574] on body "Mappin Ubicación Bogotá, Colombia Bogotá Colombia Cajicá Cundinamarca, Colombia…" at bounding box center [665, 329] width 1330 height 660
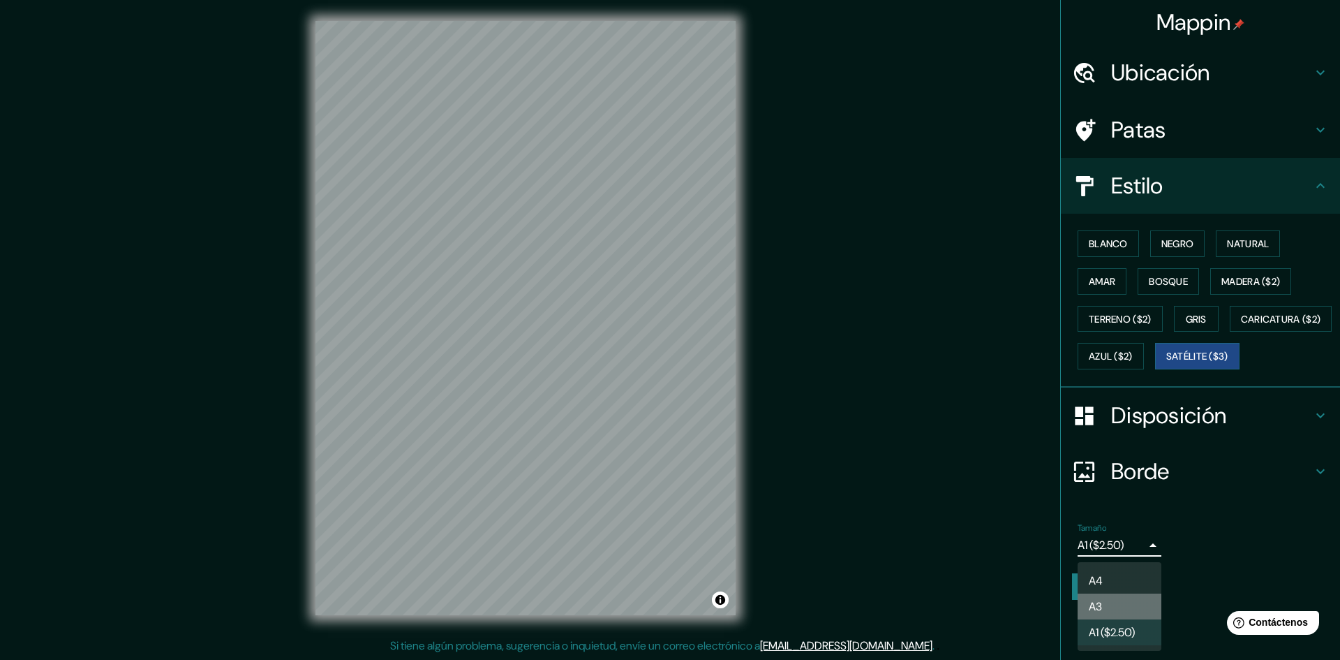
click at [1120, 607] on li "A3" at bounding box center [1120, 606] width 84 height 26
type input "a4"
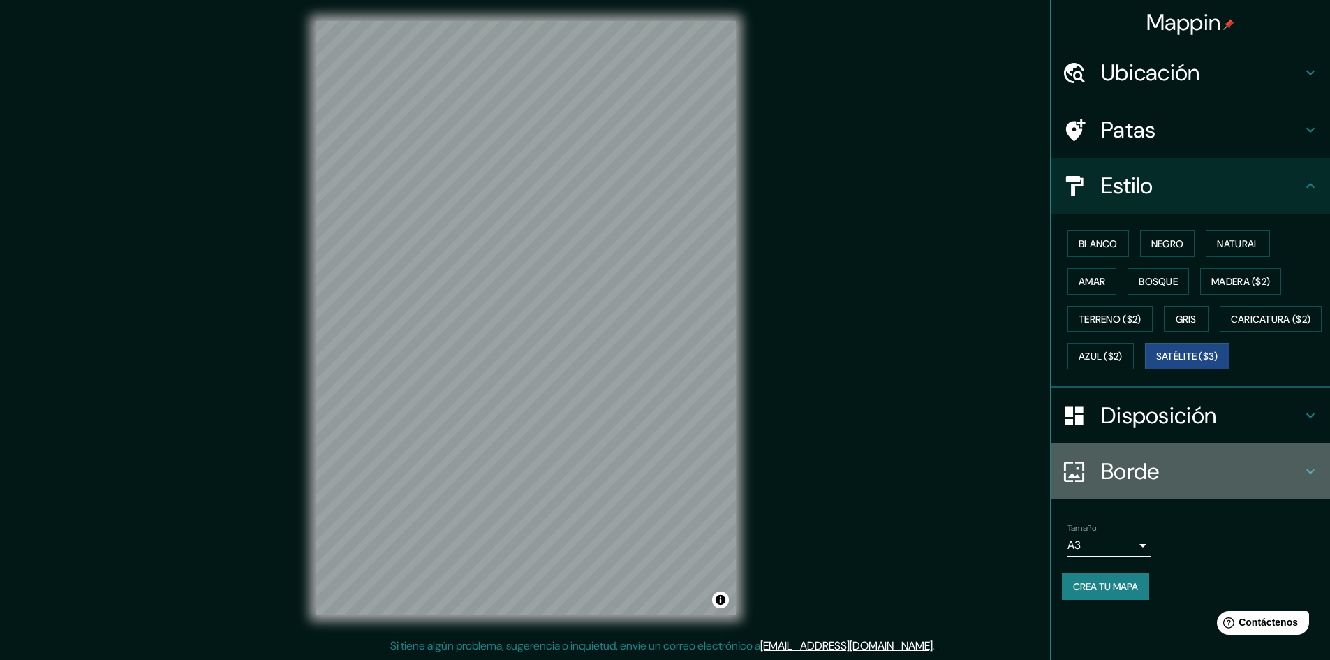
click at [1158, 486] on font "Borde" at bounding box center [1130, 470] width 59 height 29
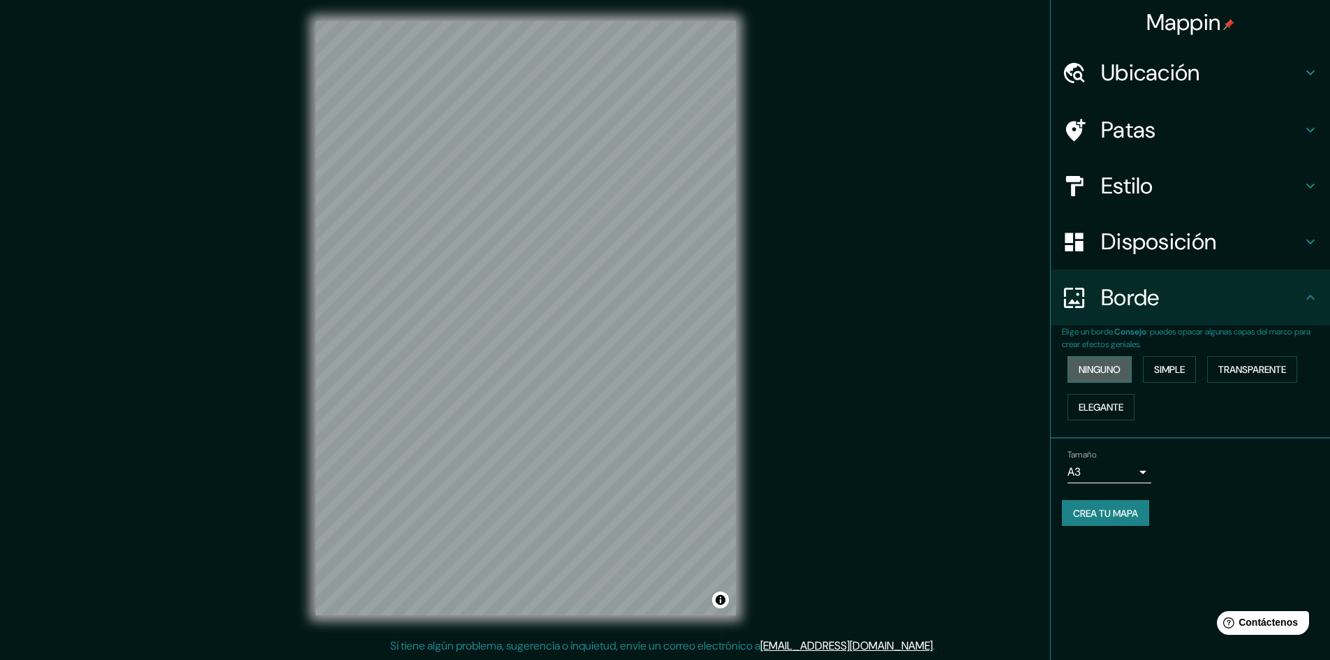
click at [1112, 371] on font "Ninguno" at bounding box center [1099, 369] width 42 height 13
click at [1152, 365] on button "Simple" at bounding box center [1169, 369] width 53 height 27
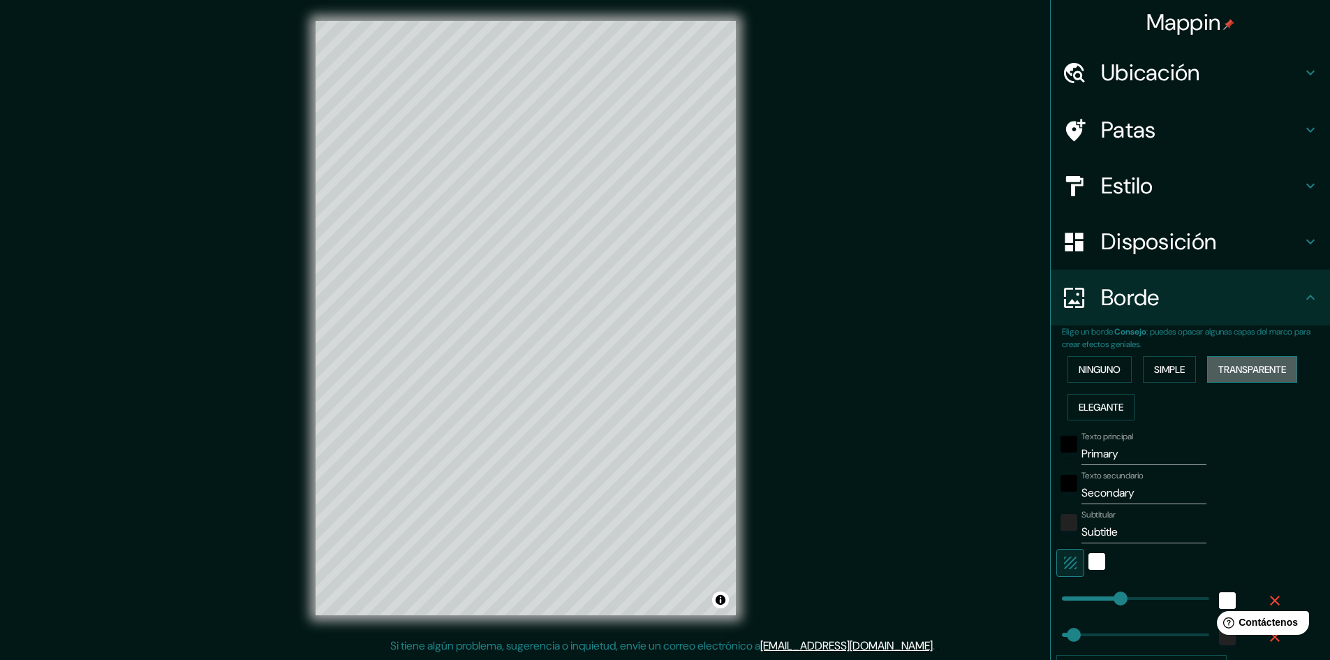
click at [1224, 366] on font "Transparente" at bounding box center [1252, 369] width 68 height 13
click at [1090, 406] on font "Elegante" at bounding box center [1100, 407] width 45 height 13
click at [1087, 373] on font "Ninguno" at bounding box center [1099, 369] width 42 height 13
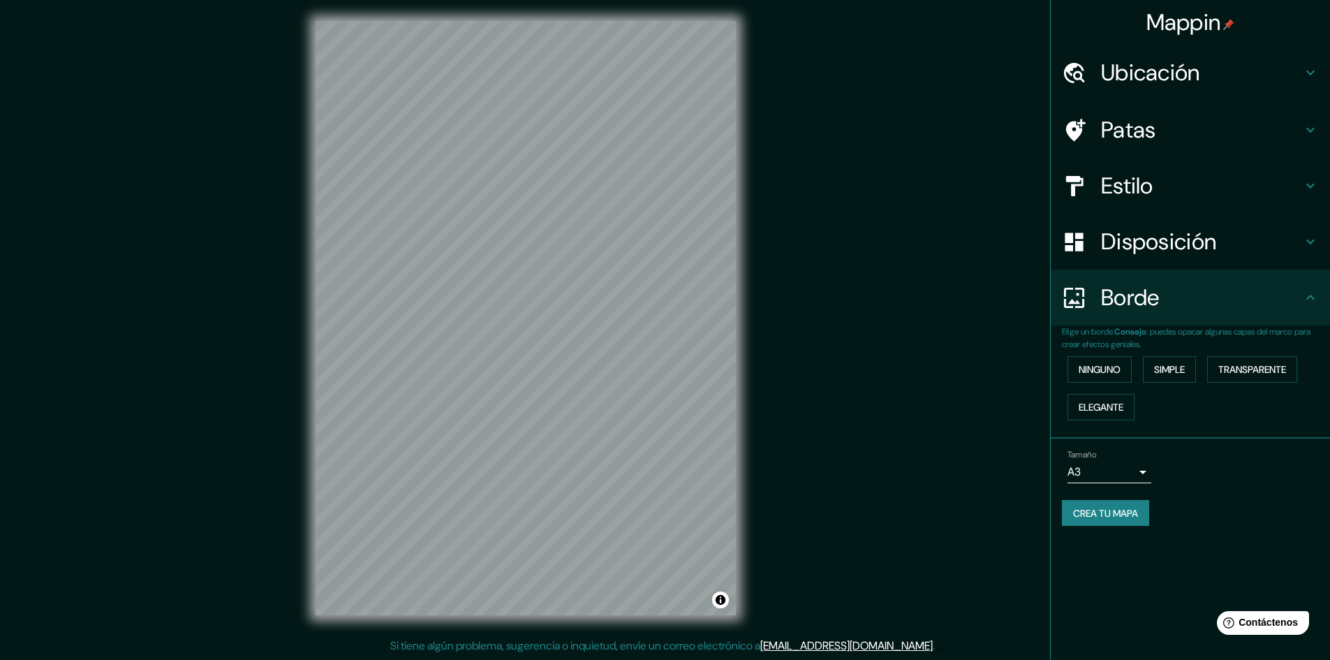
click at [1237, 470] on div "Tamaño A3 a4" at bounding box center [1190, 466] width 257 height 45
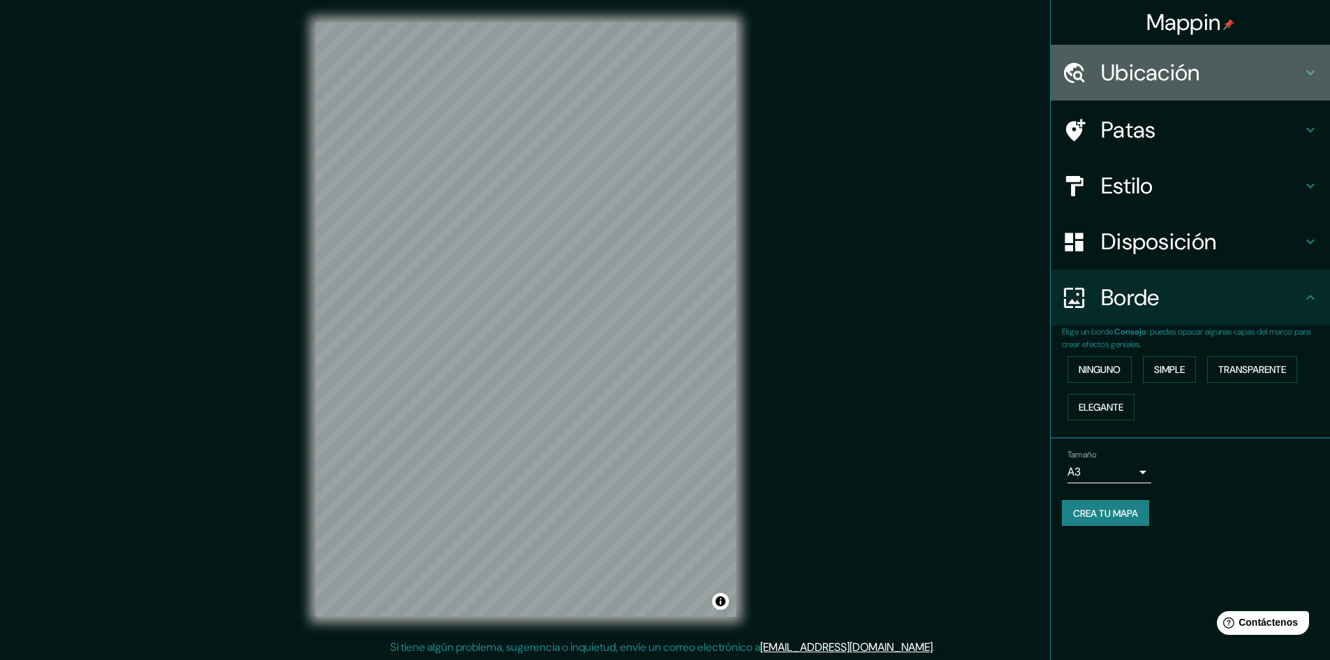
click at [1278, 77] on h4 "Ubicación" at bounding box center [1201, 73] width 201 height 28
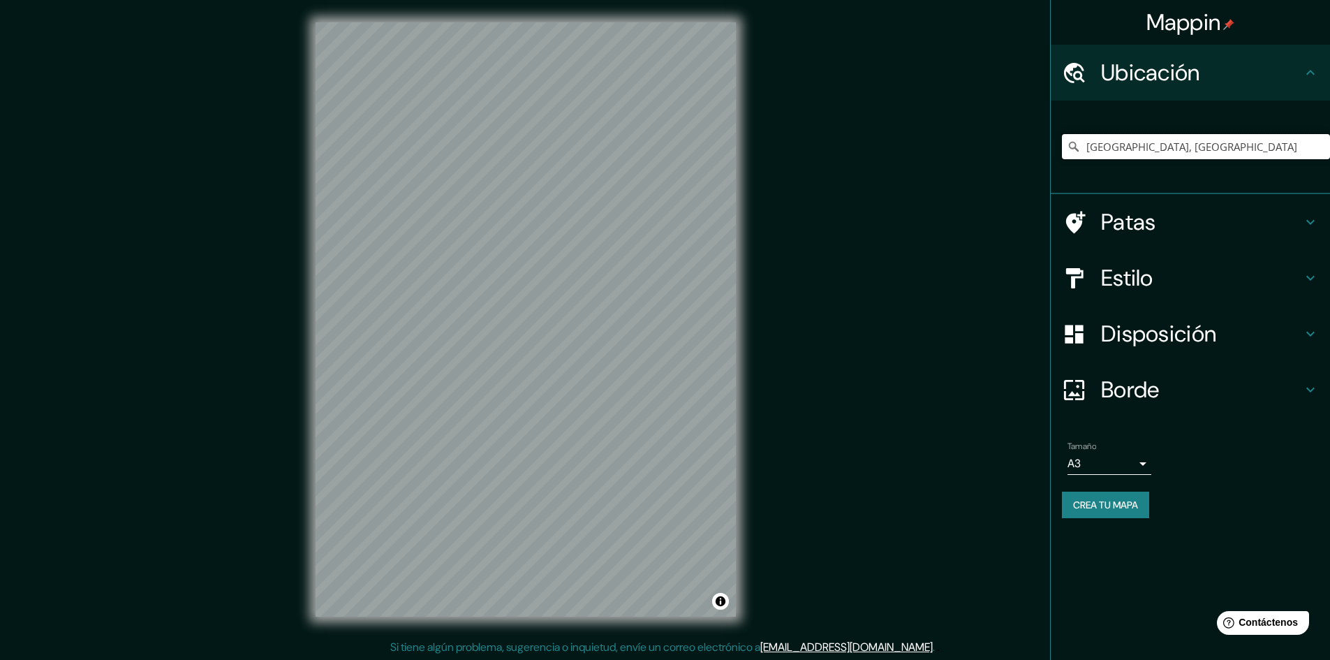
click at [1159, 154] on input "[GEOGRAPHIC_DATA], [GEOGRAPHIC_DATA]" at bounding box center [1196, 146] width 268 height 25
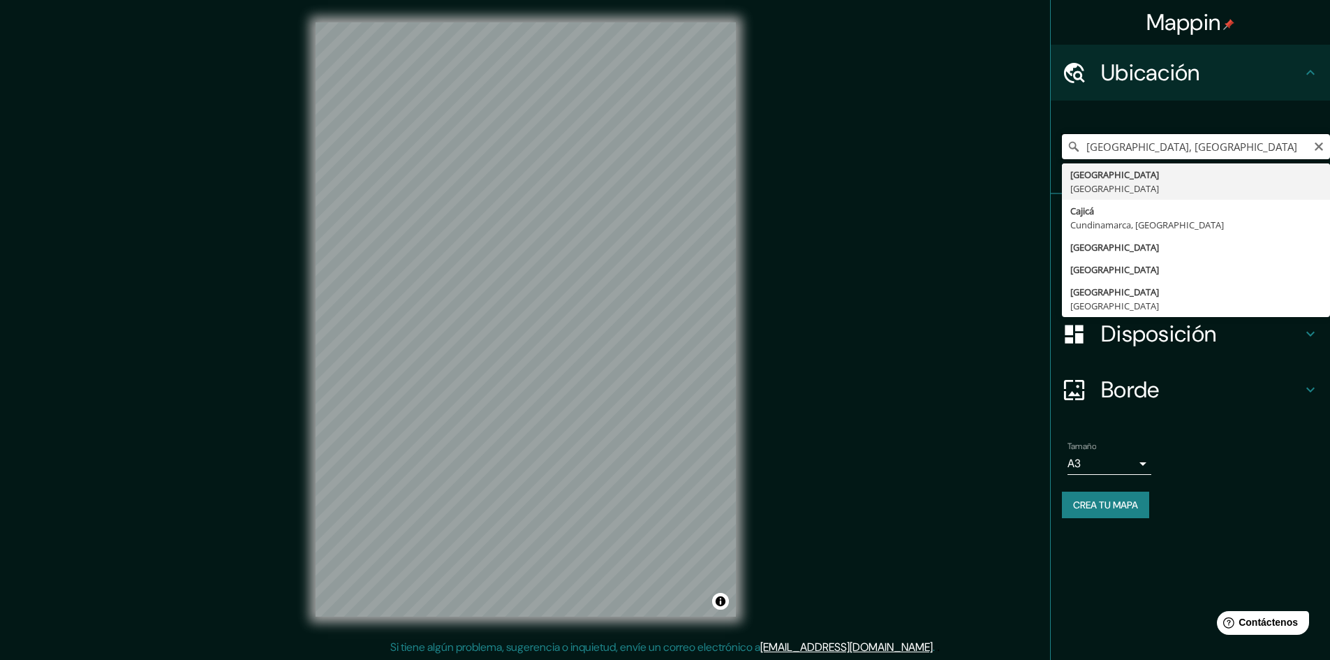
drag, startPoint x: 1218, startPoint y: 149, endPoint x: 978, endPoint y: 145, distance: 240.1
click at [978, 145] on div "Mappin Ubicación Bogotá, Colombia Bogotá Colombia Cajicá Cundinamarca, Colombia…" at bounding box center [665, 330] width 1330 height 661
paste input "[STREET_ADDRESS]"
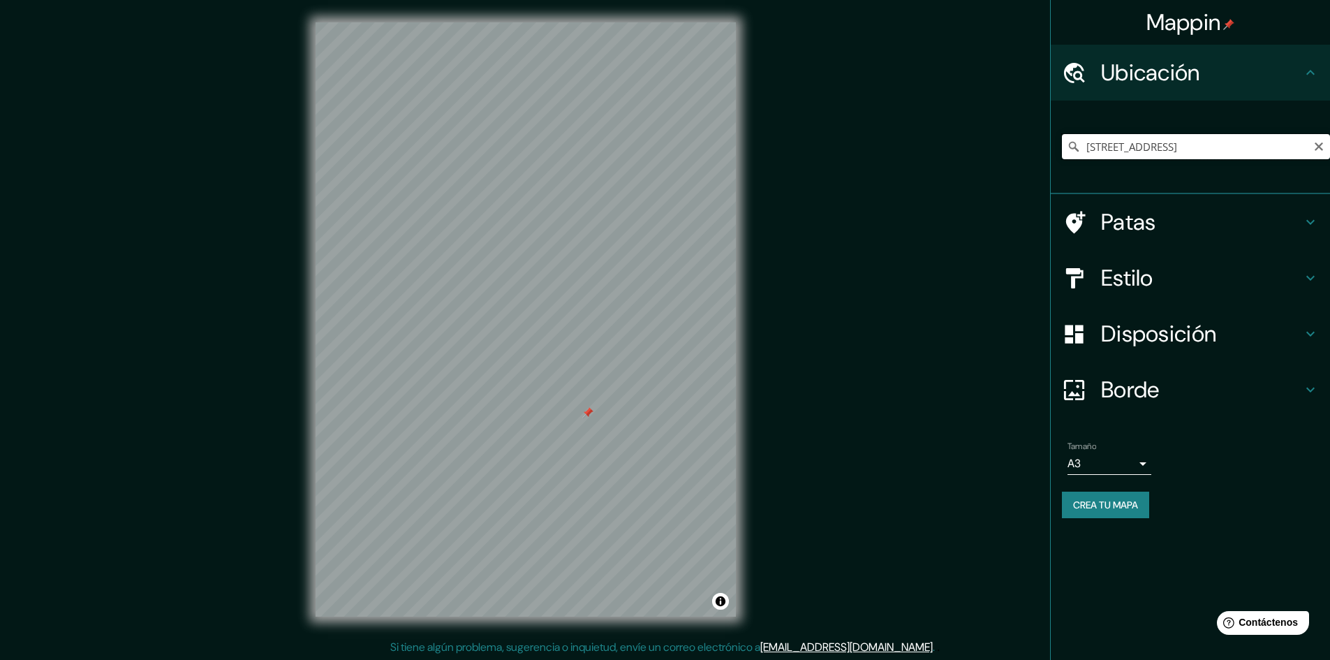
click at [1184, 140] on input "Carrera 7 14, 111711 Bogotá, Colombia" at bounding box center [1196, 146] width 268 height 25
drag, startPoint x: 1185, startPoint y: 140, endPoint x: 1153, endPoint y: 147, distance: 32.2
click at [1153, 147] on input "Carrera 7 14, 111711 Bogotá, Colombia" at bounding box center [1196, 146] width 268 height 25
drag, startPoint x: 1183, startPoint y: 145, endPoint x: 1155, endPoint y: 142, distance: 28.1
click at [1155, 142] on input "Carrera 7 14, 111711 Bogotá, Colombia" at bounding box center [1196, 146] width 268 height 25
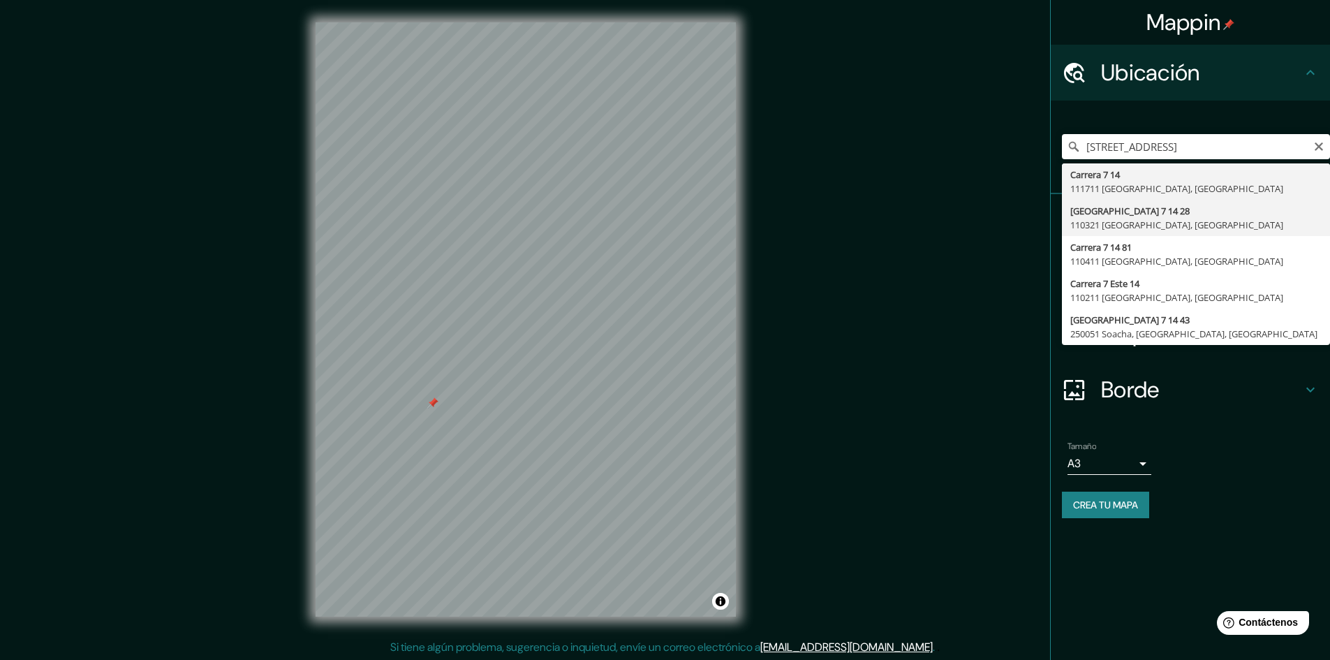
type input "Avenida Carrera 7 14 28, 110321 Bogotá, Colombia"
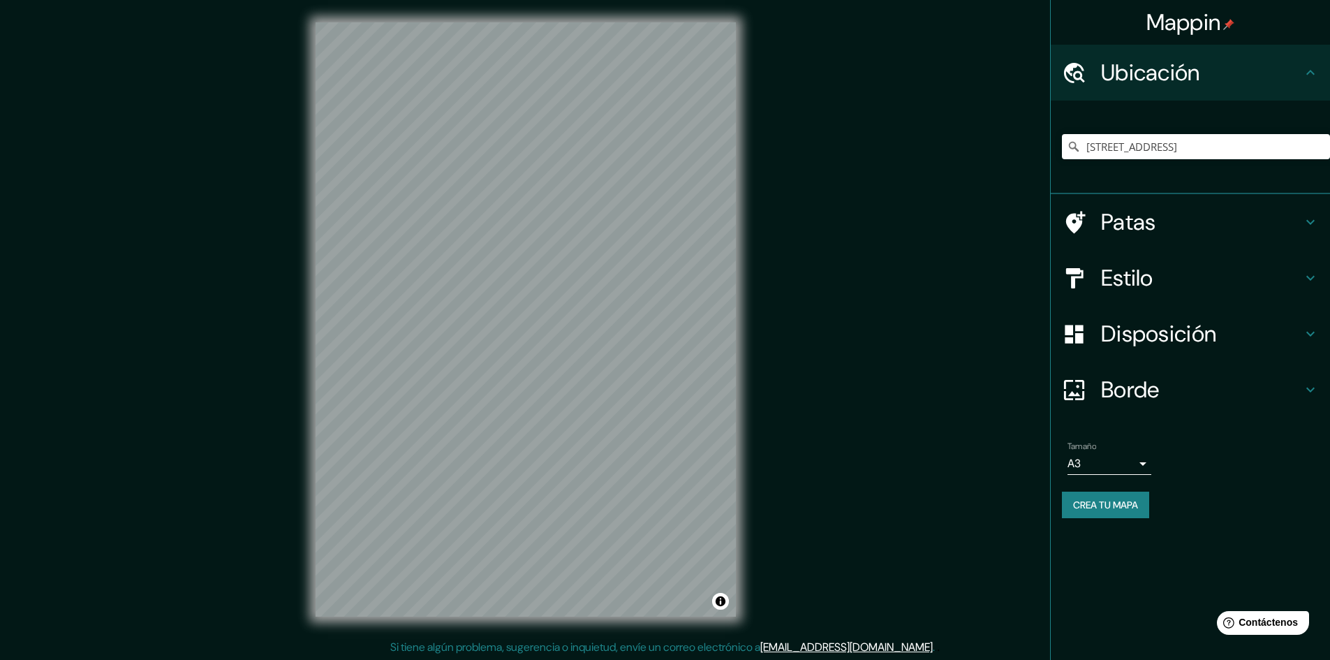
click at [1189, 224] on h4 "Patas" at bounding box center [1201, 222] width 201 height 28
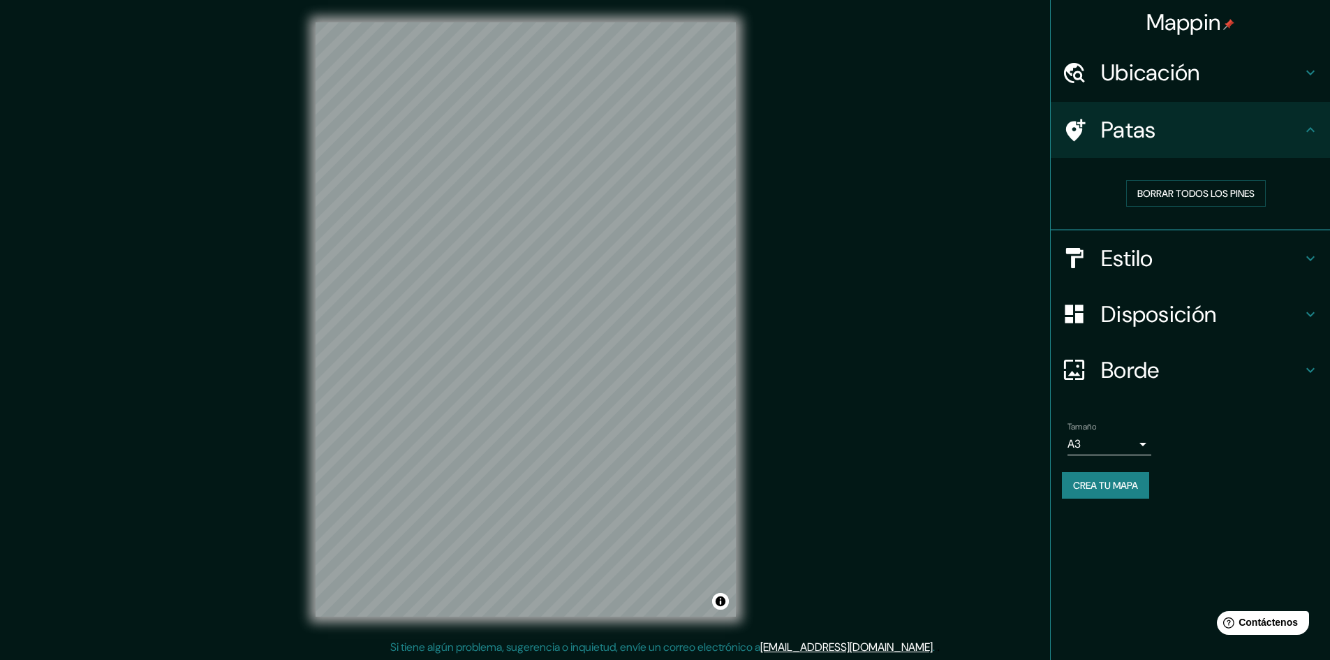
click at [392, 323] on div "Mappin Ubicación Avenida Carrera 7 14 28, 110321 Bogotá, Colombia Patas Borrar …" at bounding box center [665, 330] width 1330 height 661
click at [1232, 363] on h4 "Borde" at bounding box center [1201, 370] width 201 height 28
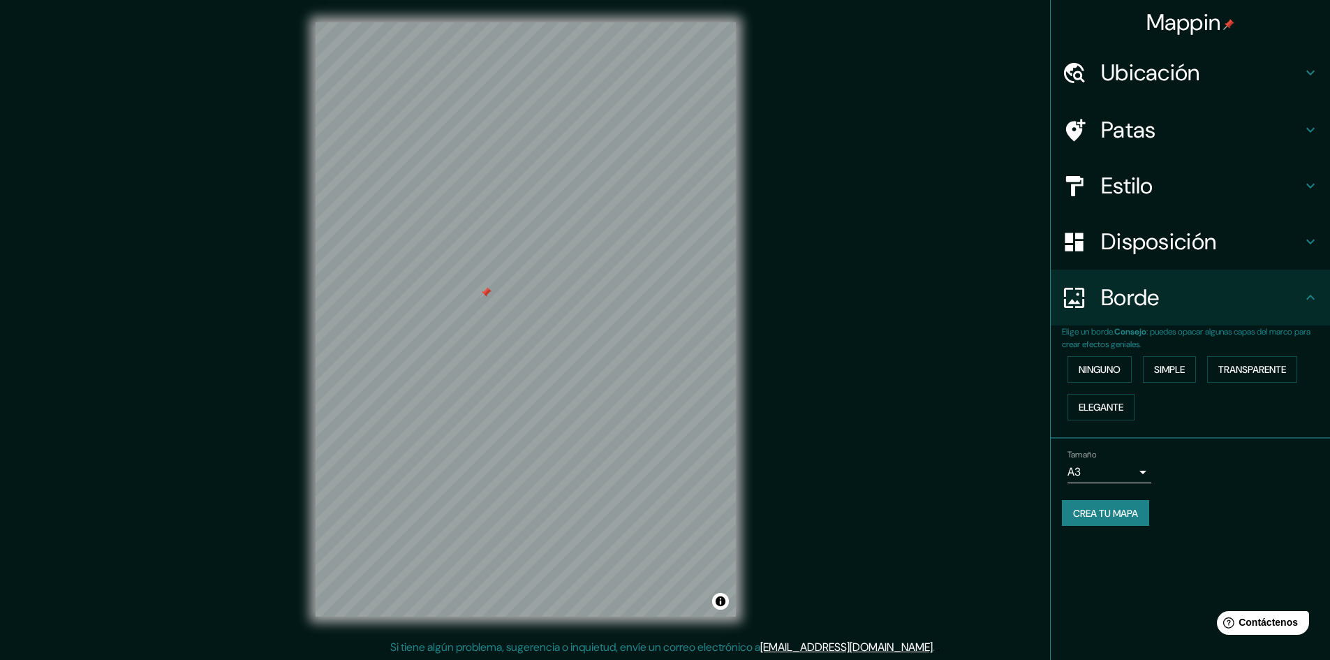
click at [1305, 290] on icon at bounding box center [1310, 297] width 17 height 17
click at [1307, 254] on div "Disposición" at bounding box center [1189, 242] width 279 height 56
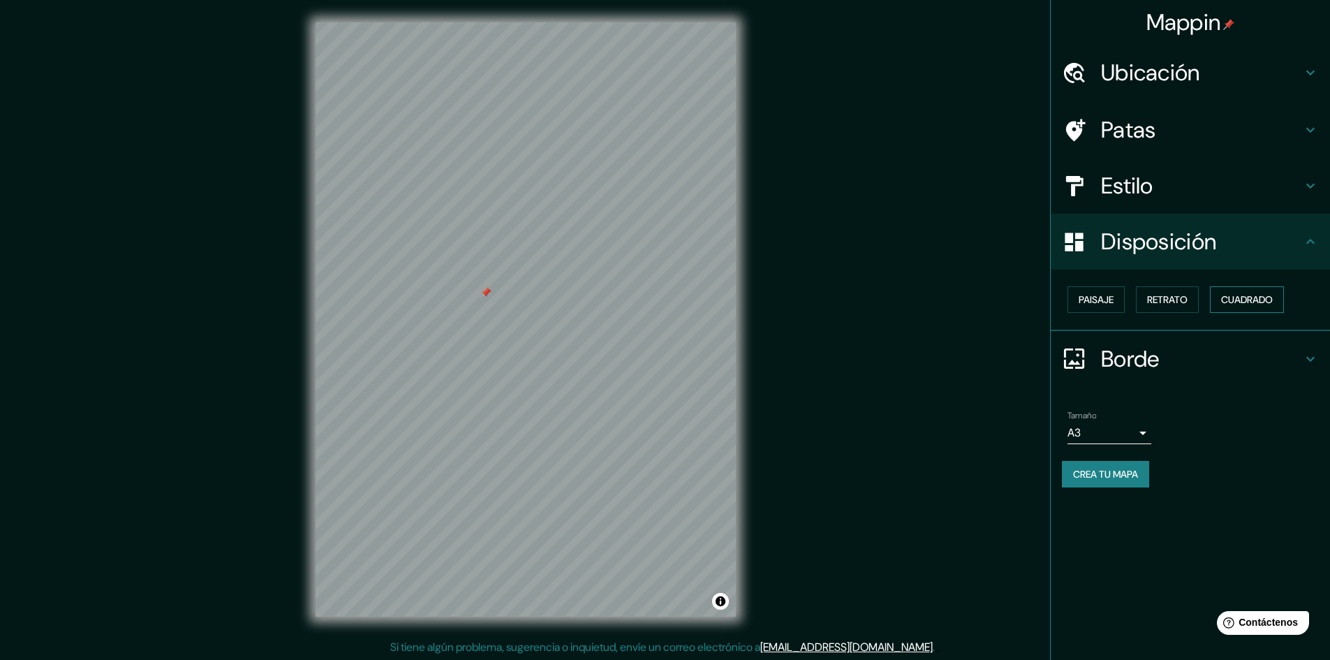
click at [1265, 292] on font "Cuadrado" at bounding box center [1247, 299] width 52 height 18
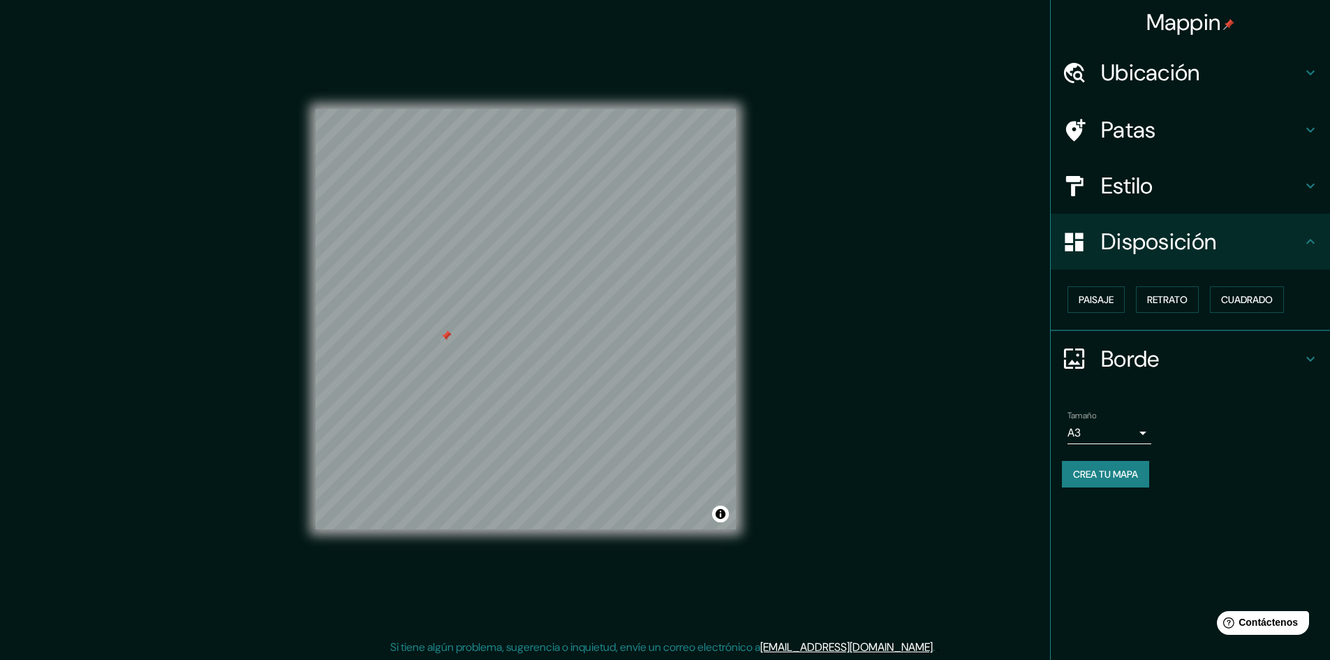
click at [1216, 171] on div "Estilo" at bounding box center [1189, 186] width 279 height 56
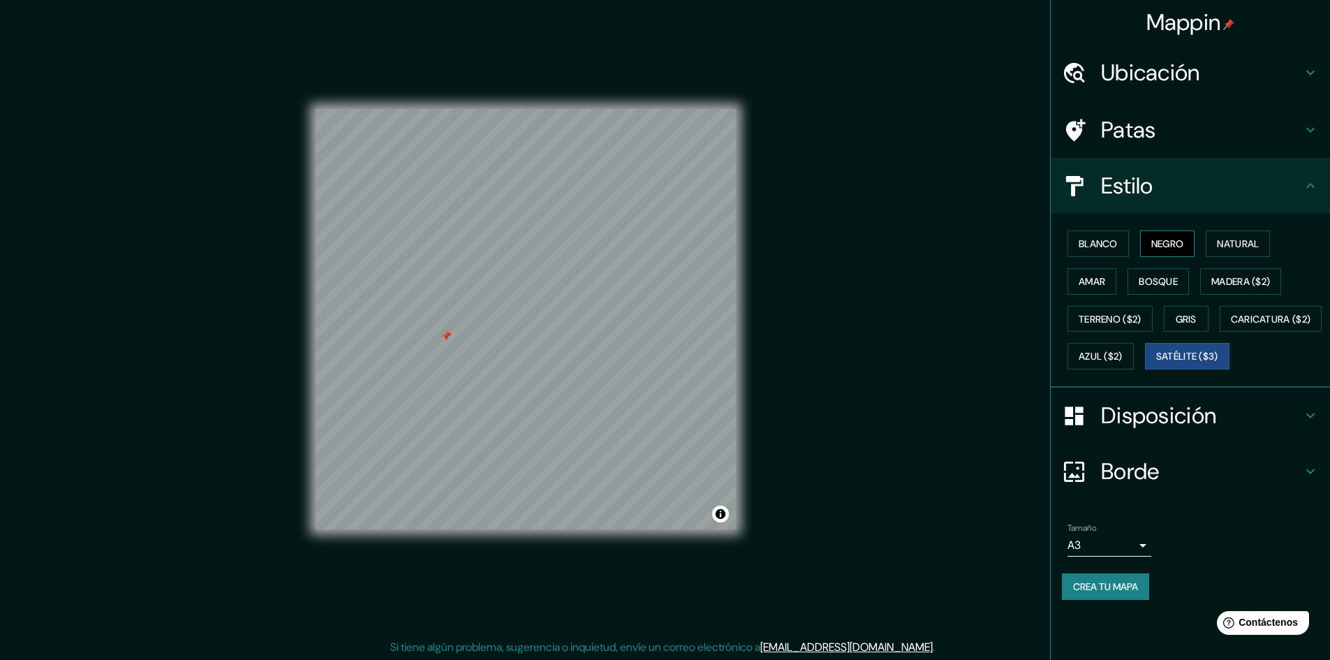
click at [1183, 240] on font "Negro" at bounding box center [1167, 243] width 33 height 13
click at [1227, 239] on font "Natural" at bounding box center [1238, 243] width 42 height 13
click at [1122, 360] on font "Azul ($2)" at bounding box center [1100, 356] width 44 height 13
click at [1134, 580] on body "Mappin Ubicación Avenida Carrera 7 14 28, 110321 Bogotá, Colombia Patas Estilo …" at bounding box center [665, 330] width 1330 height 660
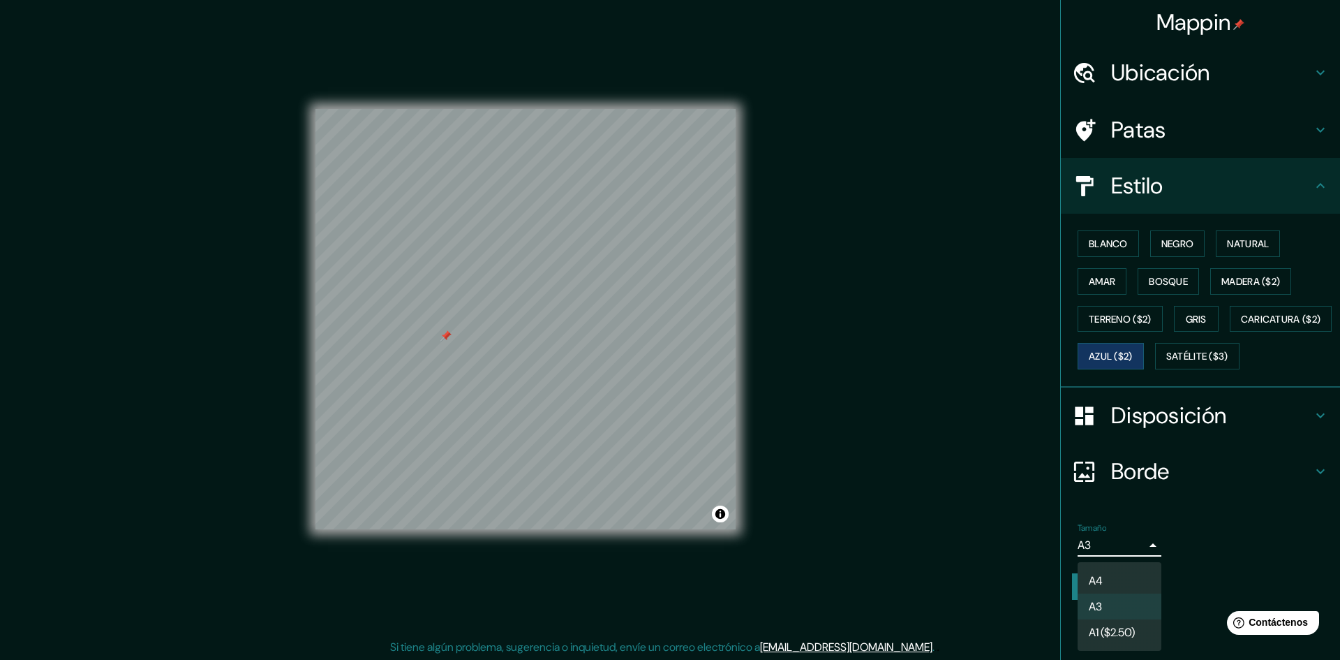
click at [1123, 574] on li "A4" at bounding box center [1120, 580] width 84 height 26
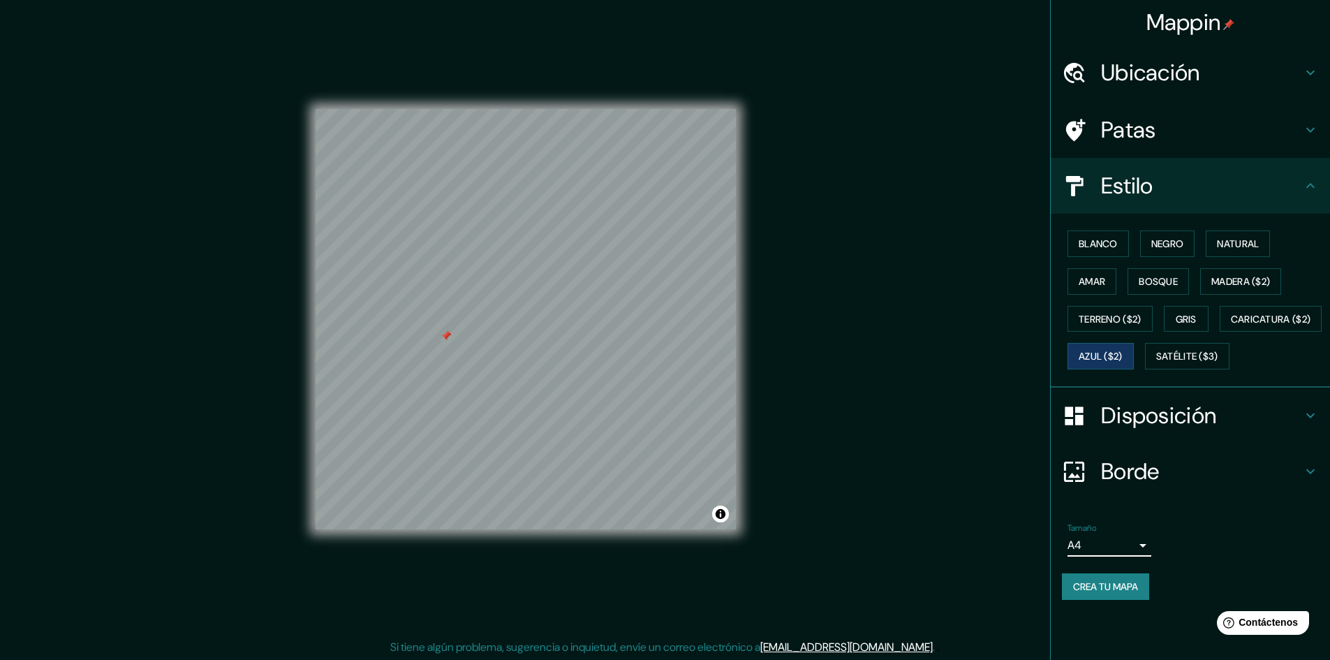
click at [1127, 580] on body "Mappin Ubicación Avenida Carrera 7 14 28, 110321 Bogotá, Colombia Patas Estilo …" at bounding box center [665, 330] width 1330 height 660
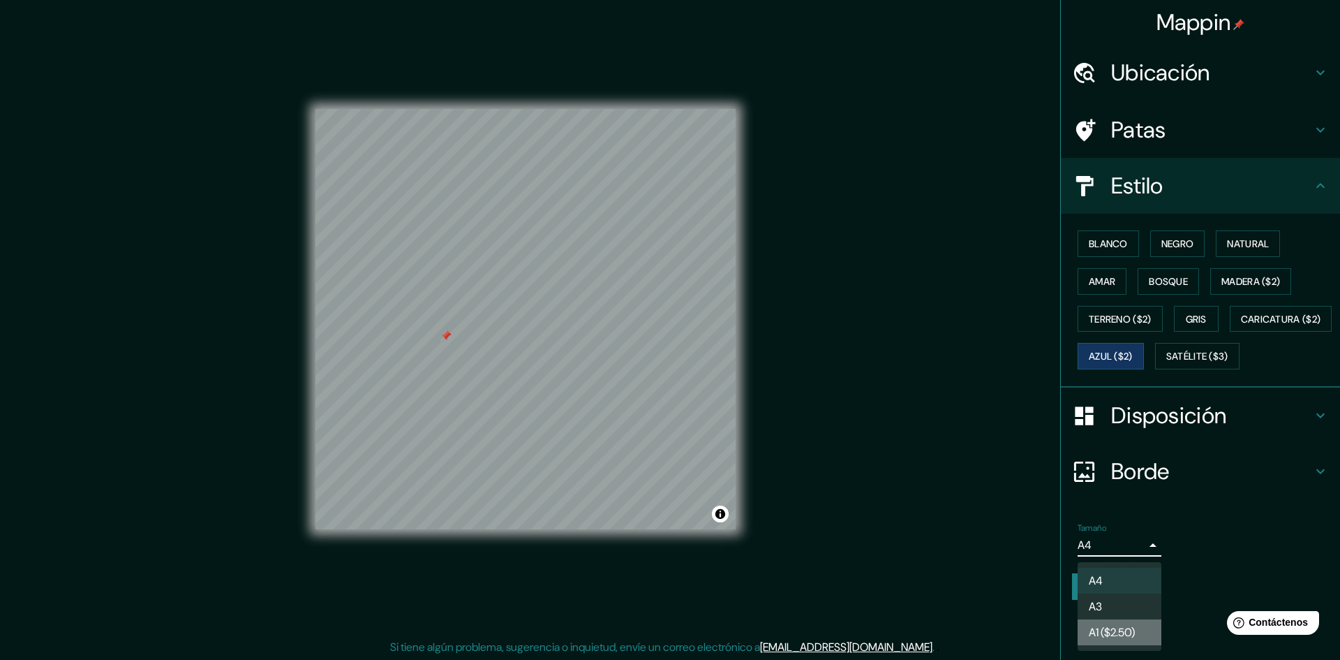
click at [1114, 632] on font "A1 ($2.50)" at bounding box center [1112, 632] width 46 height 15
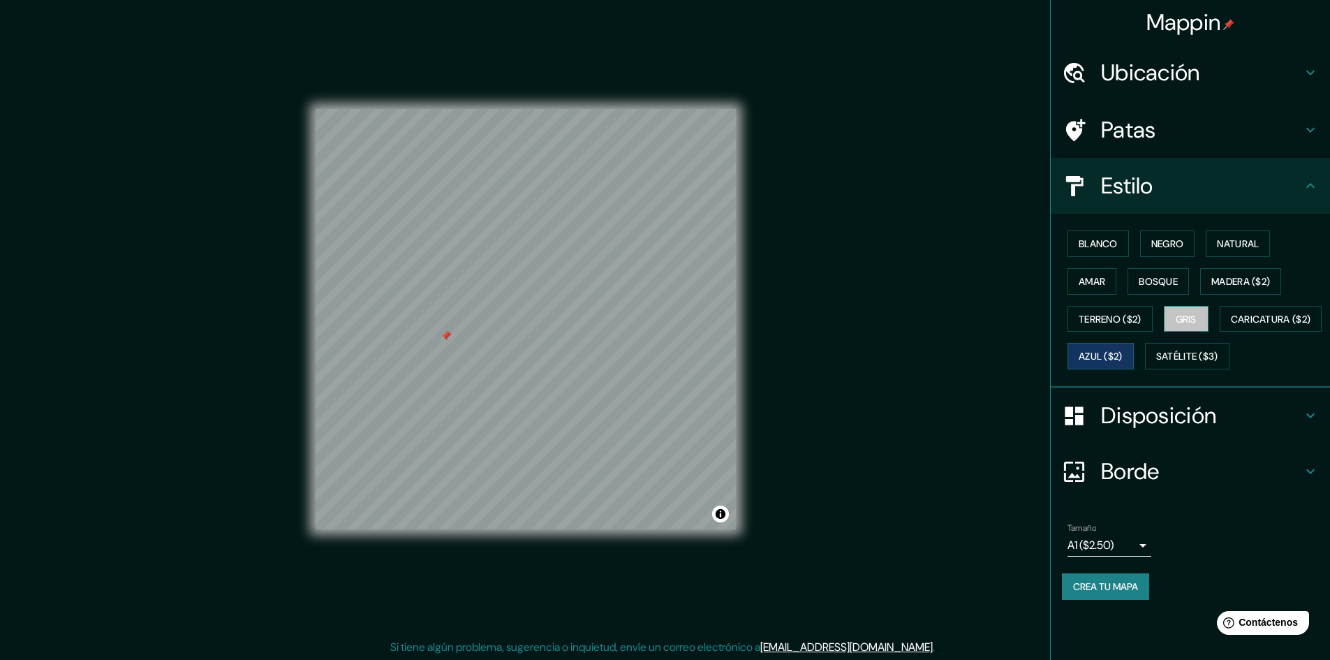
click at [1195, 317] on font "Gris" at bounding box center [1185, 319] width 21 height 13
click at [1122, 361] on font "Azul ($2)" at bounding box center [1100, 356] width 44 height 13
click at [1163, 283] on font "Bosque" at bounding box center [1157, 281] width 39 height 13
click at [1104, 272] on font "Amar" at bounding box center [1091, 281] width 27 height 18
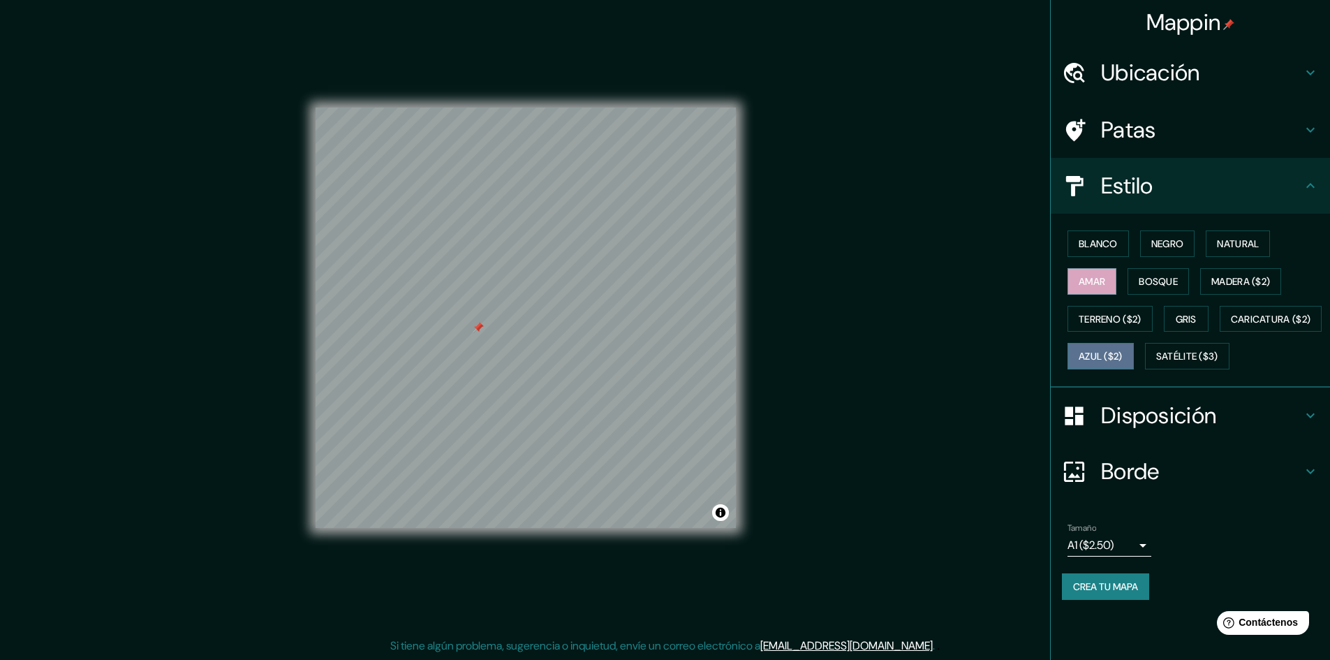
click at [1122, 353] on font "Azul ($2)" at bounding box center [1100, 356] width 44 height 13
click at [1142, 588] on body "Mappin Ubicación Avenida Carrera 7 14 28, 110321 Bogotá, Colombia Patas Estilo …" at bounding box center [665, 329] width 1330 height 660
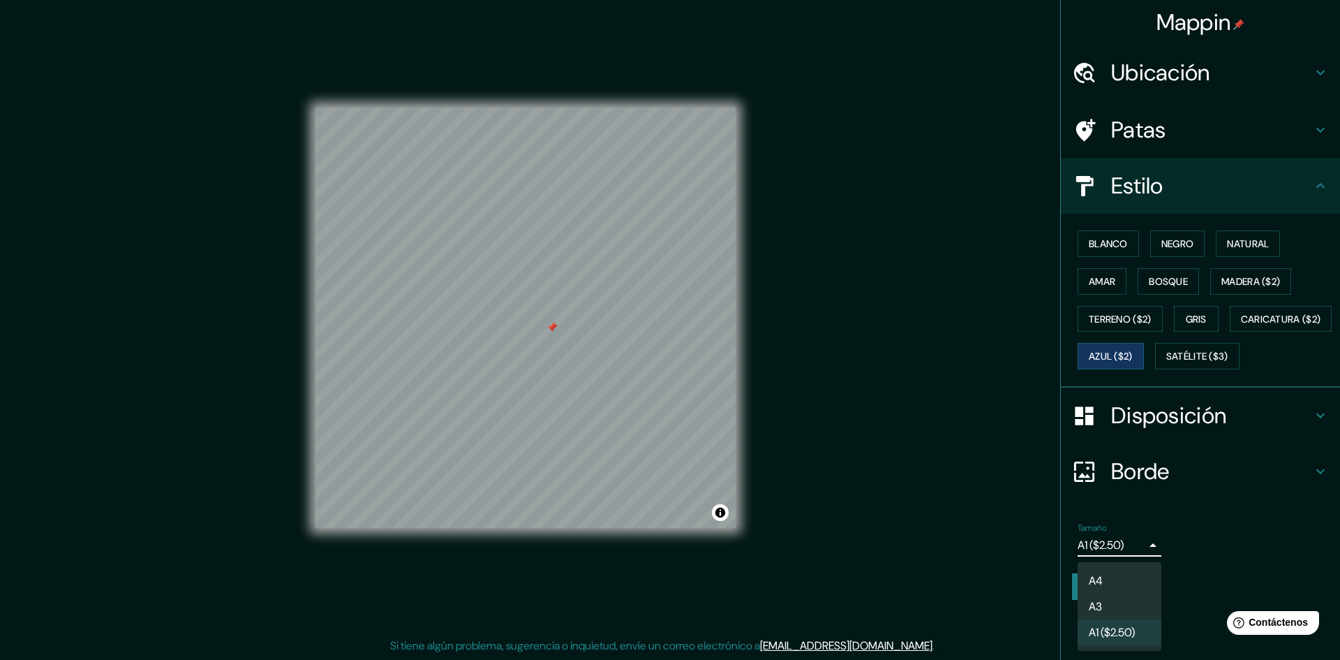
click at [1141, 579] on li "A4" at bounding box center [1120, 580] width 84 height 26
type input "single"
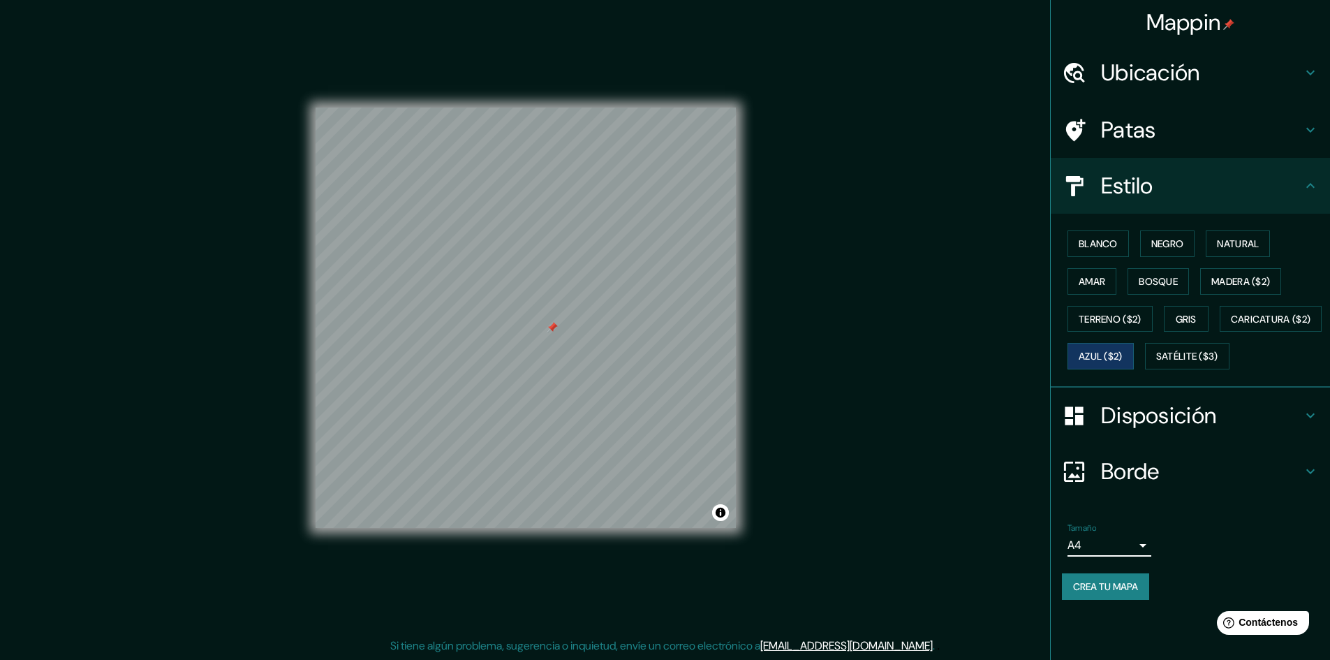
click at [1312, 443] on div "Disposición" at bounding box center [1189, 415] width 279 height 56
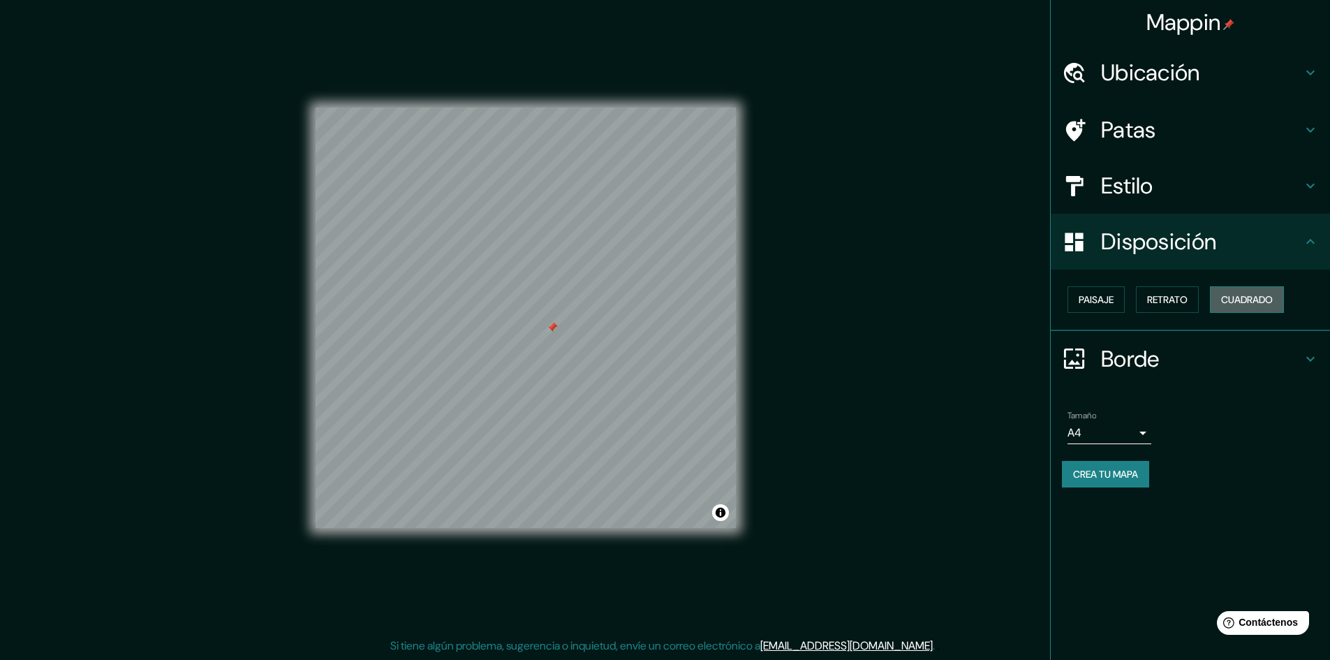
click at [1265, 306] on font "Cuadrado" at bounding box center [1247, 299] width 52 height 13
click at [1152, 304] on font "Retrato" at bounding box center [1167, 299] width 40 height 13
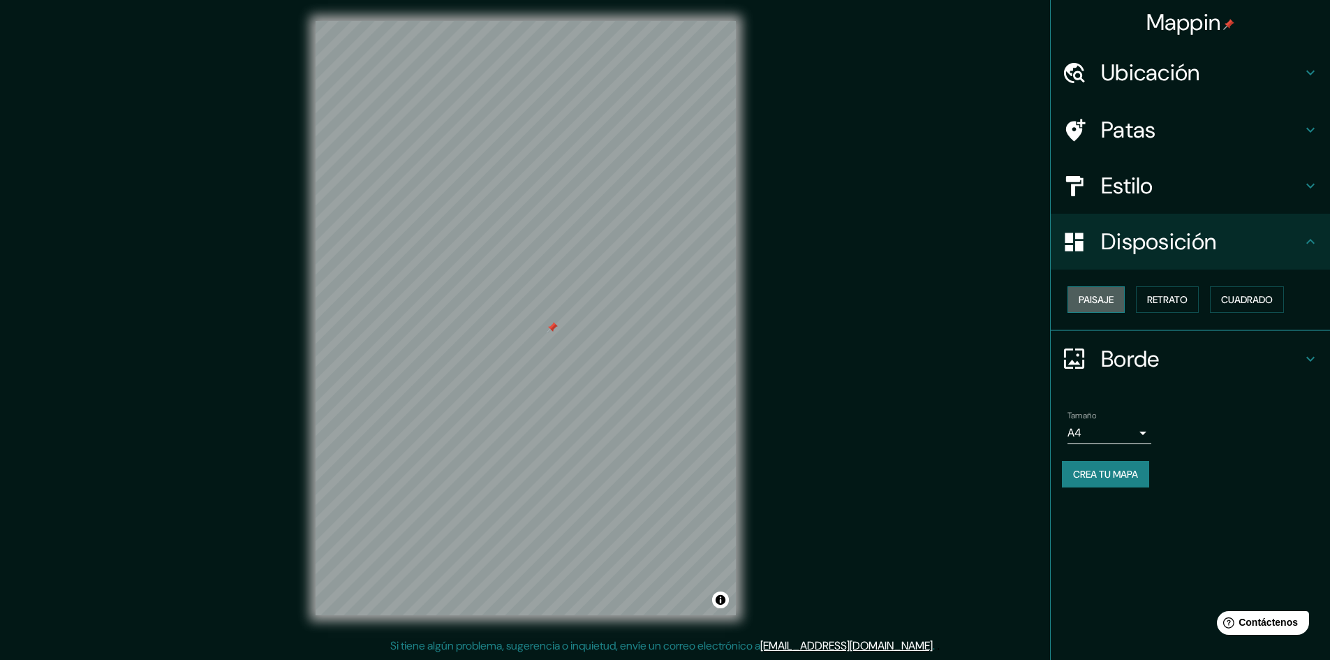
click at [1112, 300] on font "Paisaje" at bounding box center [1095, 299] width 35 height 13
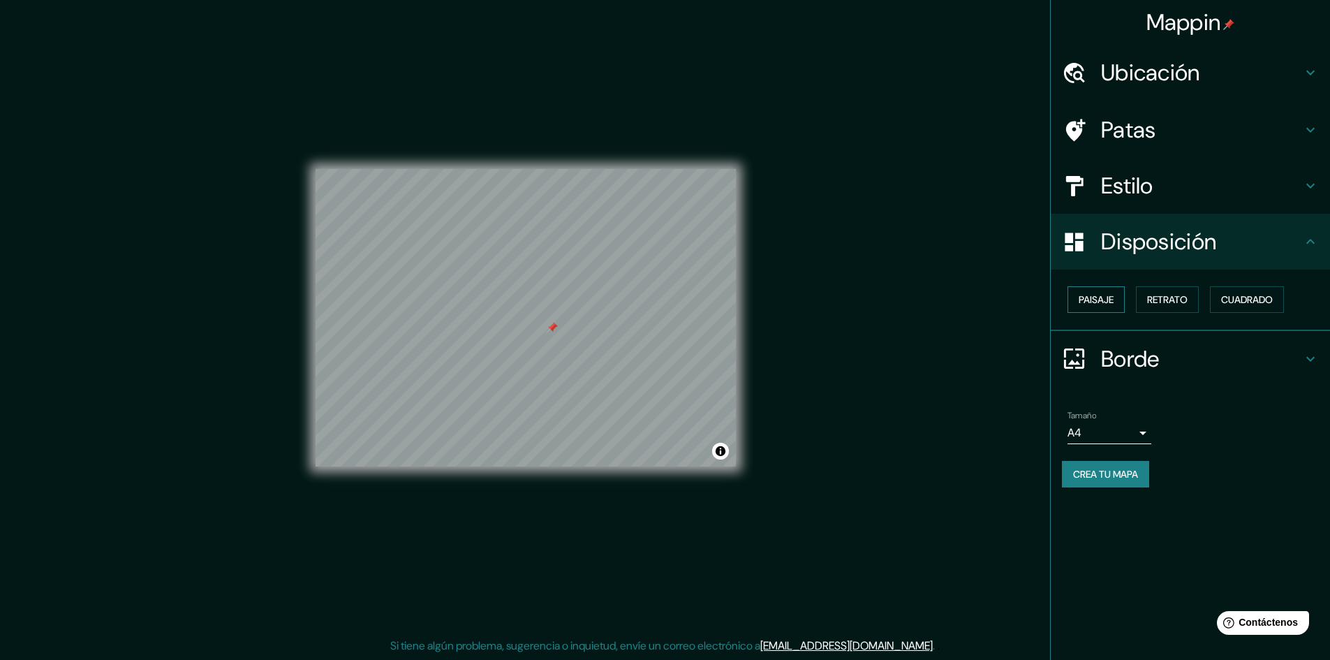
click at [1092, 301] on font "Paisaje" at bounding box center [1095, 299] width 35 height 13
click at [1260, 302] on font "Cuadrado" at bounding box center [1247, 299] width 52 height 13
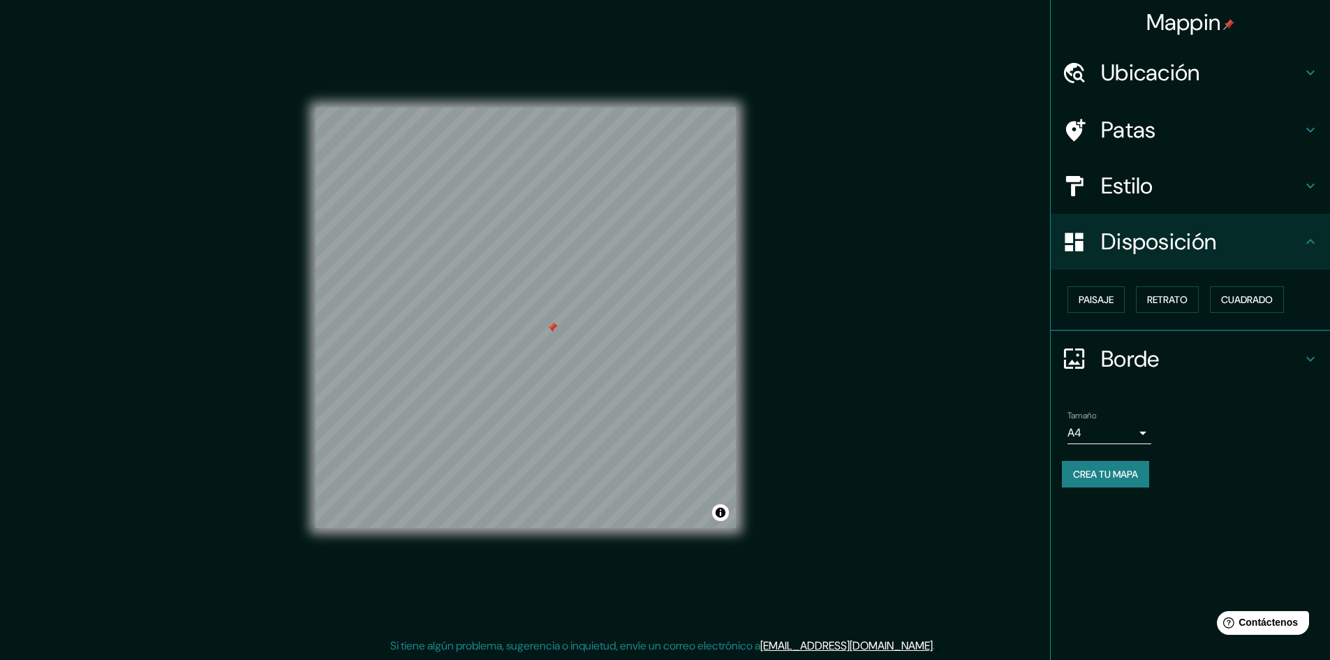
click at [1251, 364] on h4 "Borde" at bounding box center [1201, 359] width 201 height 28
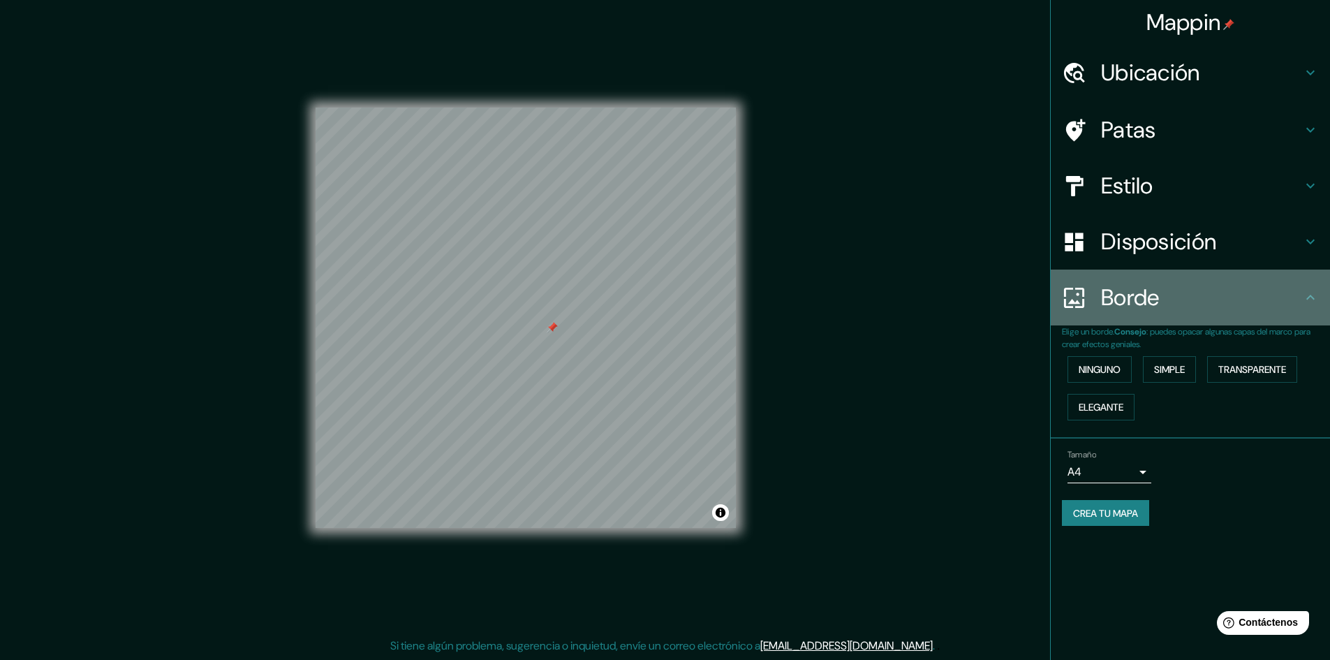
click at [1309, 300] on icon at bounding box center [1310, 297] width 17 height 17
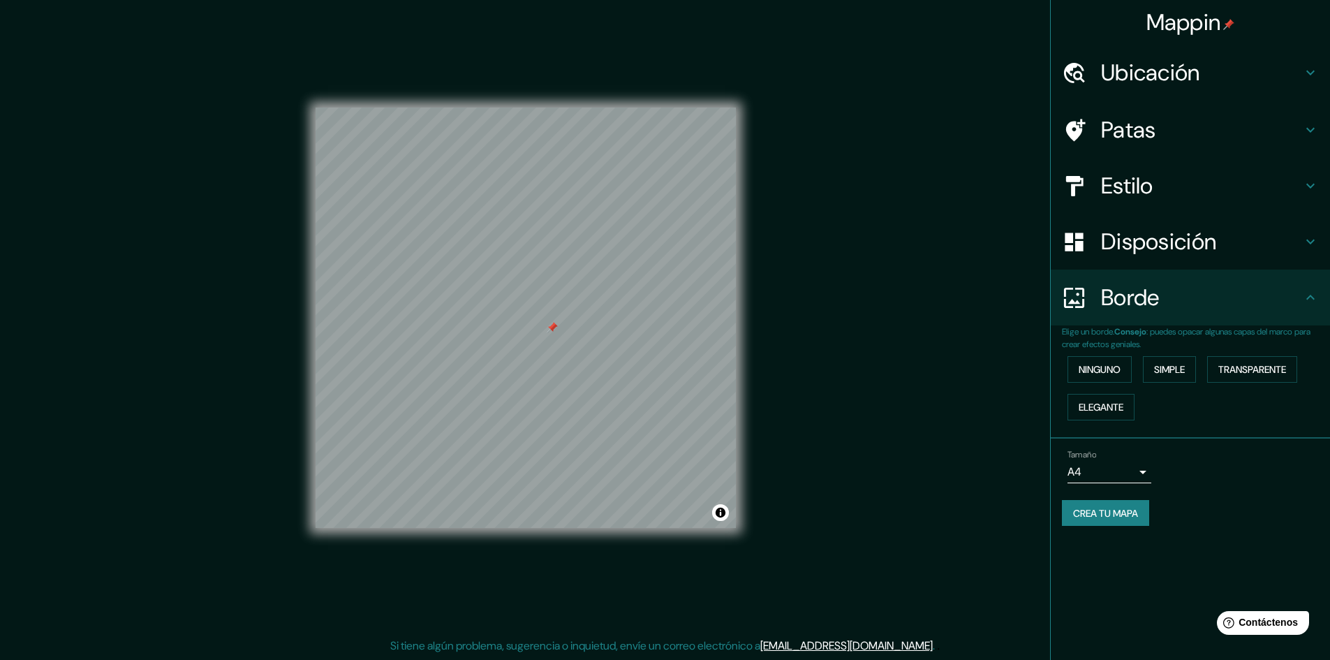
scroll to position [0, 0]
drag, startPoint x: 1174, startPoint y: 0, endPoint x: 1101, endPoint y: 568, distance: 572.8
click at [1101, 568] on div "Mappin Ubicación Avenida Carrera 7 14 28, 110321 Bogotá, Colombia Patas Estilo …" at bounding box center [1190, 330] width 280 height 660
click at [1221, 251] on h4 "Disposición" at bounding box center [1201, 242] width 201 height 28
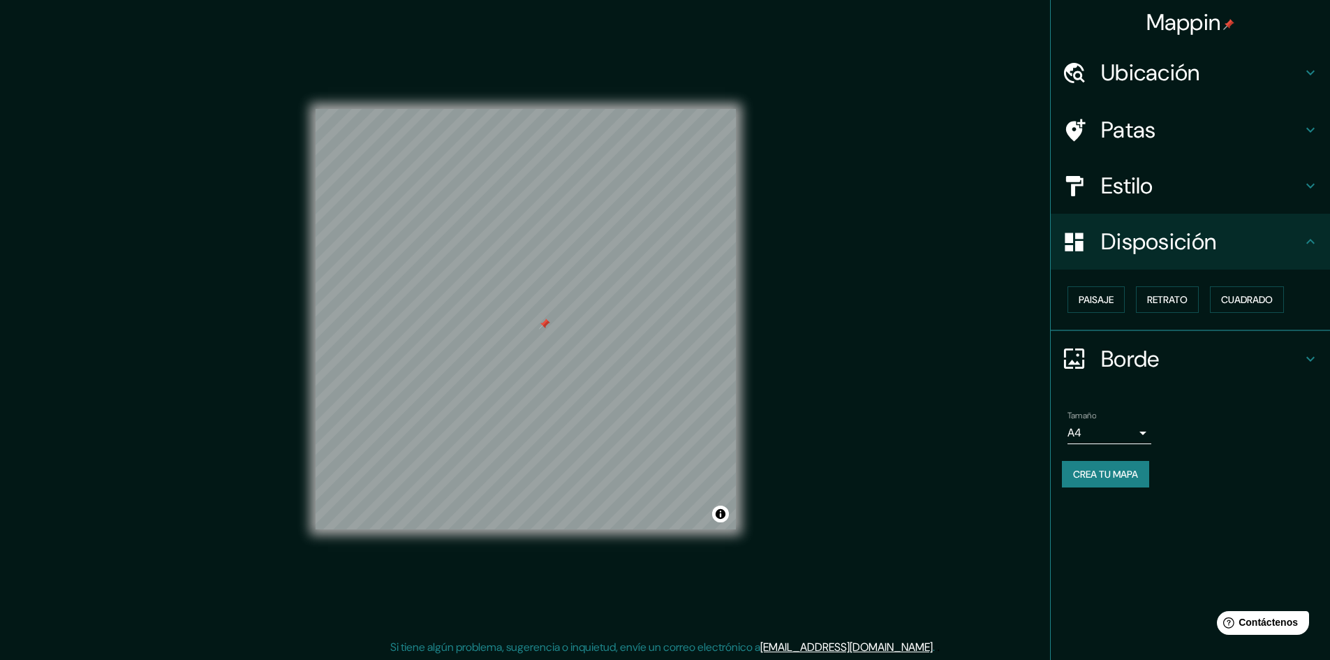
click at [1274, 186] on h4 "Estilo" at bounding box center [1201, 186] width 201 height 28
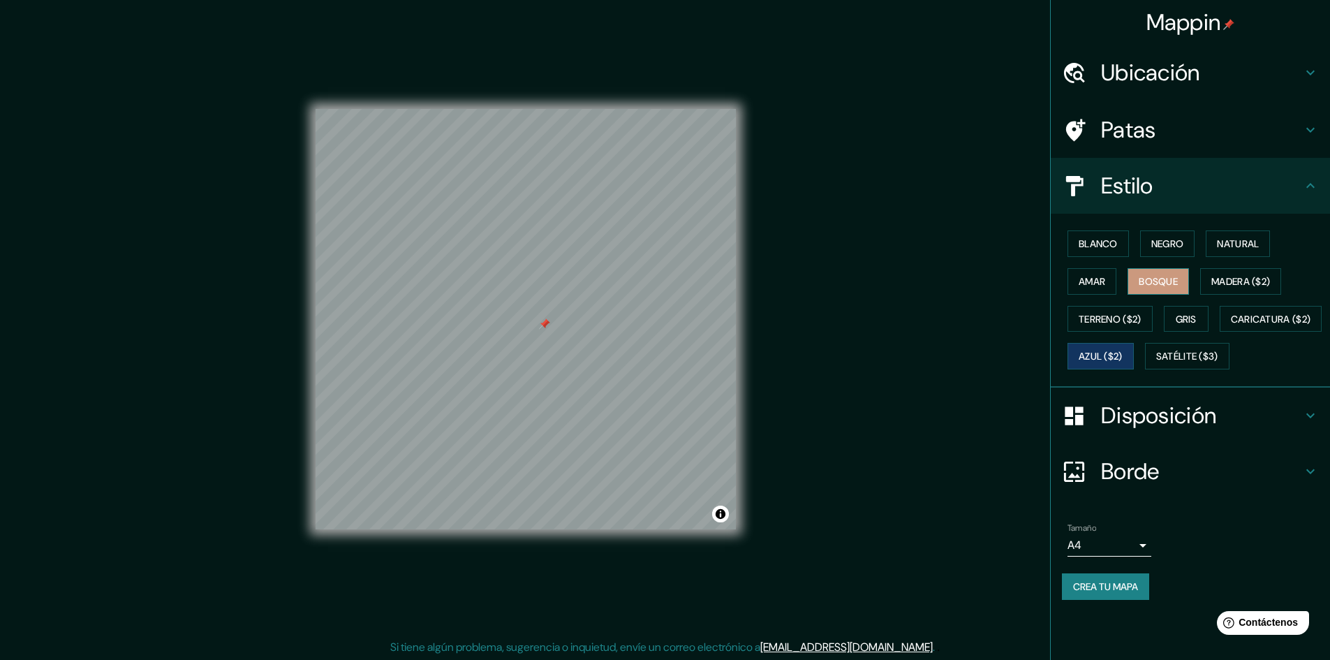
click at [1151, 285] on font "Bosque" at bounding box center [1157, 281] width 39 height 13
click at [1129, 315] on font "Terreno ($2)" at bounding box center [1109, 319] width 63 height 13
click at [1119, 299] on div "Blanco Negro Natural Amar Bosque Madera ($2) Terreno ($2) Gris Caricatura ($2) …" at bounding box center [1196, 300] width 268 height 150
click at [1224, 276] on font "Madera ($2)" at bounding box center [1240, 281] width 59 height 13
click at [1187, 314] on font "Gris" at bounding box center [1185, 319] width 21 height 13
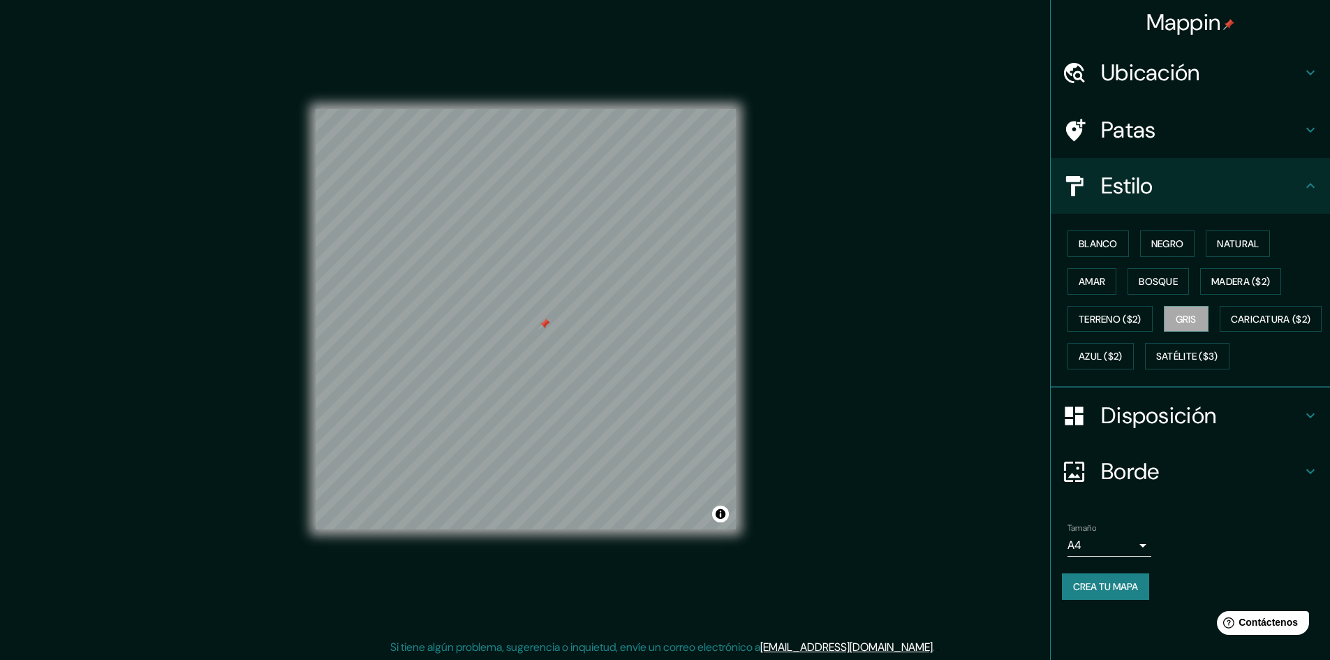
click at [1114, 342] on div "Blanco Negro Natural Amar Bosque Madera ($2) Terreno ($2) Gris Caricatura ($2) …" at bounding box center [1196, 300] width 268 height 150
click at [1231, 325] on font "Caricatura ($2)" at bounding box center [1271, 319] width 80 height 13
click at [1101, 279] on font "Amar" at bounding box center [1091, 281] width 27 height 13
click at [1148, 269] on button "Bosque" at bounding box center [1157, 281] width 61 height 27
click at [1115, 277] on button "Amar" at bounding box center [1091, 281] width 49 height 27
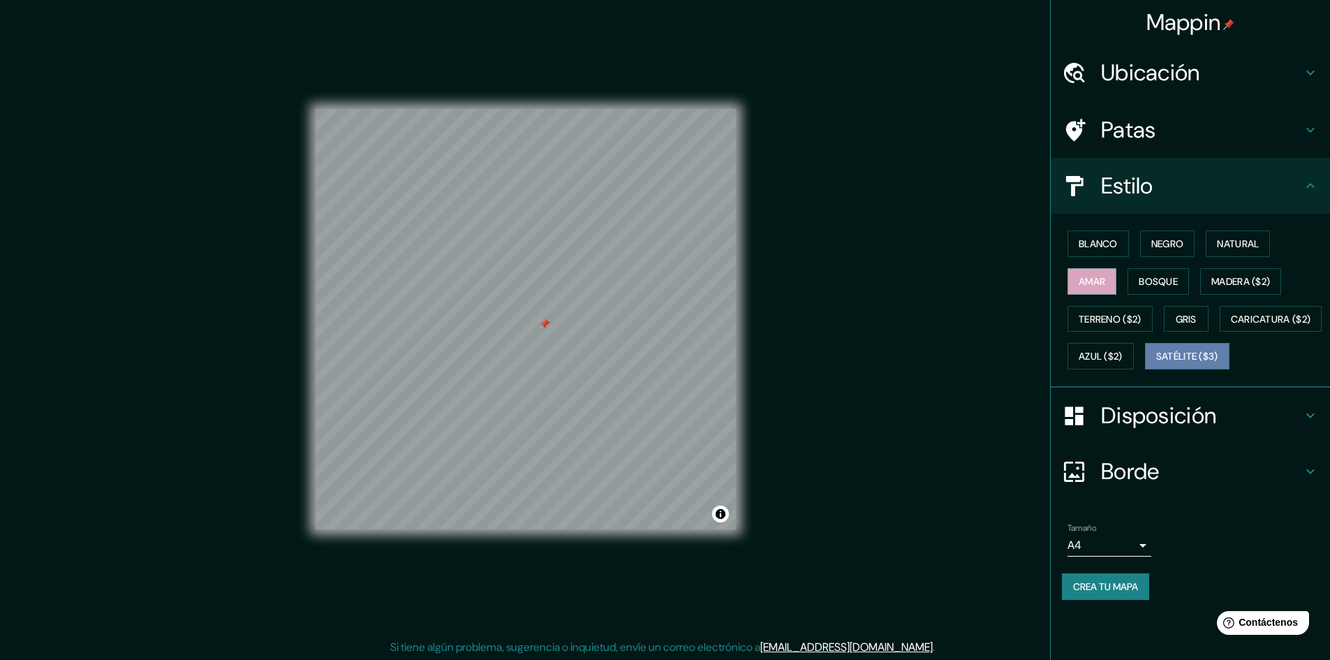
click at [1156, 365] on font "Satélite ($3)" at bounding box center [1187, 356] width 62 height 18
click at [1115, 309] on button "Terreno ($2)" at bounding box center [1109, 319] width 85 height 27
click at [1101, 284] on font "Amar" at bounding box center [1091, 281] width 27 height 13
click at [1156, 363] on font "Satélite ($3)" at bounding box center [1187, 356] width 62 height 13
click at [1218, 341] on div "Blanco Negro Natural Amar Bosque Madera ($2) Terreno ($2) Gris Caricatura ($2) …" at bounding box center [1196, 300] width 268 height 150
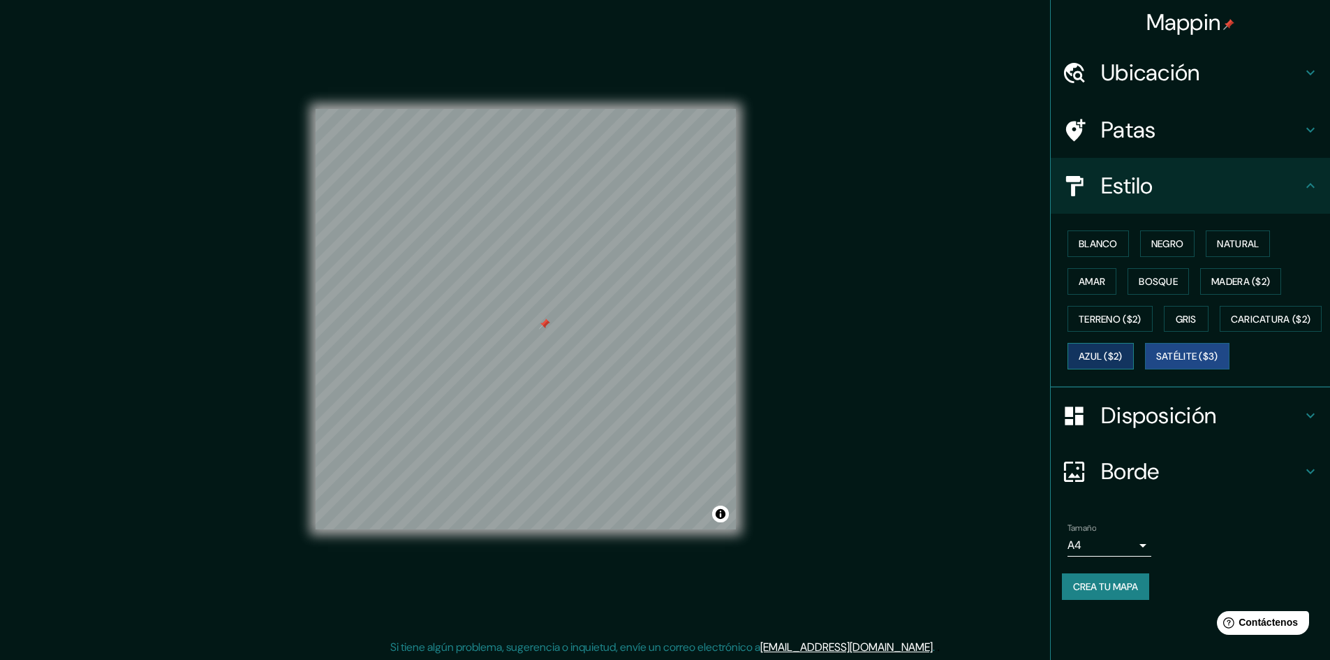
click at [1122, 359] on font "Azul ($2)" at bounding box center [1100, 356] width 44 height 13
